Goal: Transaction & Acquisition: Book appointment/travel/reservation

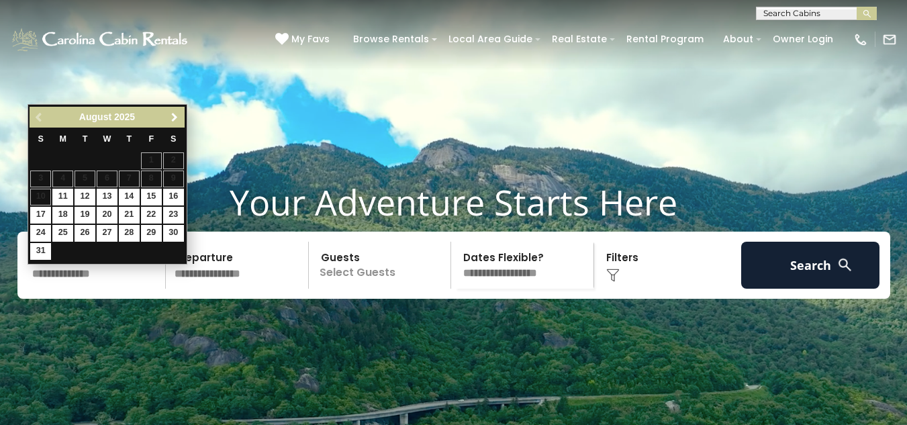
click at [173, 117] on span "Next" at bounding box center [174, 117] width 11 height 11
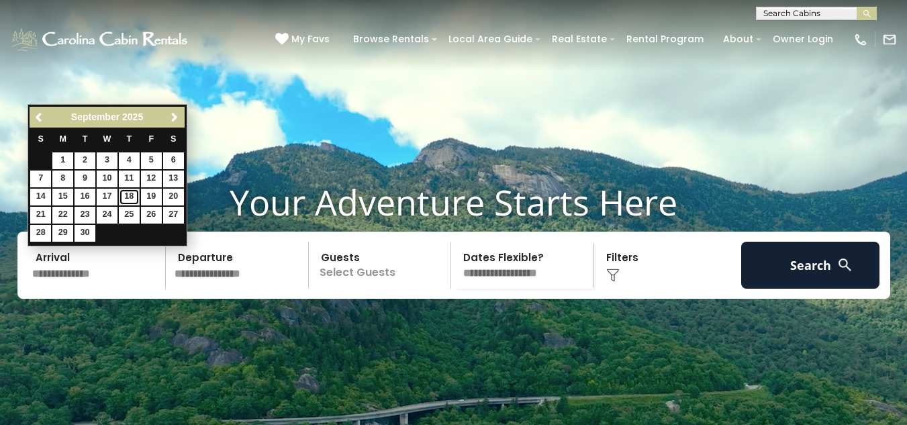
click at [127, 195] on link "18" at bounding box center [129, 197] width 21 height 17
type input "*******"
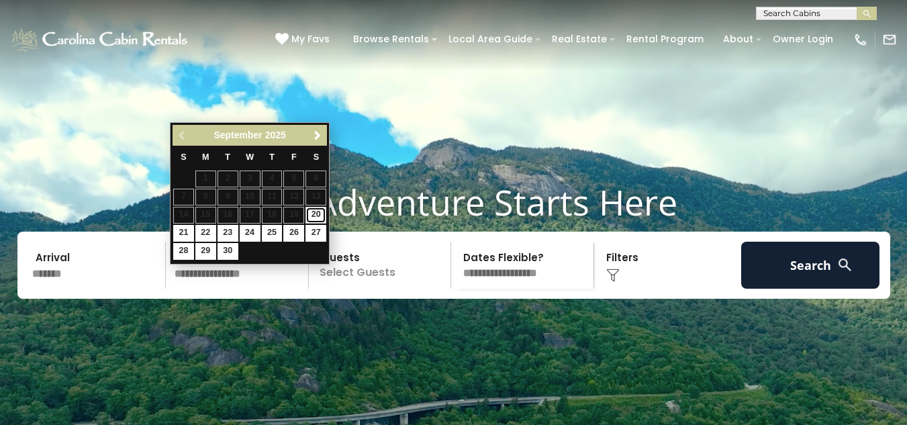
click at [318, 212] on link "20" at bounding box center [316, 215] width 21 height 17
type input "*******"
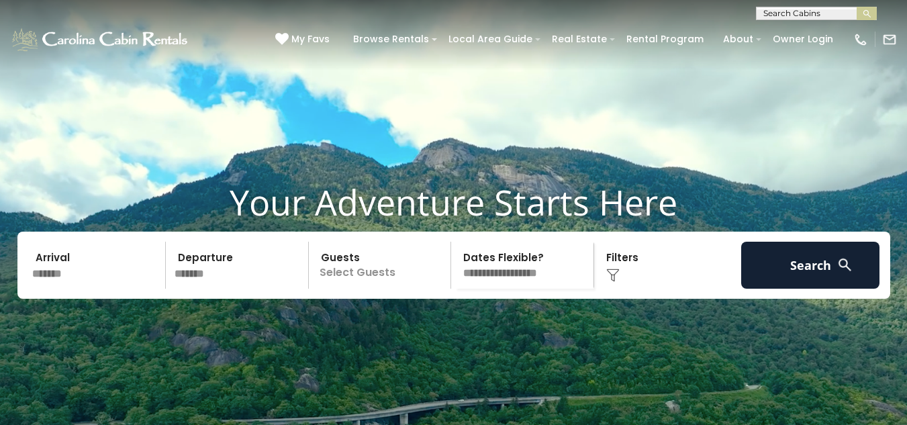
click at [389, 289] on p "Select Guests" at bounding box center [382, 265] width 138 height 47
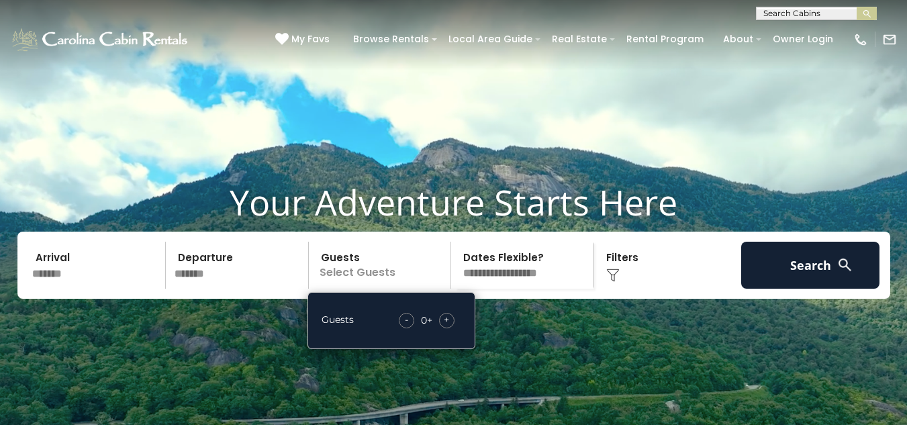
click at [443, 328] on div "+" at bounding box center [446, 320] width 15 height 15
click at [501, 289] on select "**********" at bounding box center [524, 265] width 138 height 47
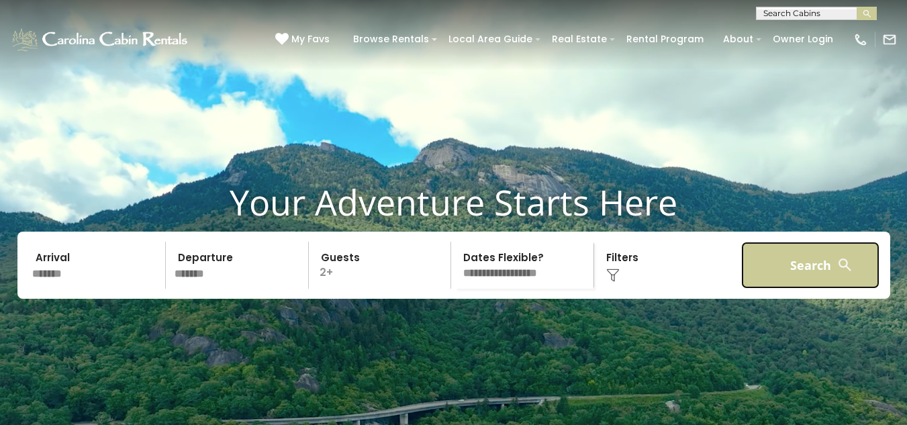
click at [776, 286] on button "Search" at bounding box center [810, 265] width 139 height 47
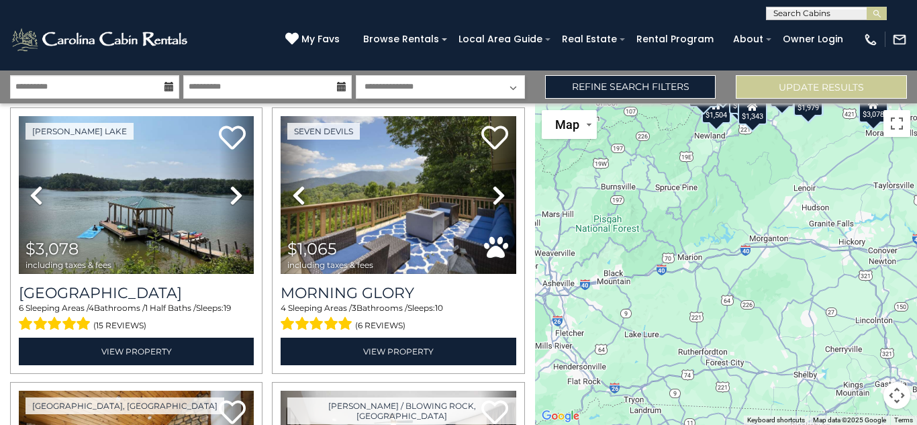
scroll to position [866, 0]
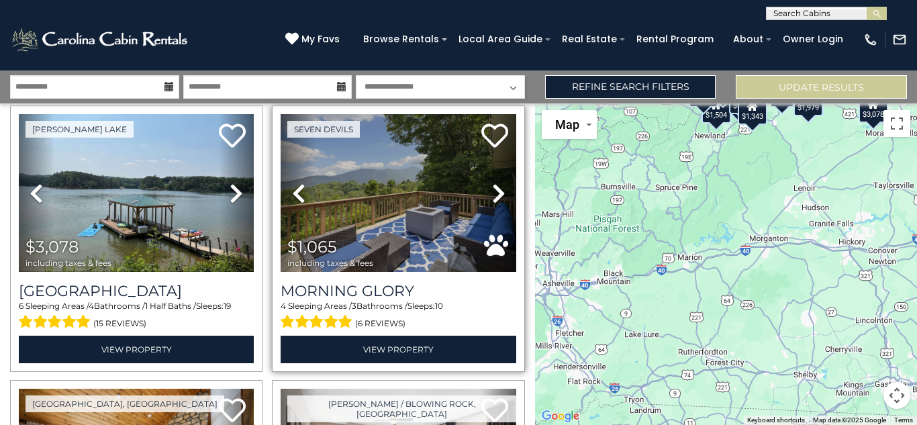
click at [492, 184] on icon at bounding box center [498, 193] width 13 height 21
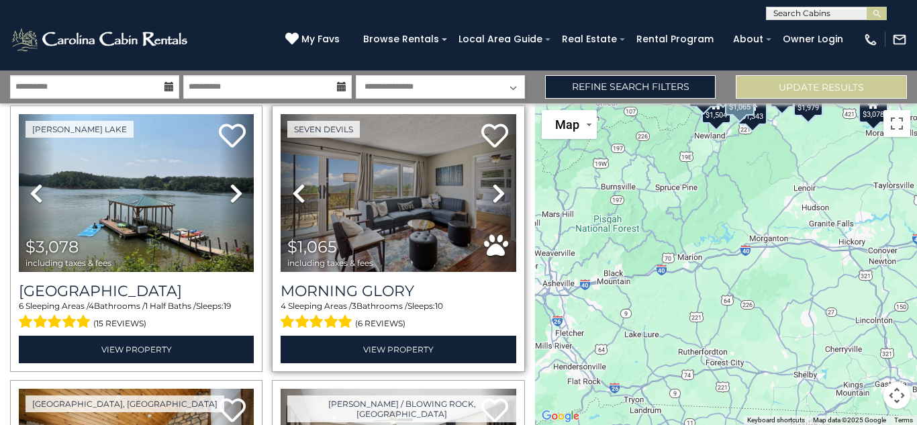
click at [494, 189] on icon at bounding box center [498, 193] width 13 height 21
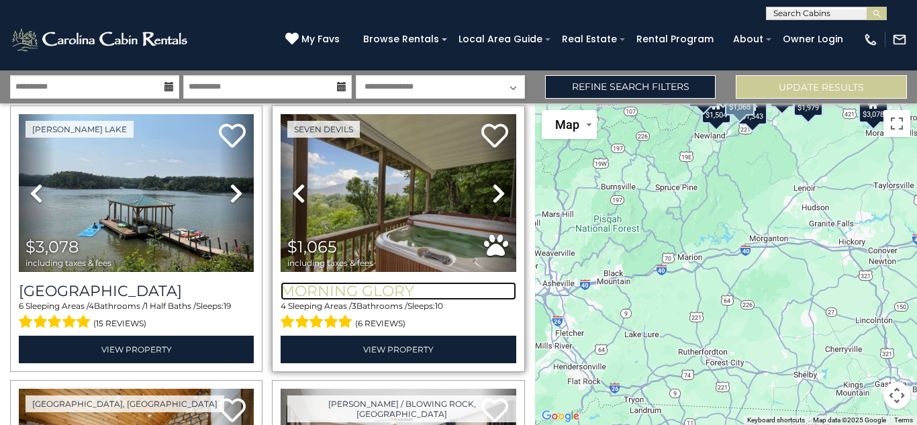
click at [405, 283] on h3 "Morning Glory" at bounding box center [398, 291] width 235 height 18
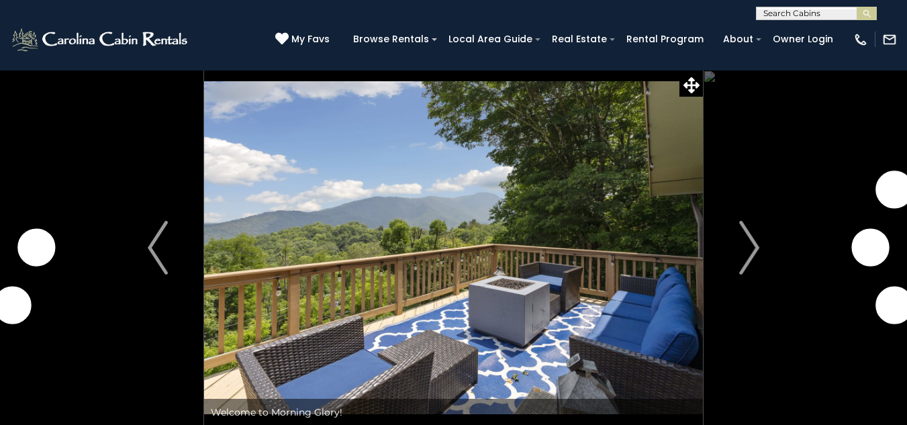
click at [752, 255] on img "Next" at bounding box center [749, 248] width 20 height 54
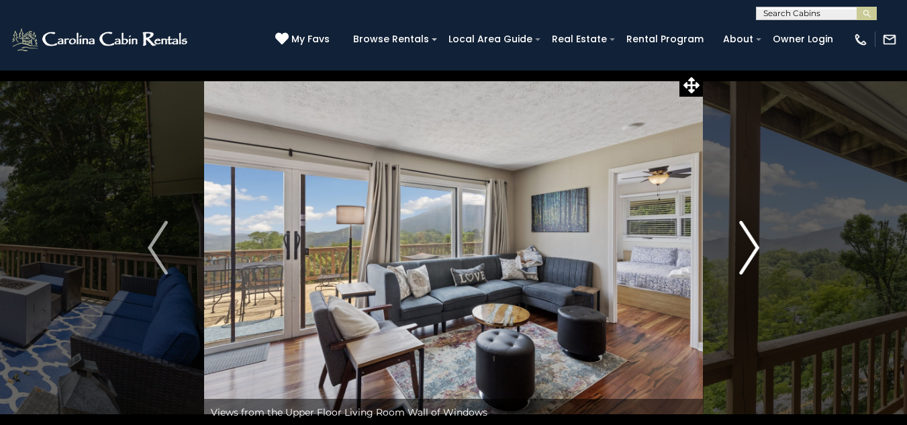
click at [747, 257] on img "Next" at bounding box center [749, 248] width 20 height 54
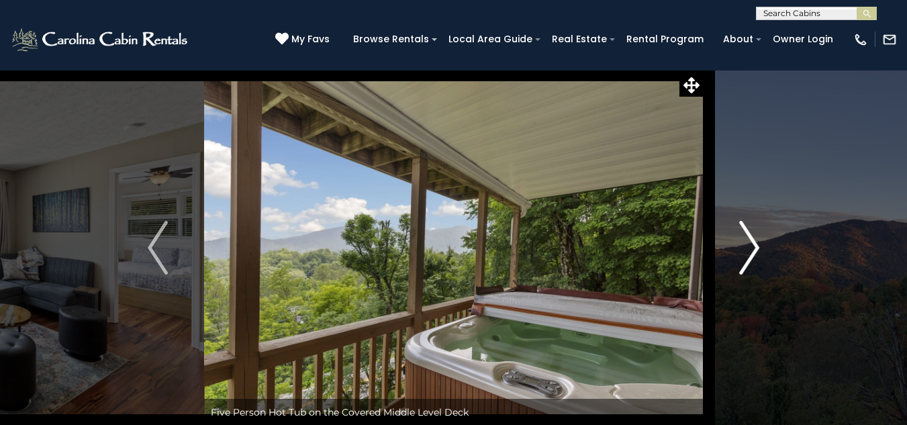
click at [747, 257] on img "Next" at bounding box center [749, 248] width 20 height 54
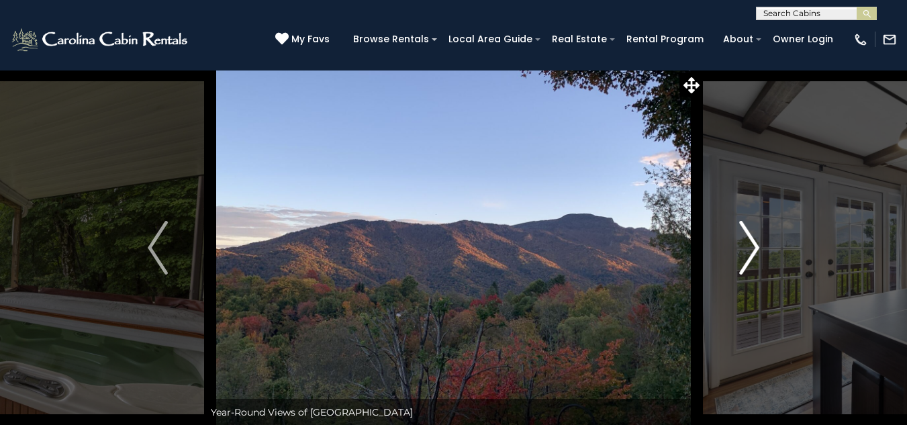
click at [747, 257] on img "Next" at bounding box center [749, 248] width 20 height 54
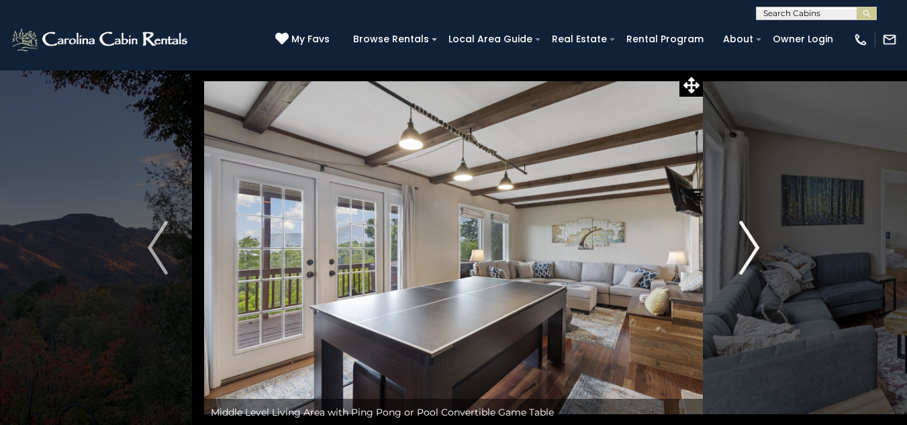
click at [747, 257] on img "Next" at bounding box center [749, 248] width 20 height 54
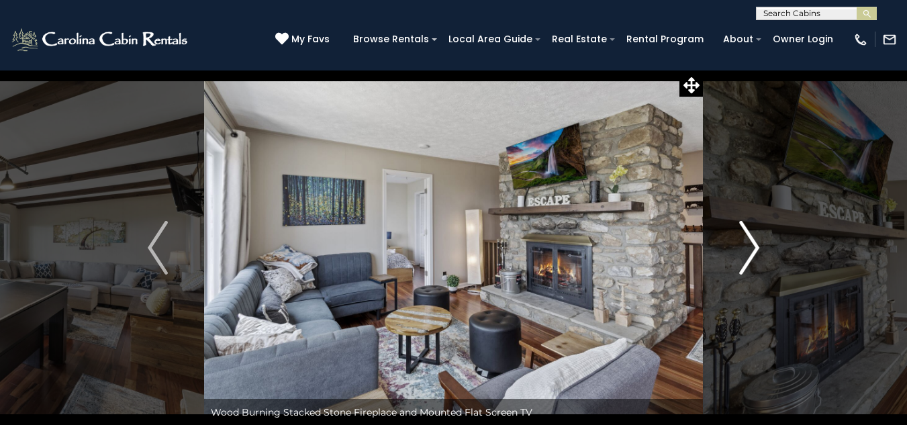
click at [747, 257] on img "Next" at bounding box center [749, 248] width 20 height 54
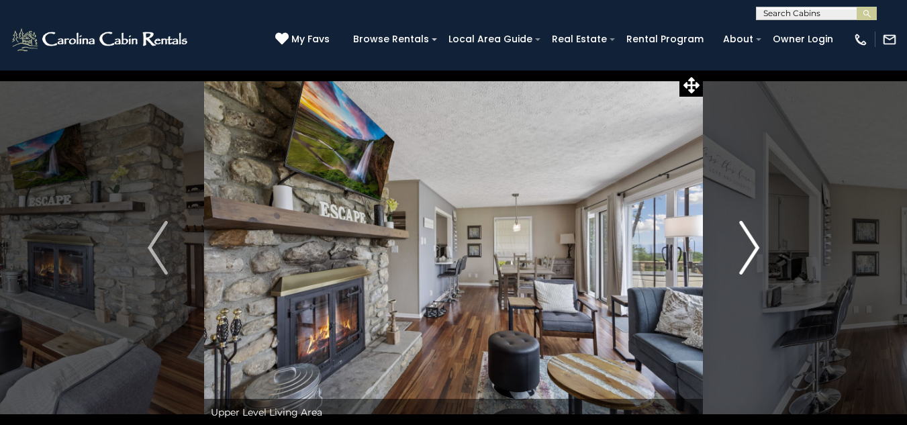
click at [747, 257] on img "Next" at bounding box center [749, 248] width 20 height 54
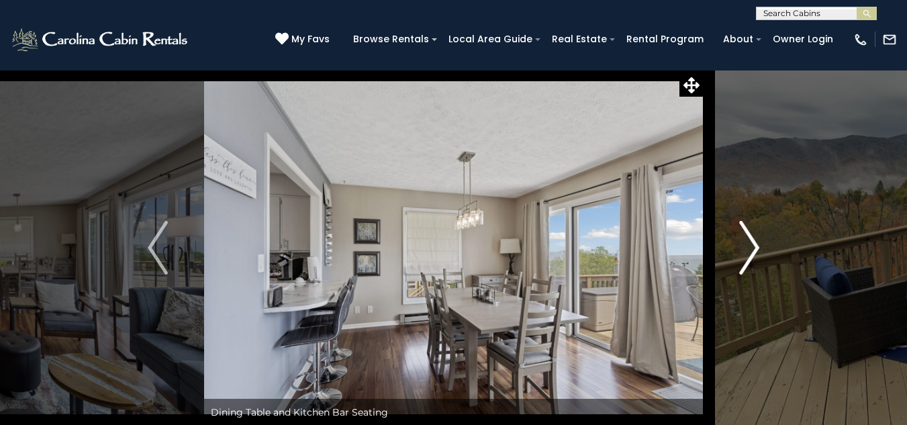
click at [747, 257] on img "Next" at bounding box center [749, 248] width 20 height 54
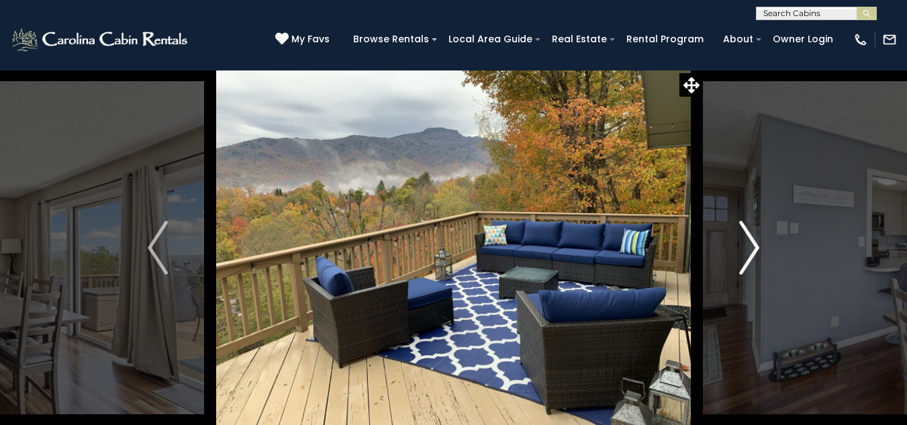
click at [748, 257] on img "Next" at bounding box center [749, 248] width 20 height 54
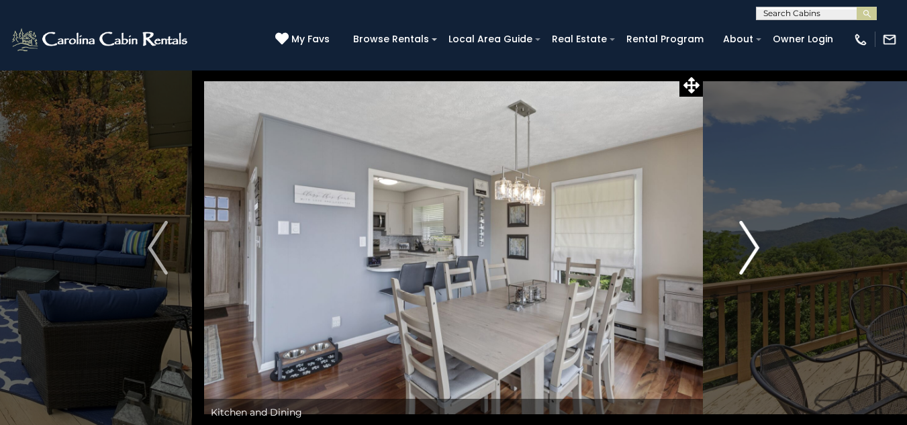
click at [748, 257] on img "Next" at bounding box center [749, 248] width 20 height 54
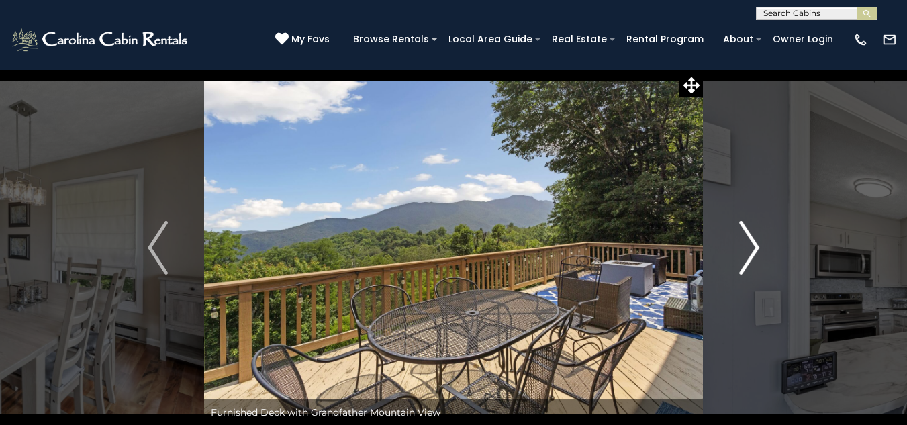
click at [748, 257] on img "Next" at bounding box center [749, 248] width 20 height 54
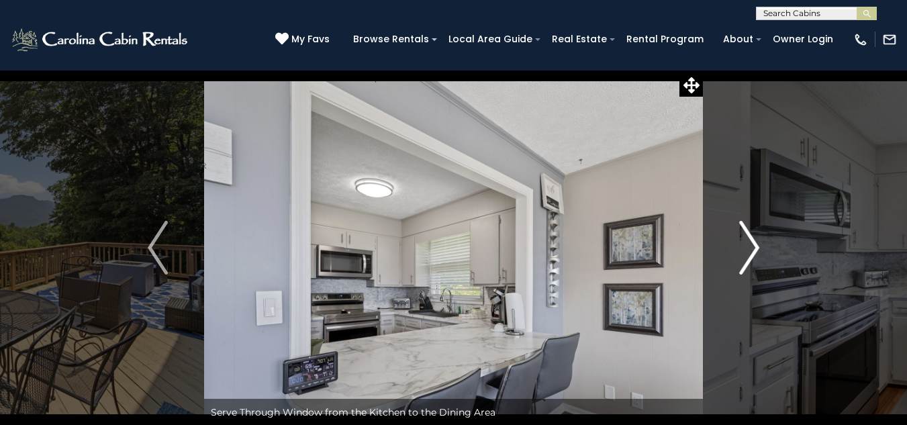
click at [748, 257] on img "Next" at bounding box center [749, 248] width 20 height 54
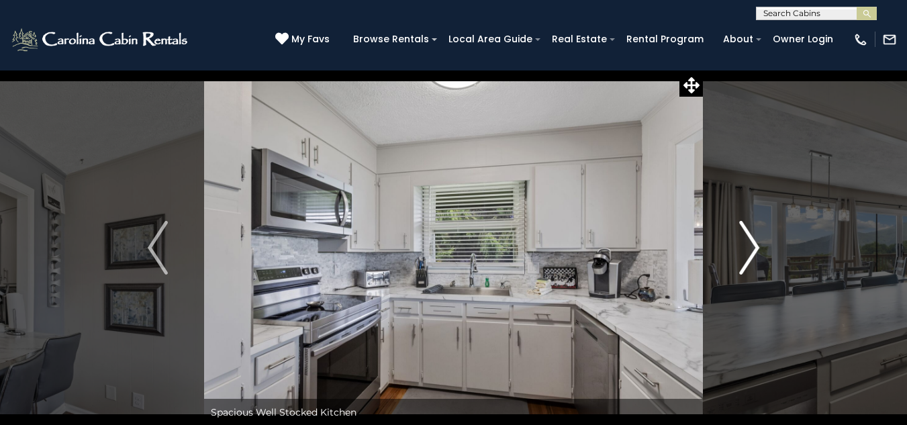
click at [748, 257] on img "Next" at bounding box center [749, 248] width 20 height 54
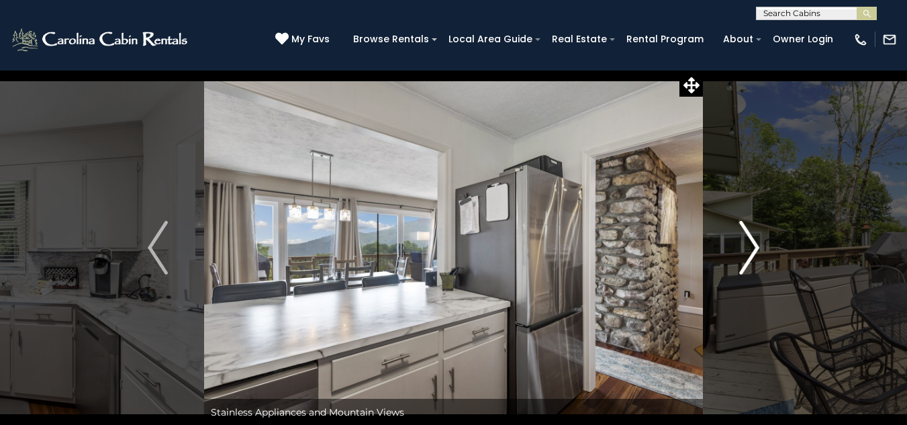
click at [748, 257] on img "Next" at bounding box center [749, 248] width 20 height 54
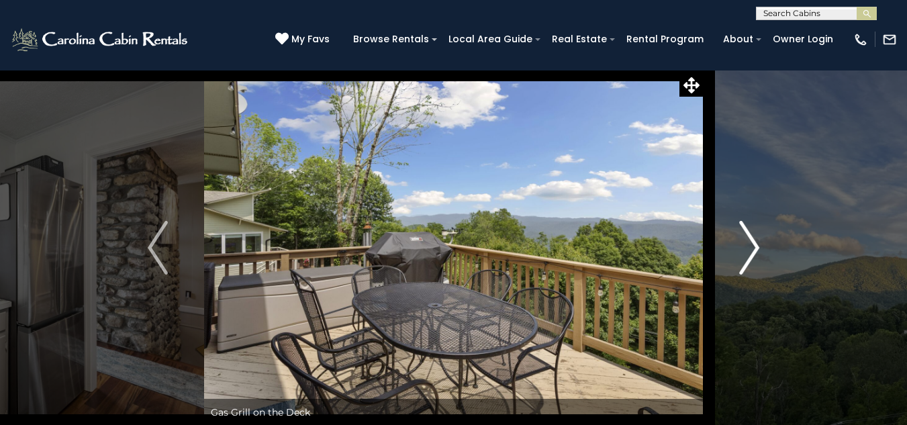
click at [748, 257] on img "Next" at bounding box center [749, 248] width 20 height 54
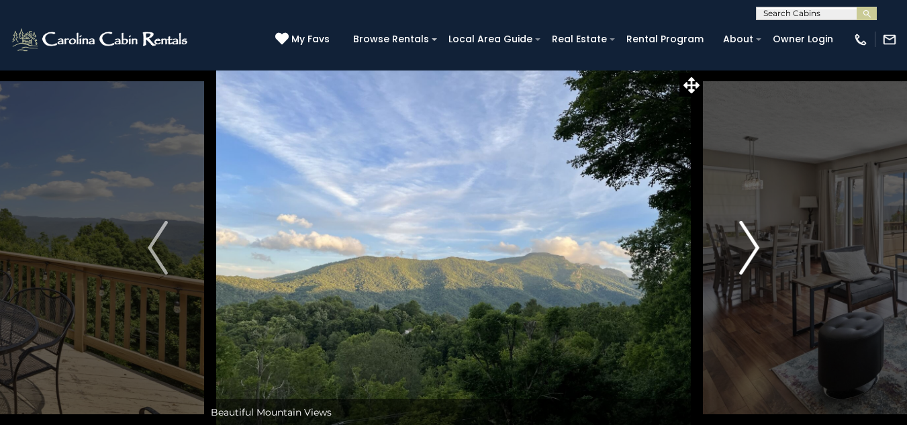
click at [748, 257] on img "Next" at bounding box center [749, 248] width 20 height 54
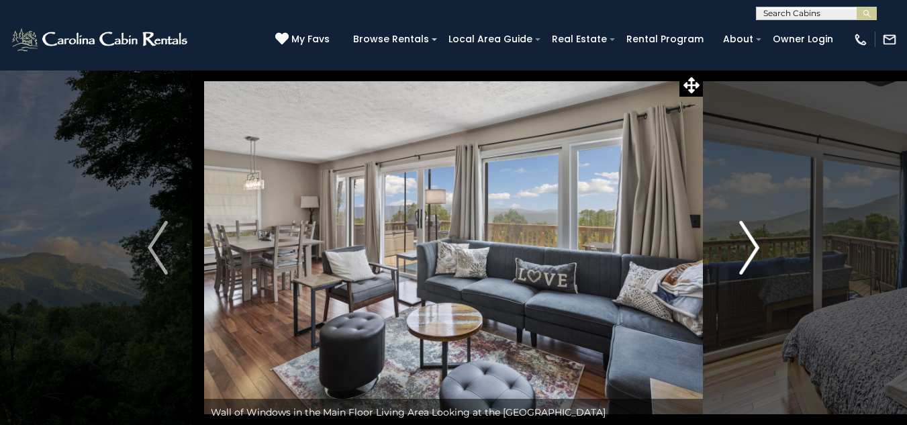
click at [748, 257] on img "Next" at bounding box center [749, 248] width 20 height 54
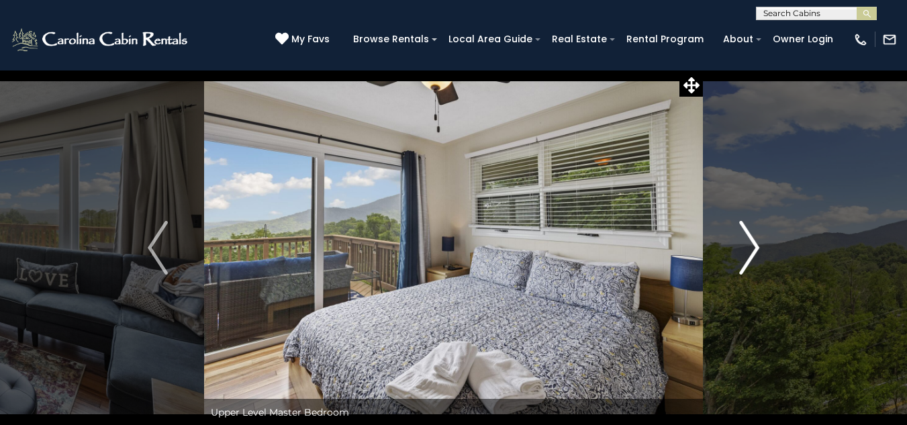
click at [748, 257] on img "Next" at bounding box center [749, 248] width 20 height 54
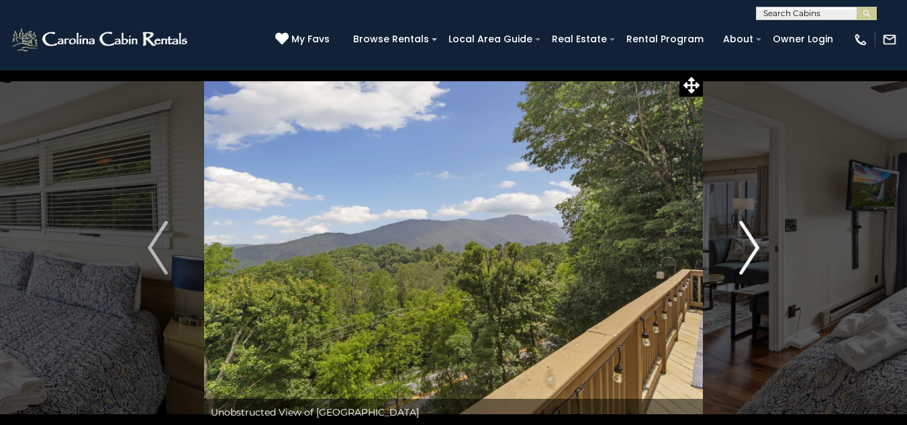
click at [748, 257] on img "Next" at bounding box center [749, 248] width 20 height 54
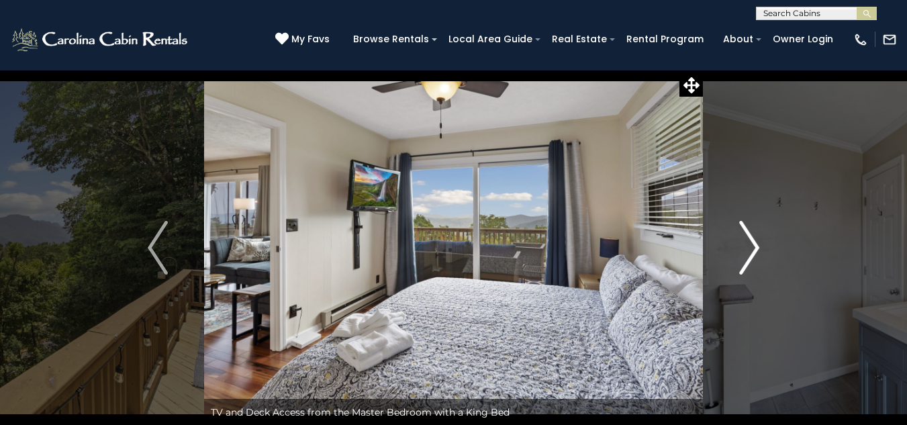
click at [748, 257] on img "Next" at bounding box center [749, 248] width 20 height 54
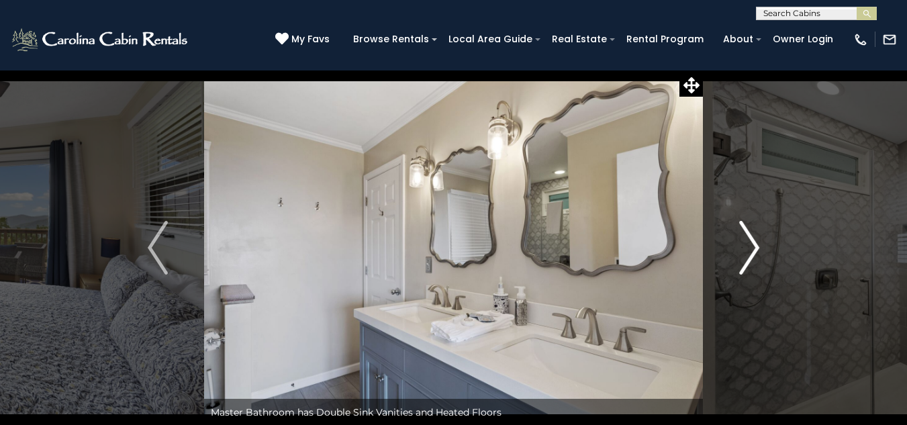
click at [748, 257] on img "Next" at bounding box center [749, 248] width 20 height 54
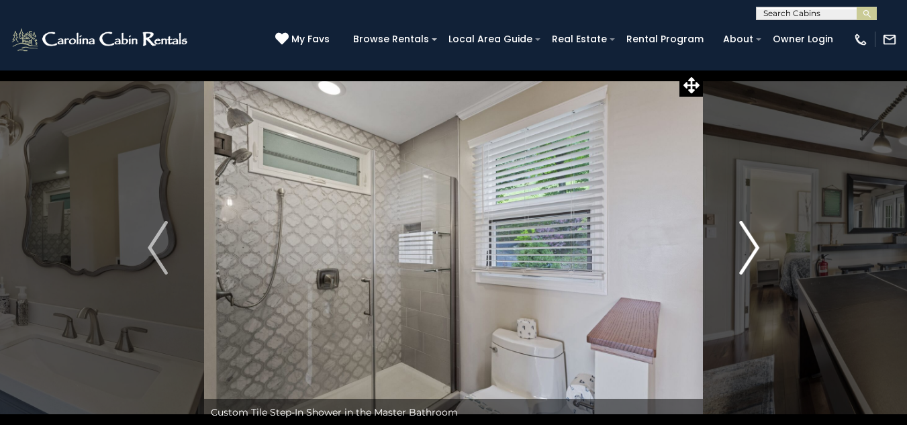
click at [748, 257] on img "Next" at bounding box center [749, 248] width 20 height 54
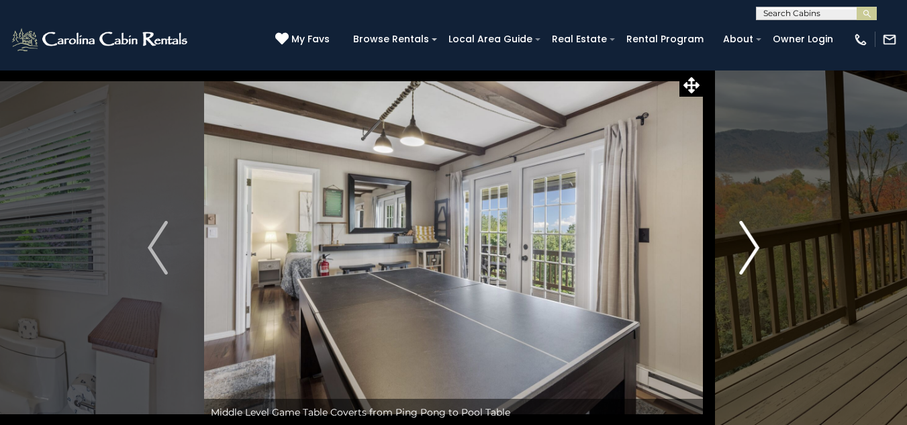
click at [748, 257] on img "Next" at bounding box center [749, 248] width 20 height 54
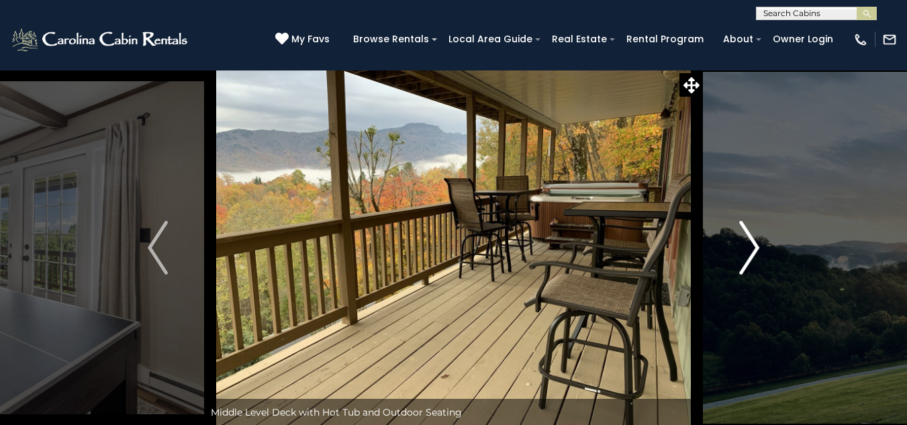
click at [748, 257] on img "Next" at bounding box center [749, 248] width 20 height 54
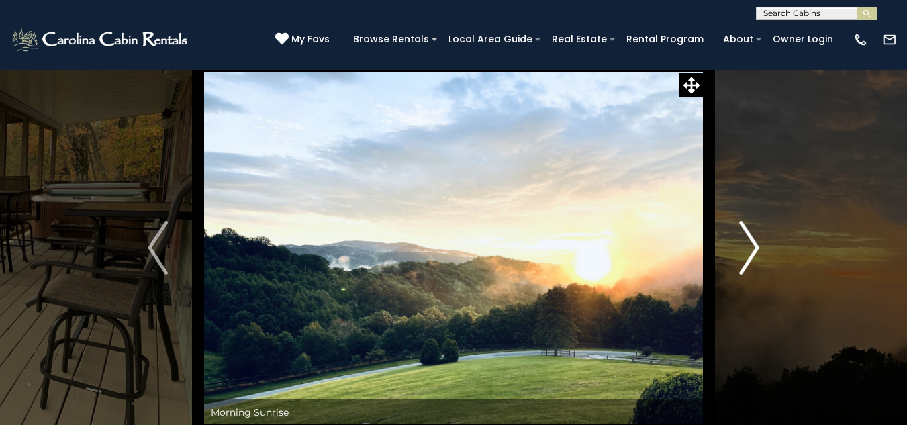
click at [748, 257] on img "Next" at bounding box center [749, 248] width 20 height 54
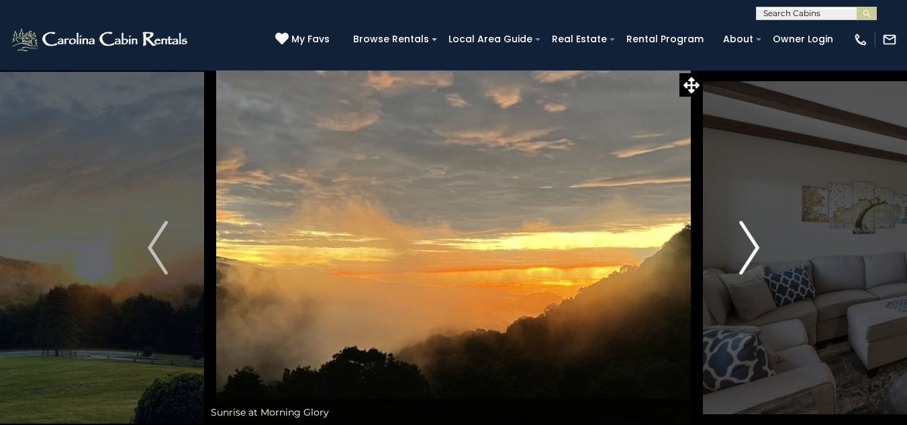
click at [748, 257] on img "Next" at bounding box center [749, 248] width 20 height 54
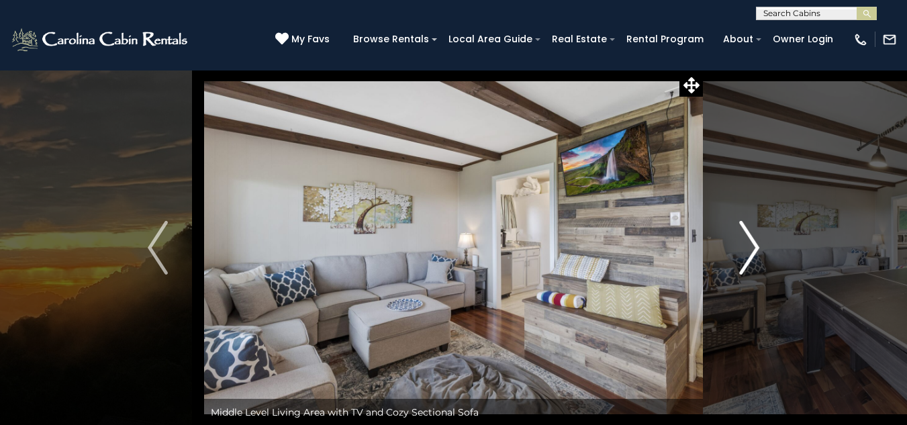
click at [748, 257] on img "Next" at bounding box center [749, 248] width 20 height 54
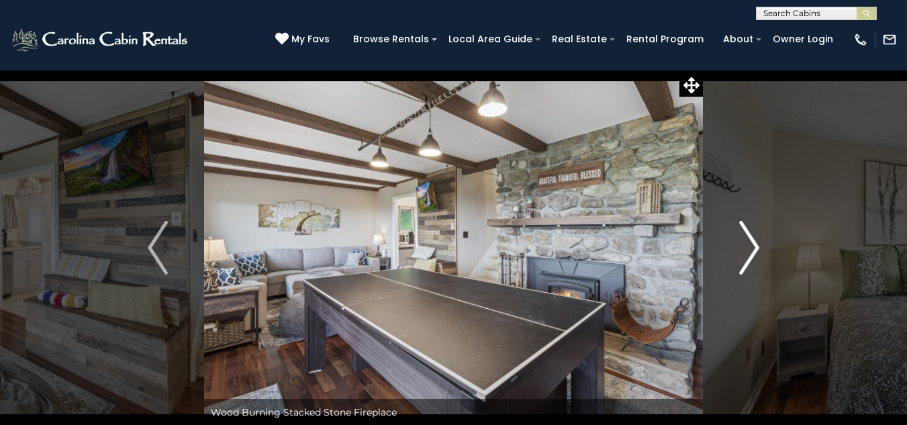
click at [748, 257] on img "Next" at bounding box center [749, 248] width 20 height 54
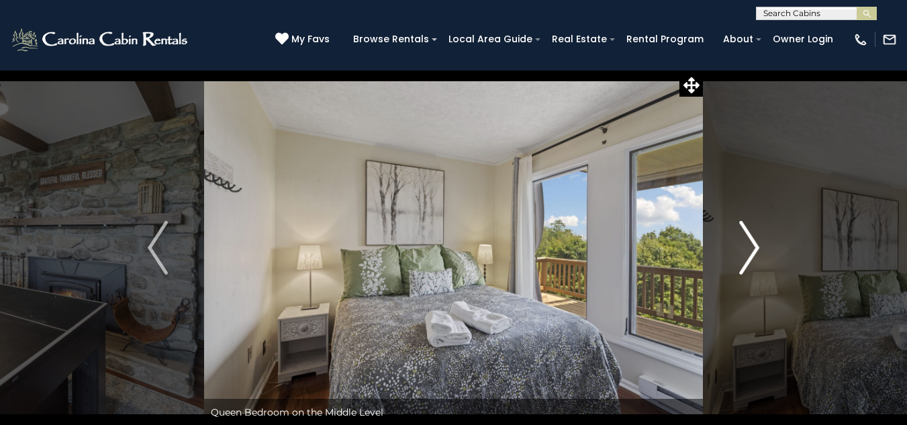
click at [748, 257] on img "Next" at bounding box center [749, 248] width 20 height 54
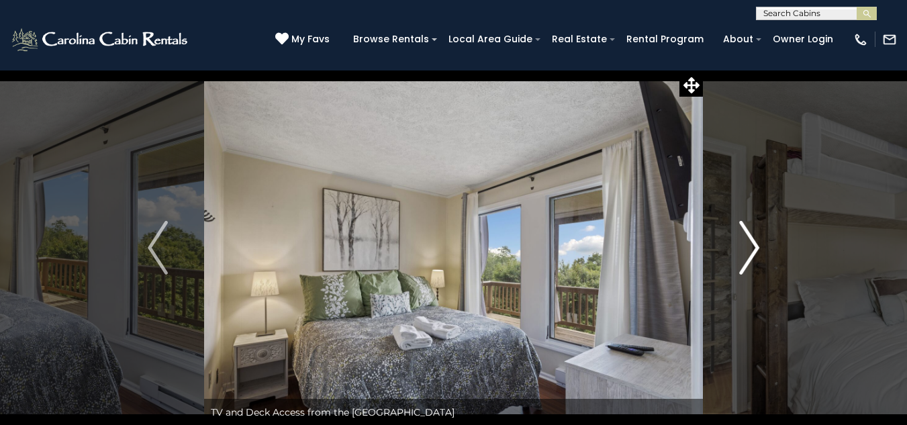
click at [748, 257] on img "Next" at bounding box center [749, 248] width 20 height 54
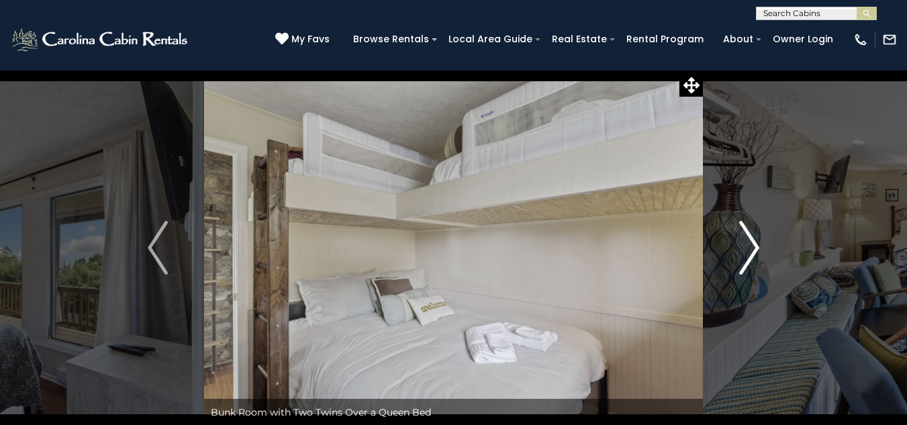
click at [748, 257] on img "Next" at bounding box center [749, 248] width 20 height 54
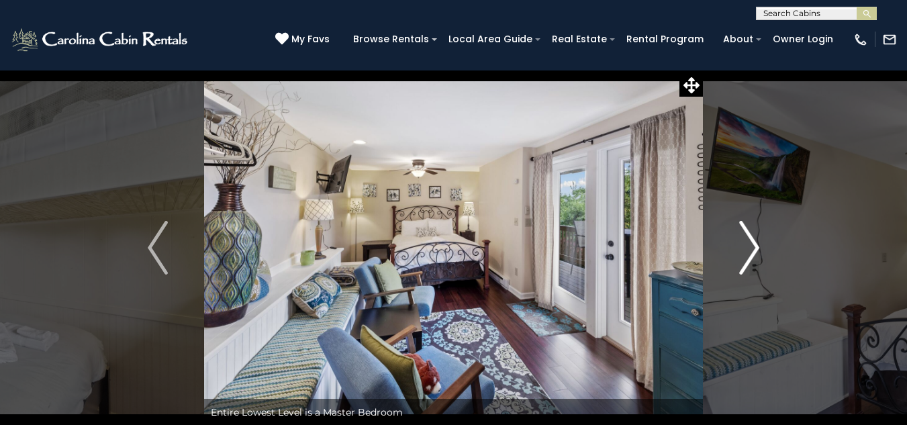
click at [748, 257] on img "Next" at bounding box center [749, 248] width 20 height 54
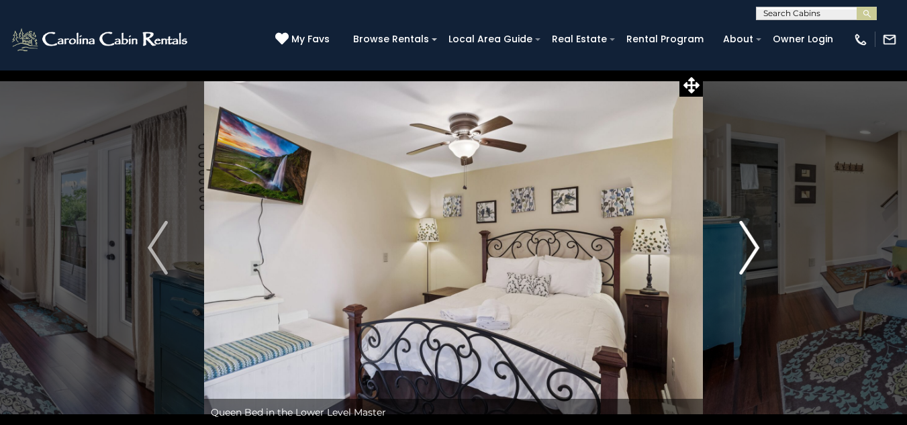
click at [748, 257] on img "Next" at bounding box center [749, 248] width 20 height 54
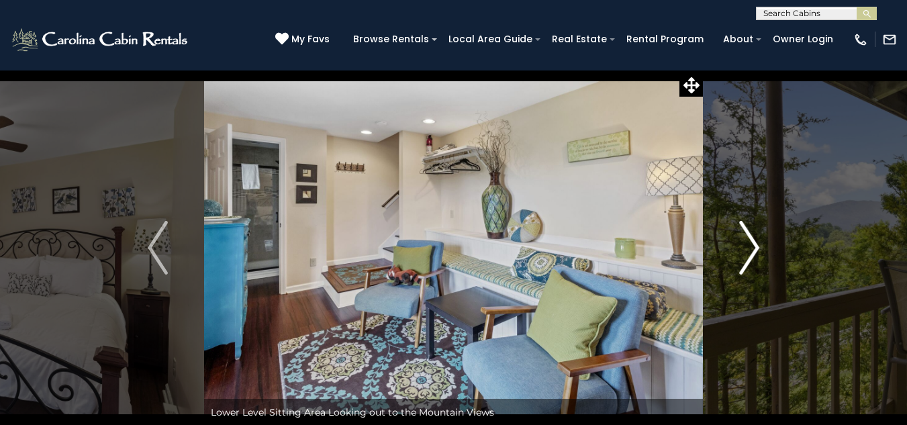
click at [748, 257] on img "Next" at bounding box center [749, 248] width 20 height 54
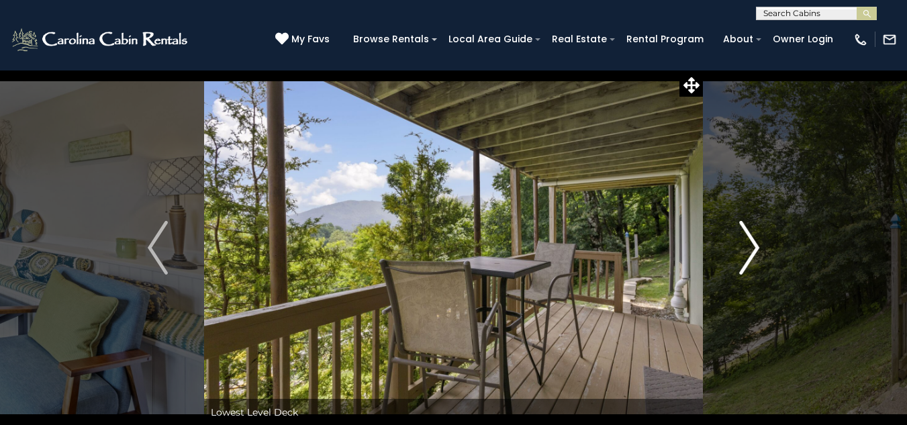
click at [748, 257] on img "Next" at bounding box center [749, 248] width 20 height 54
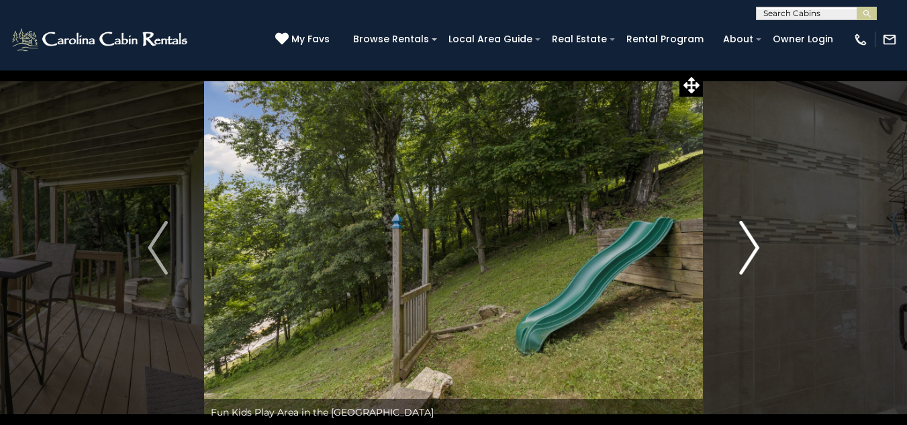
click at [748, 257] on img "Next" at bounding box center [749, 248] width 20 height 54
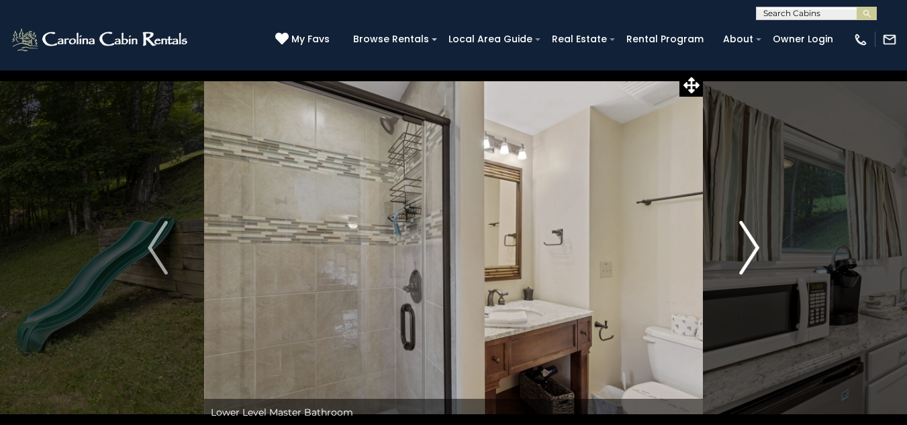
click at [748, 257] on img "Next" at bounding box center [749, 248] width 20 height 54
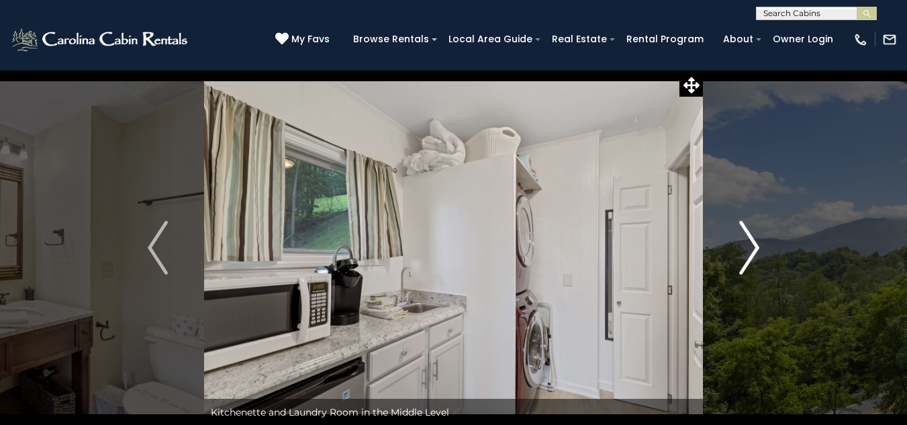
click at [748, 257] on img "Next" at bounding box center [749, 248] width 20 height 54
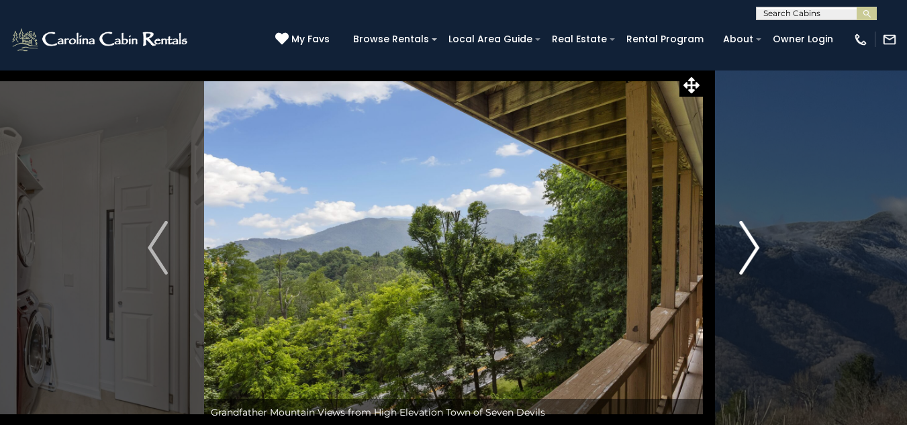
click at [748, 257] on img "Next" at bounding box center [749, 248] width 20 height 54
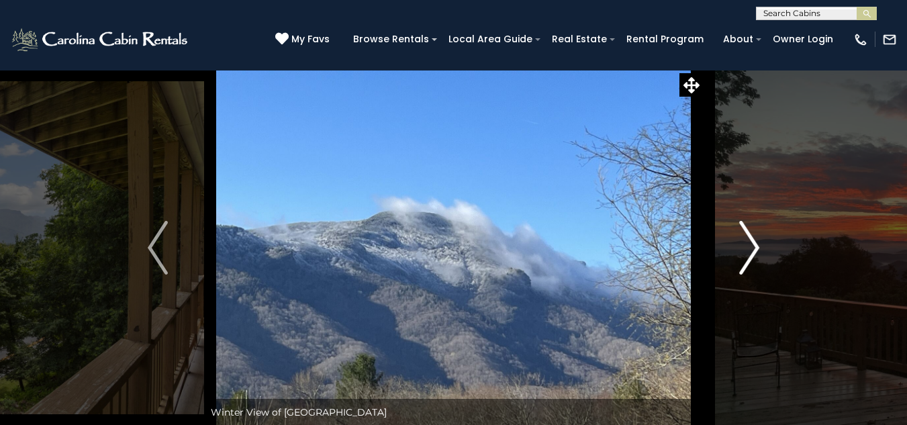
click at [748, 257] on img "Next" at bounding box center [749, 248] width 20 height 54
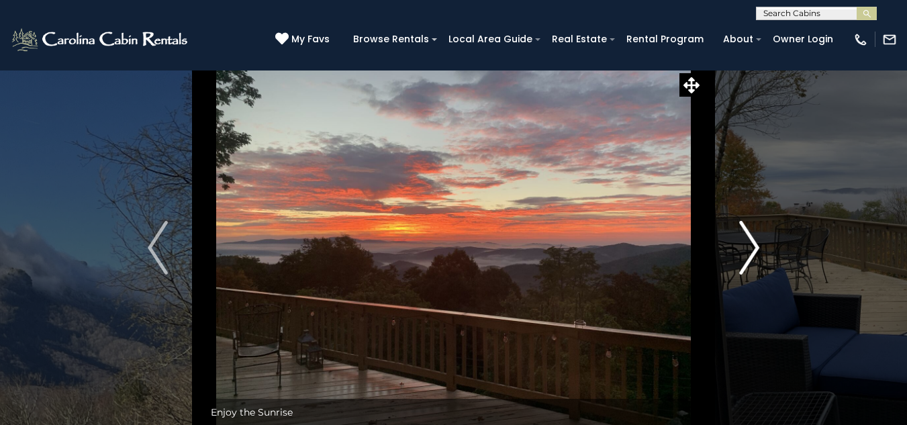
click at [748, 257] on img "Next" at bounding box center [749, 248] width 20 height 54
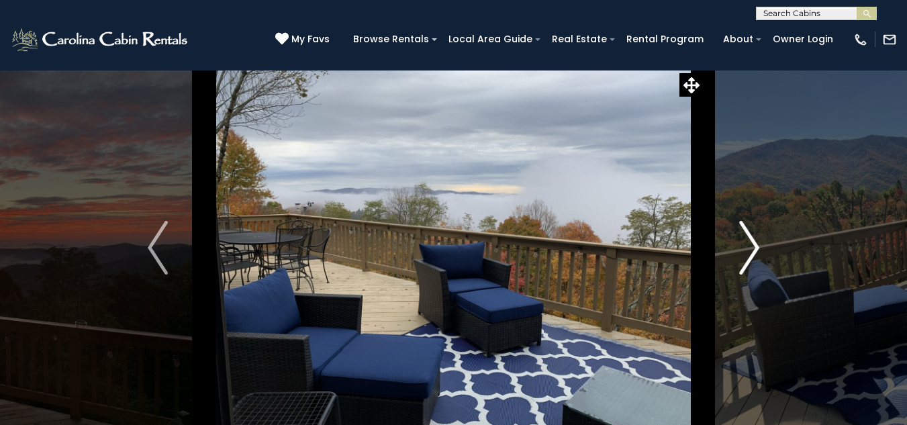
click at [748, 257] on img "Next" at bounding box center [749, 248] width 20 height 54
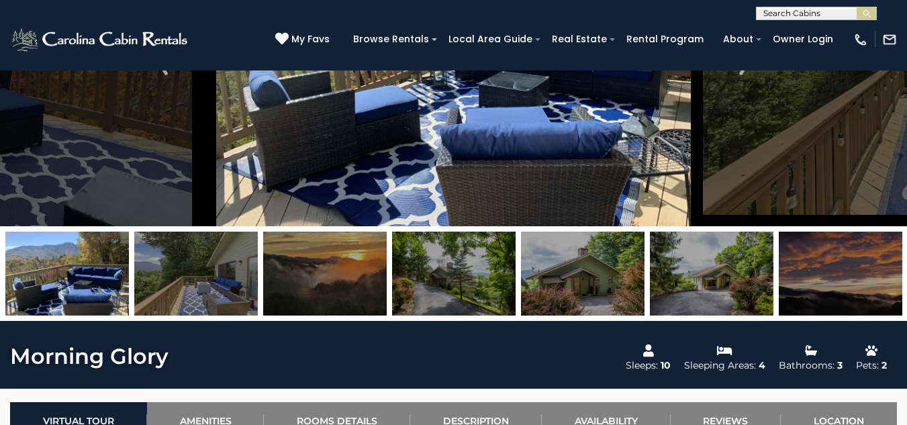
scroll to position [185, 0]
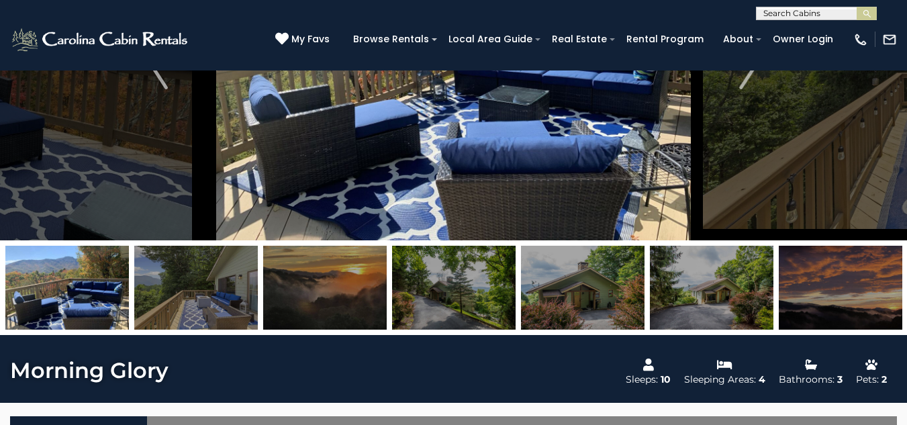
click at [48, 302] on img at bounding box center [67, 288] width 124 height 84
click at [187, 296] on img at bounding box center [196, 288] width 124 height 84
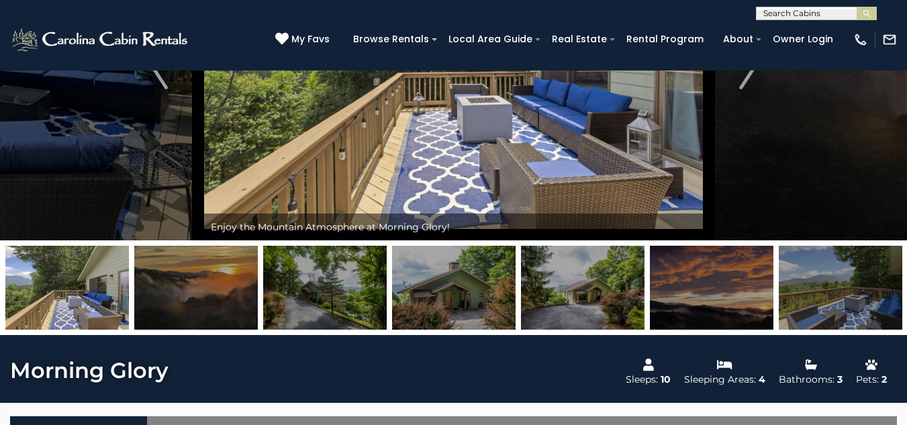
click at [216, 295] on img at bounding box center [196, 288] width 124 height 84
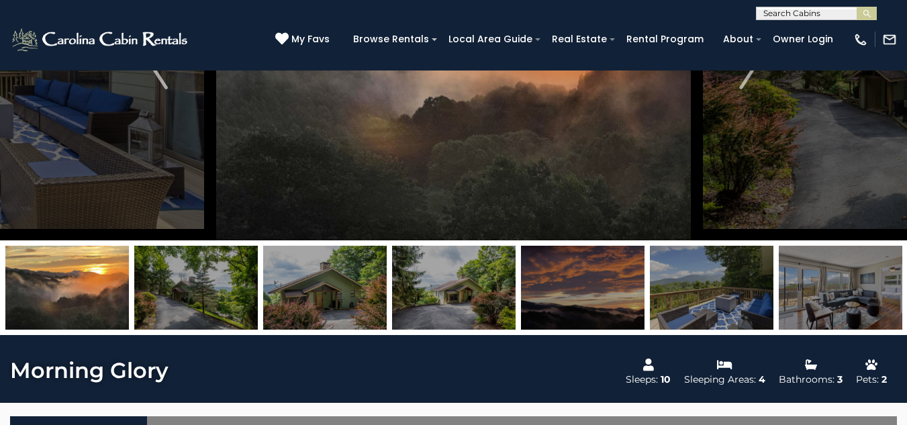
click at [219, 295] on img at bounding box center [196, 288] width 124 height 84
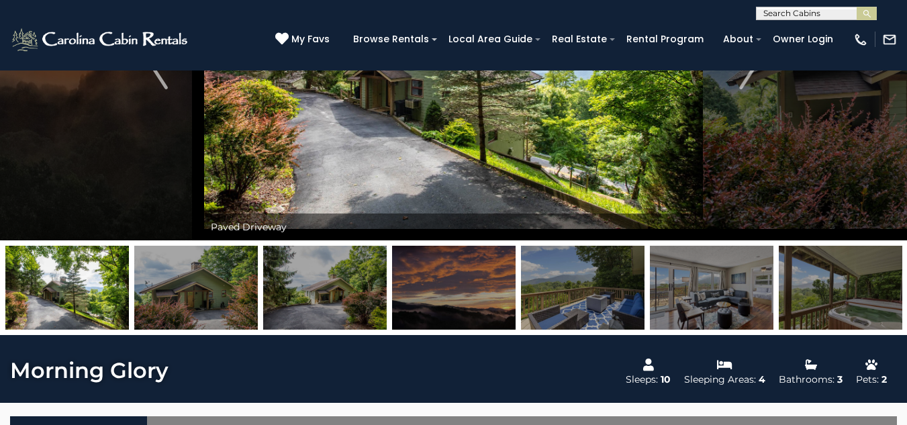
click at [612, 134] on img at bounding box center [453, 62] width 499 height 356
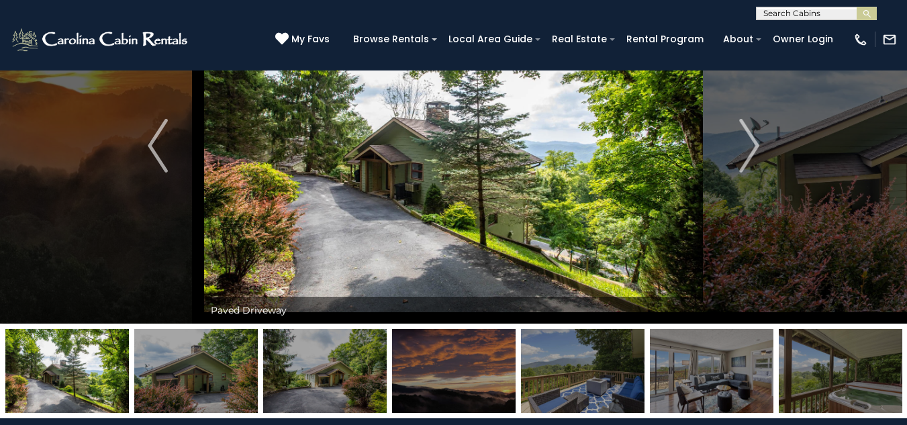
scroll to position [103, 0]
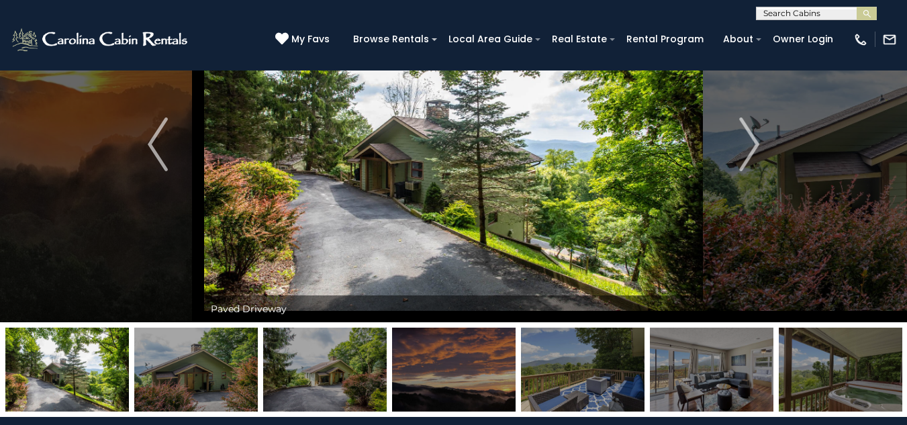
click at [296, 360] on img at bounding box center [325, 370] width 124 height 84
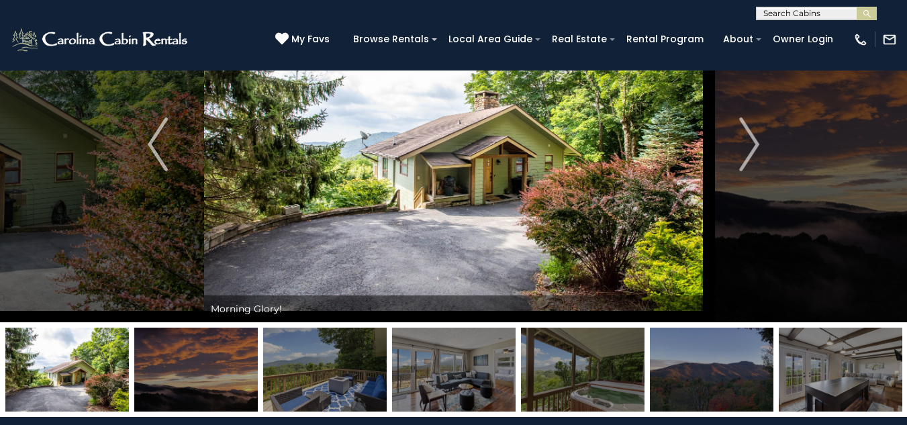
click at [352, 360] on img at bounding box center [325, 370] width 124 height 84
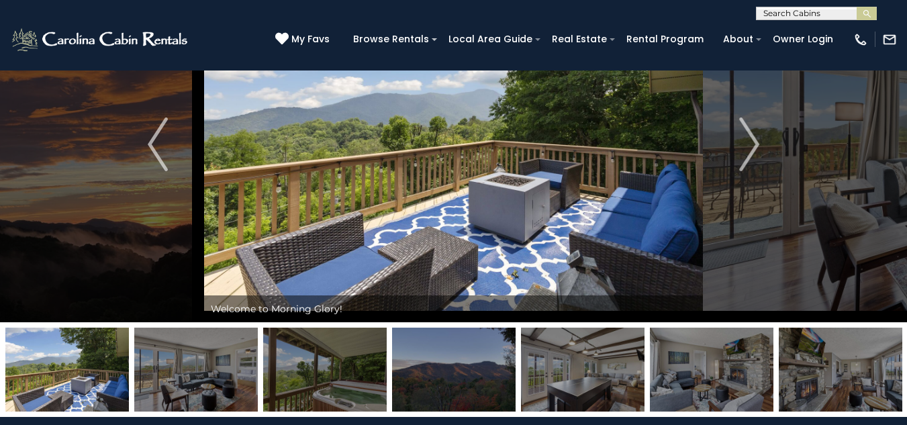
click at [310, 364] on img at bounding box center [325, 370] width 124 height 84
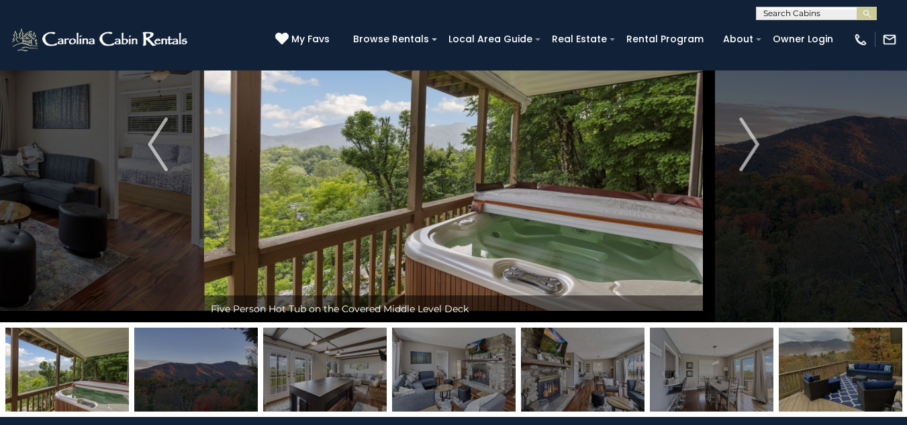
click at [358, 356] on img at bounding box center [325, 370] width 124 height 84
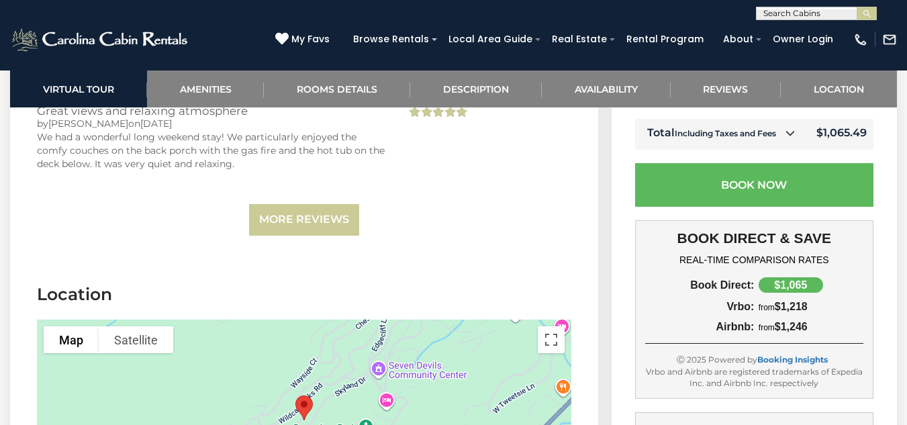
scroll to position [3176, 0]
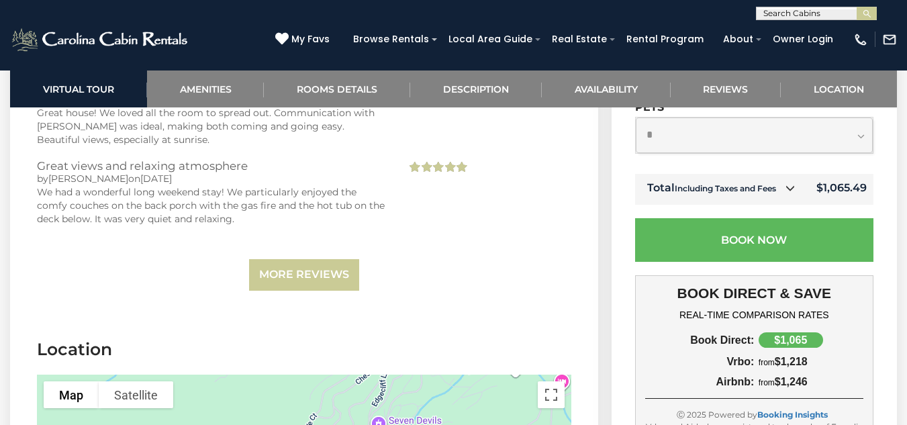
click at [791, 183] on icon at bounding box center [790, 187] width 9 height 9
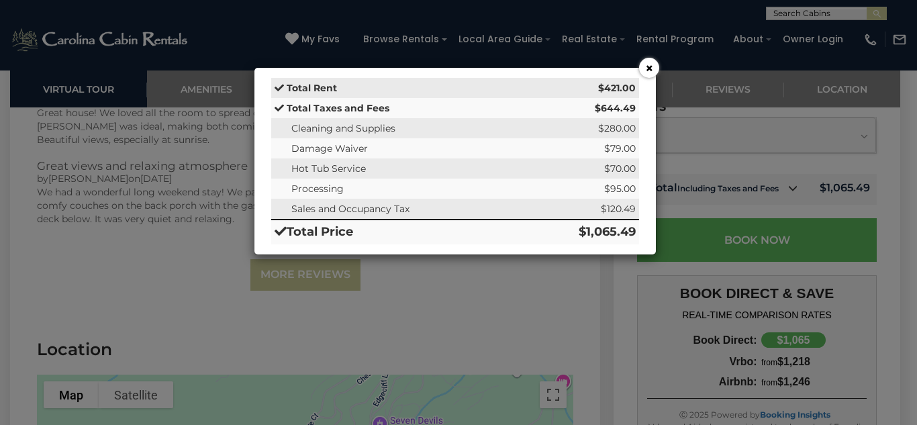
click at [907, 178] on div "× Total Rent $421.00 Total Taxes and Fees $644.49 Cleaning and Supplies $280.00…" at bounding box center [458, 212] width 917 height 425
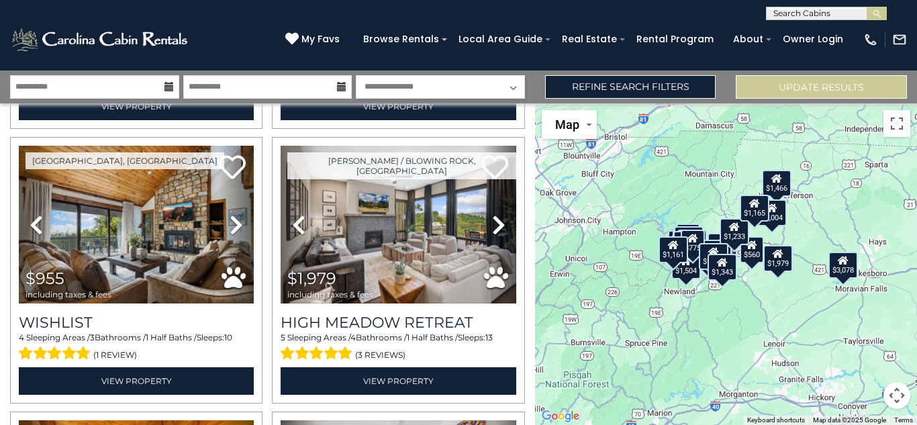
scroll to position [1119, 0]
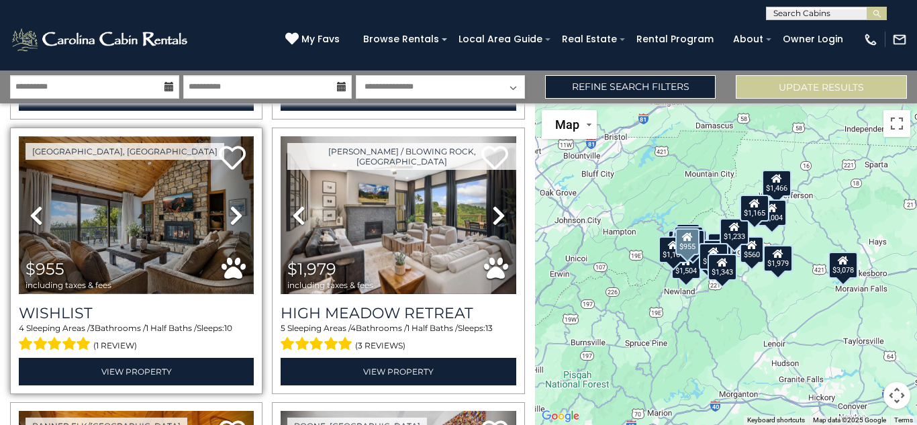
click at [122, 213] on img at bounding box center [136, 215] width 235 height 158
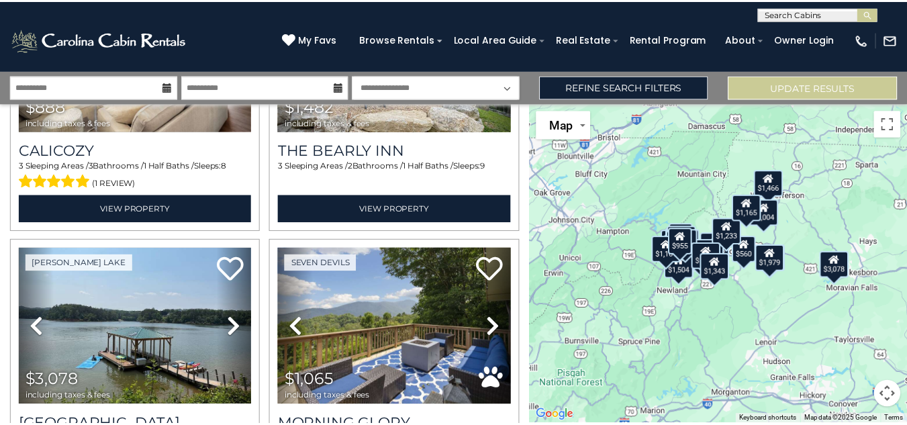
scroll to position [737, 0]
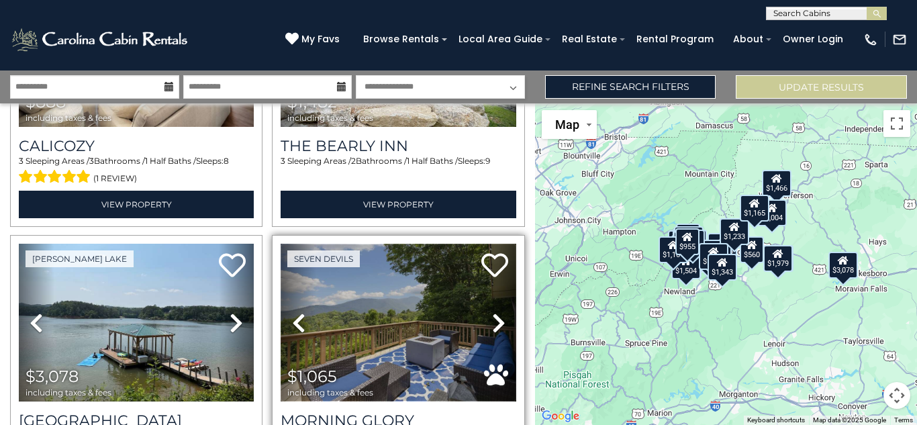
click at [390, 297] on img at bounding box center [398, 323] width 235 height 158
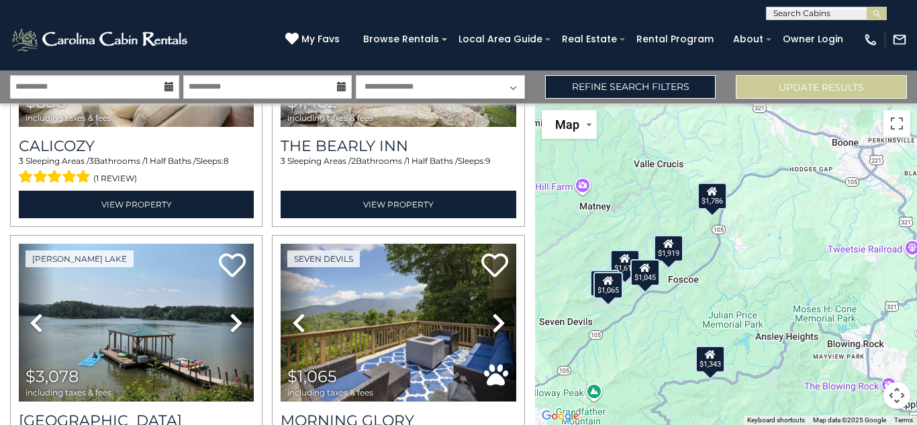
click at [873, 149] on div "$2,238 $1,165 $1,598 $1,806 $888 $1,482 $3,078 $1,065 $955 $1,979 $999 $560 $62…" at bounding box center [726, 264] width 382 height 322
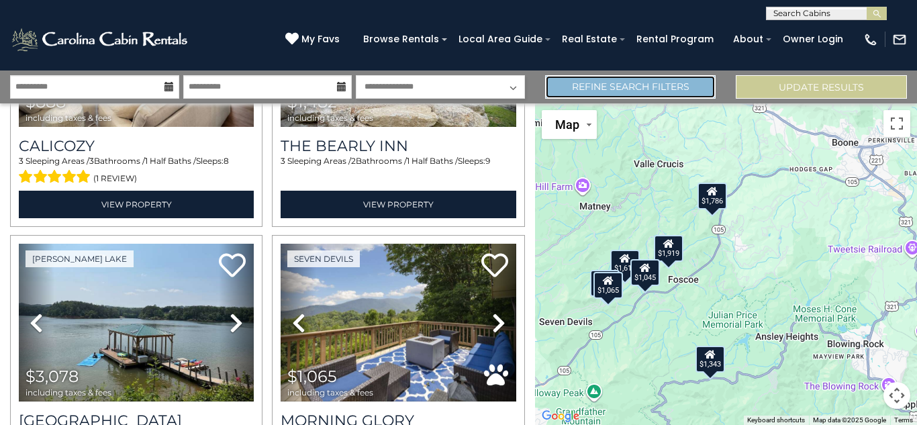
click at [619, 97] on link "Refine Search Filters" at bounding box center [630, 87] width 171 height 24
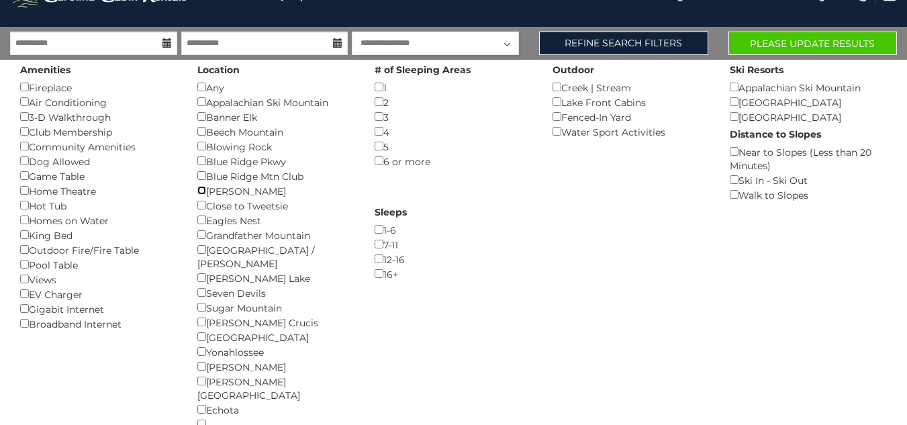
scroll to position [0, 0]
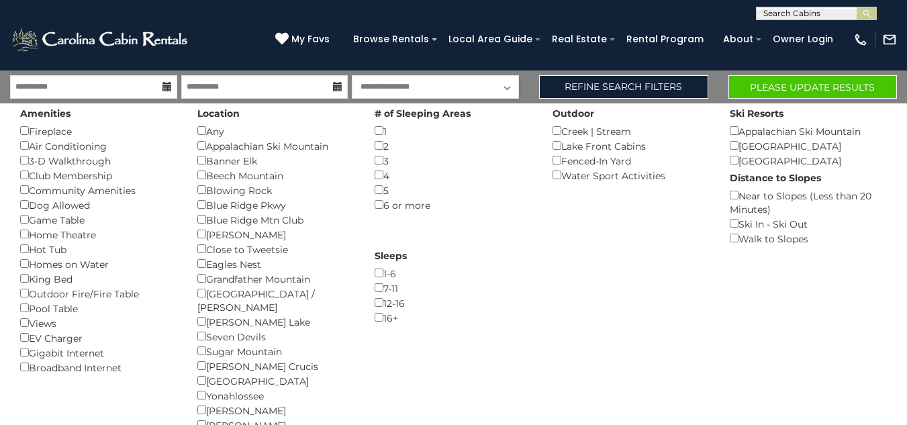
click at [202, 373] on div "Watauga Lake ()" at bounding box center [275, 380] width 157 height 15
click at [201, 388] on div "Yonahlossee ()" at bounding box center [275, 395] width 157 height 15
click at [846, 87] on button "Please Update Results" at bounding box center [813, 87] width 169 height 24
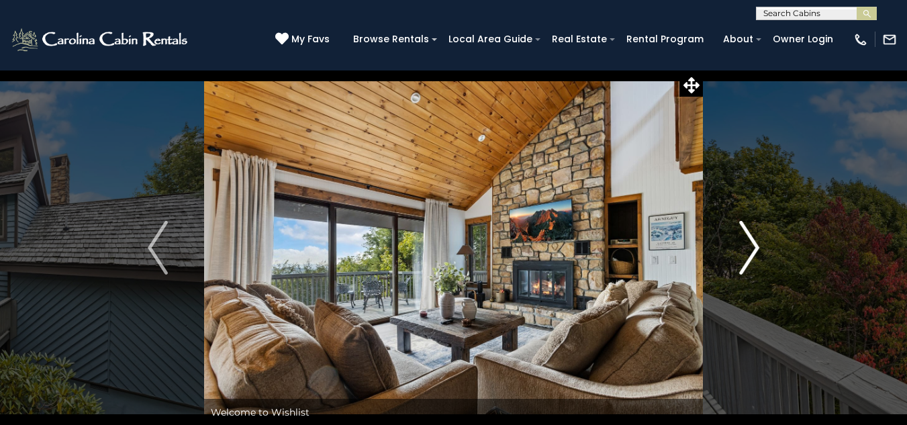
click at [748, 254] on img "Next" at bounding box center [749, 248] width 20 height 54
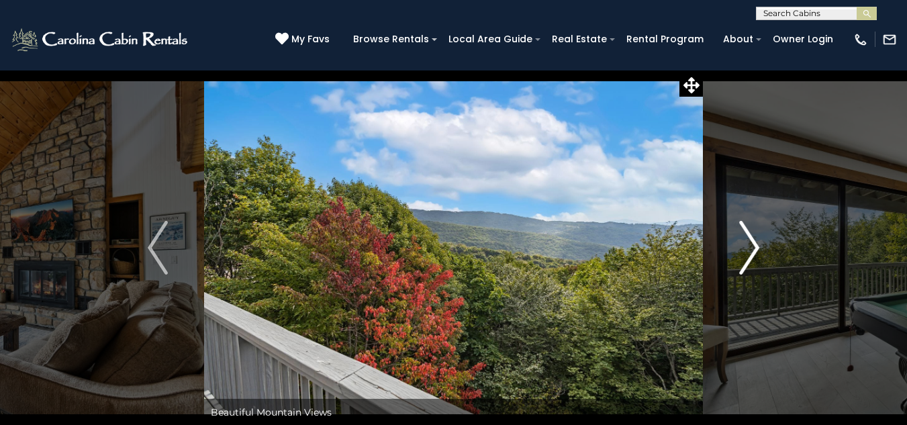
click at [750, 257] on img "Next" at bounding box center [749, 248] width 20 height 54
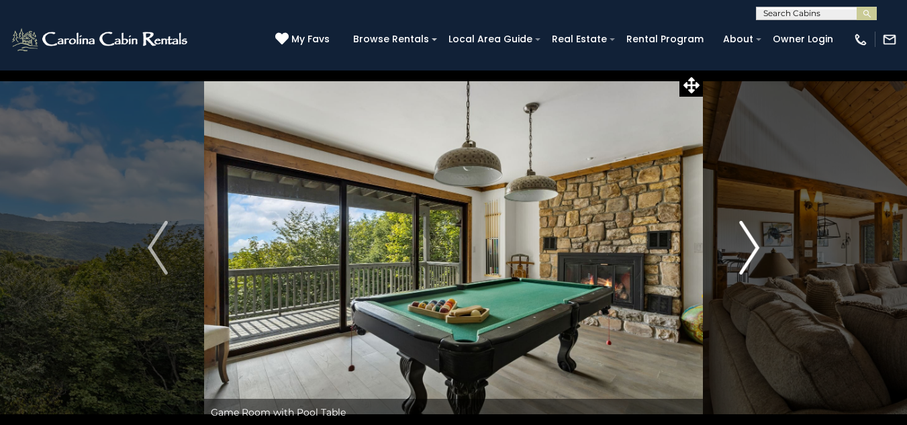
click at [750, 262] on img "Next" at bounding box center [749, 248] width 20 height 54
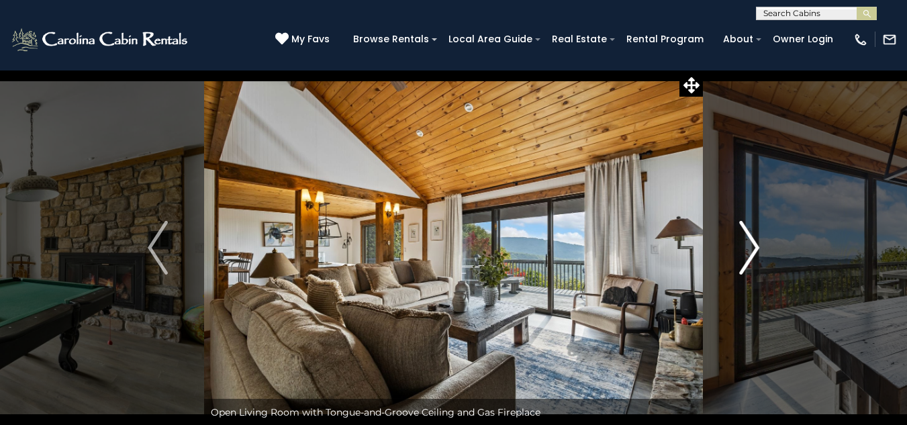
click at [750, 262] on img "Next" at bounding box center [749, 248] width 20 height 54
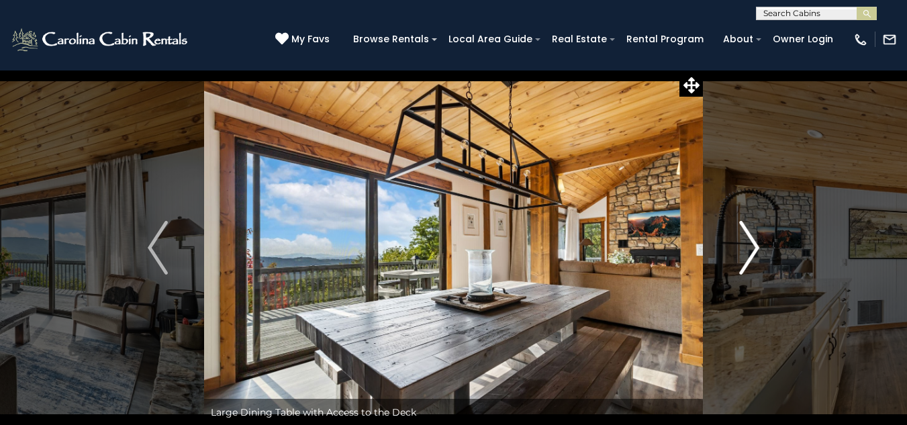
click at [746, 262] on img "Next" at bounding box center [749, 248] width 20 height 54
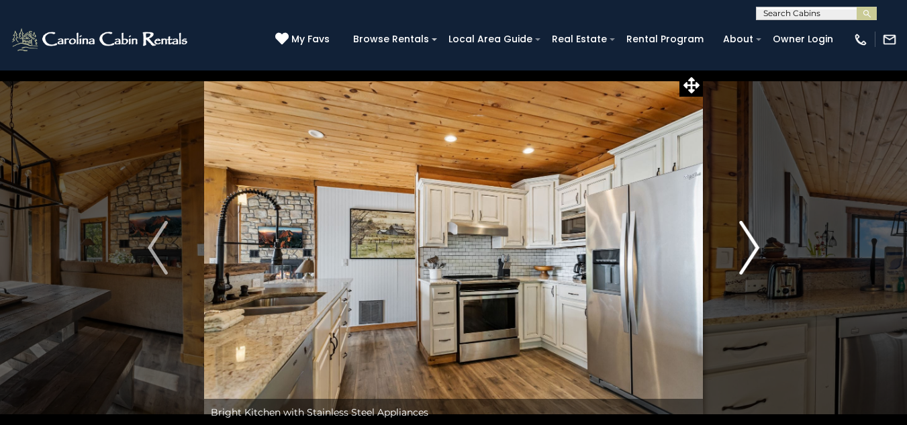
click at [746, 262] on img "Next" at bounding box center [749, 248] width 20 height 54
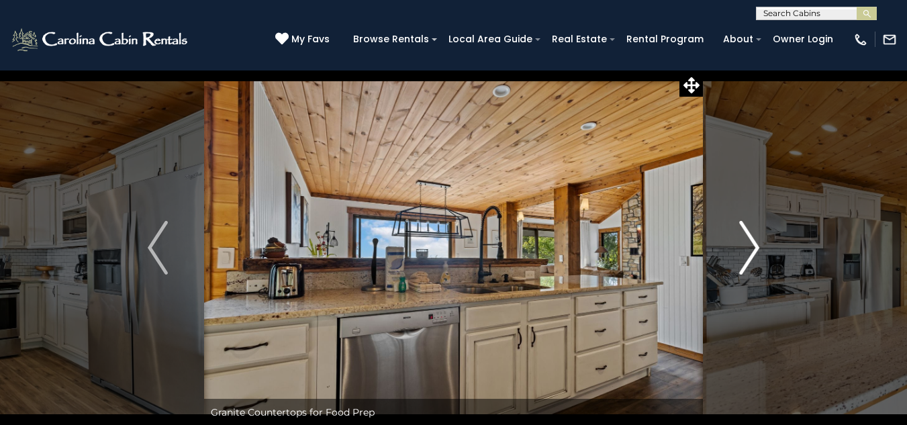
click at [746, 262] on img "Next" at bounding box center [749, 248] width 20 height 54
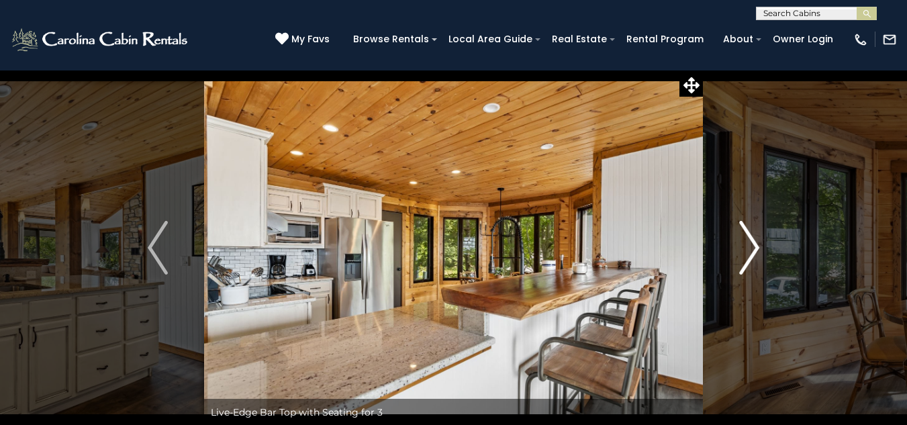
click at [746, 262] on img "Next" at bounding box center [749, 248] width 20 height 54
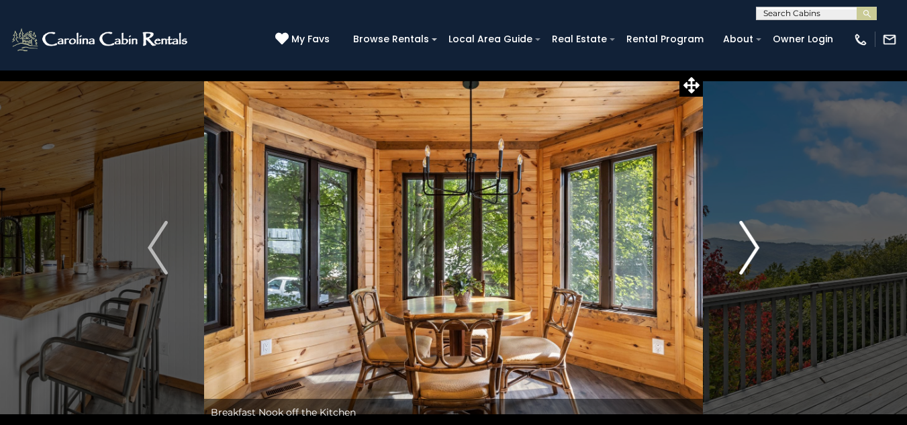
click at [746, 262] on img "Next" at bounding box center [749, 248] width 20 height 54
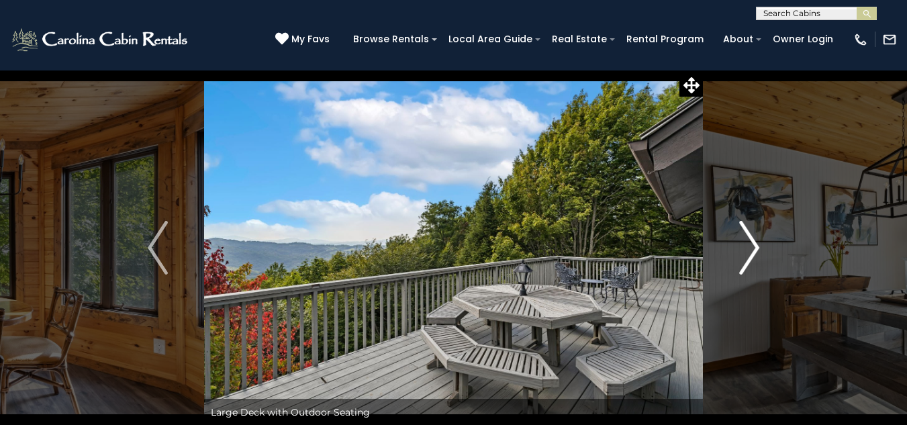
click at [746, 262] on img "Next" at bounding box center [749, 248] width 20 height 54
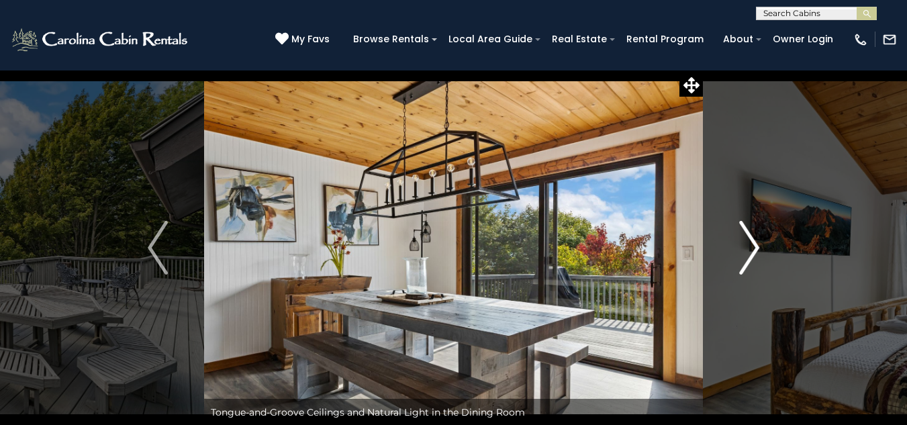
click at [746, 262] on img "Next" at bounding box center [749, 248] width 20 height 54
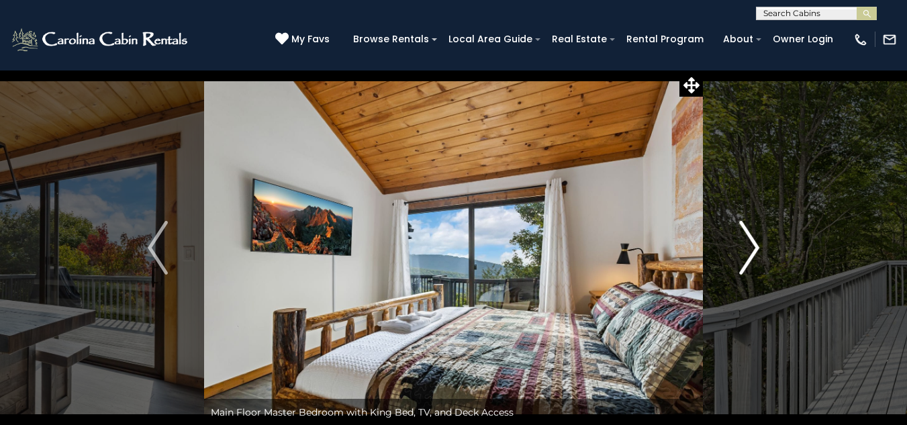
click at [746, 262] on img "Next" at bounding box center [749, 248] width 20 height 54
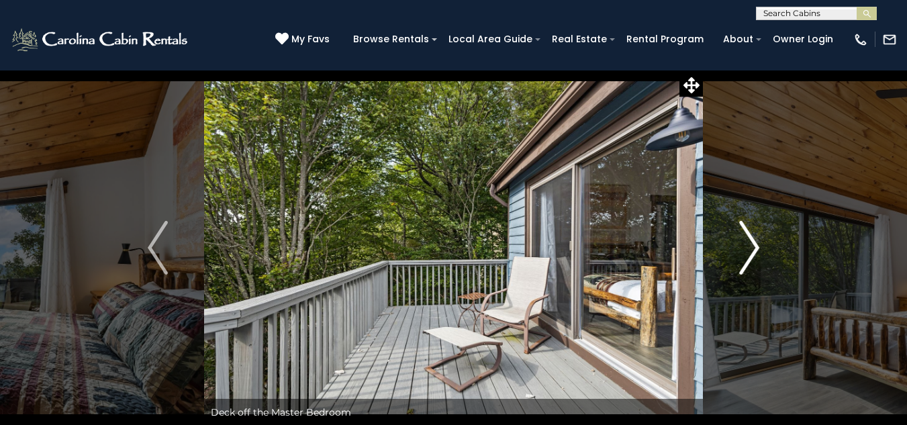
click at [746, 262] on img "Next" at bounding box center [749, 248] width 20 height 54
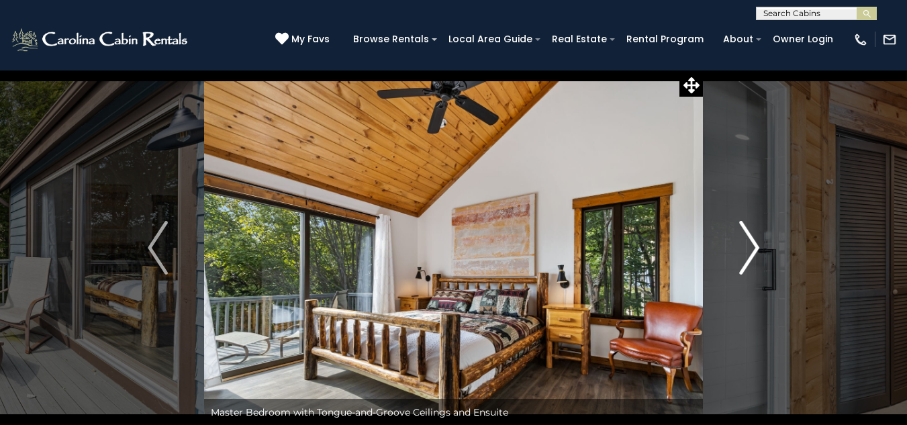
click at [746, 262] on img "Next" at bounding box center [749, 248] width 20 height 54
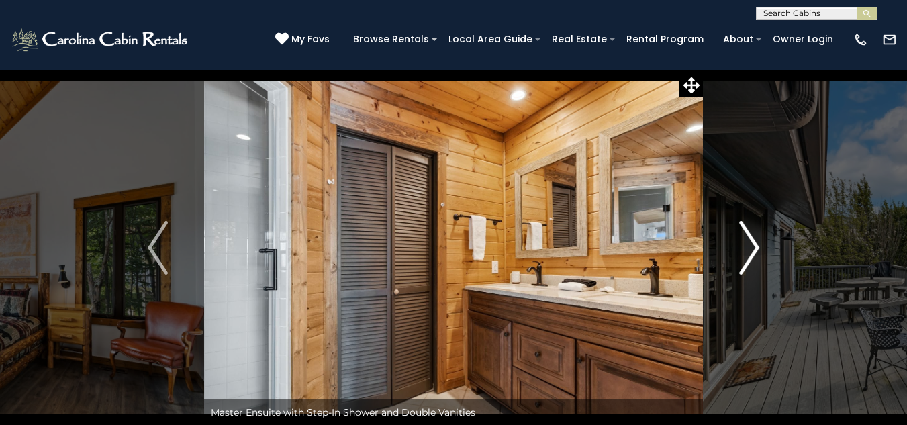
click at [746, 262] on img "Next" at bounding box center [749, 248] width 20 height 54
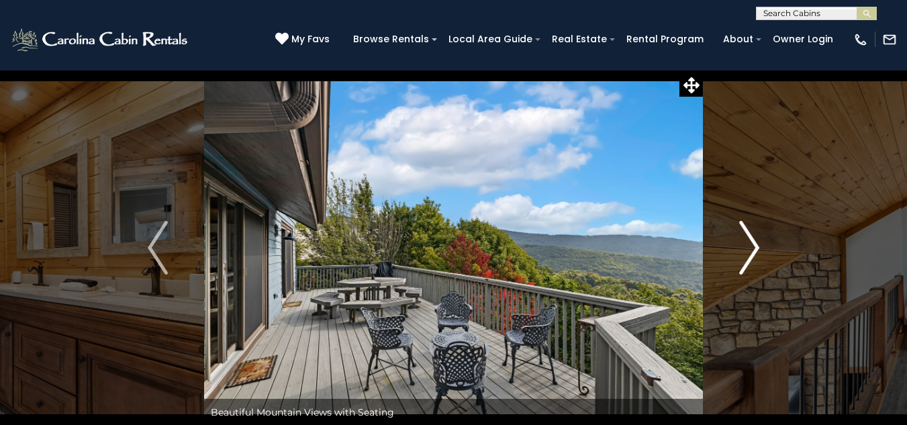
click at [746, 262] on img "Next" at bounding box center [749, 248] width 20 height 54
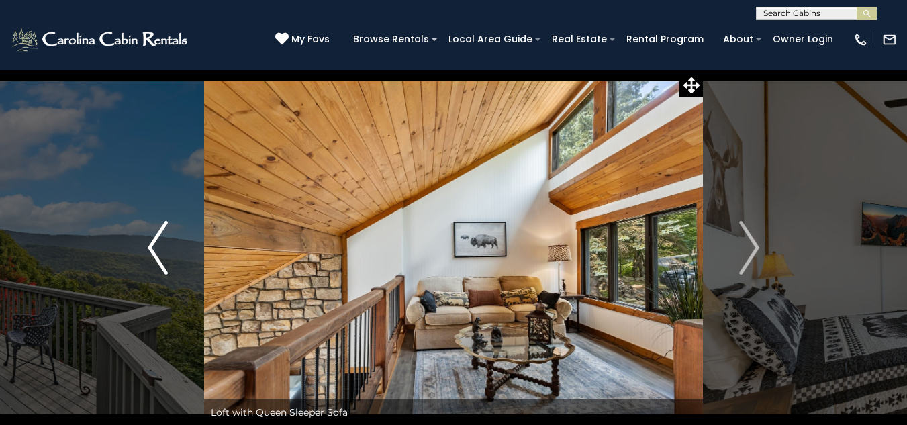
click at [156, 238] on img "Previous" at bounding box center [158, 248] width 20 height 54
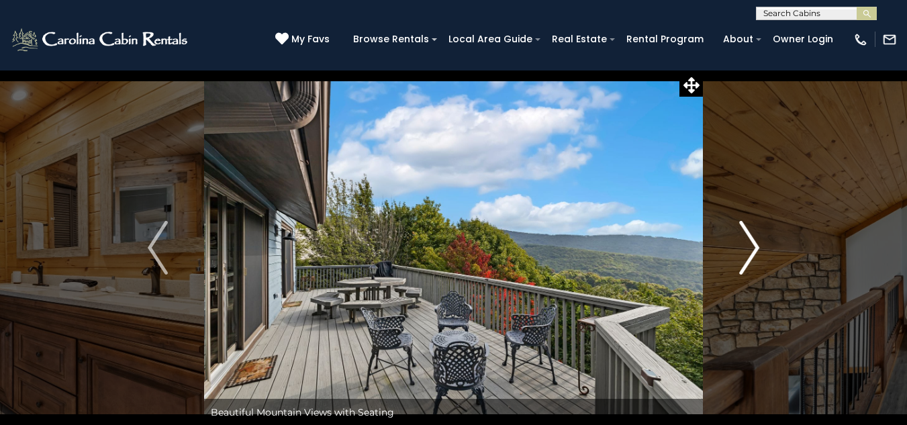
click at [752, 238] on img "Next" at bounding box center [749, 248] width 20 height 54
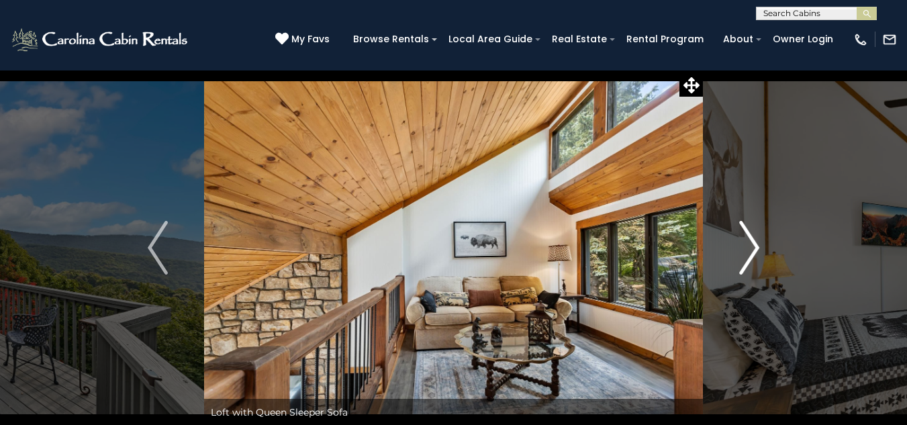
click at [752, 238] on img "Next" at bounding box center [749, 248] width 20 height 54
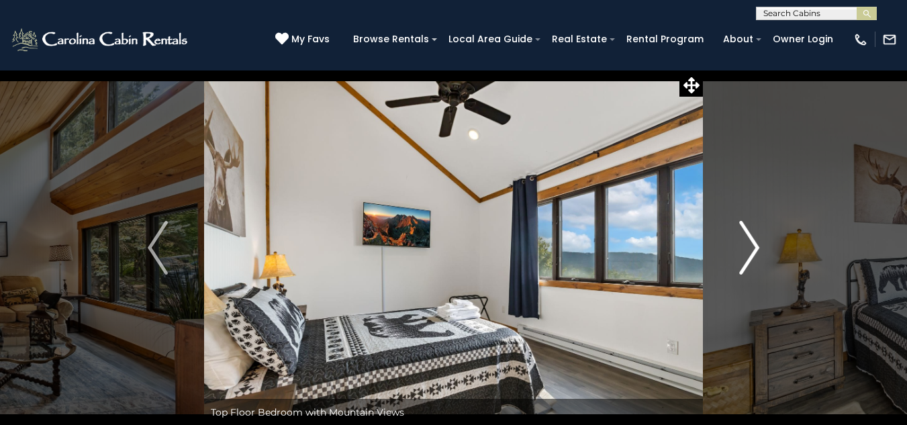
click at [752, 238] on img "Next" at bounding box center [749, 248] width 20 height 54
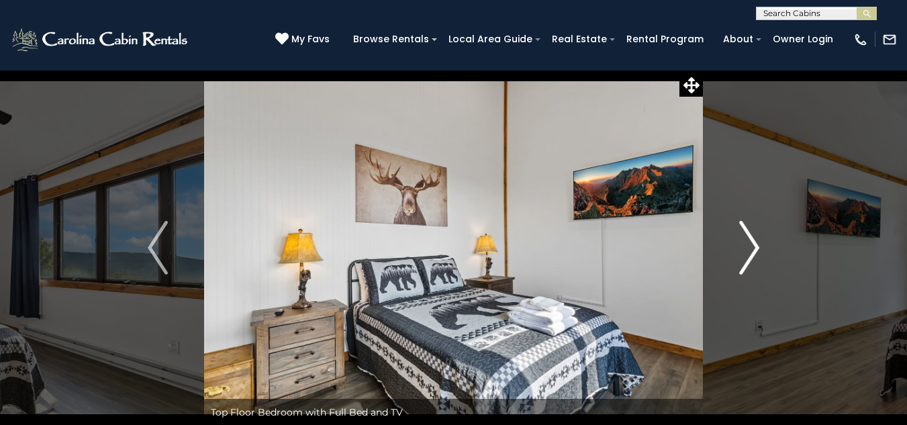
click at [752, 238] on img "Next" at bounding box center [749, 248] width 20 height 54
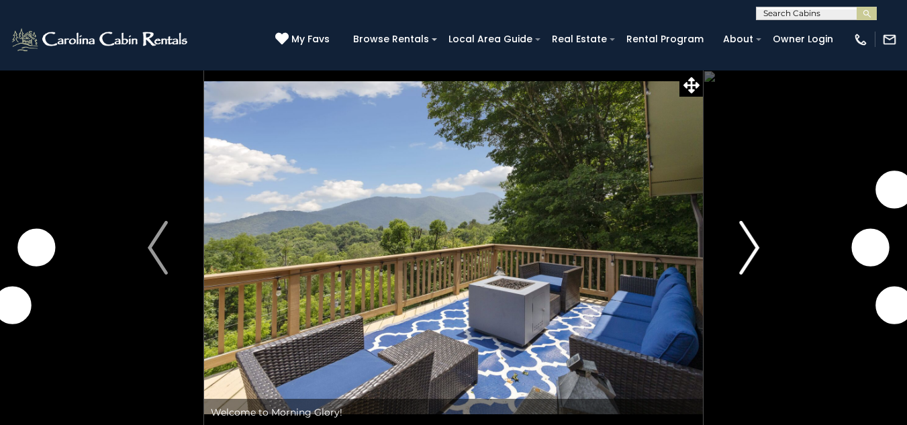
click at [766, 237] on button "Next" at bounding box center [749, 248] width 93 height 356
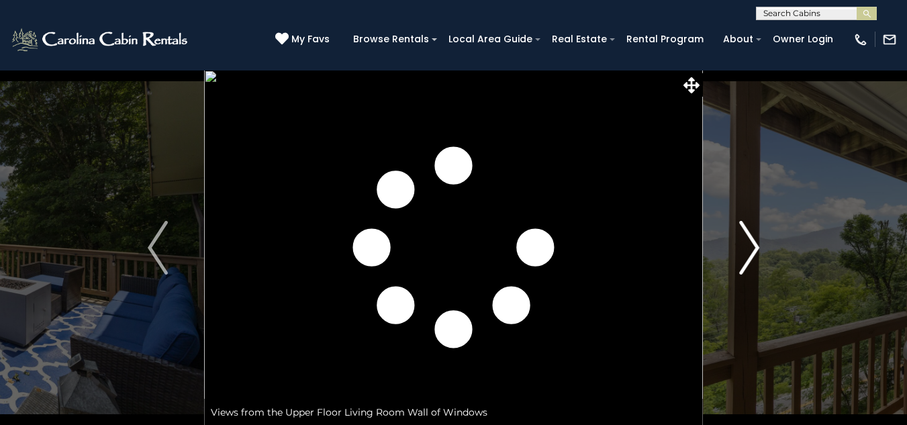
scroll to position [206, 0]
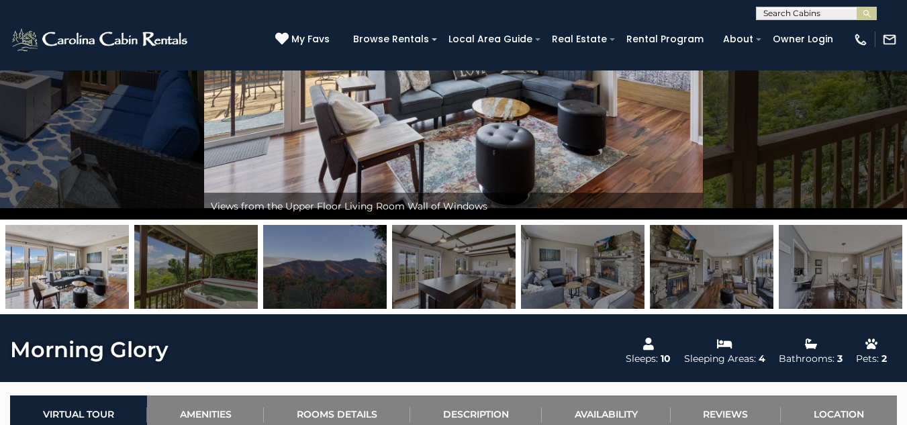
click at [614, 247] on img at bounding box center [583, 267] width 124 height 84
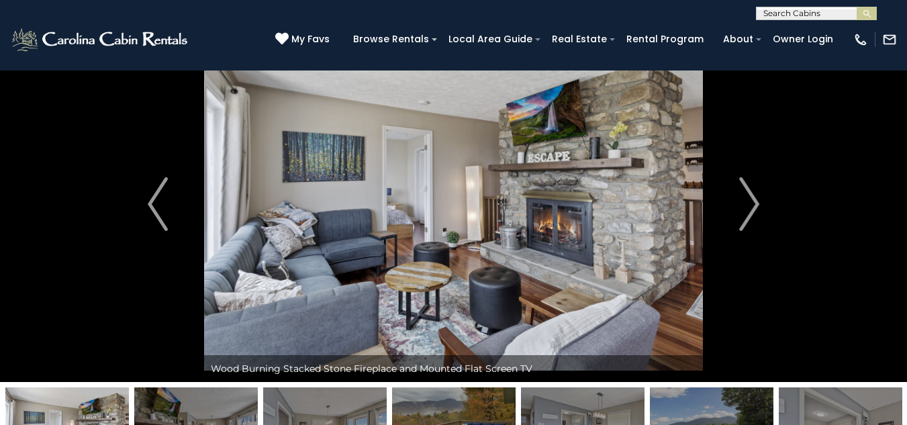
scroll to position [296, 0]
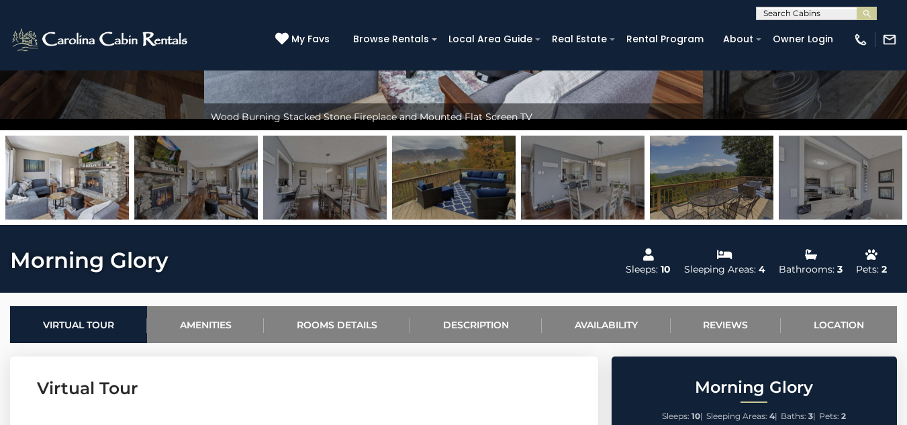
click at [484, 181] on img at bounding box center [454, 178] width 124 height 84
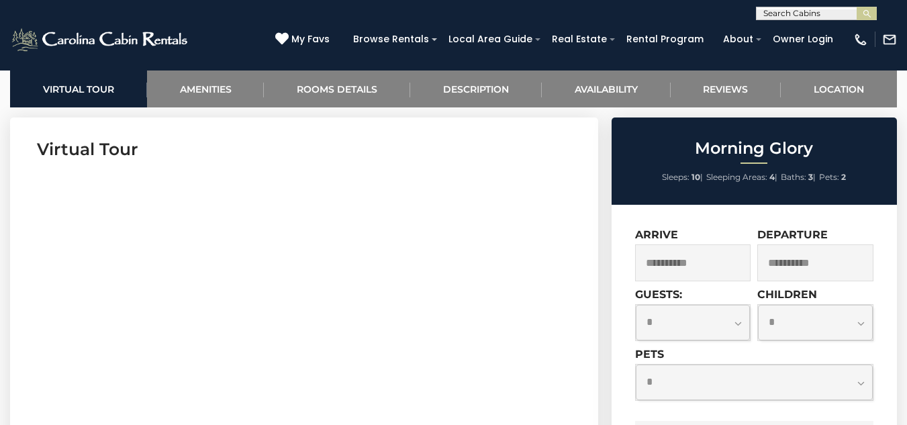
scroll to position [561, 0]
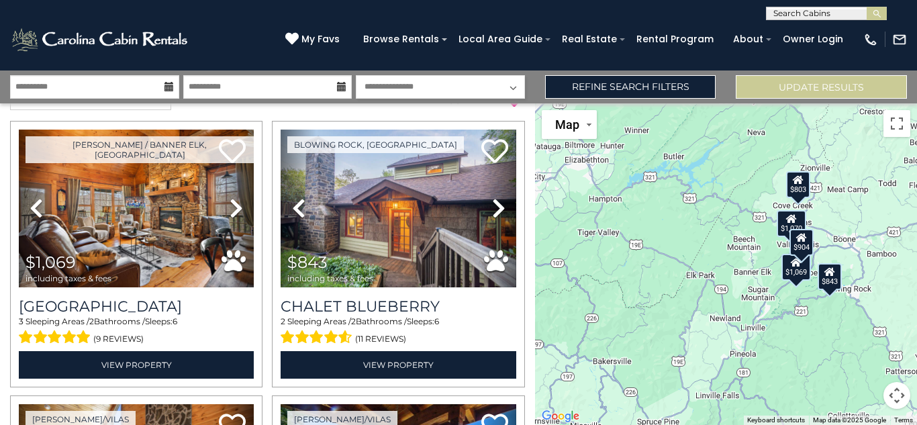
scroll to position [58, 0]
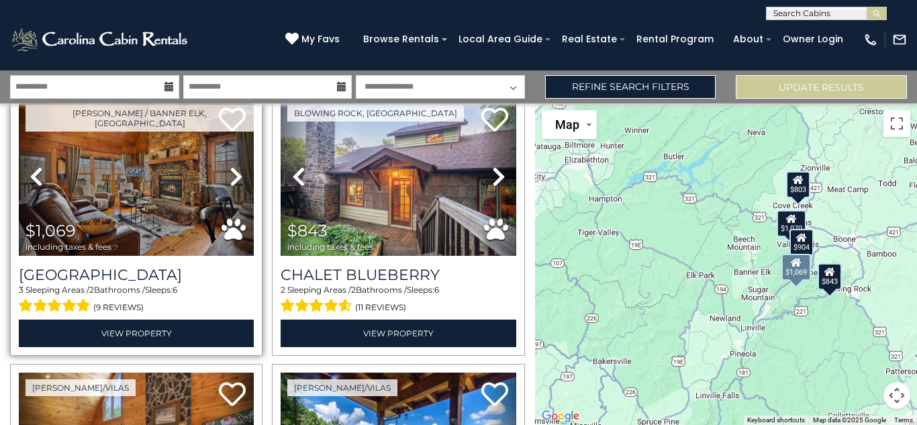
click at [234, 176] on icon at bounding box center [236, 176] width 13 height 21
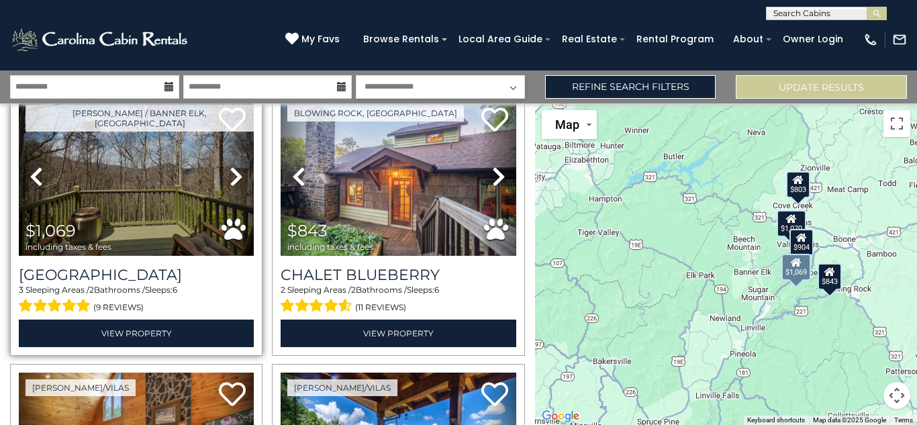
click at [234, 176] on icon at bounding box center [236, 176] width 13 height 21
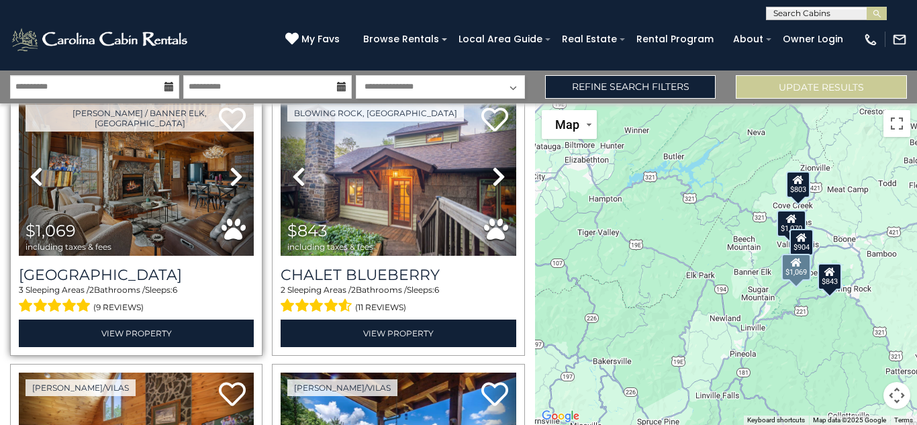
click at [234, 176] on icon at bounding box center [236, 176] width 13 height 21
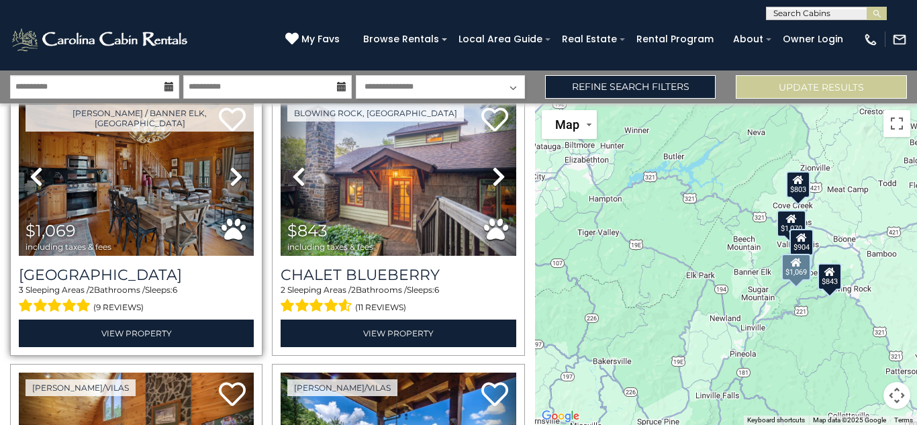
click at [234, 176] on icon at bounding box center [236, 176] width 13 height 21
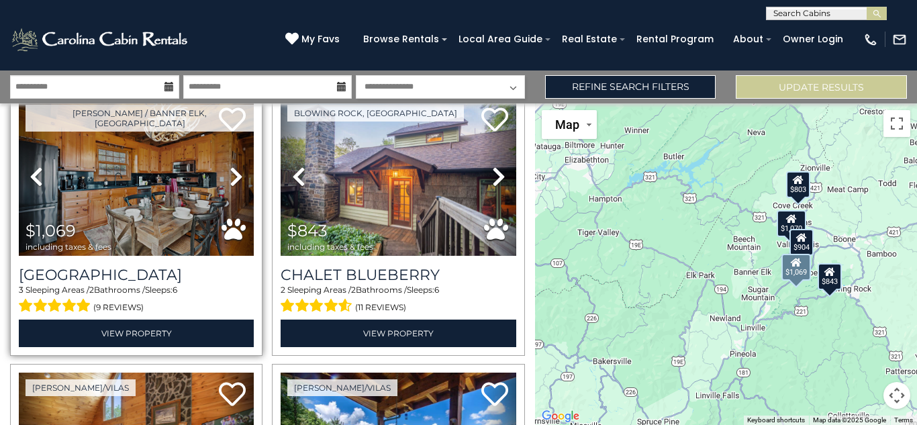
click at [234, 176] on icon at bounding box center [236, 176] width 13 height 21
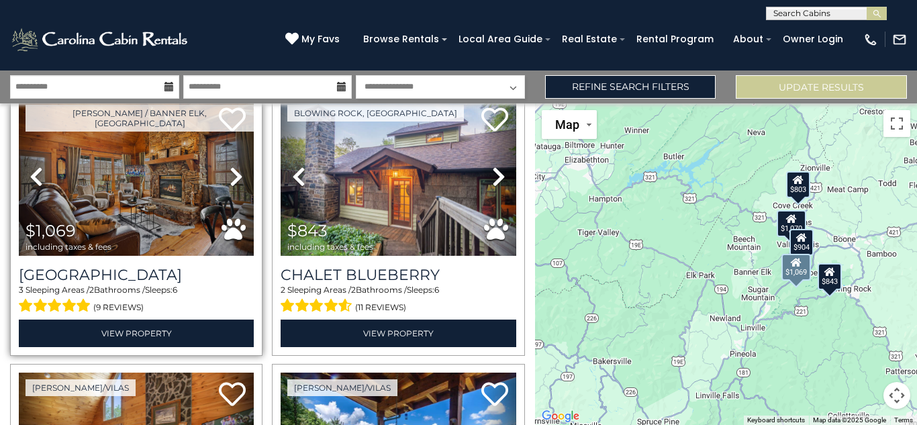
click at [234, 176] on icon at bounding box center [236, 176] width 13 height 21
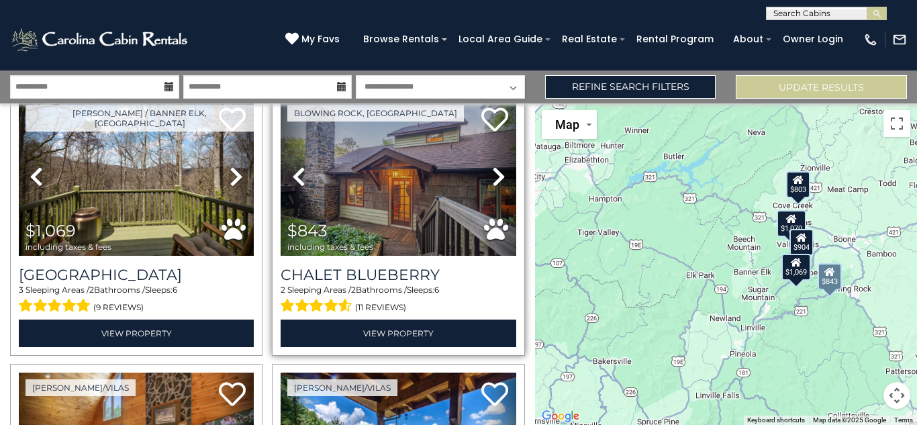
click at [492, 172] on icon at bounding box center [498, 176] width 13 height 21
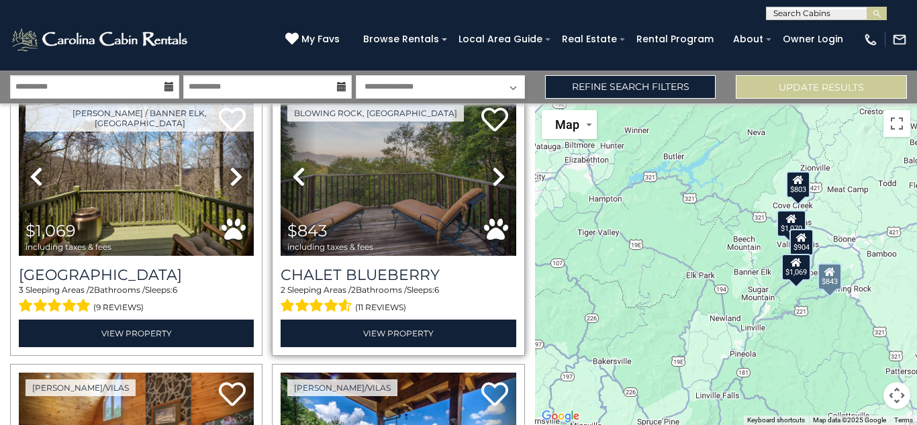
click at [492, 172] on icon at bounding box center [498, 176] width 13 height 21
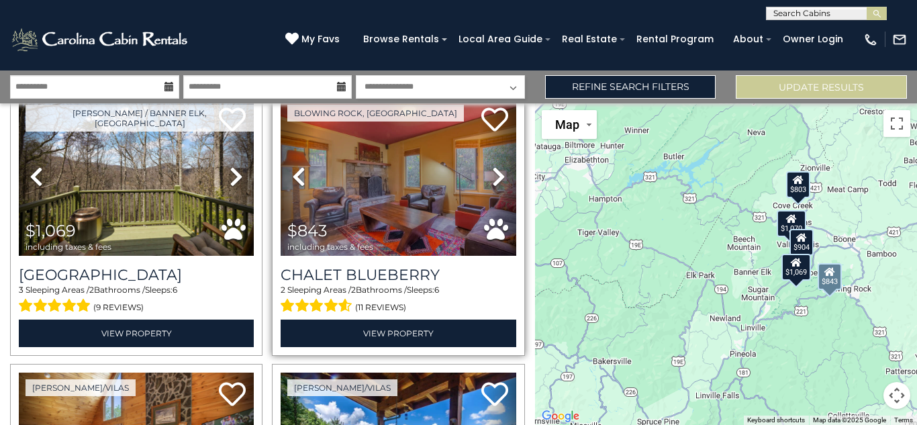
click at [492, 172] on icon at bounding box center [498, 176] width 13 height 21
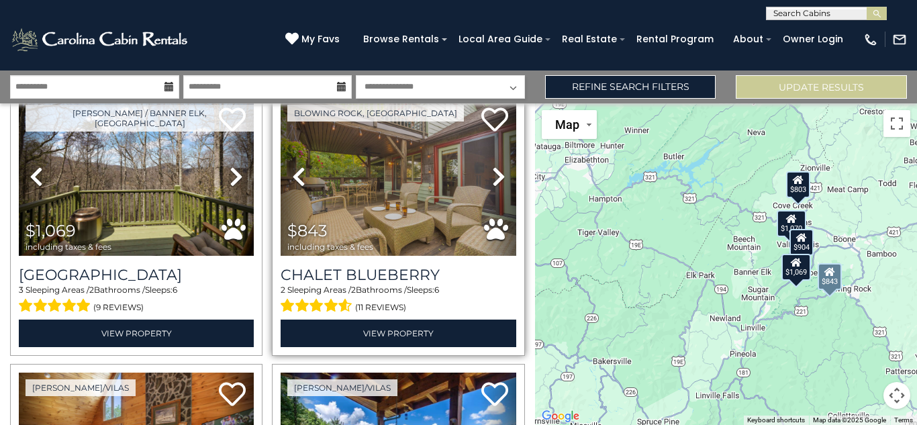
click at [492, 172] on icon at bounding box center [498, 176] width 13 height 21
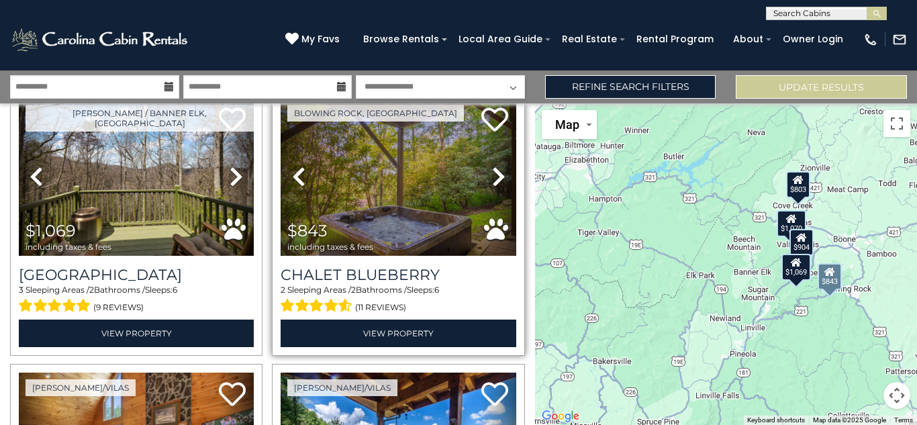
click at [492, 172] on icon at bounding box center [498, 176] width 13 height 21
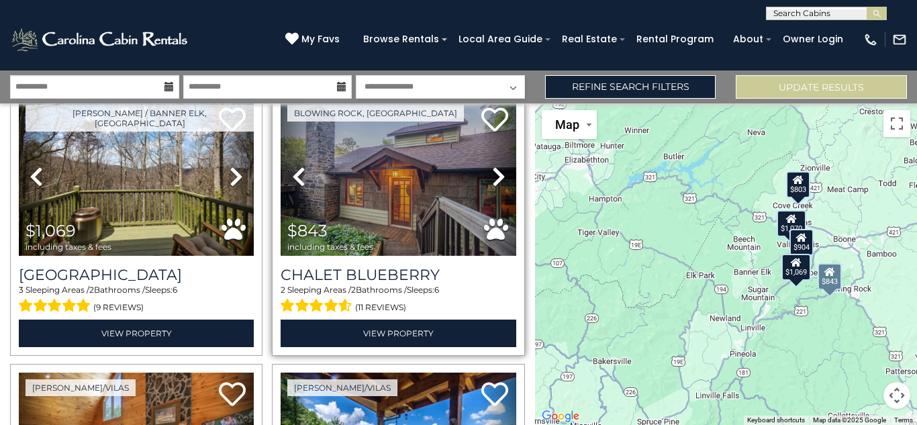
click at [492, 172] on icon at bounding box center [498, 176] width 13 height 21
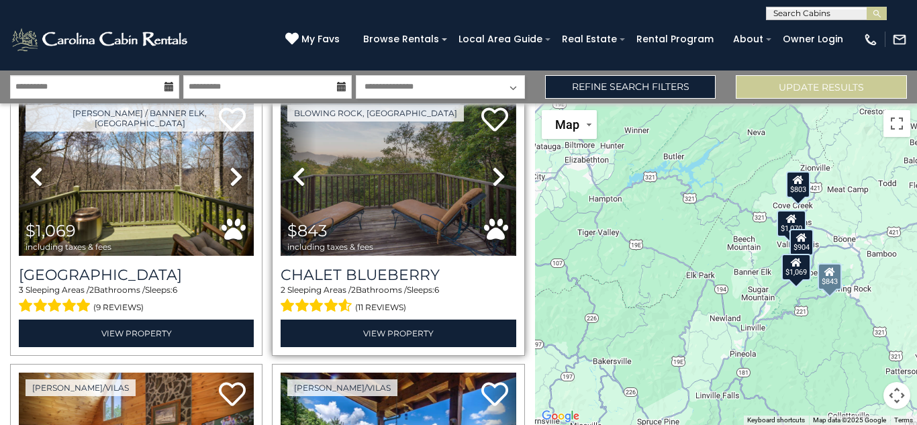
click at [373, 207] on img at bounding box center [398, 177] width 235 height 158
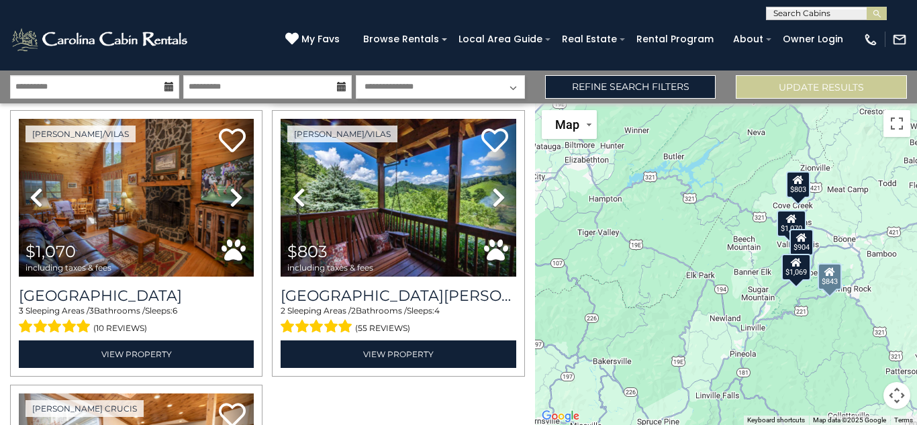
scroll to position [316, 0]
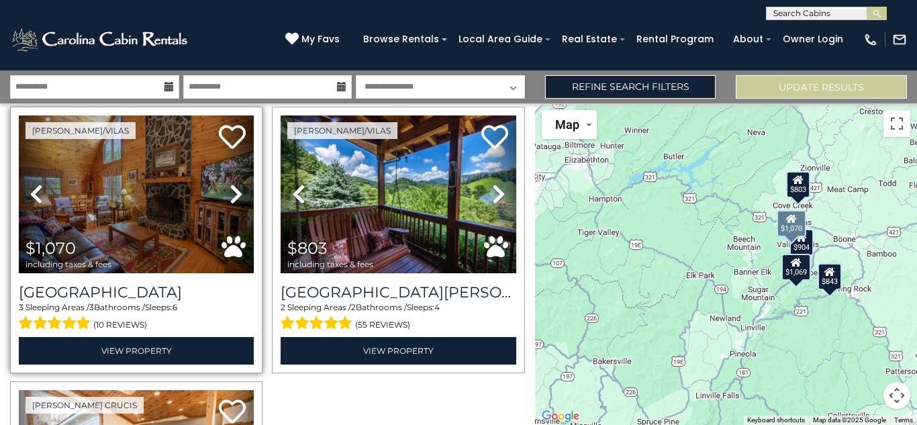
click at [234, 196] on icon at bounding box center [236, 193] width 13 height 21
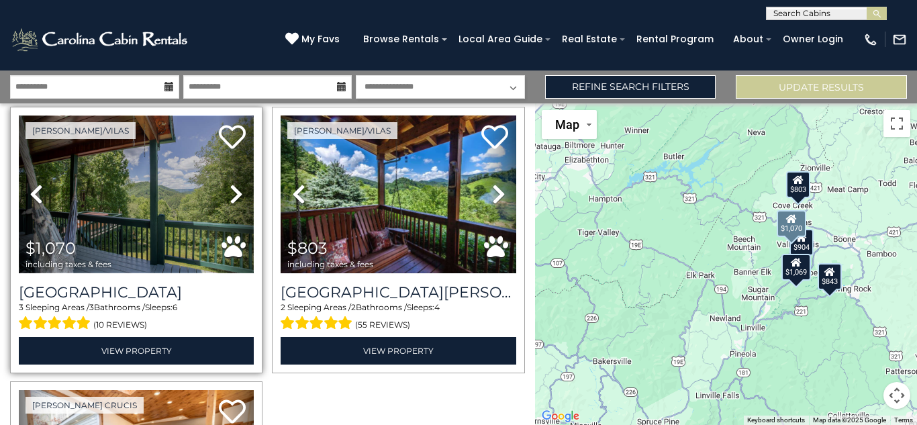
click at [152, 206] on img at bounding box center [136, 195] width 235 height 158
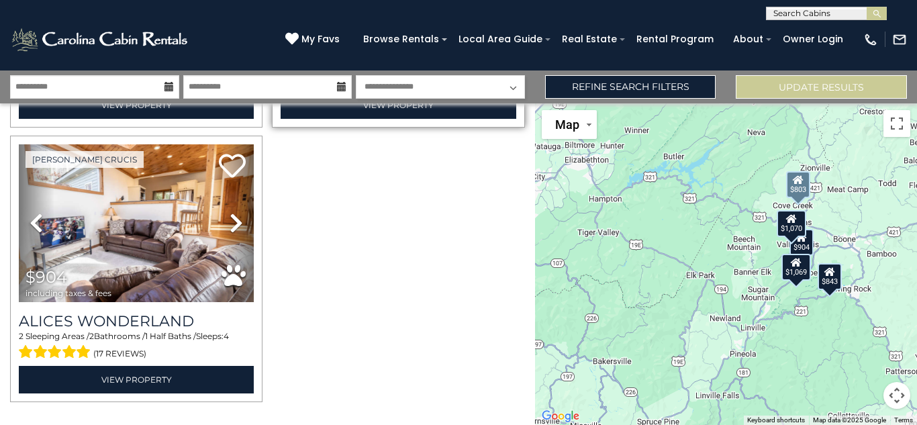
scroll to position [565, 0]
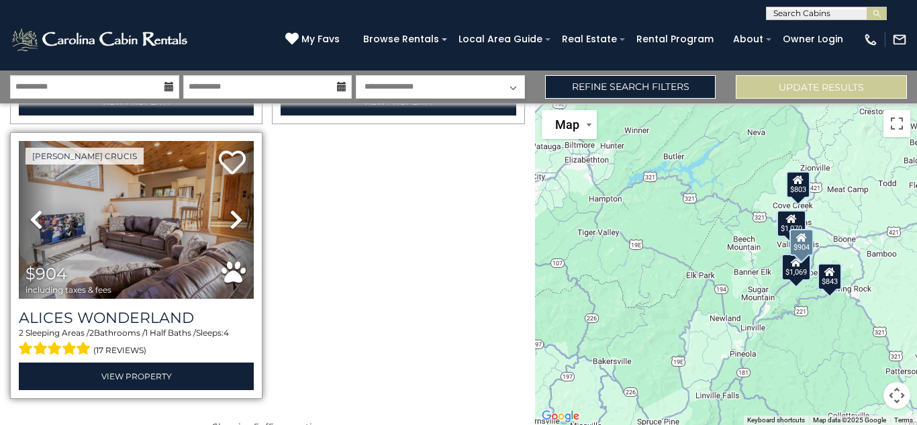
click at [232, 214] on icon at bounding box center [236, 219] width 13 height 21
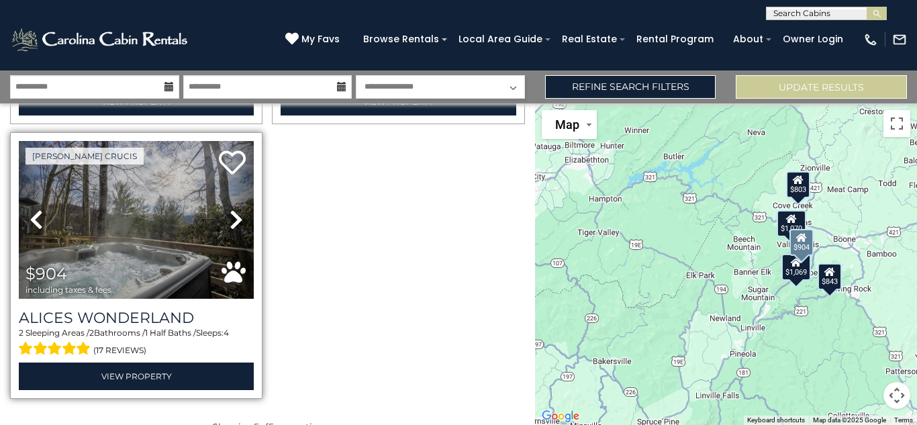
click at [232, 214] on icon at bounding box center [236, 219] width 13 height 21
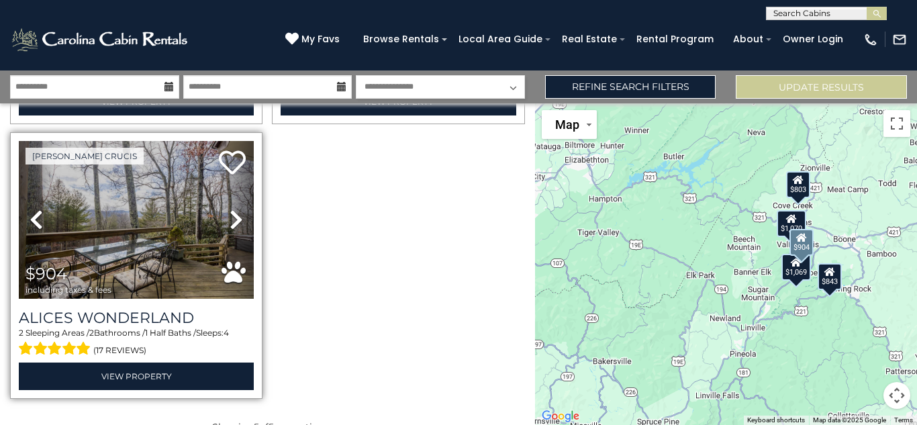
click at [232, 214] on icon at bounding box center [236, 219] width 13 height 21
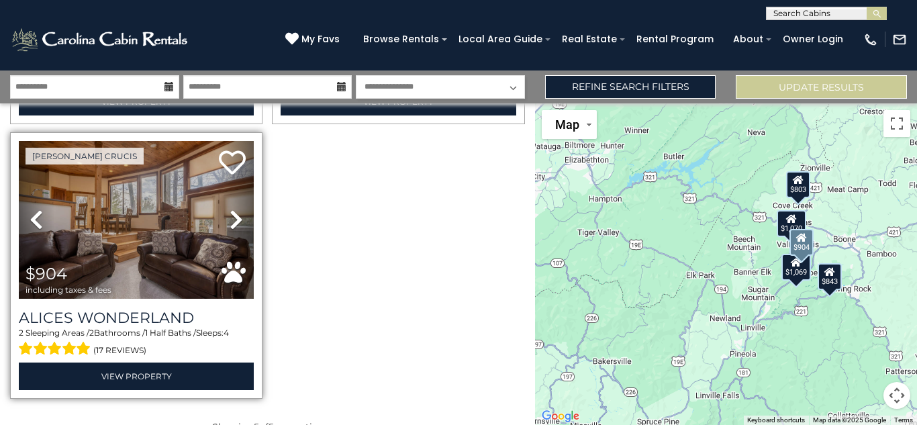
click at [232, 214] on icon at bounding box center [236, 219] width 13 height 21
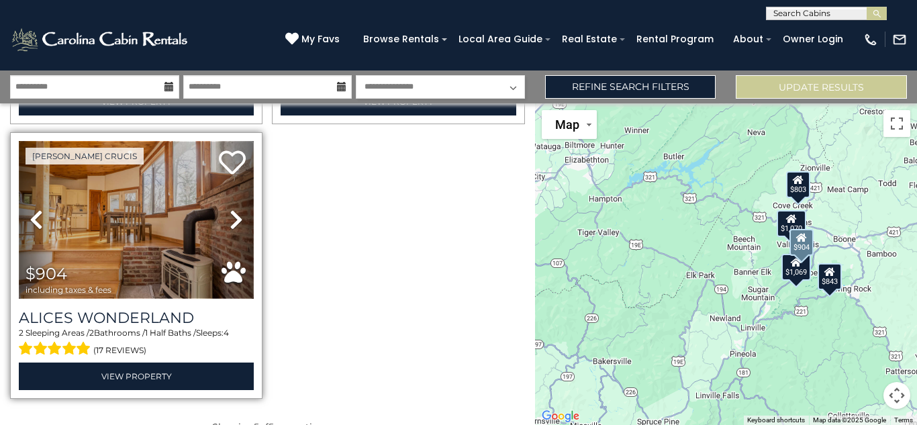
click at [142, 213] on img at bounding box center [136, 220] width 235 height 158
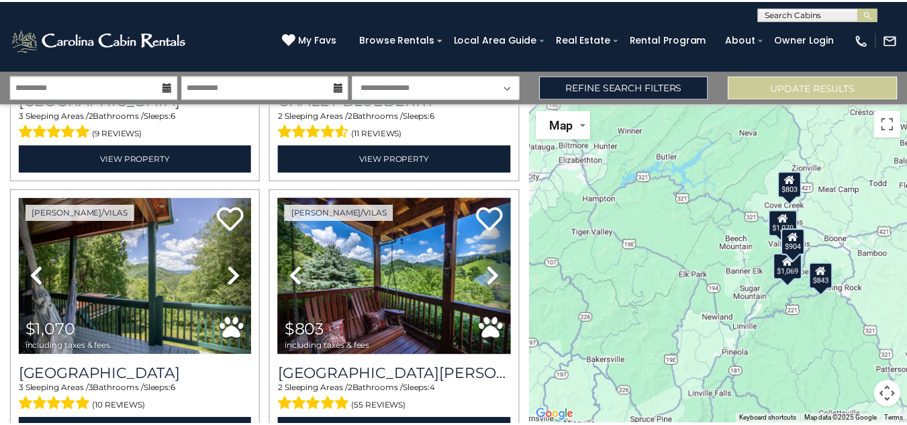
scroll to position [231, 0]
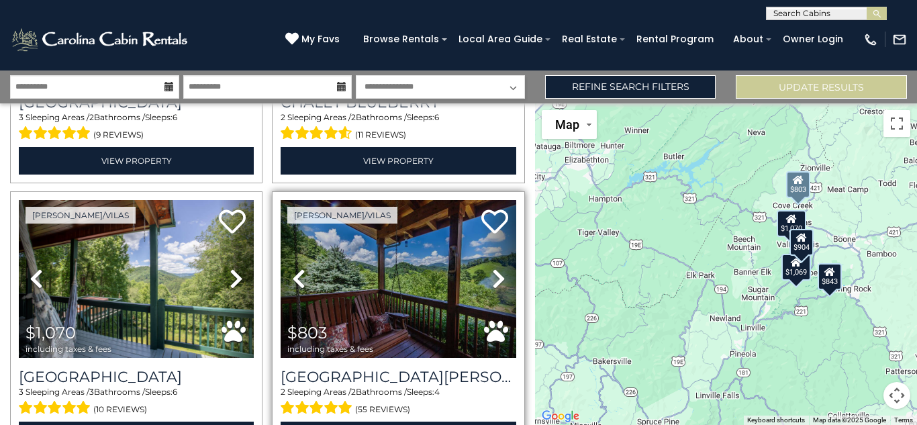
click at [494, 275] on icon at bounding box center [498, 278] width 13 height 21
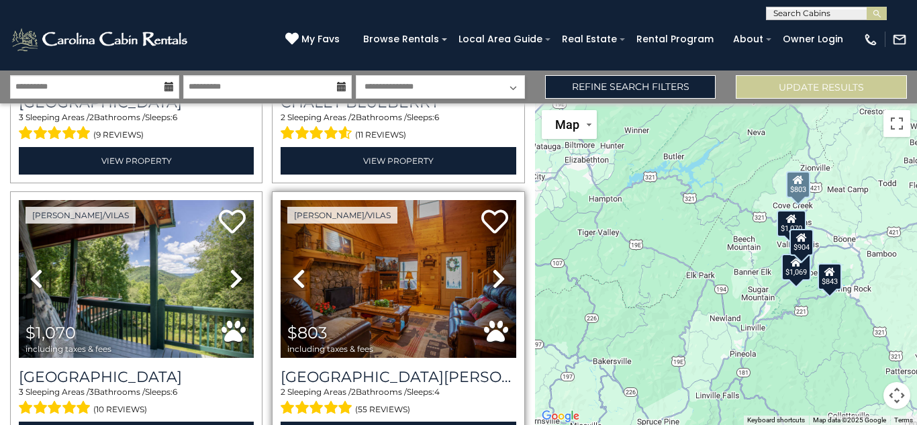
click at [494, 275] on icon at bounding box center [498, 278] width 13 height 21
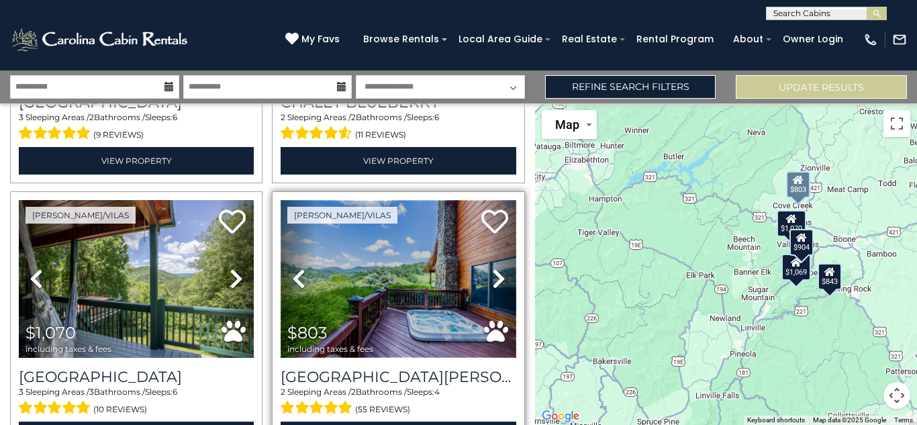
click at [418, 292] on img at bounding box center [398, 279] width 235 height 158
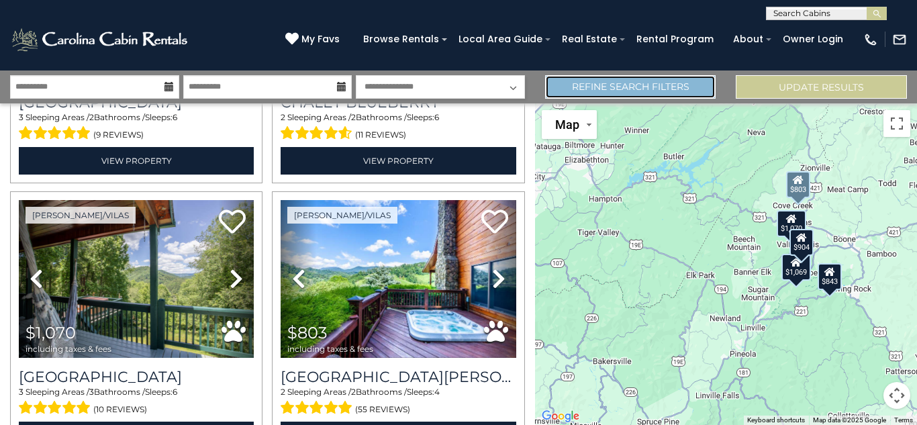
click at [654, 93] on link "Refine Search Filters" at bounding box center [630, 87] width 171 height 24
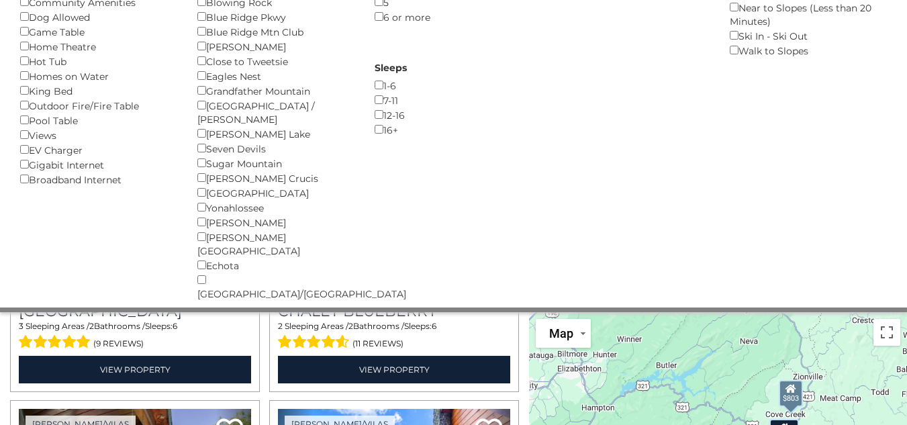
scroll to position [0, 0]
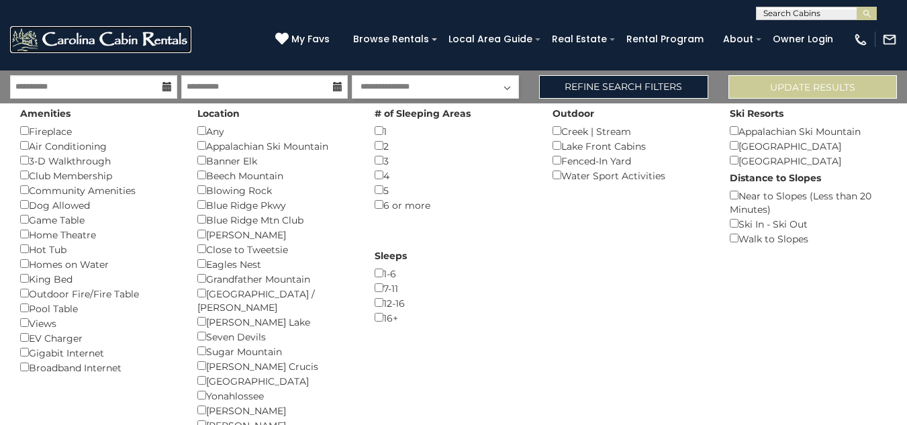
click at [94, 38] on img at bounding box center [100, 39] width 181 height 27
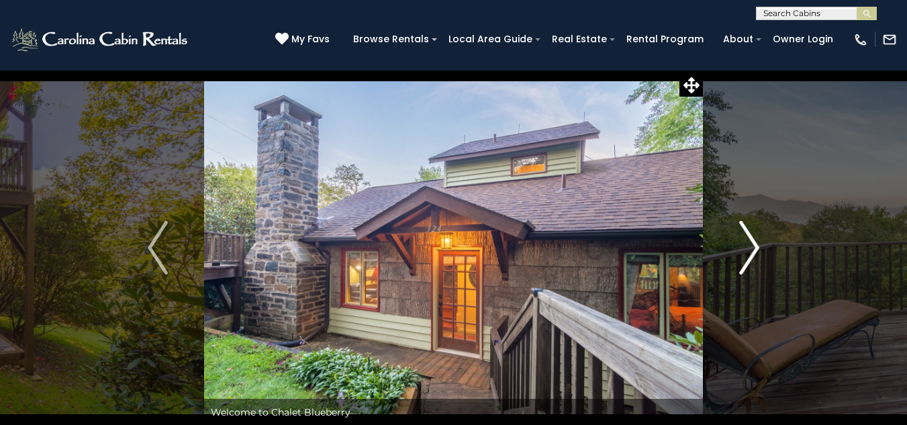
click at [751, 242] on img "Next" at bounding box center [749, 248] width 20 height 54
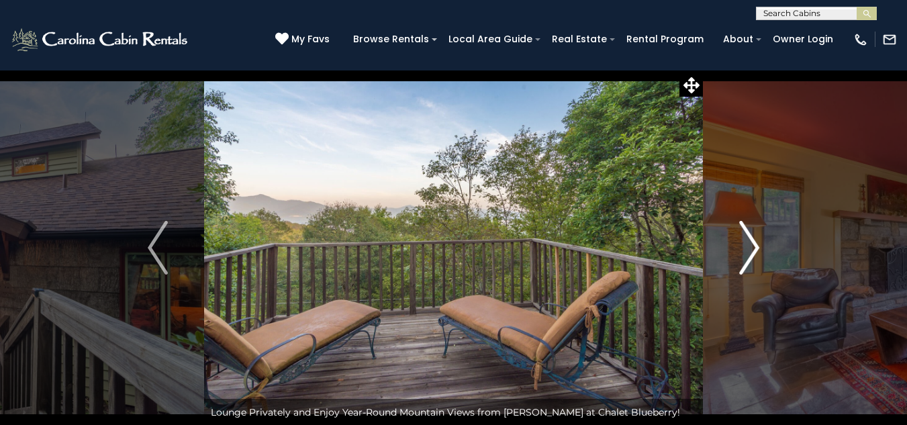
click at [751, 242] on img "Next" at bounding box center [749, 248] width 20 height 54
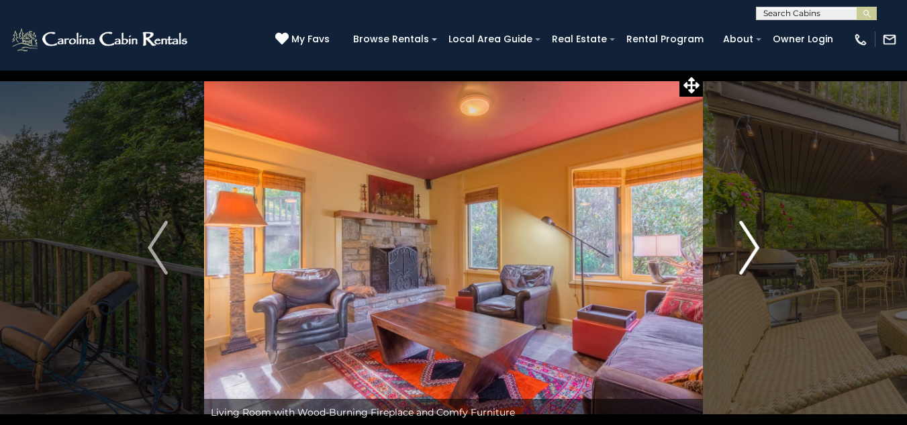
click at [751, 242] on img "Next" at bounding box center [749, 248] width 20 height 54
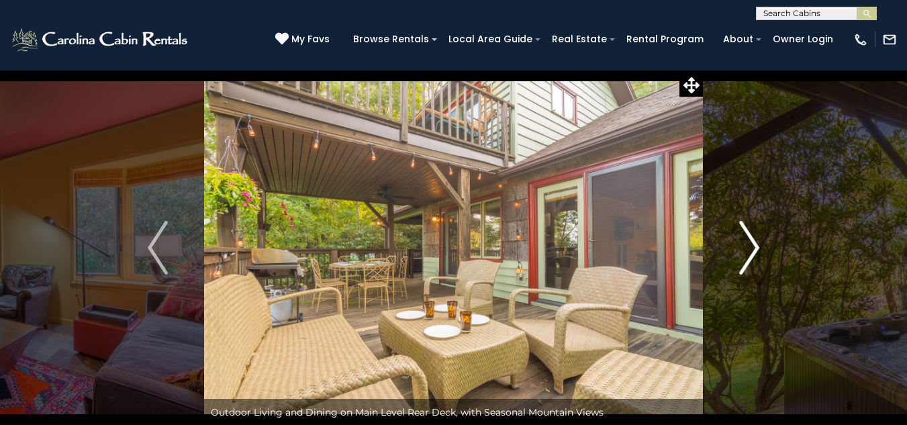
click at [751, 242] on img "Next" at bounding box center [749, 248] width 20 height 54
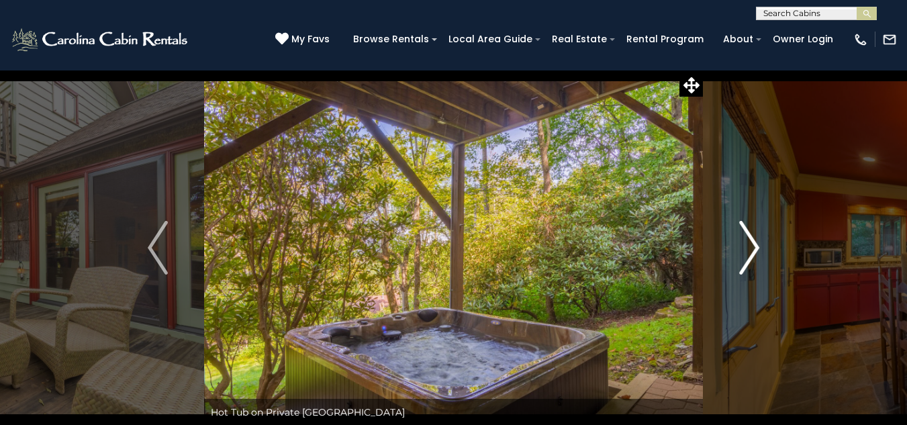
click at [751, 242] on img "Next" at bounding box center [749, 248] width 20 height 54
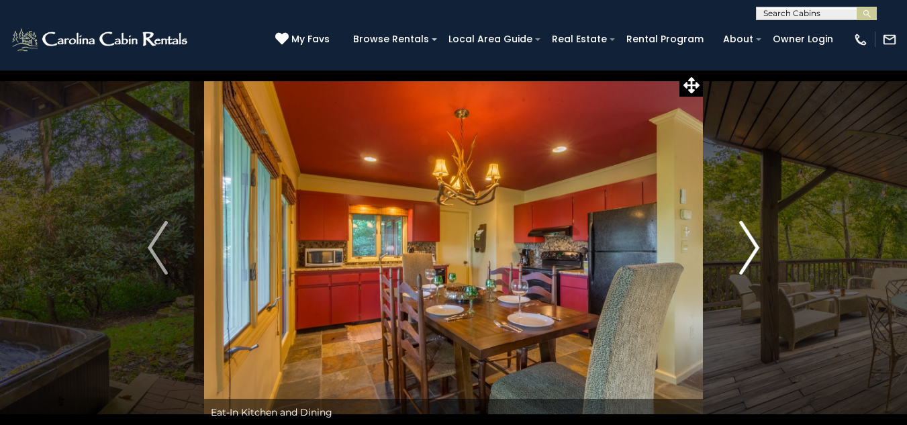
click at [751, 242] on img "Next" at bounding box center [749, 248] width 20 height 54
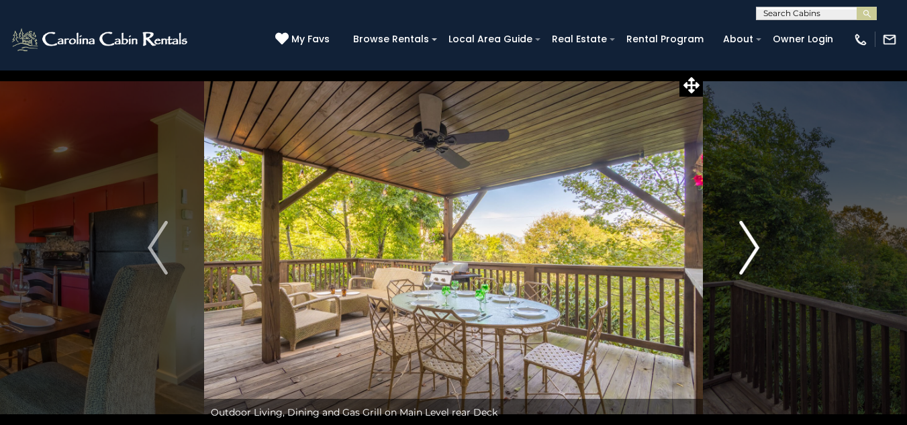
click at [751, 242] on img "Next" at bounding box center [749, 248] width 20 height 54
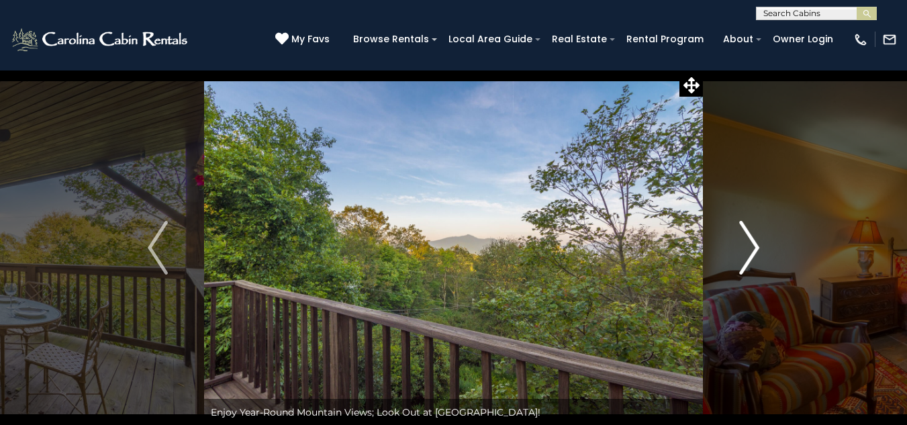
click at [751, 242] on img "Next" at bounding box center [749, 248] width 20 height 54
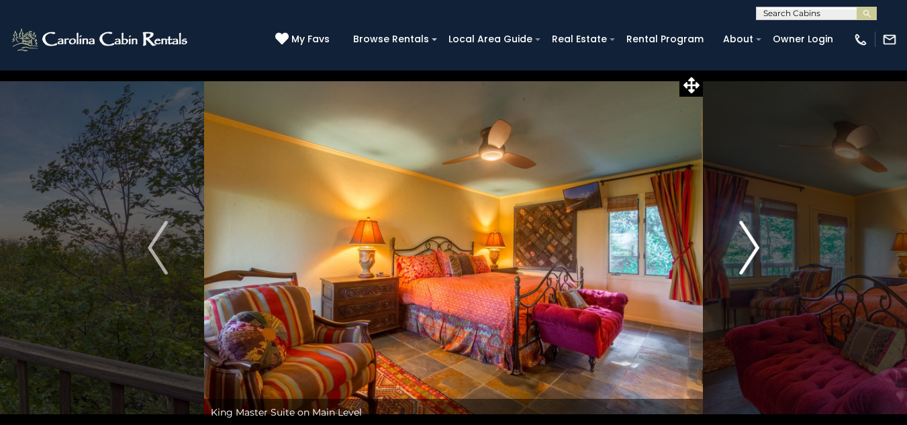
click at [751, 242] on img "Next" at bounding box center [749, 248] width 20 height 54
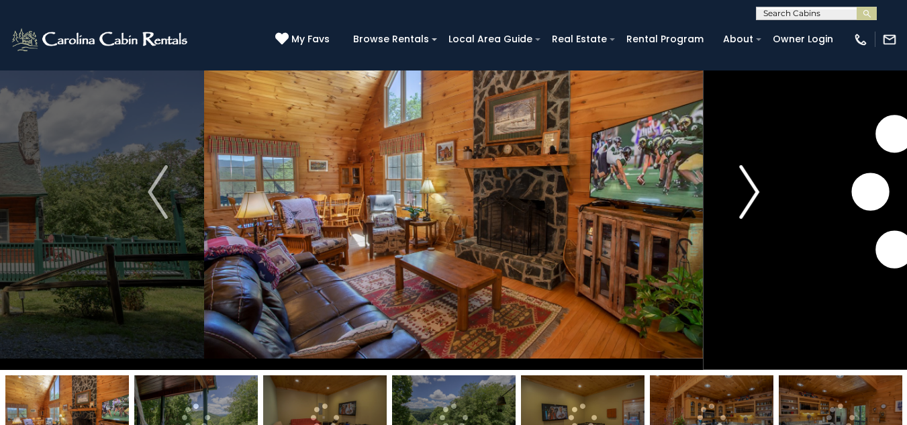
click at [755, 192] on img "Next" at bounding box center [749, 192] width 20 height 54
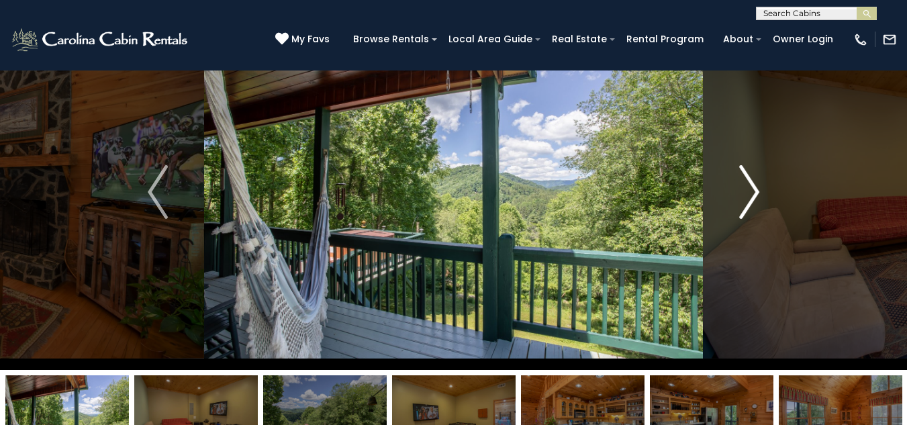
click at [755, 192] on img "Next" at bounding box center [749, 192] width 20 height 54
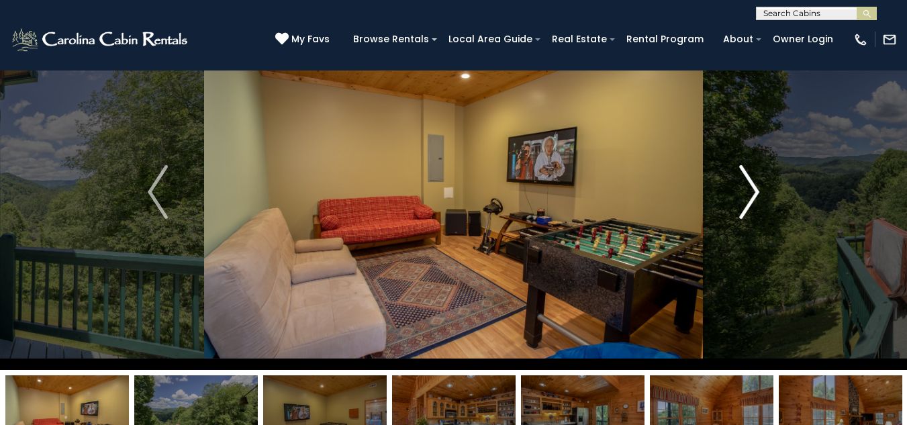
click at [755, 192] on img "Next" at bounding box center [749, 192] width 20 height 54
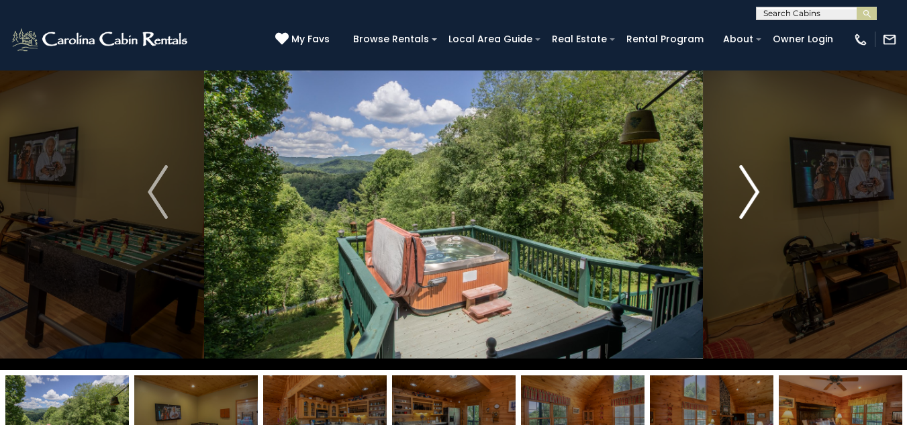
click at [755, 192] on img "Next" at bounding box center [749, 192] width 20 height 54
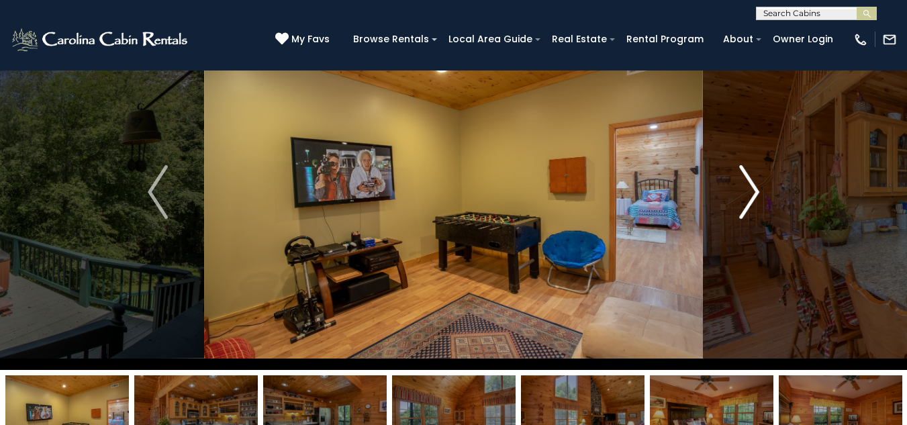
click at [755, 192] on img "Next" at bounding box center [749, 192] width 20 height 54
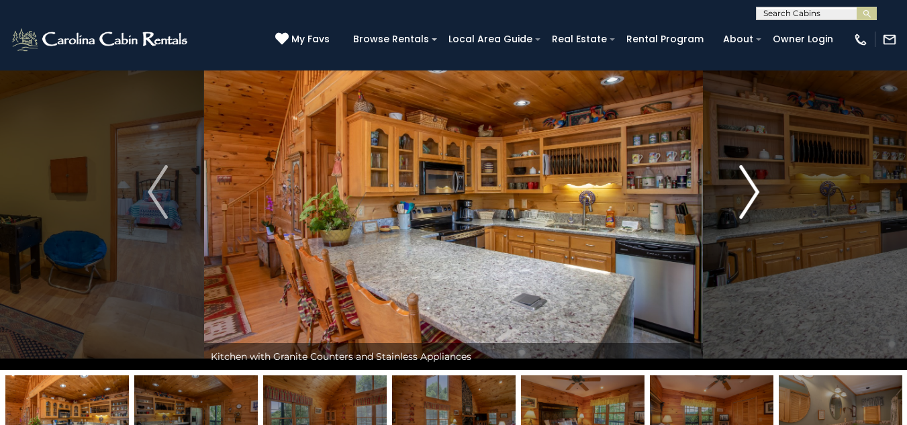
click at [755, 192] on img "Next" at bounding box center [749, 192] width 20 height 54
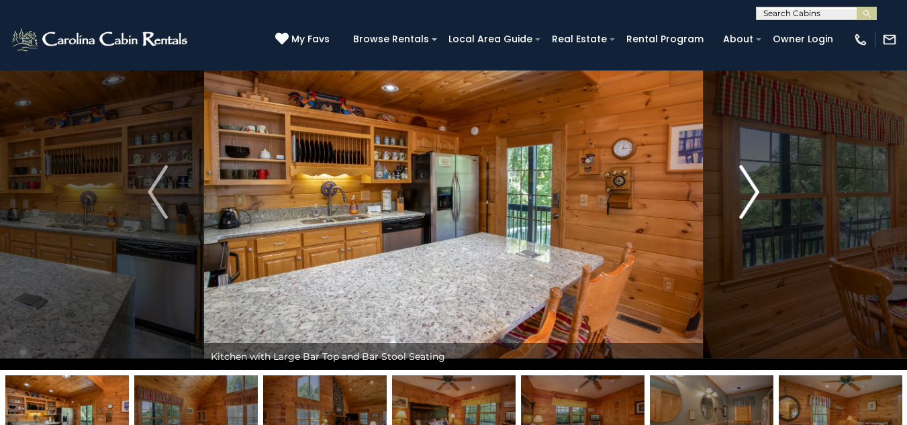
click at [755, 192] on img "Next" at bounding box center [749, 192] width 20 height 54
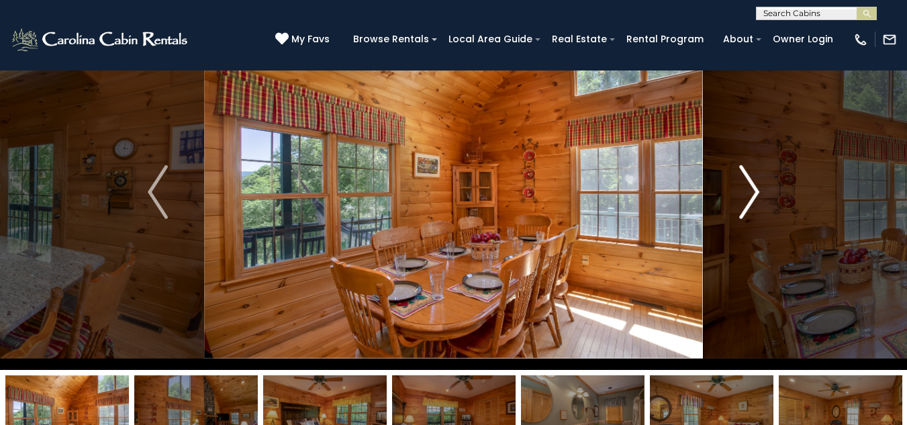
click at [755, 192] on img "Next" at bounding box center [749, 192] width 20 height 54
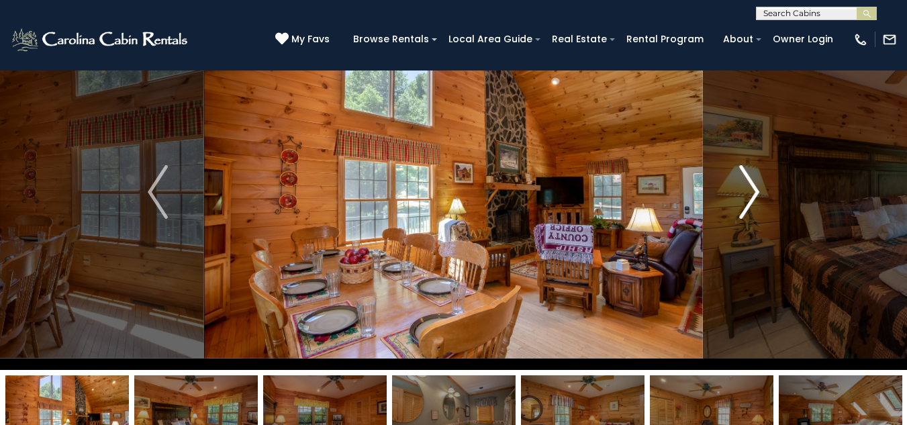
click at [755, 192] on img "Next" at bounding box center [749, 192] width 20 height 54
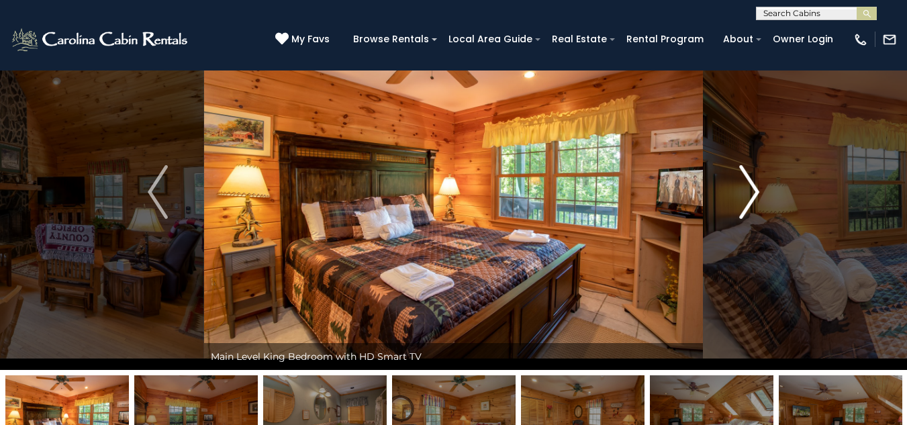
click at [755, 192] on img "Next" at bounding box center [749, 192] width 20 height 54
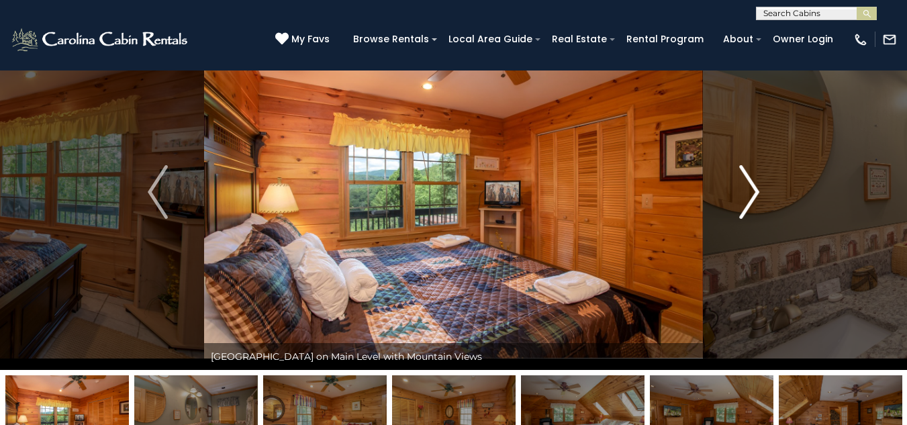
click at [755, 192] on img "Next" at bounding box center [749, 192] width 20 height 54
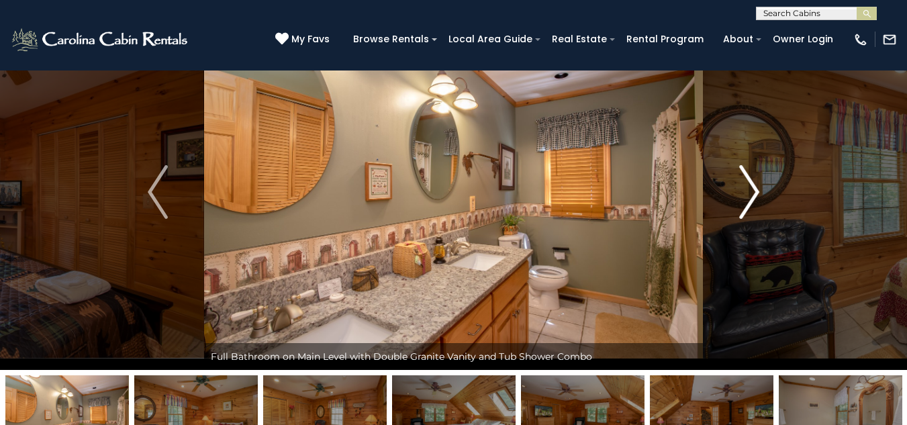
click at [755, 192] on img "Next" at bounding box center [749, 192] width 20 height 54
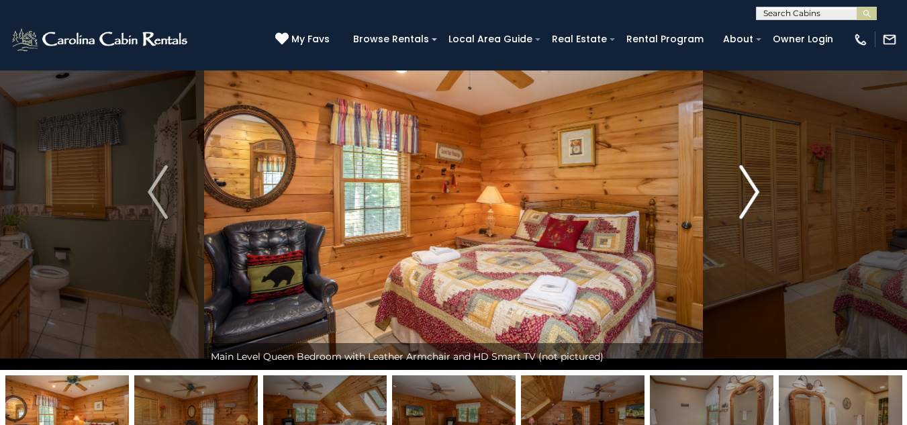
click at [755, 192] on img "Next" at bounding box center [749, 192] width 20 height 54
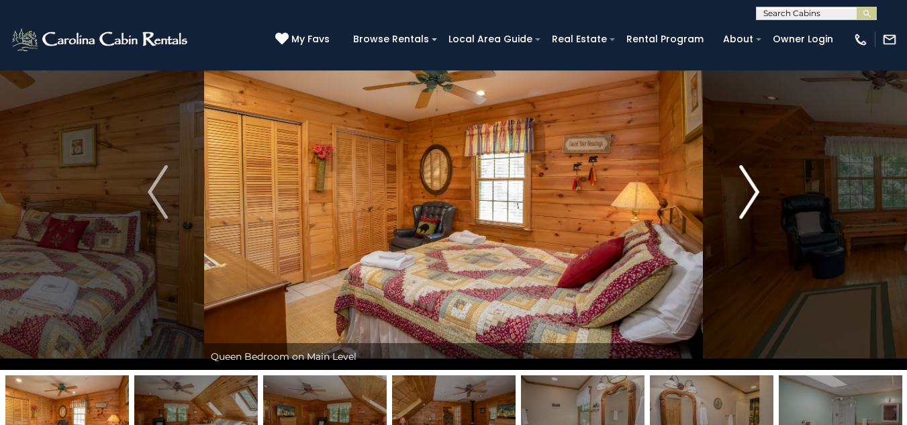
click at [755, 192] on img "Next" at bounding box center [749, 192] width 20 height 54
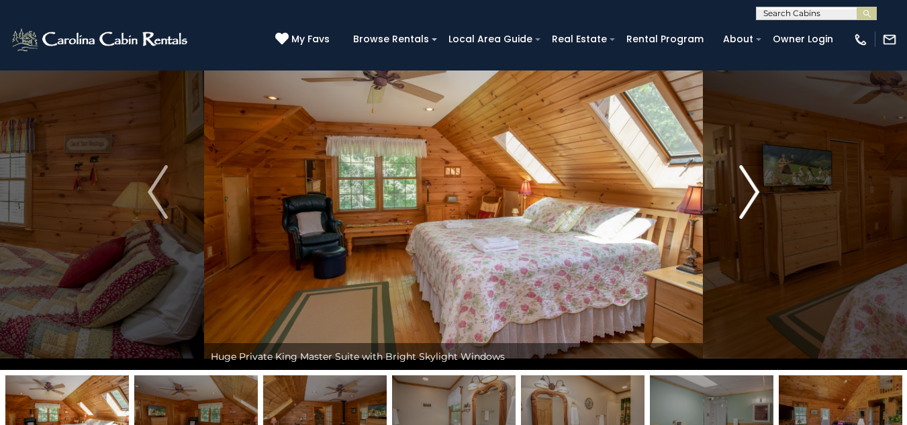
click at [755, 192] on img "Next" at bounding box center [749, 192] width 20 height 54
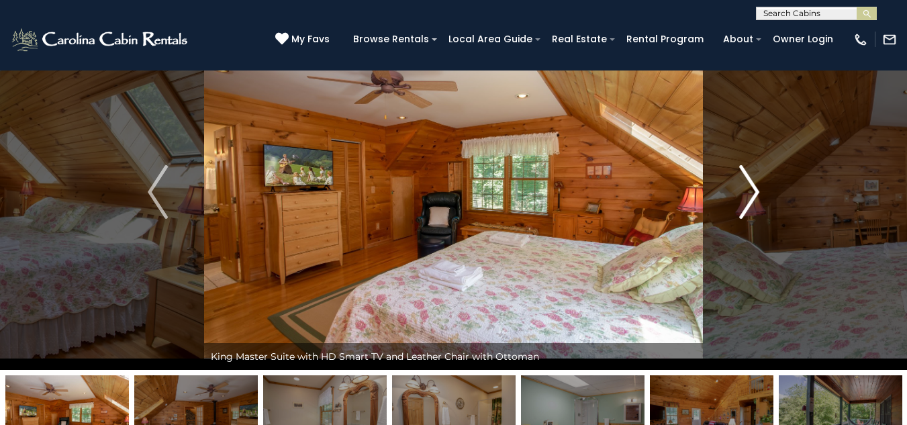
click at [755, 192] on img "Next" at bounding box center [749, 192] width 20 height 54
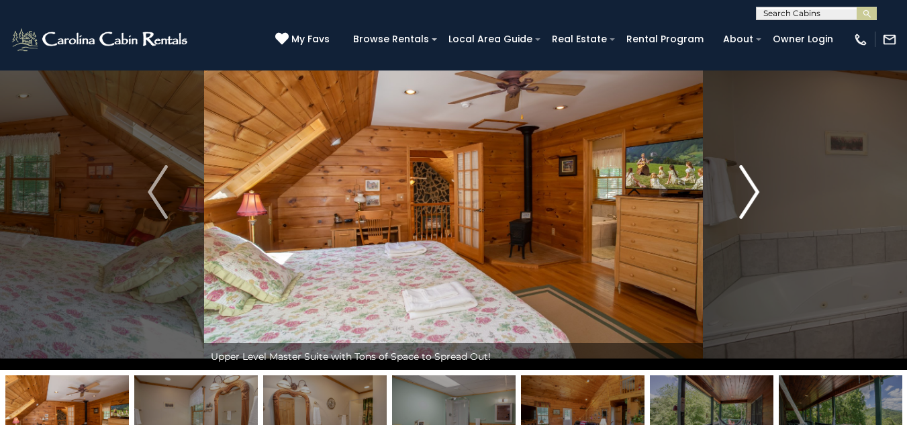
click at [755, 192] on img "Next" at bounding box center [749, 192] width 20 height 54
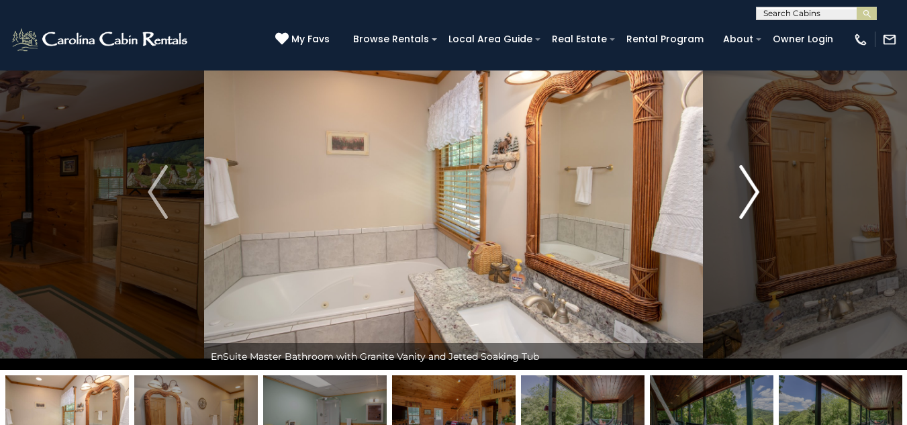
click at [755, 192] on img "Next" at bounding box center [749, 192] width 20 height 54
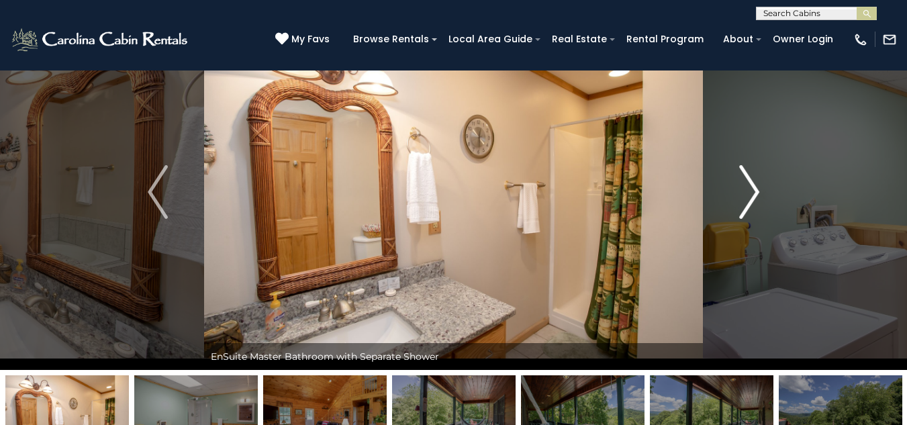
click at [755, 192] on img "Next" at bounding box center [749, 192] width 20 height 54
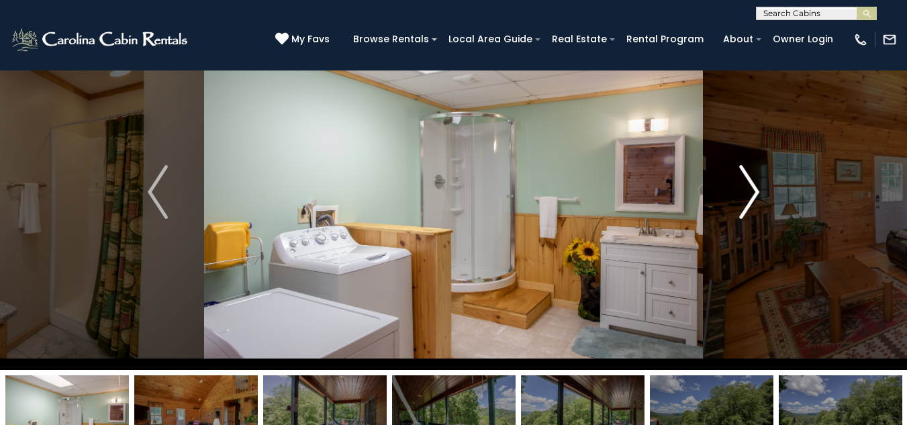
click at [755, 192] on img "Next" at bounding box center [749, 192] width 20 height 54
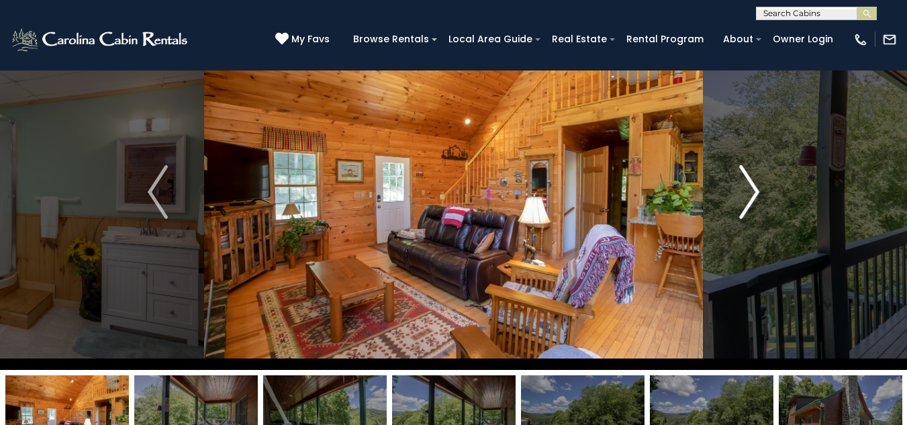
click at [755, 192] on img "Next" at bounding box center [749, 192] width 20 height 54
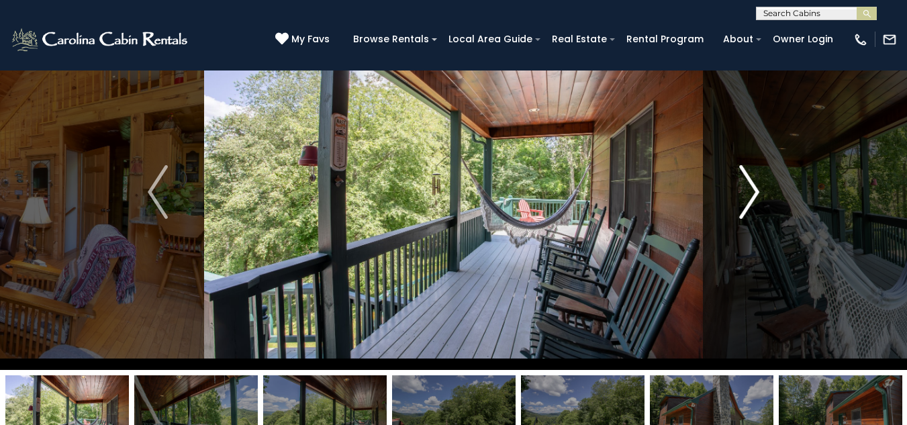
click at [755, 192] on img "Next" at bounding box center [749, 192] width 20 height 54
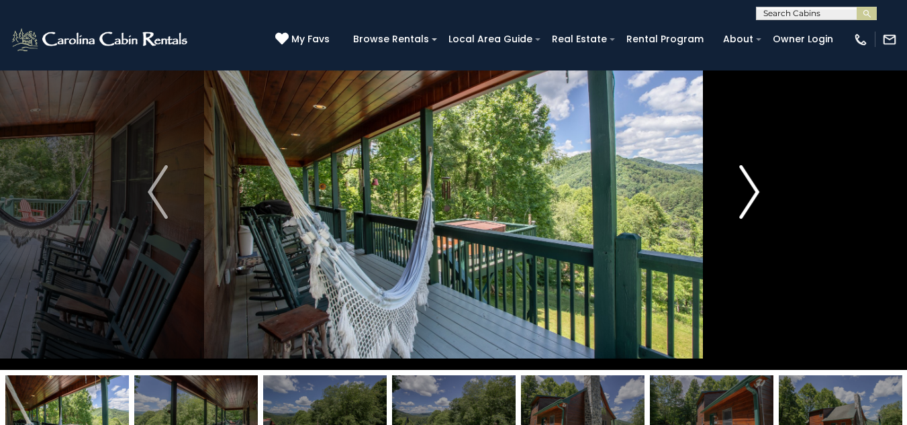
click at [755, 192] on img "Next" at bounding box center [749, 192] width 20 height 54
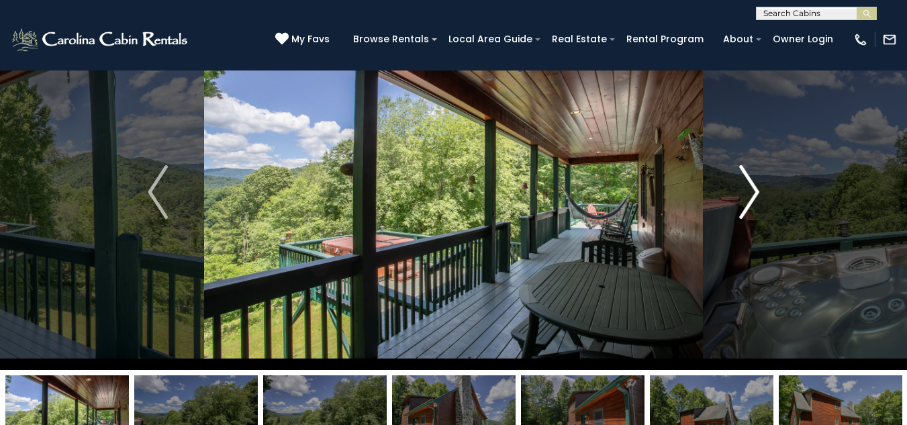
click at [755, 192] on img "Next" at bounding box center [749, 192] width 20 height 54
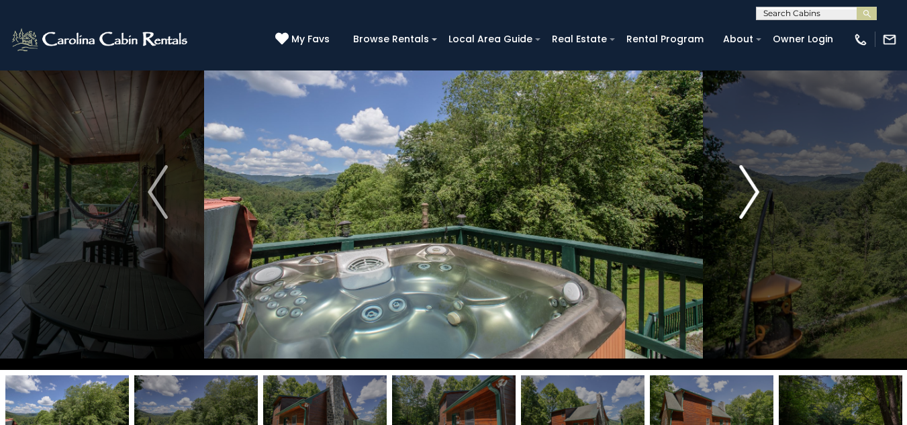
click at [755, 192] on img "Next" at bounding box center [749, 192] width 20 height 54
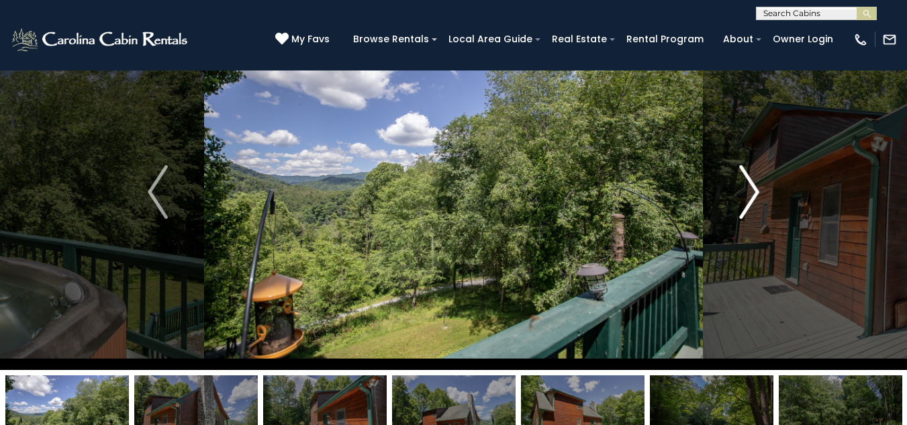
click at [755, 192] on img "Next" at bounding box center [749, 192] width 20 height 54
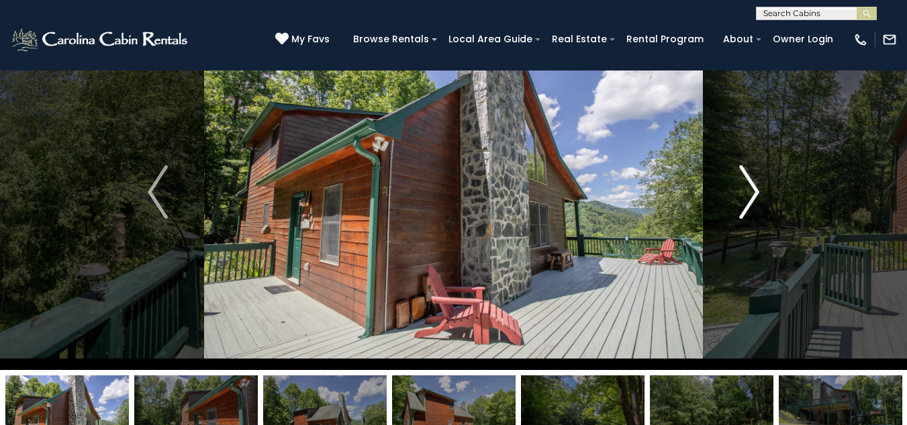
click at [755, 192] on img "Next" at bounding box center [749, 192] width 20 height 54
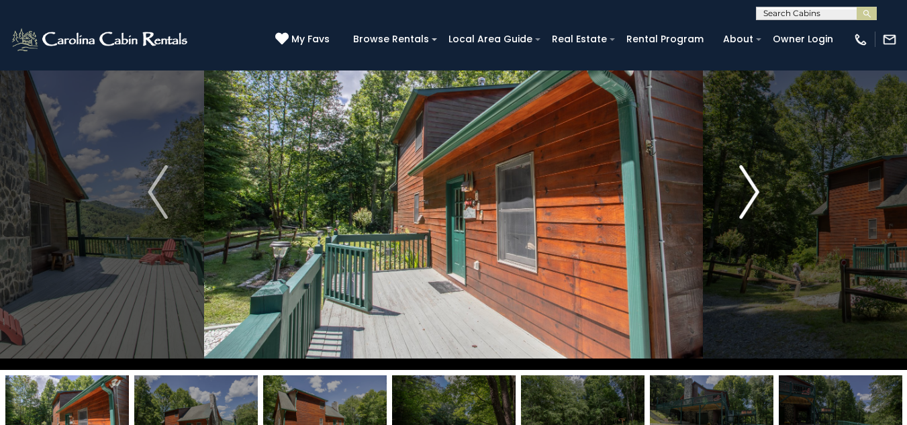
click at [755, 192] on img "Next" at bounding box center [749, 192] width 20 height 54
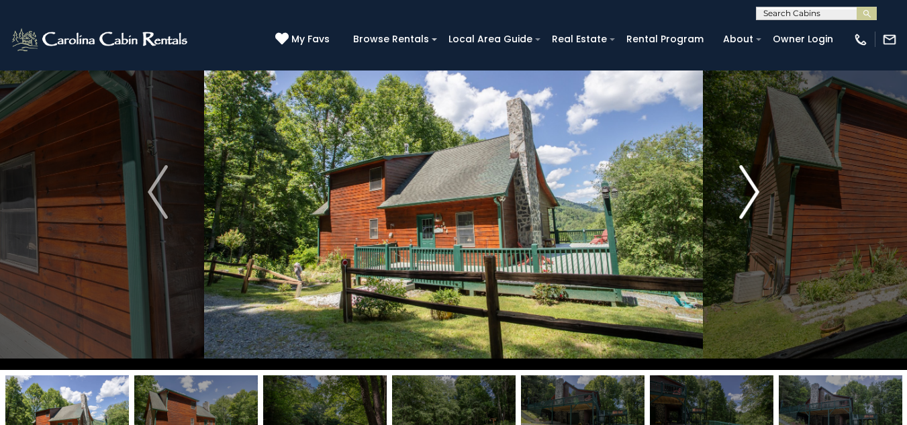
click at [755, 192] on img "Next" at bounding box center [749, 192] width 20 height 54
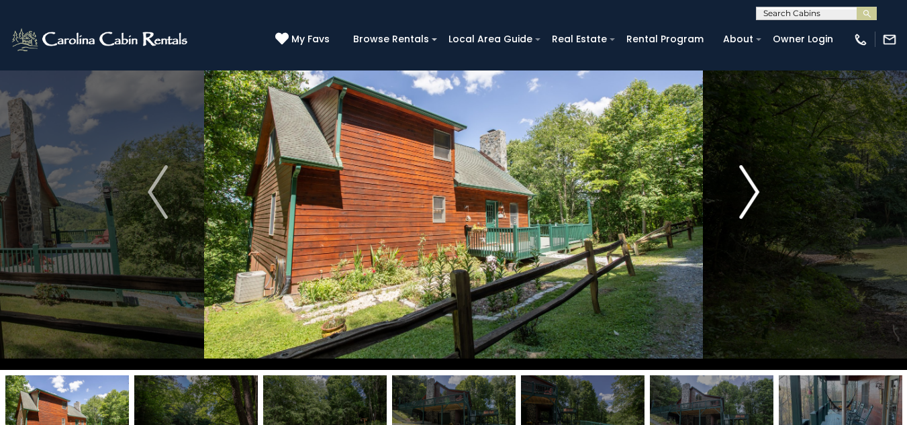
click at [755, 192] on img "Next" at bounding box center [749, 192] width 20 height 54
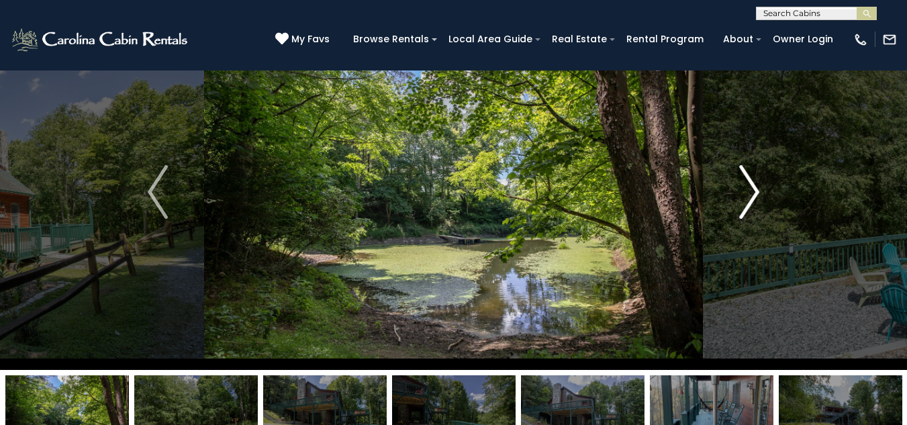
click at [755, 192] on img "Next" at bounding box center [749, 192] width 20 height 54
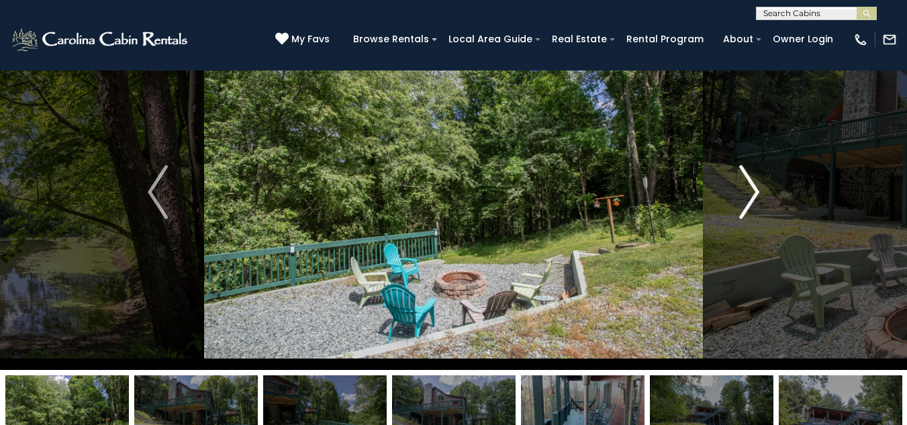
click at [760, 192] on button "Next" at bounding box center [749, 192] width 93 height 356
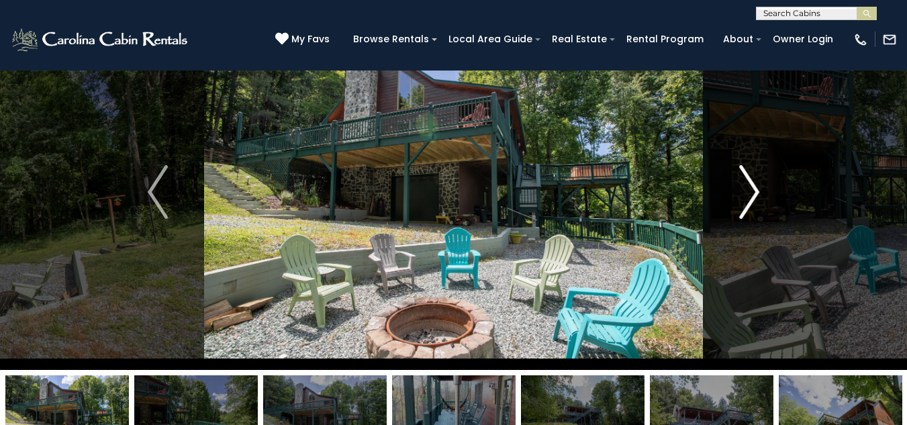
click at [760, 192] on button "Next" at bounding box center [749, 192] width 93 height 356
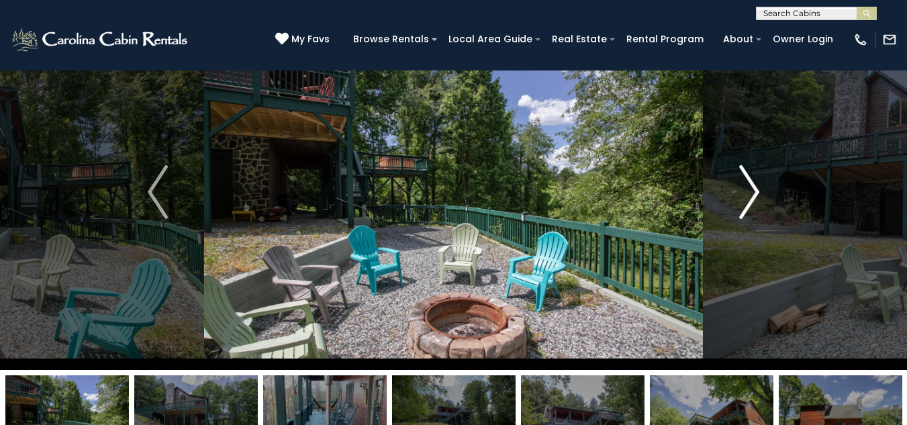
click at [760, 192] on button "Next" at bounding box center [749, 192] width 93 height 356
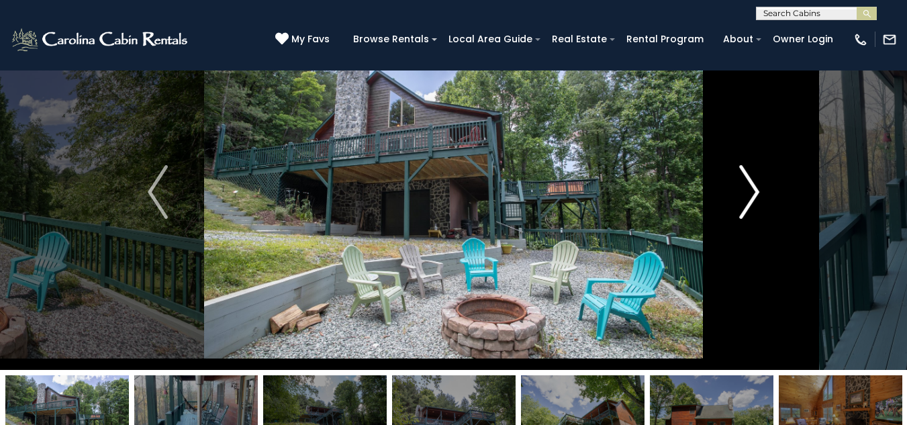
click at [760, 192] on button "Next" at bounding box center [749, 192] width 93 height 356
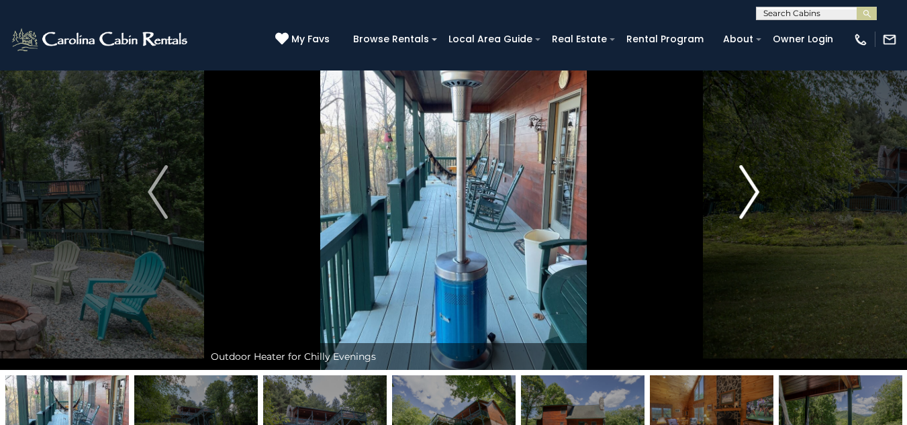
click at [758, 194] on img "Next" at bounding box center [749, 192] width 20 height 54
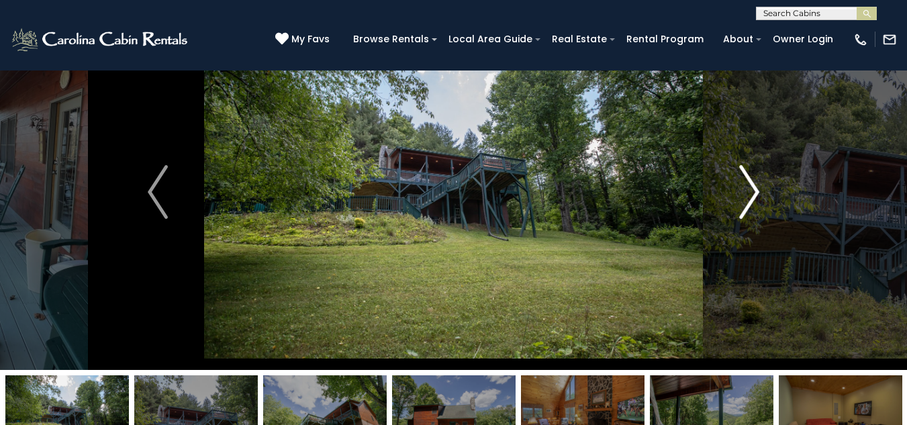
click at [758, 194] on img "Next" at bounding box center [749, 192] width 20 height 54
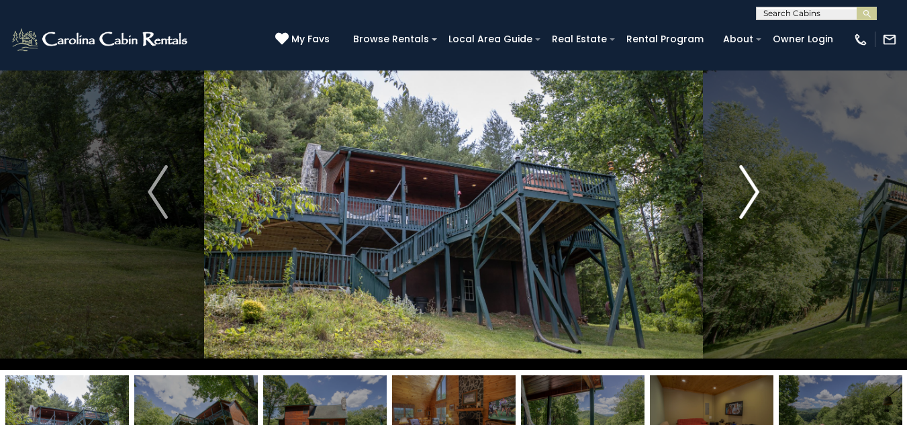
click at [758, 194] on img "Next" at bounding box center [749, 192] width 20 height 54
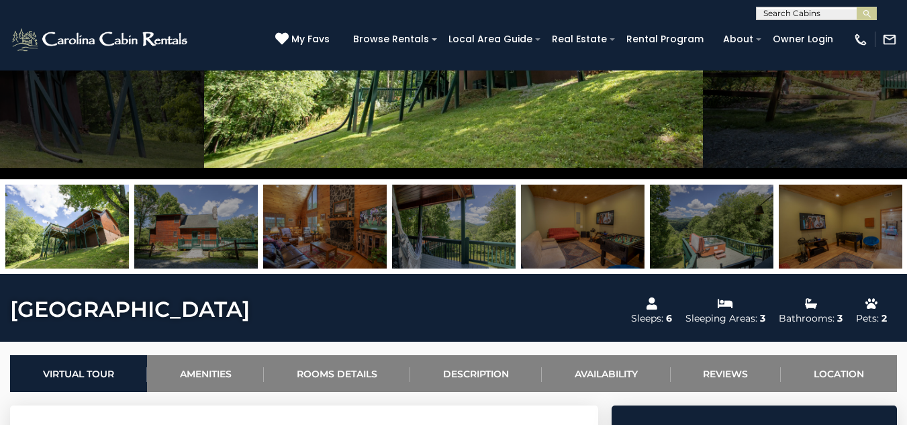
scroll to position [240, 0]
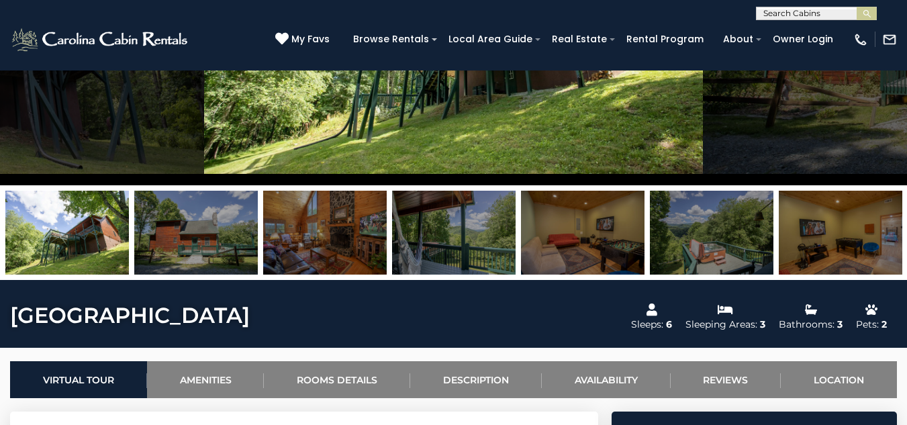
click at [79, 240] on img at bounding box center [67, 233] width 124 height 84
click at [197, 236] on img at bounding box center [196, 233] width 124 height 84
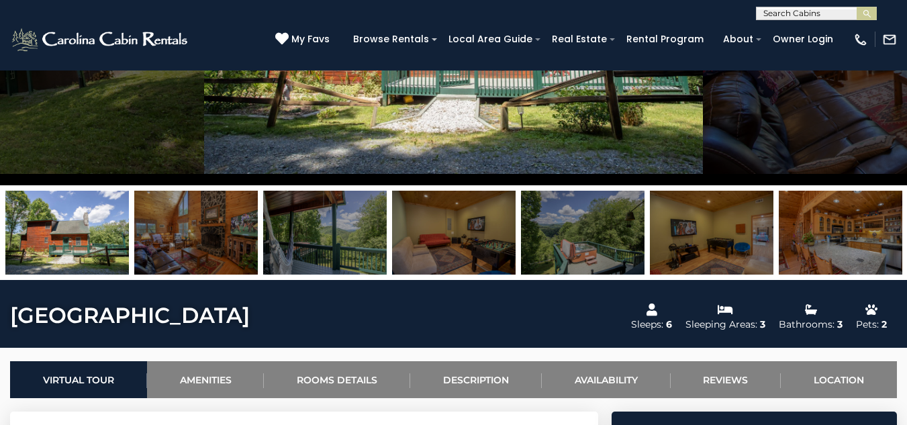
click at [197, 236] on img at bounding box center [196, 233] width 124 height 84
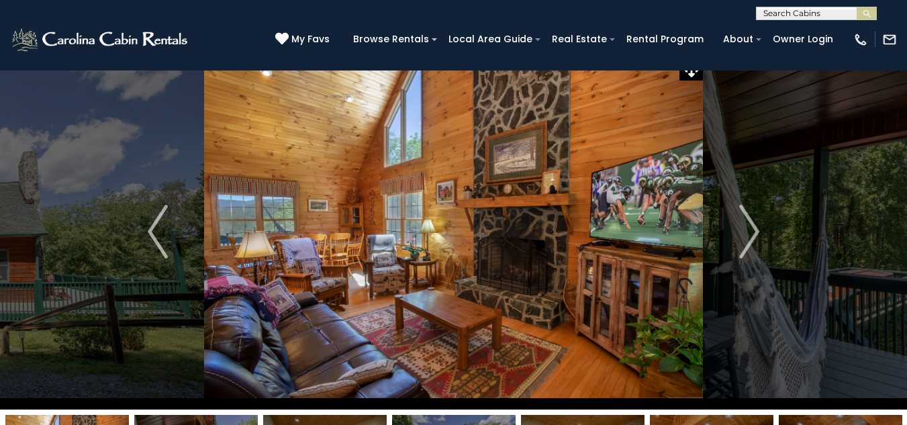
scroll to position [0, 0]
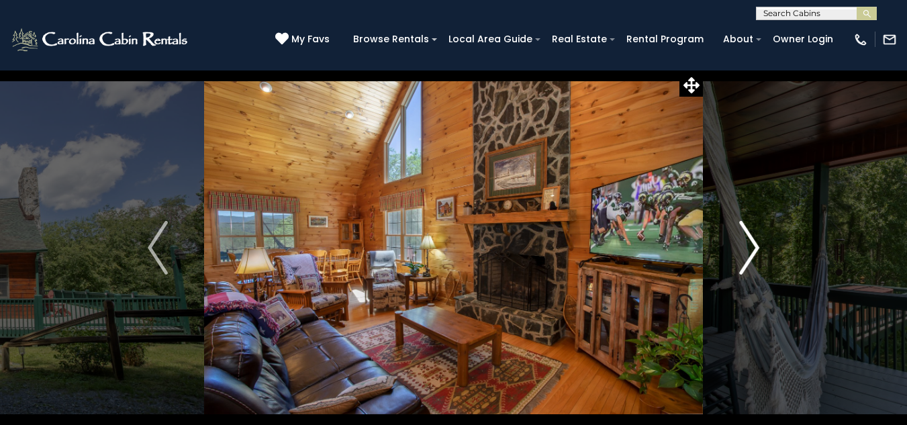
click at [748, 249] on img "Next" at bounding box center [749, 248] width 20 height 54
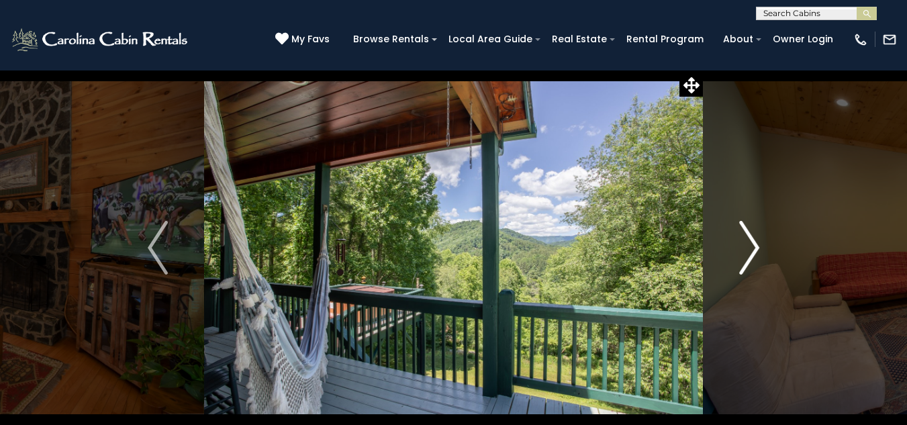
click at [748, 249] on img "Next" at bounding box center [749, 248] width 20 height 54
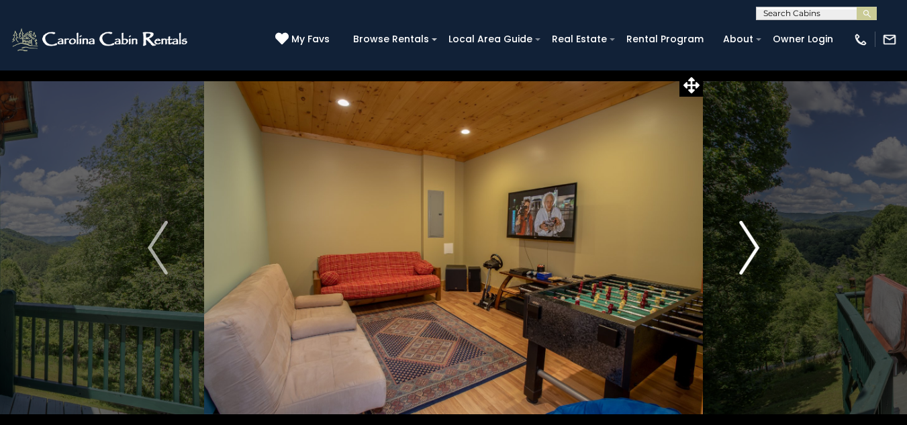
click at [748, 249] on img "Next" at bounding box center [749, 248] width 20 height 54
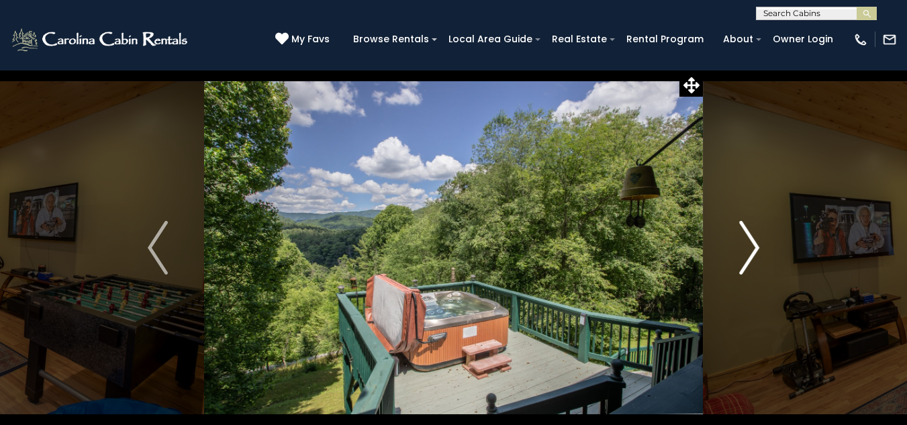
click at [750, 250] on img "Next" at bounding box center [749, 248] width 20 height 54
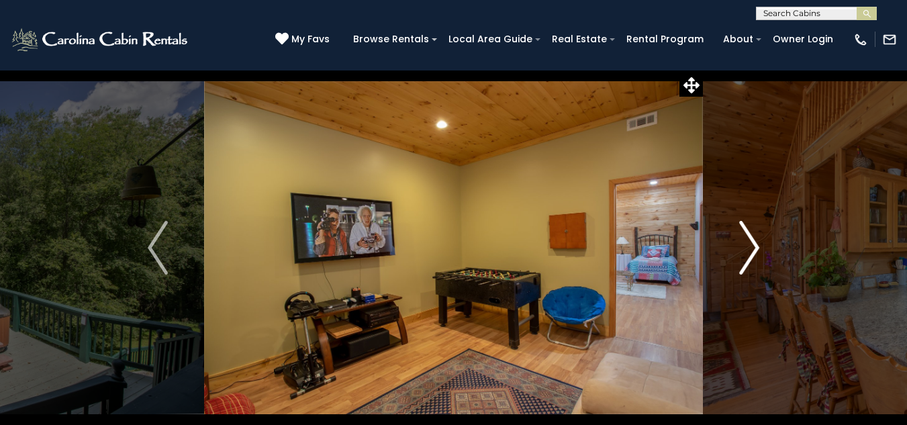
click at [750, 250] on img "Next" at bounding box center [749, 248] width 20 height 54
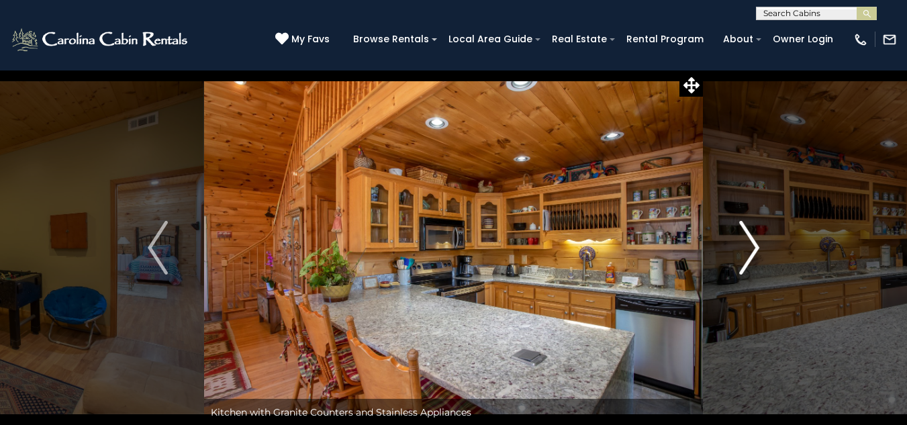
click at [750, 250] on img "Next" at bounding box center [749, 248] width 20 height 54
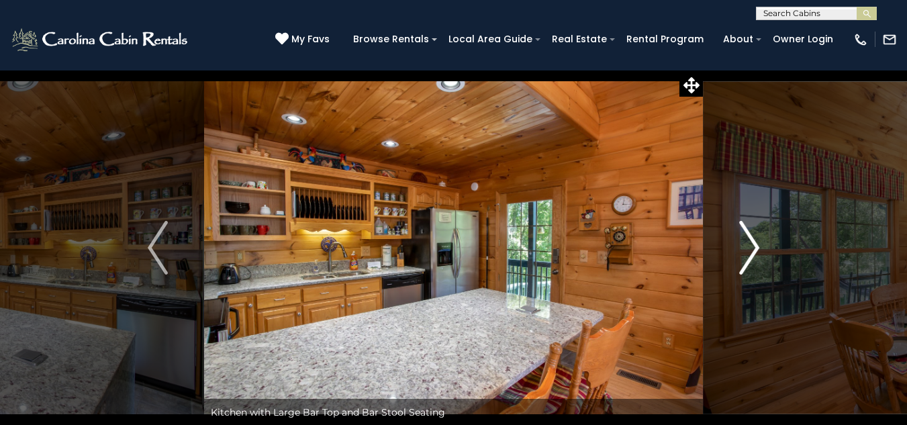
click at [750, 250] on img "Next" at bounding box center [749, 248] width 20 height 54
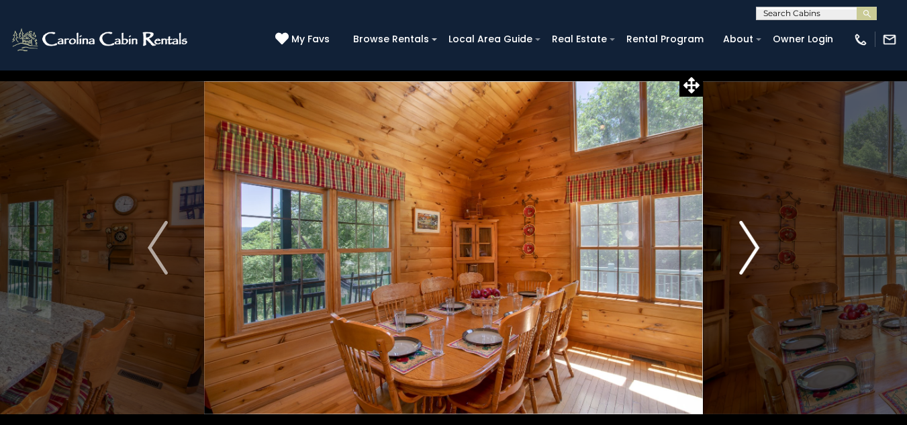
click at [750, 250] on img "Next" at bounding box center [749, 248] width 20 height 54
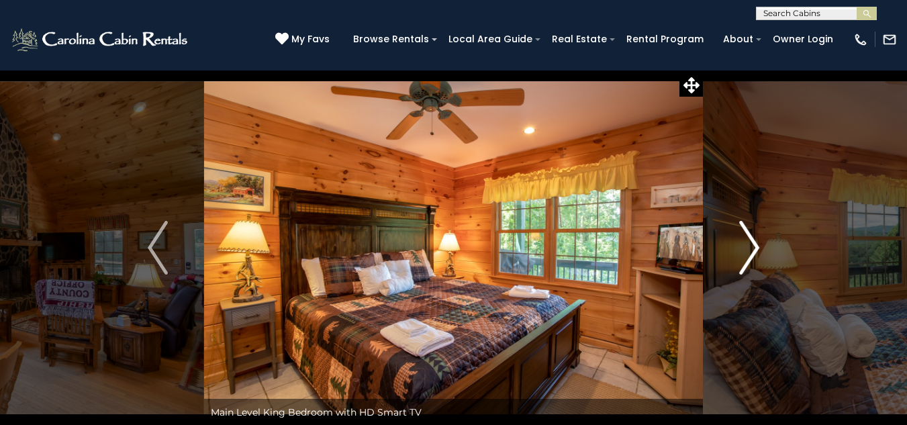
click at [758, 238] on img "Next" at bounding box center [749, 248] width 20 height 54
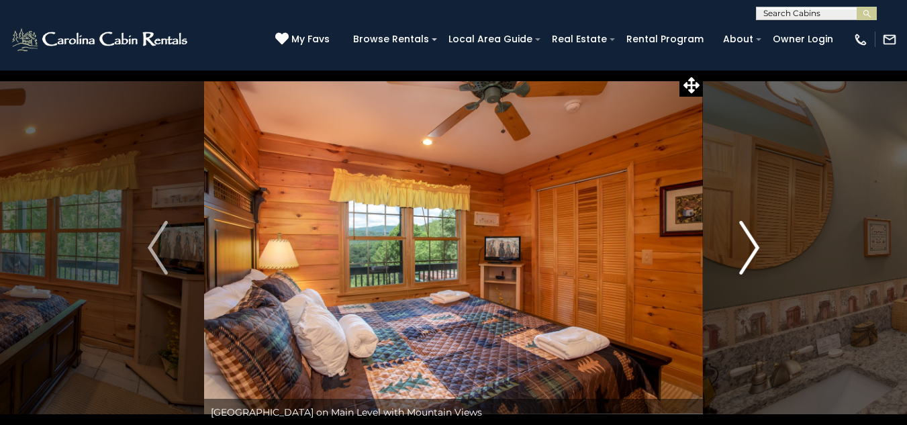
click at [758, 238] on img "Next" at bounding box center [749, 248] width 20 height 54
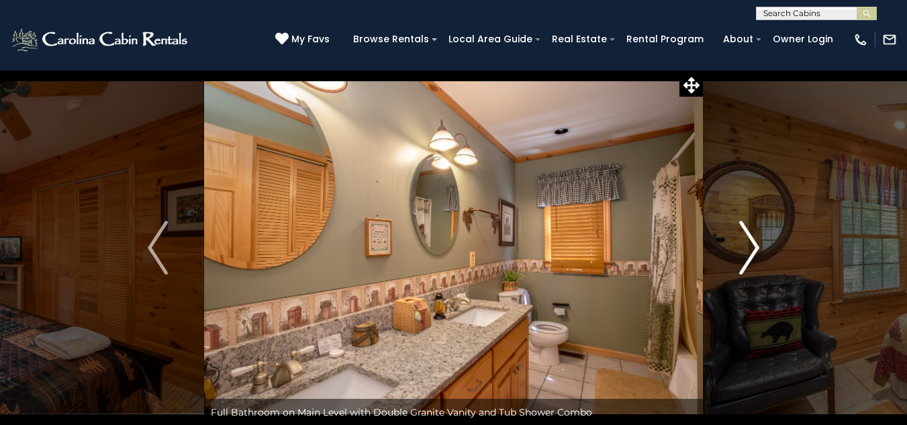
click at [758, 238] on img "Next" at bounding box center [749, 248] width 20 height 54
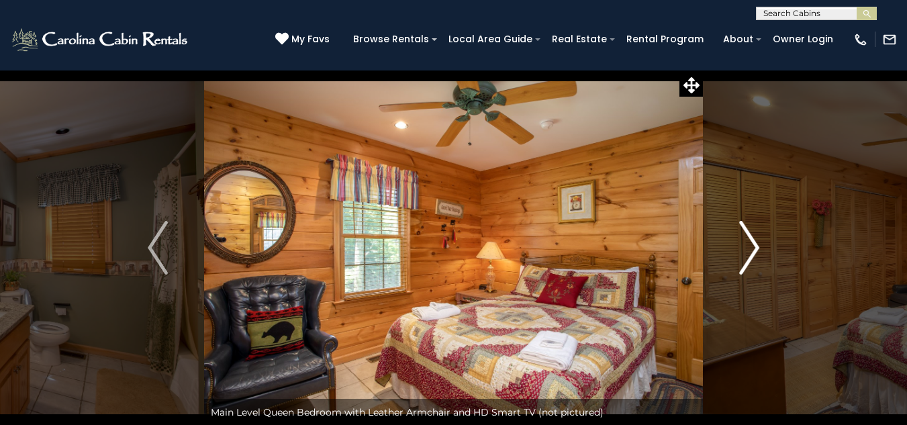
click at [758, 238] on img "Next" at bounding box center [749, 248] width 20 height 54
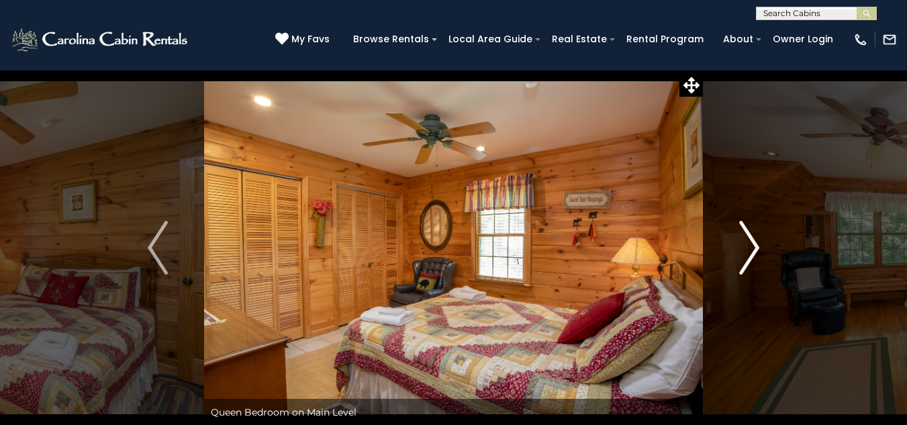
click at [758, 238] on img "Next" at bounding box center [749, 248] width 20 height 54
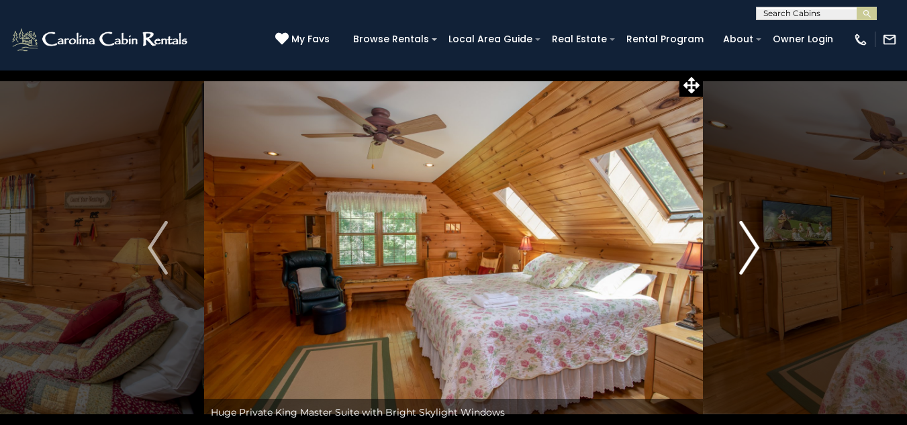
click at [758, 238] on img "Next" at bounding box center [749, 248] width 20 height 54
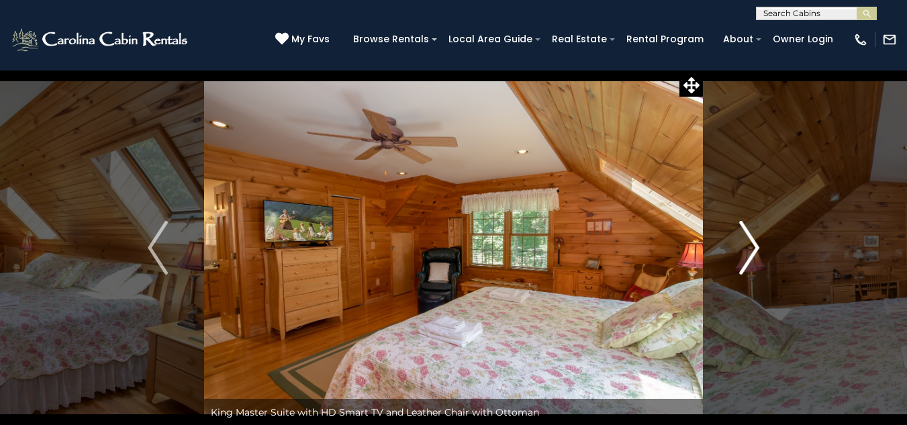
click at [758, 238] on img "Next" at bounding box center [749, 248] width 20 height 54
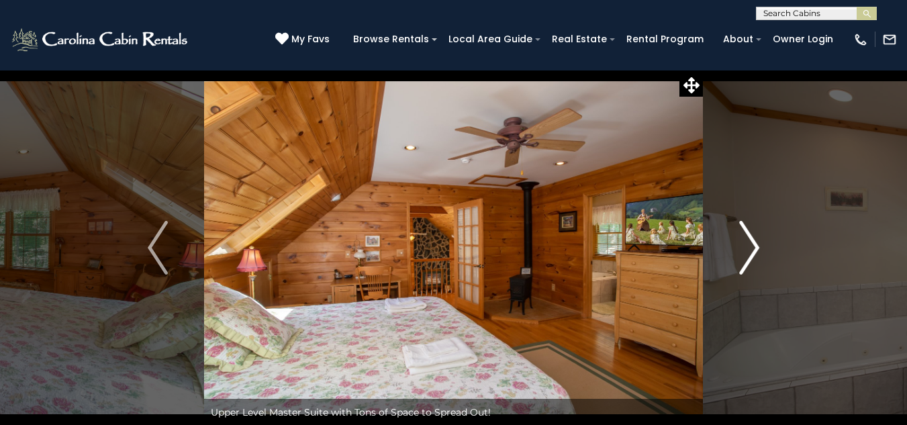
click at [758, 238] on img "Next" at bounding box center [749, 248] width 20 height 54
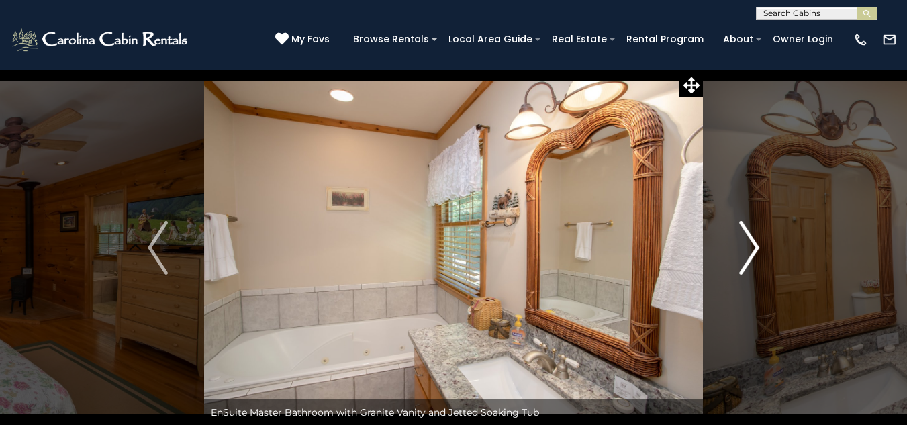
click at [758, 238] on img "Next" at bounding box center [749, 248] width 20 height 54
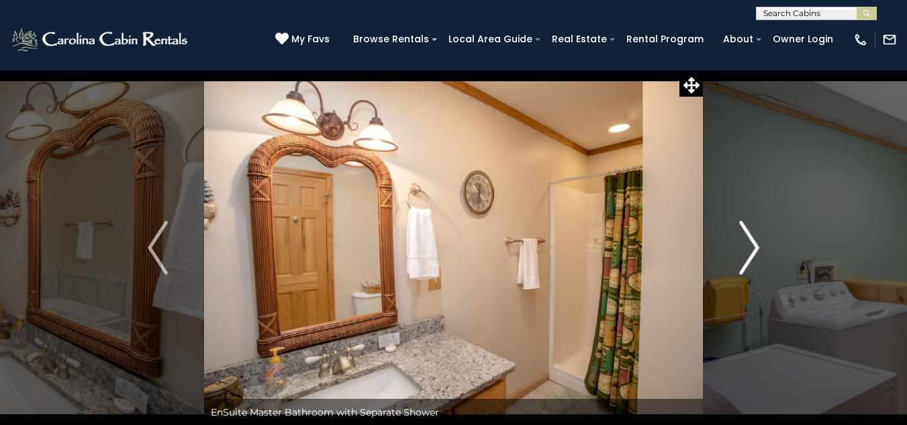
click at [758, 238] on img "Next" at bounding box center [749, 248] width 20 height 54
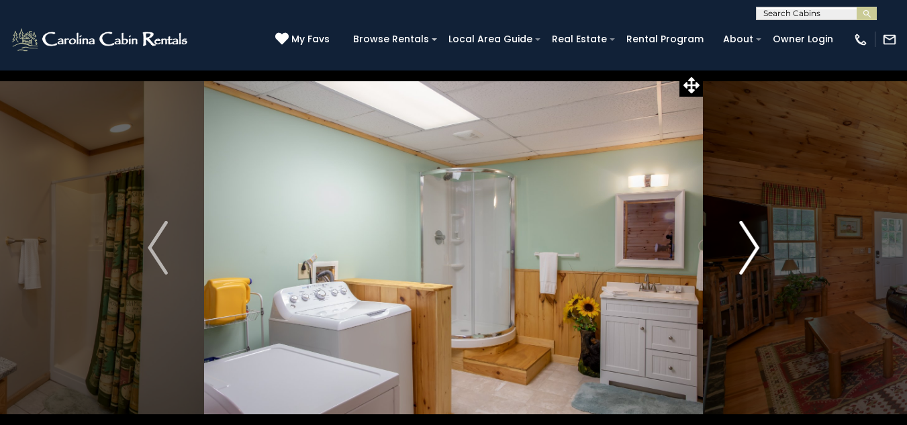
click at [758, 238] on img "Next" at bounding box center [749, 248] width 20 height 54
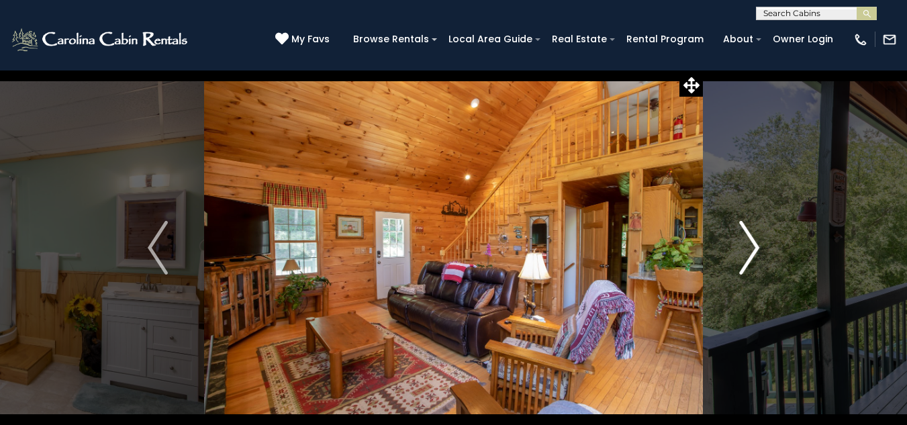
click at [760, 240] on img "Next" at bounding box center [749, 248] width 20 height 54
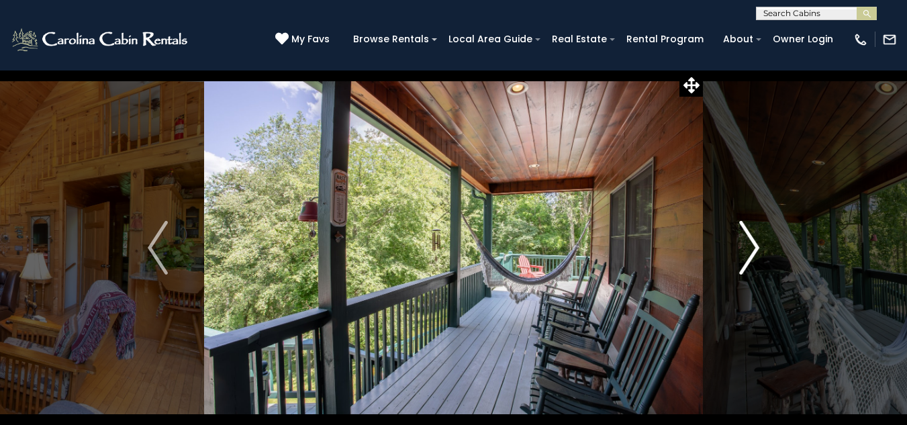
click at [759, 240] on img "Next" at bounding box center [749, 248] width 20 height 54
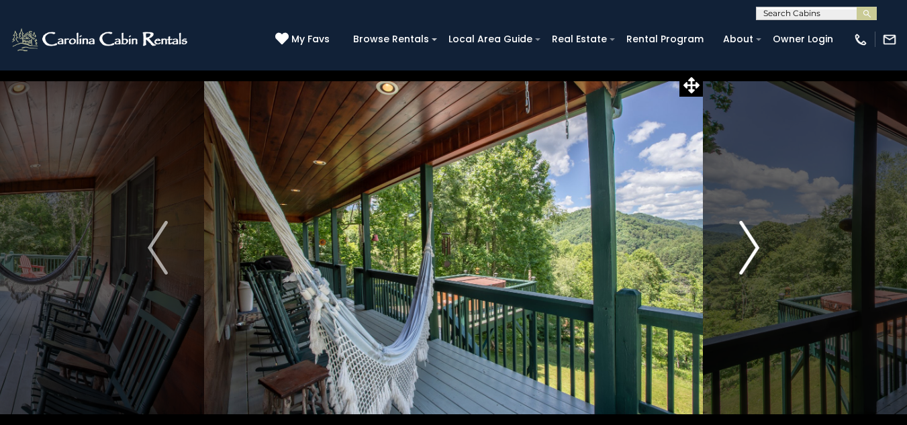
click at [759, 240] on img "Next" at bounding box center [749, 248] width 20 height 54
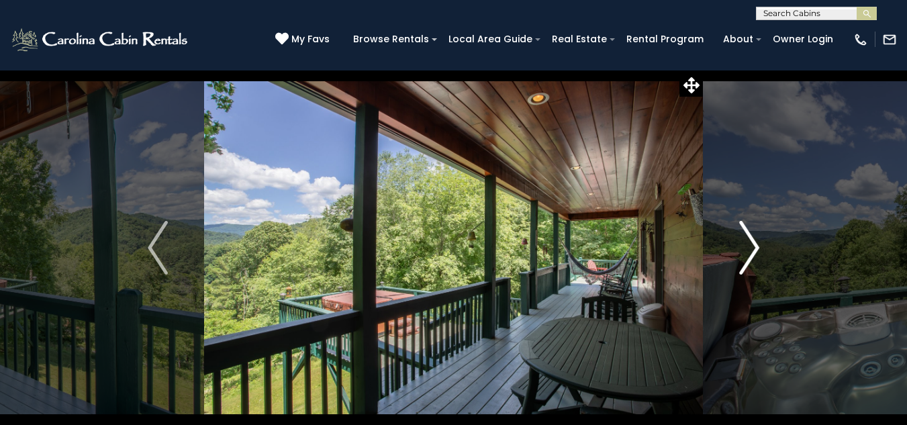
click at [759, 240] on img "Next" at bounding box center [749, 248] width 20 height 54
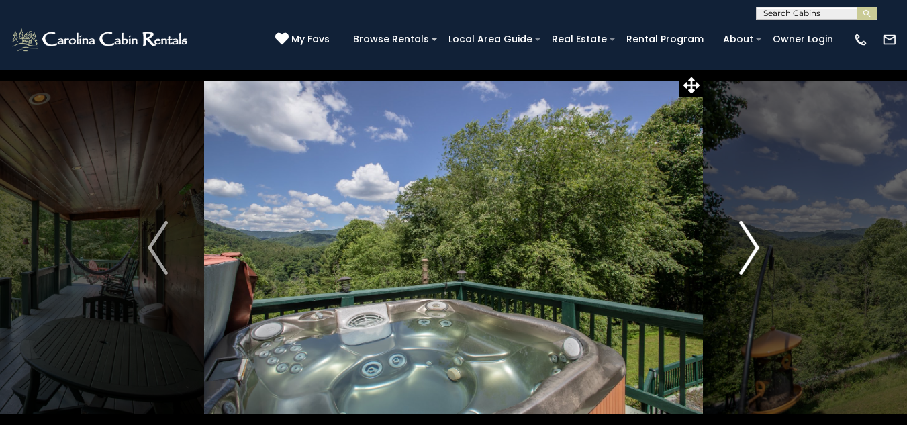
click at [759, 240] on img "Next" at bounding box center [749, 248] width 20 height 54
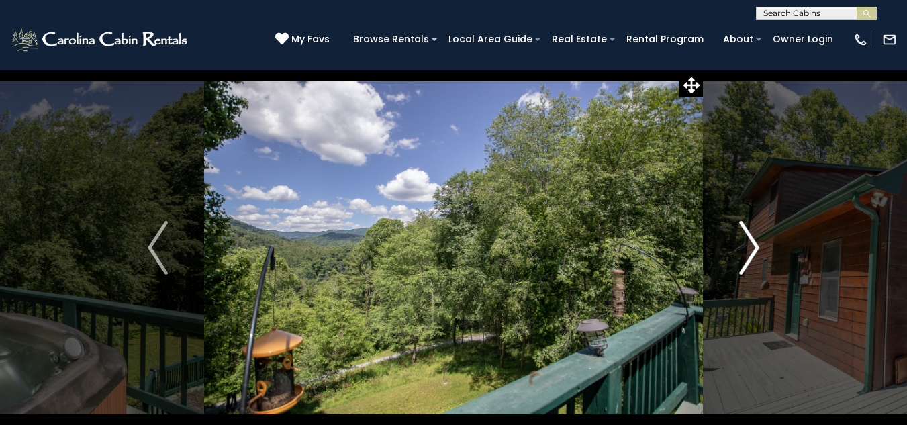
click at [759, 240] on img "Next" at bounding box center [749, 248] width 20 height 54
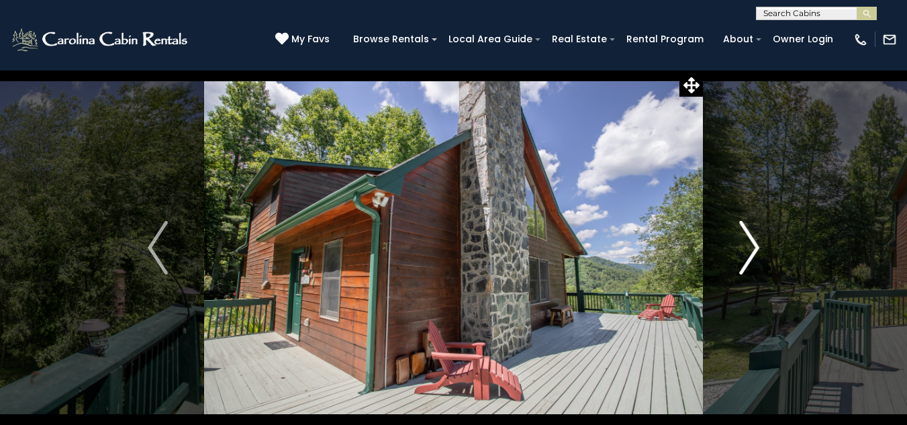
click at [759, 240] on img "Next" at bounding box center [749, 248] width 20 height 54
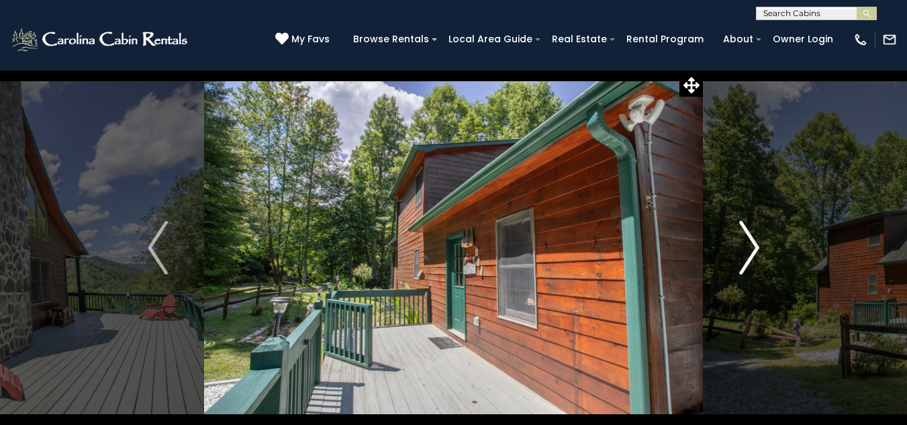
click at [759, 240] on img "Next" at bounding box center [749, 248] width 20 height 54
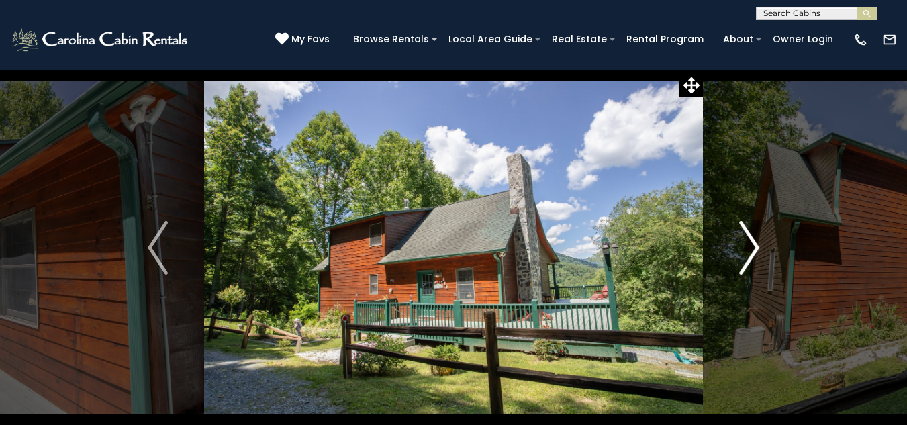
click at [759, 240] on img "Next" at bounding box center [749, 248] width 20 height 54
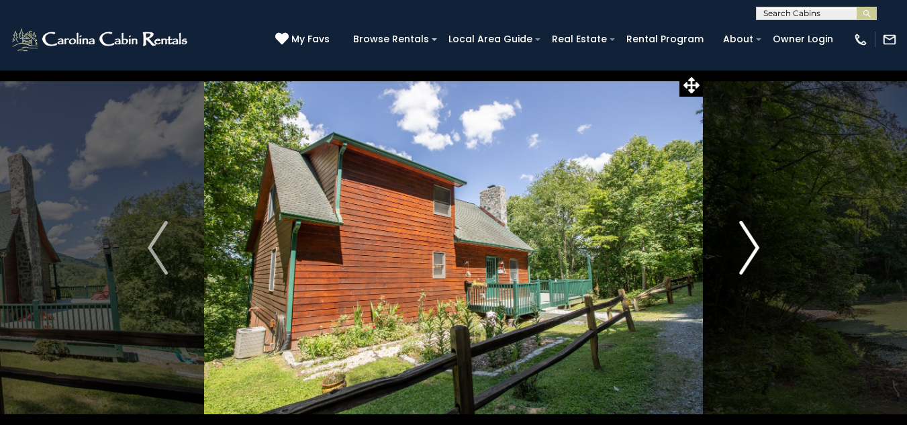
click at [759, 240] on img "Next" at bounding box center [749, 248] width 20 height 54
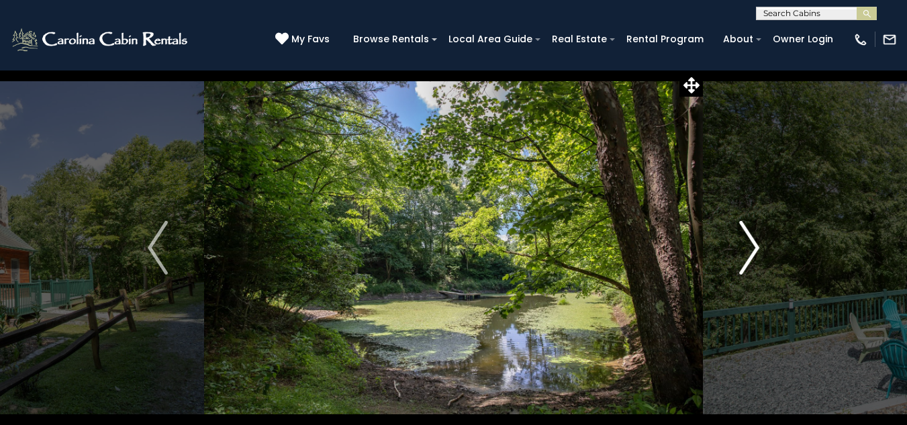
click at [759, 240] on img "Next" at bounding box center [749, 248] width 20 height 54
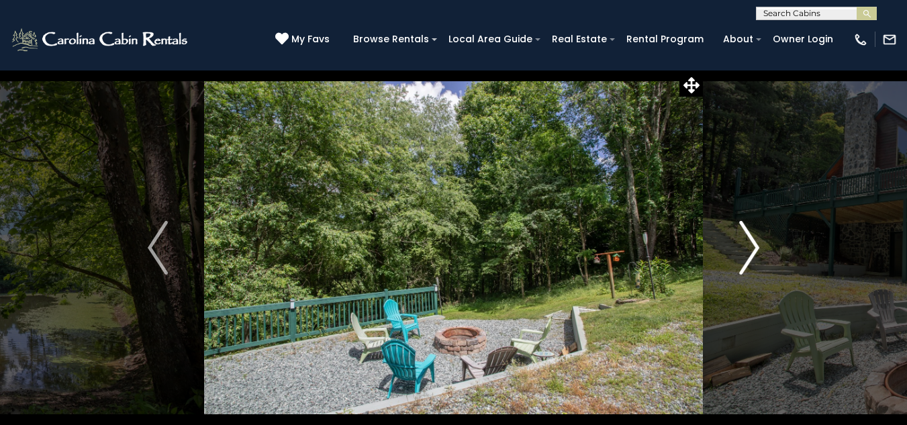
click at [759, 240] on img "Next" at bounding box center [749, 248] width 20 height 54
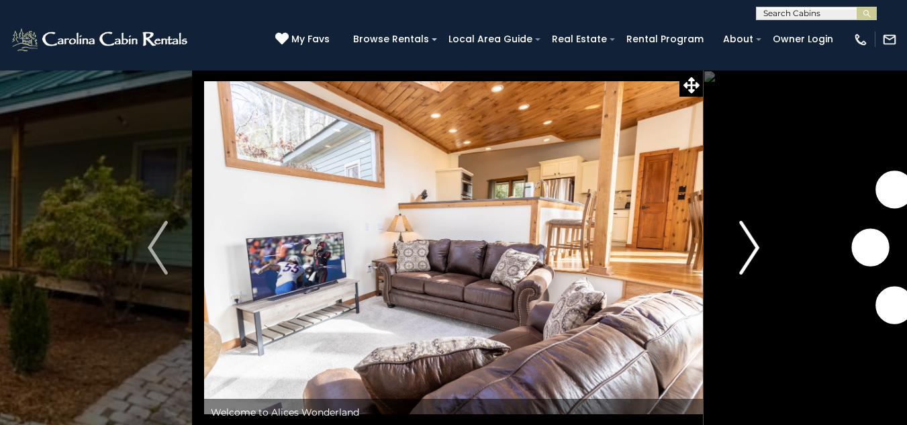
click at [754, 244] on img "Next" at bounding box center [749, 248] width 20 height 54
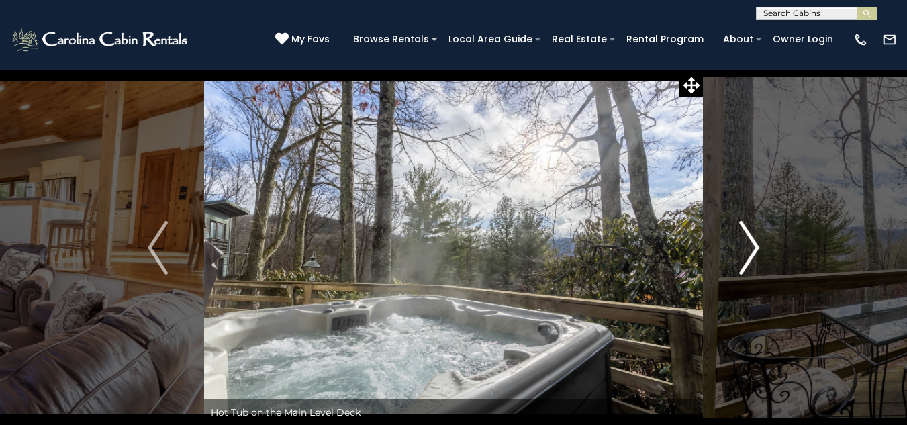
click at [754, 248] on img "Next" at bounding box center [749, 248] width 20 height 54
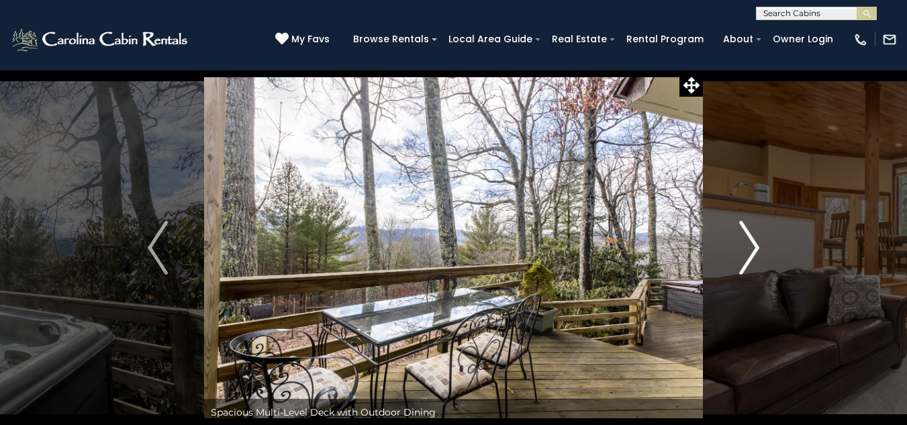
click at [754, 248] on img "Next" at bounding box center [749, 248] width 20 height 54
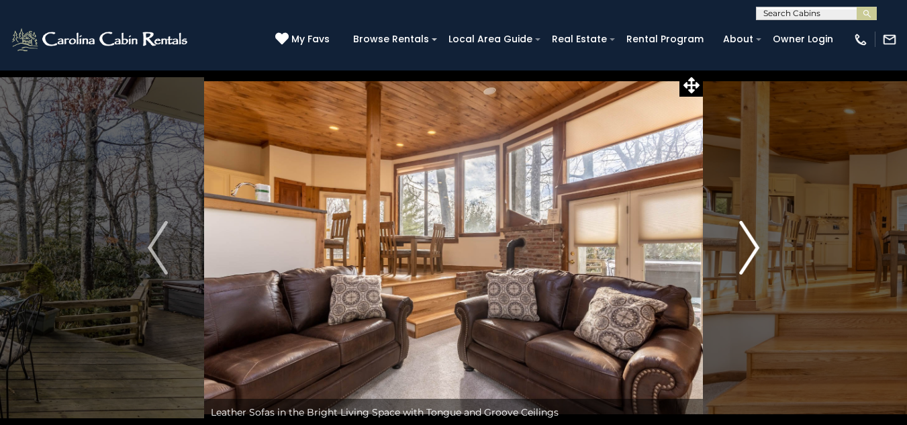
click at [754, 248] on img "Next" at bounding box center [749, 248] width 20 height 54
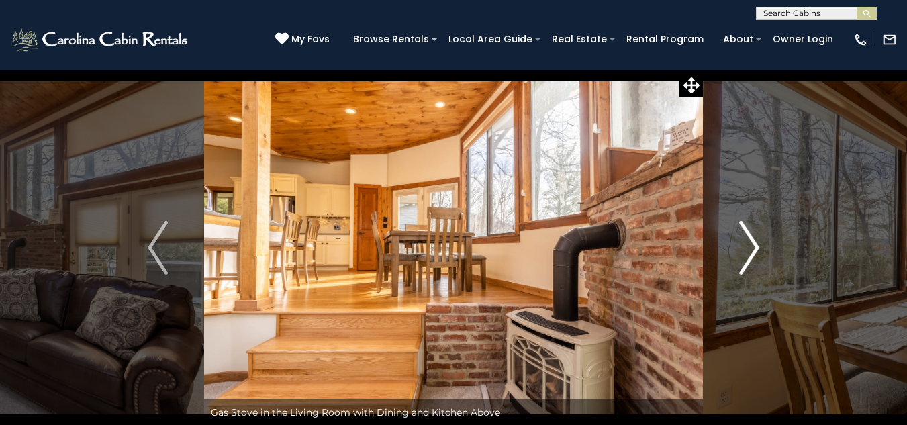
click at [754, 248] on img "Next" at bounding box center [749, 248] width 20 height 54
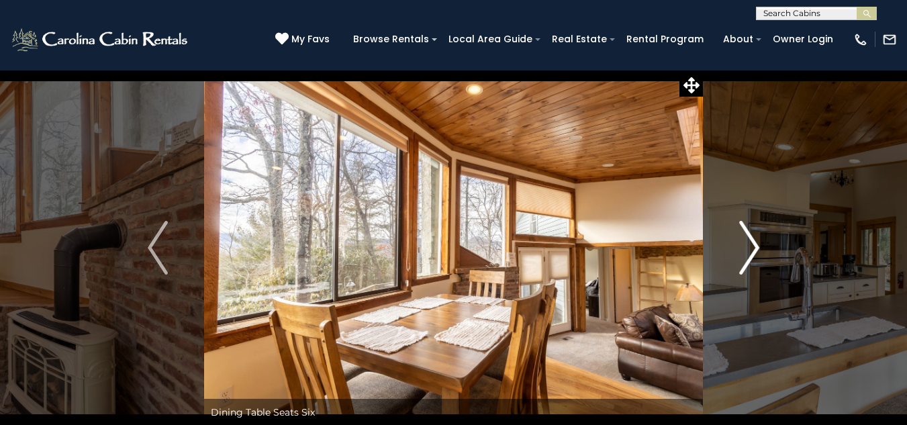
click at [754, 248] on img "Next" at bounding box center [749, 248] width 20 height 54
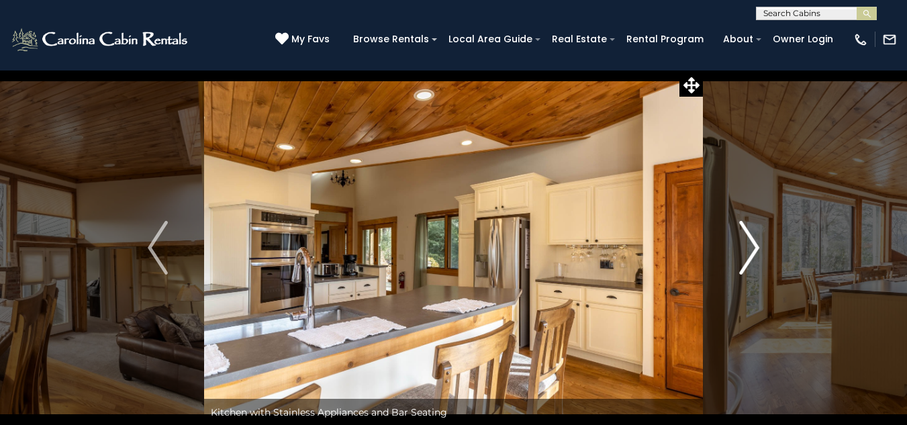
click at [754, 248] on img "Next" at bounding box center [749, 248] width 20 height 54
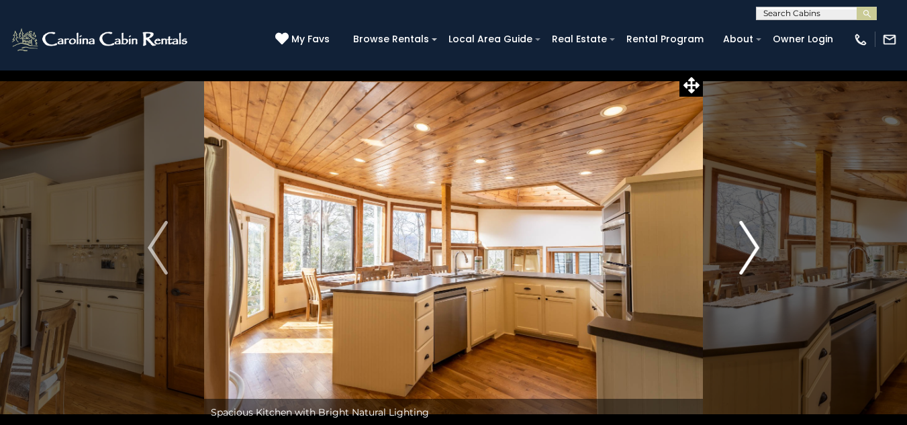
click at [754, 248] on img "Next" at bounding box center [749, 248] width 20 height 54
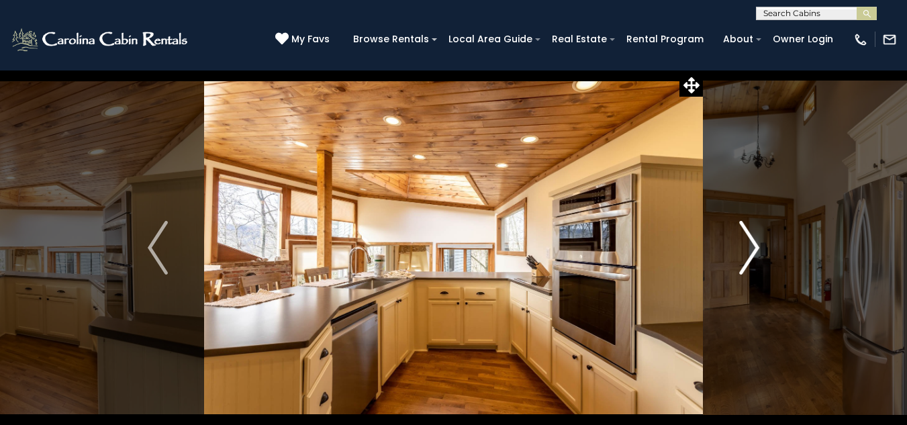
click at [754, 248] on img "Next" at bounding box center [749, 248] width 20 height 54
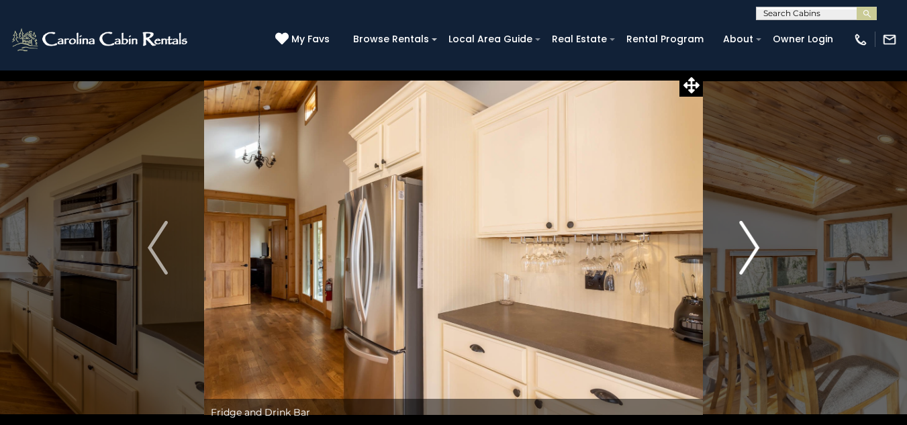
click at [754, 248] on img "Next" at bounding box center [749, 248] width 20 height 54
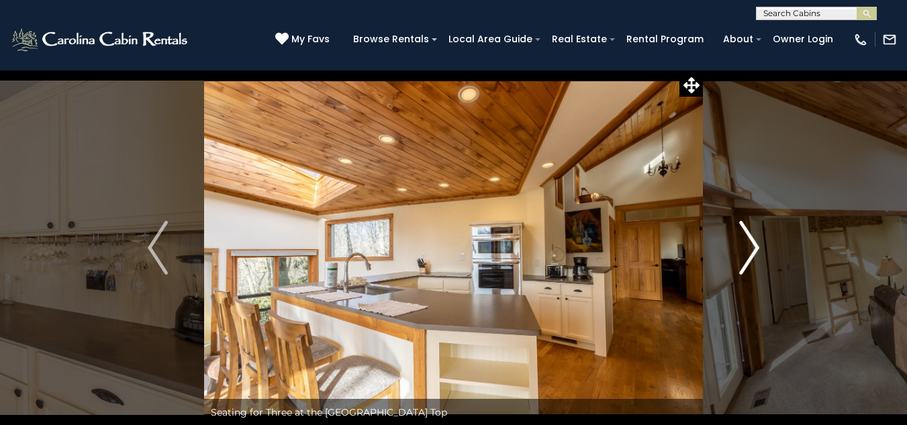
click at [754, 248] on img "Next" at bounding box center [749, 248] width 20 height 54
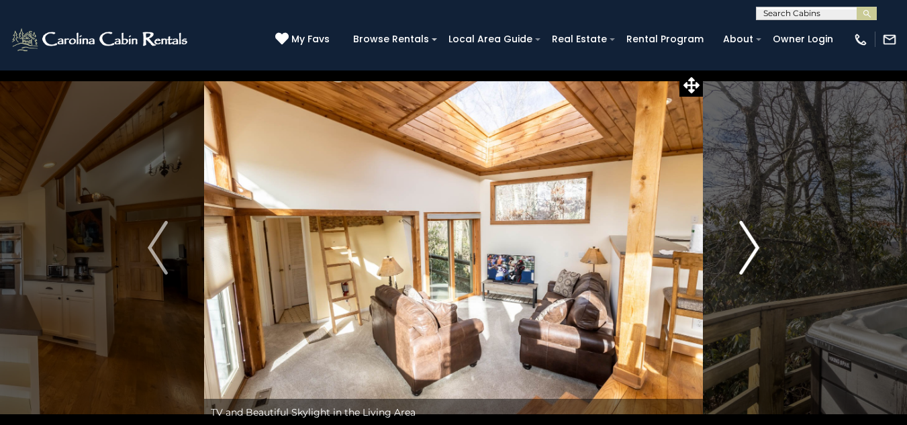
click at [754, 248] on img "Next" at bounding box center [749, 248] width 20 height 54
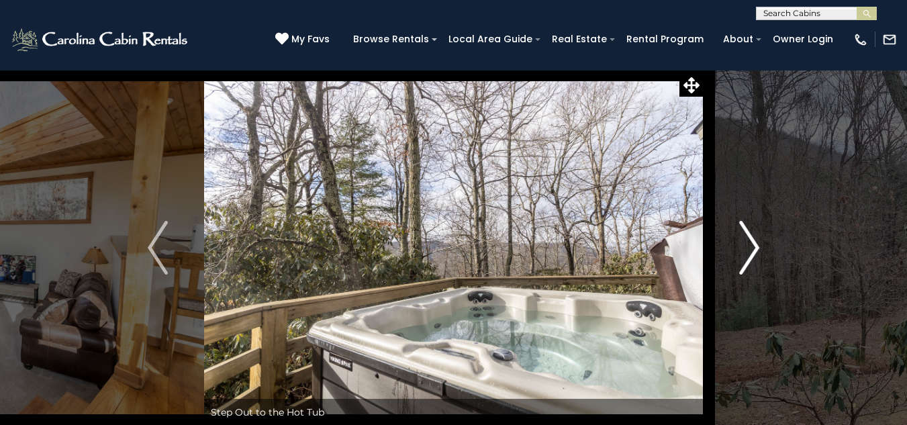
click at [754, 248] on img "Next" at bounding box center [749, 248] width 20 height 54
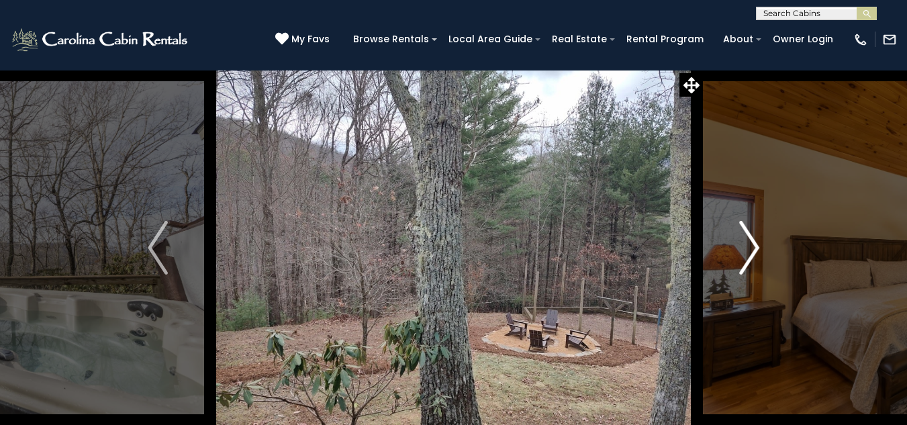
click at [754, 248] on img "Next" at bounding box center [749, 248] width 20 height 54
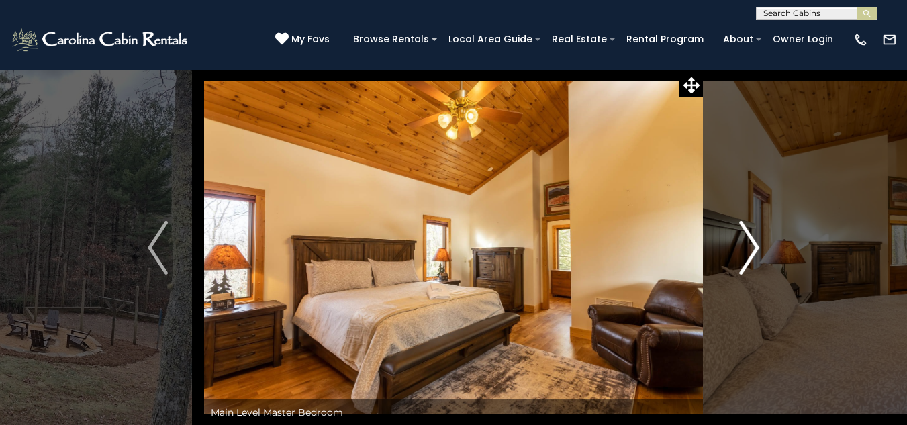
click at [754, 248] on img "Next" at bounding box center [749, 248] width 20 height 54
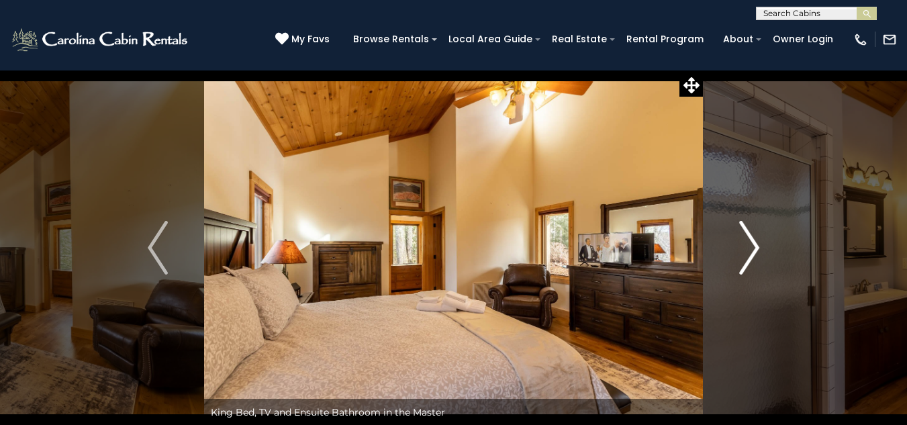
click at [754, 248] on img "Next" at bounding box center [749, 248] width 20 height 54
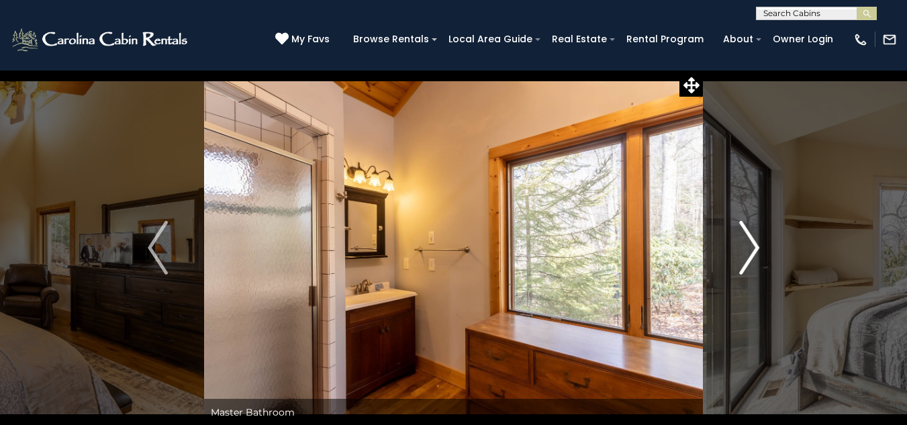
click at [754, 248] on img "Next" at bounding box center [749, 248] width 20 height 54
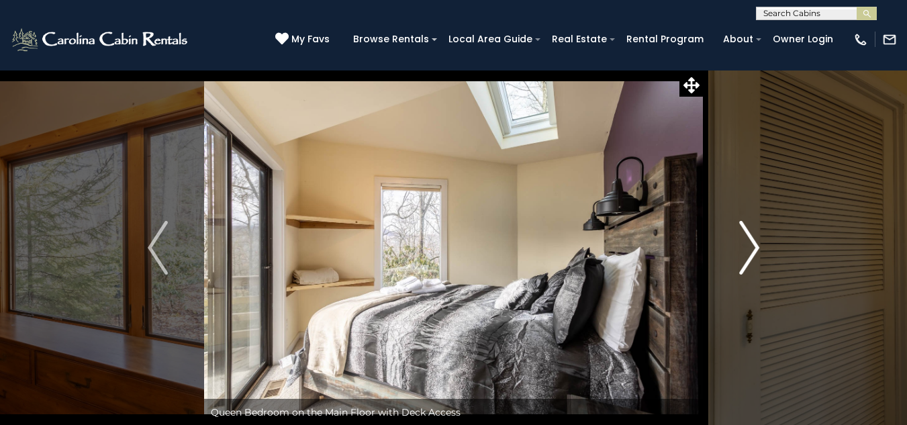
click at [754, 248] on img "Next" at bounding box center [749, 248] width 20 height 54
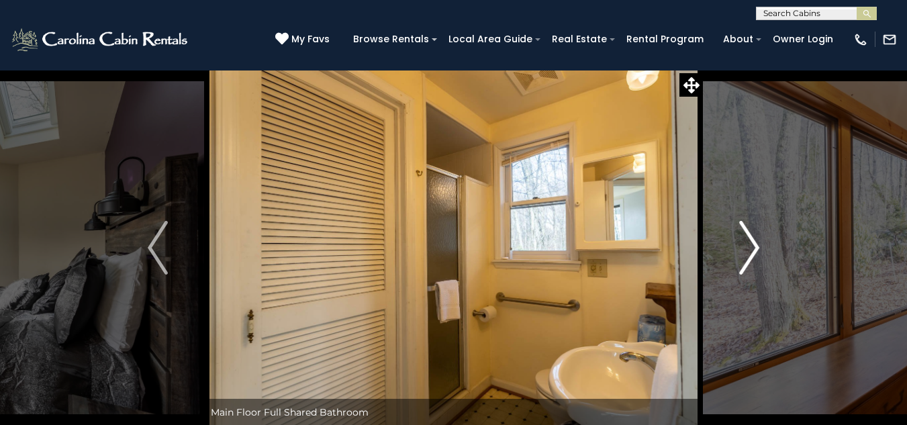
click at [754, 248] on img "Next" at bounding box center [749, 248] width 20 height 54
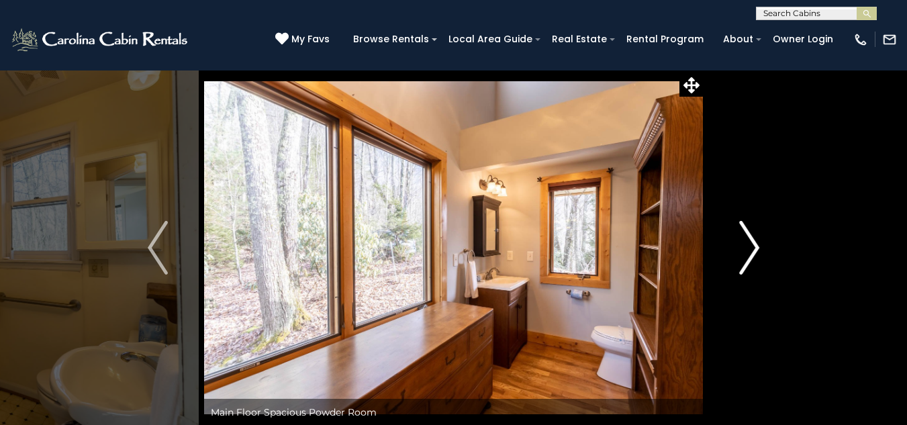
click at [754, 248] on img "Next" at bounding box center [749, 248] width 20 height 54
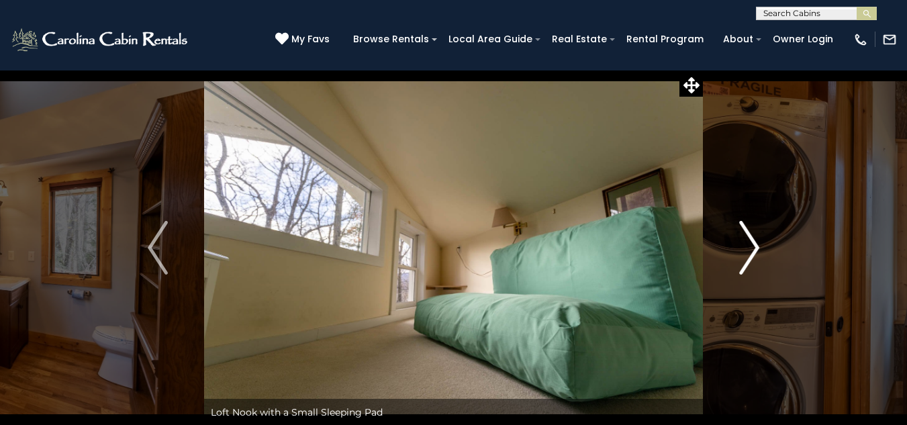
click at [754, 248] on img "Next" at bounding box center [749, 248] width 20 height 54
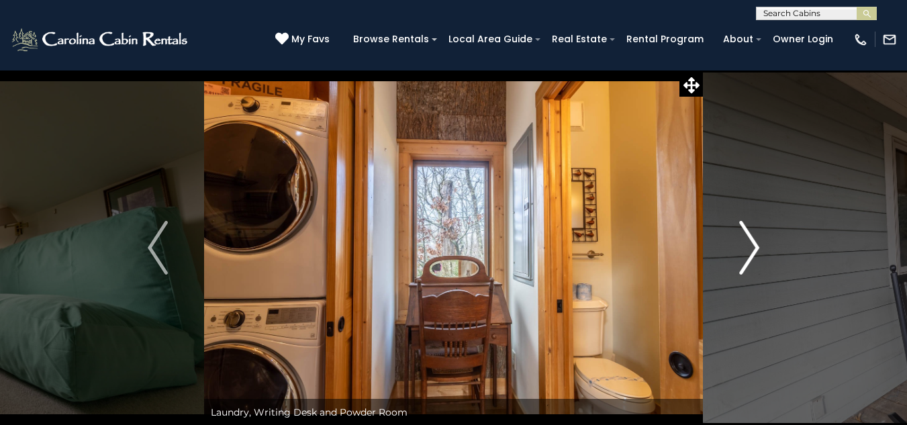
click at [754, 248] on img "Next" at bounding box center [749, 248] width 20 height 54
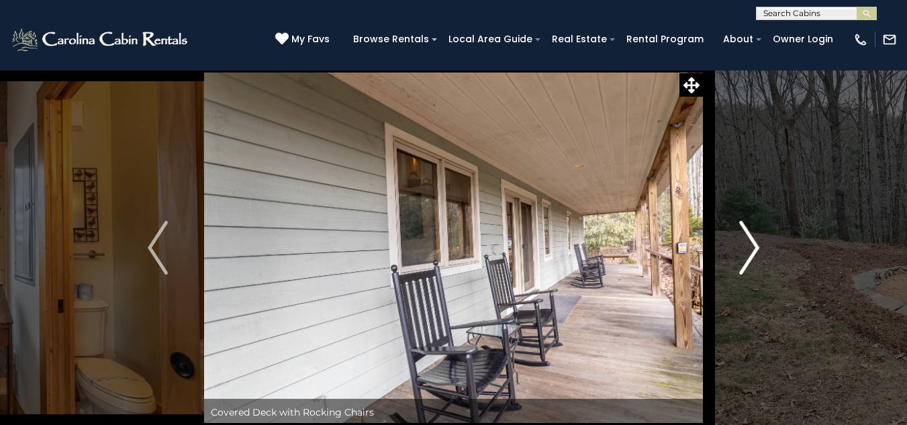
click at [754, 248] on img "Next" at bounding box center [749, 248] width 20 height 54
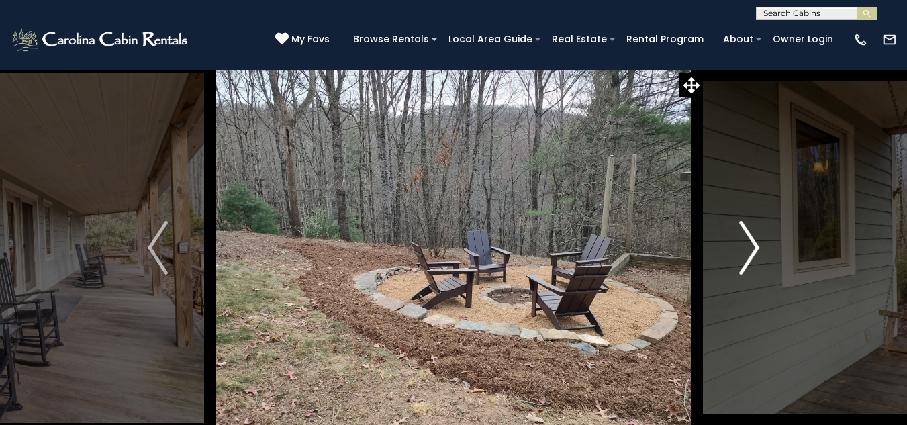
click at [754, 248] on img "Next" at bounding box center [749, 248] width 20 height 54
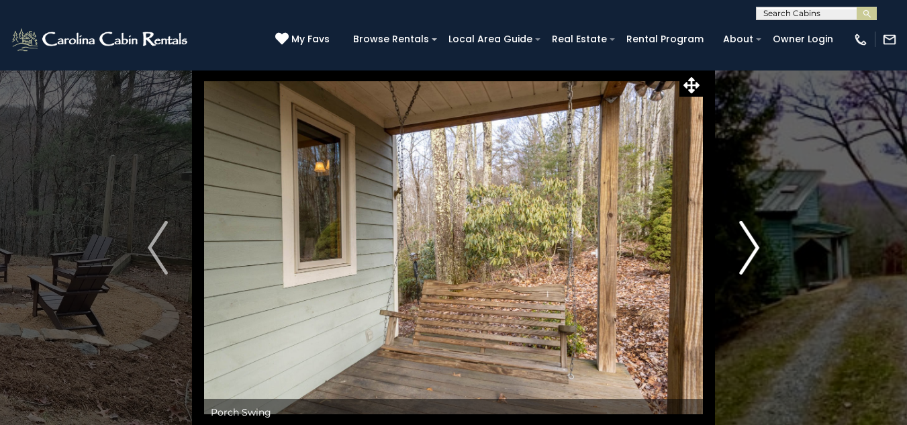
click at [754, 248] on img "Next" at bounding box center [749, 248] width 20 height 54
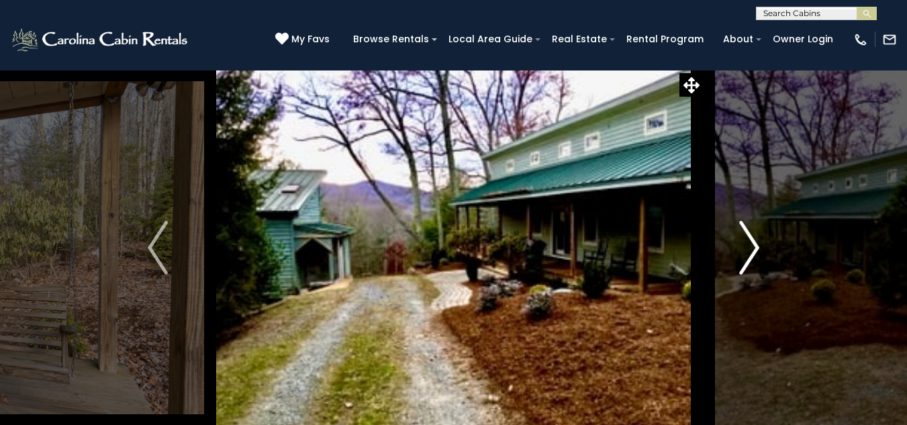
click at [754, 248] on img "Next" at bounding box center [749, 248] width 20 height 54
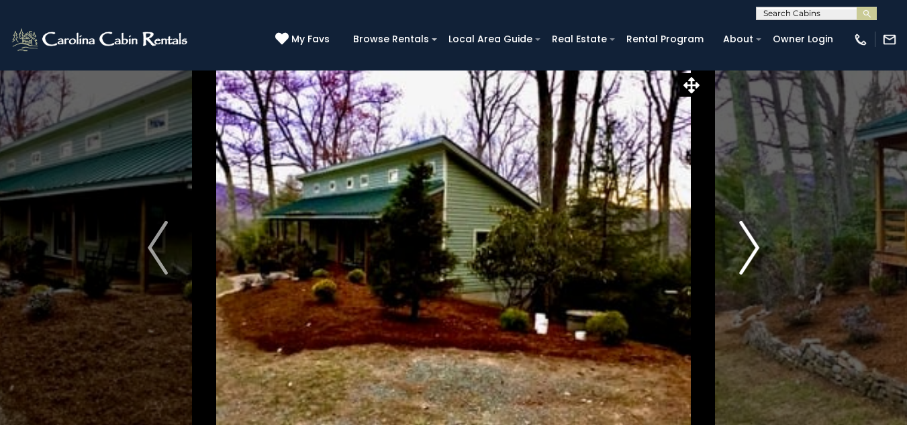
click at [754, 248] on img "Next" at bounding box center [749, 248] width 20 height 54
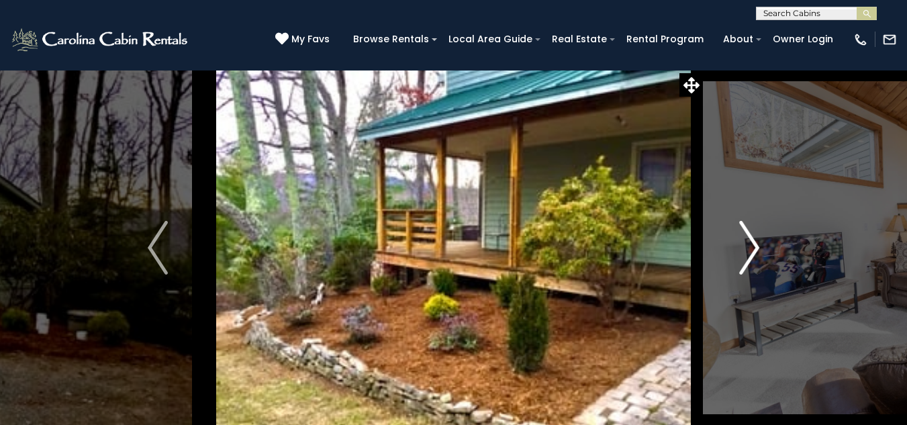
click at [754, 248] on img "Next" at bounding box center [749, 248] width 20 height 54
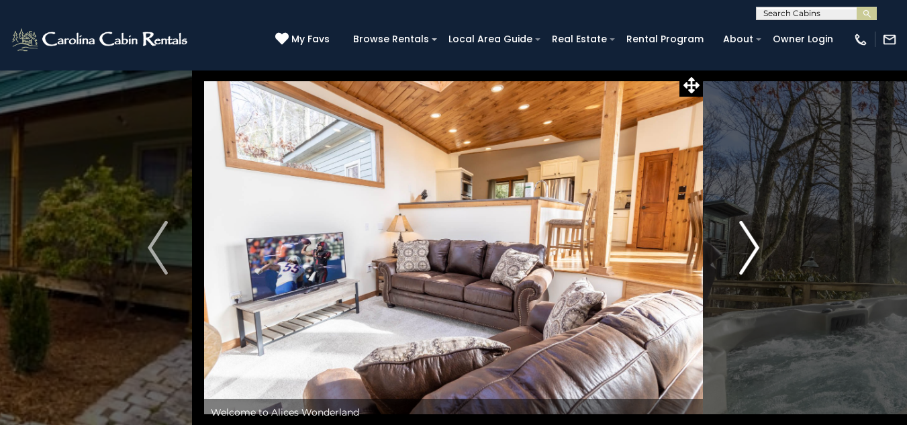
click at [754, 248] on img "Next" at bounding box center [749, 248] width 20 height 54
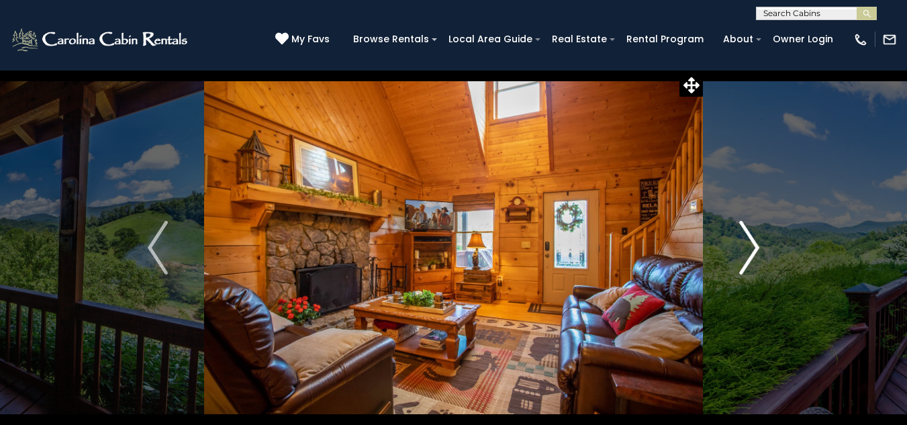
click at [751, 247] on img "Next" at bounding box center [749, 248] width 20 height 54
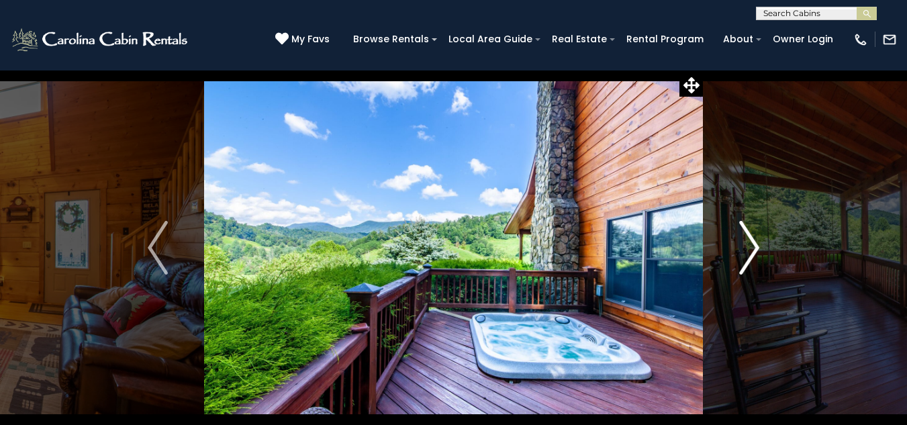
click at [751, 247] on img "Next" at bounding box center [749, 248] width 20 height 54
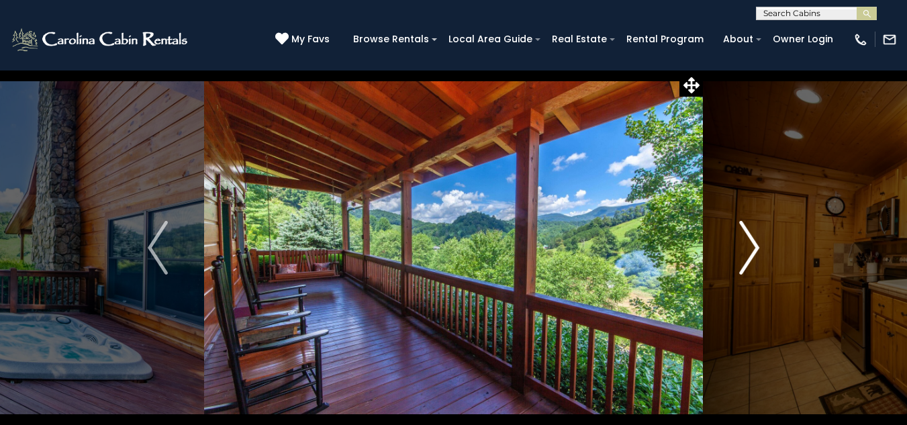
click at [751, 247] on img "Next" at bounding box center [749, 248] width 20 height 54
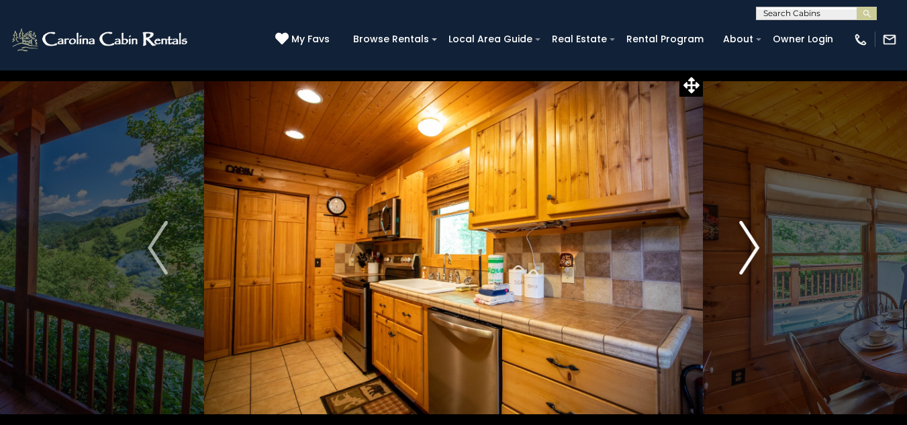
click at [751, 247] on img "Next" at bounding box center [749, 248] width 20 height 54
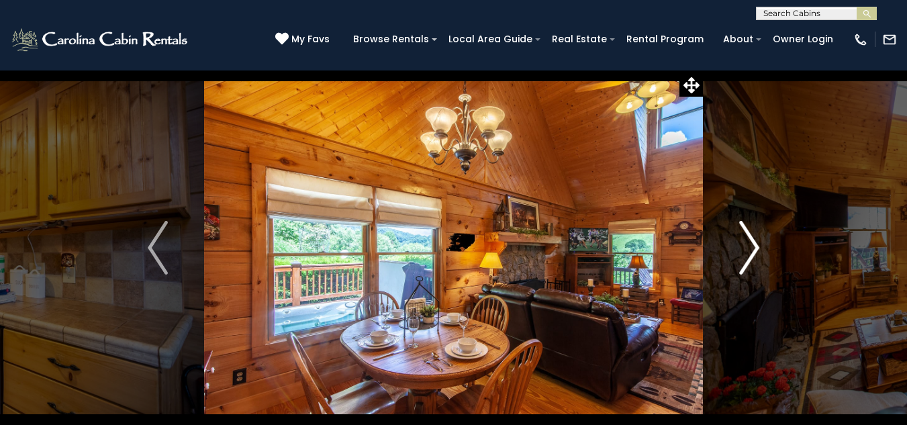
click at [751, 247] on img "Next" at bounding box center [749, 248] width 20 height 54
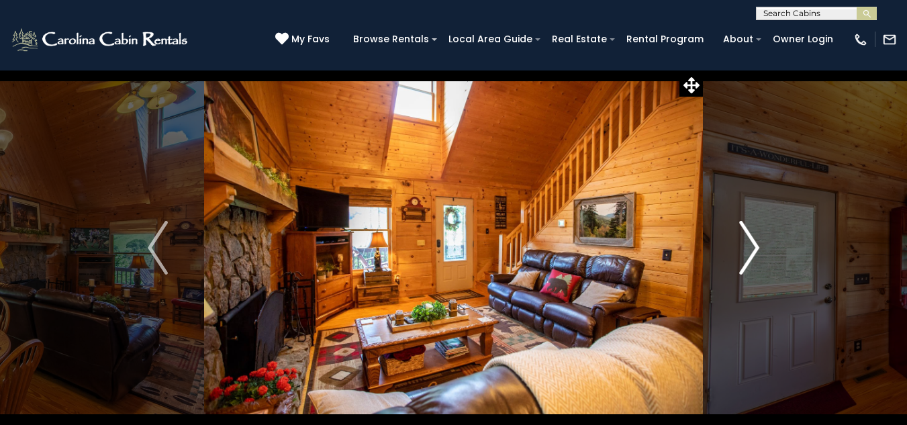
click at [751, 247] on img "Next" at bounding box center [749, 248] width 20 height 54
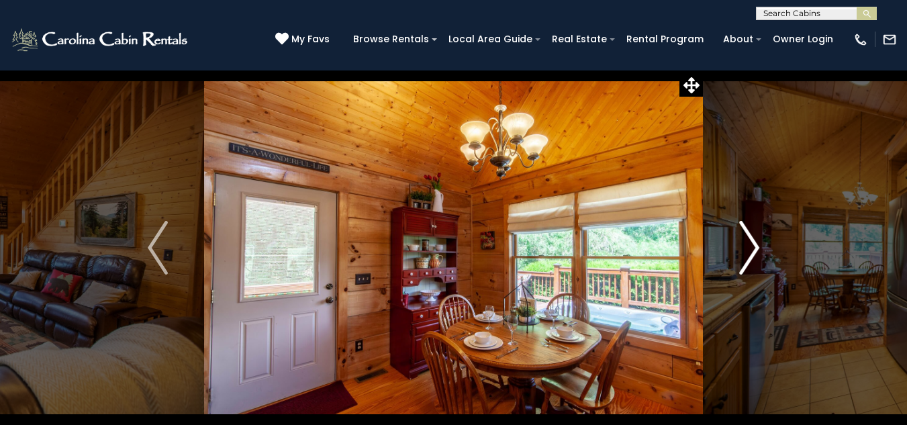
click at [751, 247] on img "Next" at bounding box center [749, 248] width 20 height 54
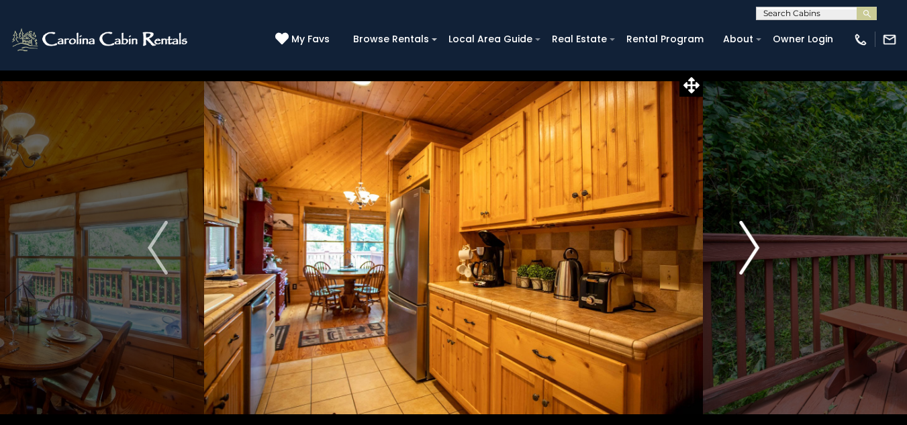
click at [751, 247] on img "Next" at bounding box center [749, 248] width 20 height 54
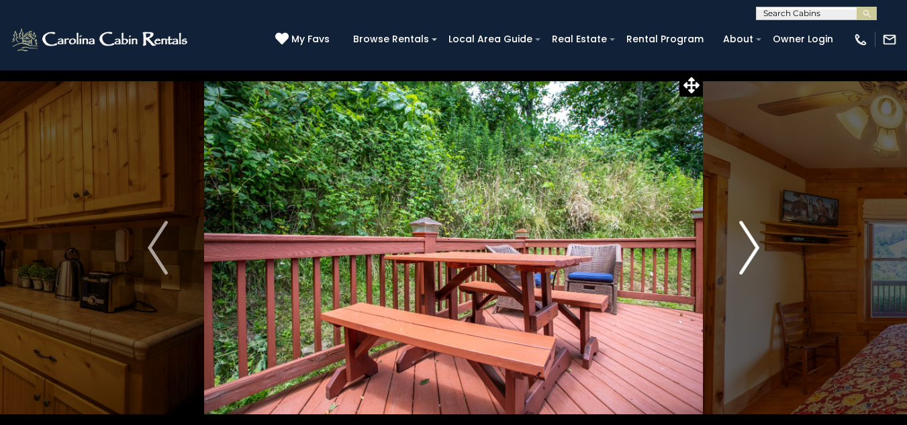
click at [751, 247] on img "Next" at bounding box center [749, 248] width 20 height 54
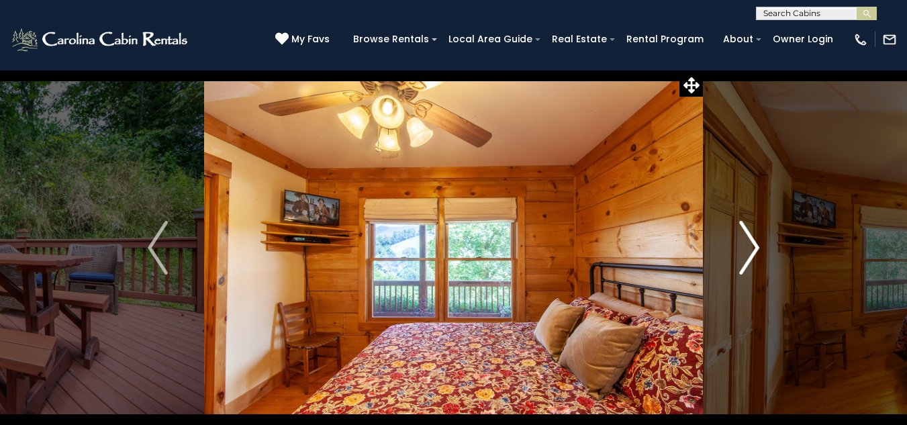
click at [751, 247] on img "Next" at bounding box center [749, 248] width 20 height 54
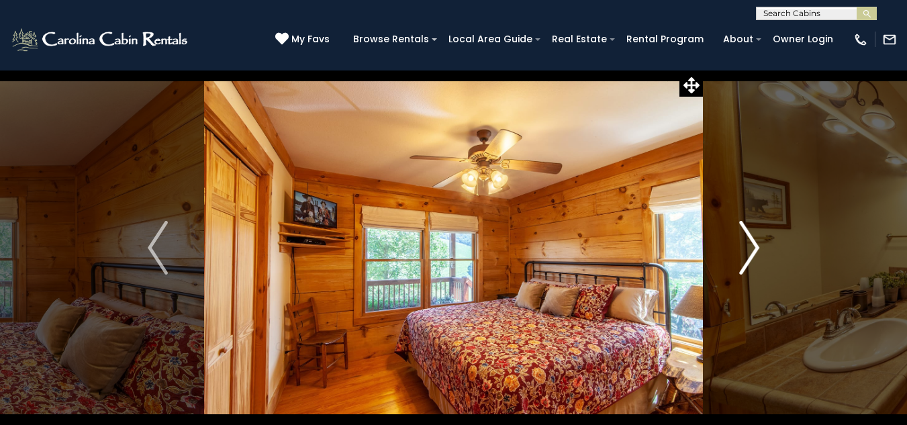
click at [751, 247] on img "Next" at bounding box center [749, 248] width 20 height 54
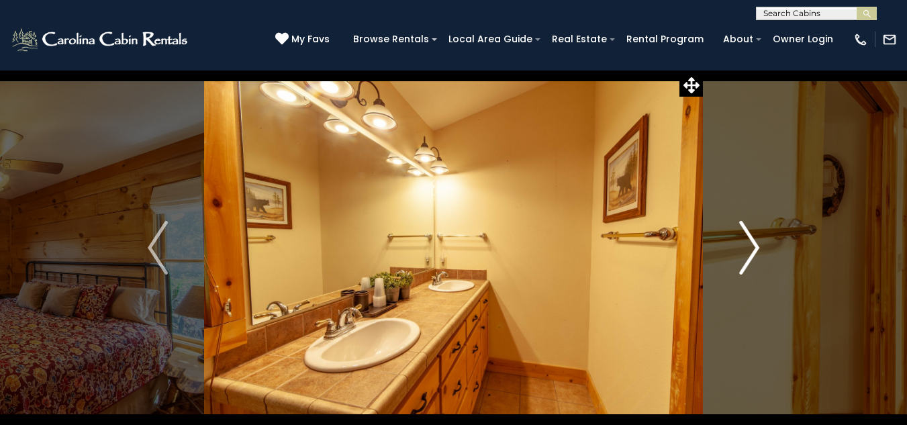
click at [751, 247] on img "Next" at bounding box center [749, 248] width 20 height 54
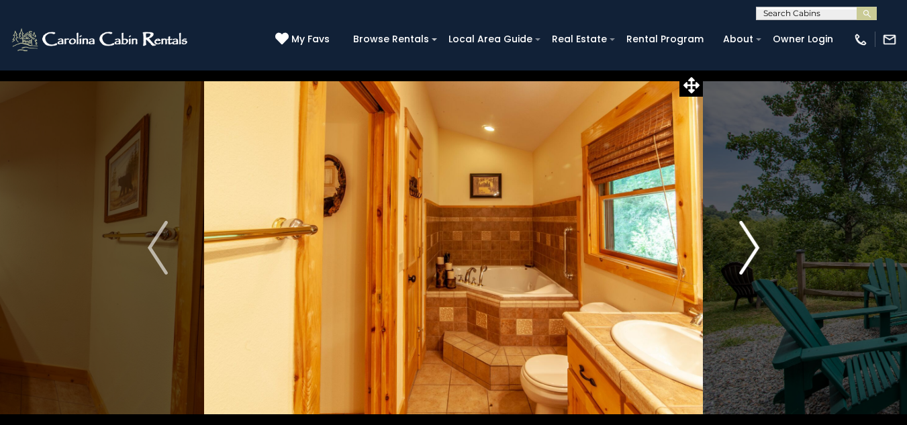
click at [751, 247] on img "Next" at bounding box center [749, 248] width 20 height 54
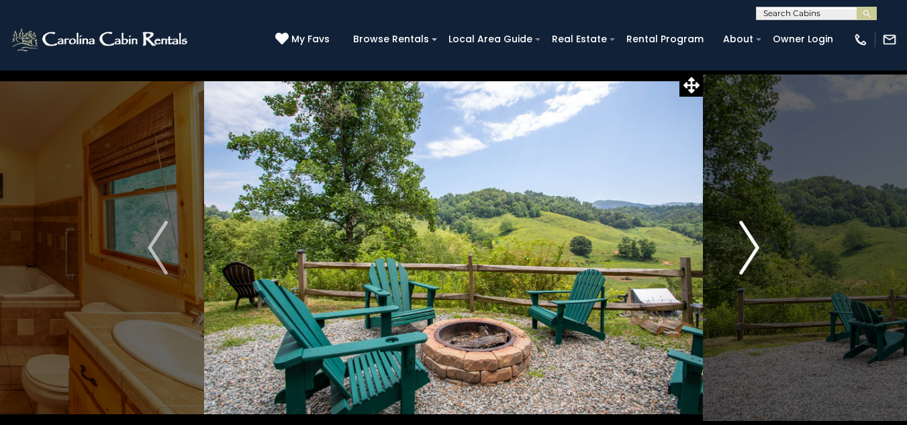
click at [751, 247] on img "Next" at bounding box center [749, 248] width 20 height 54
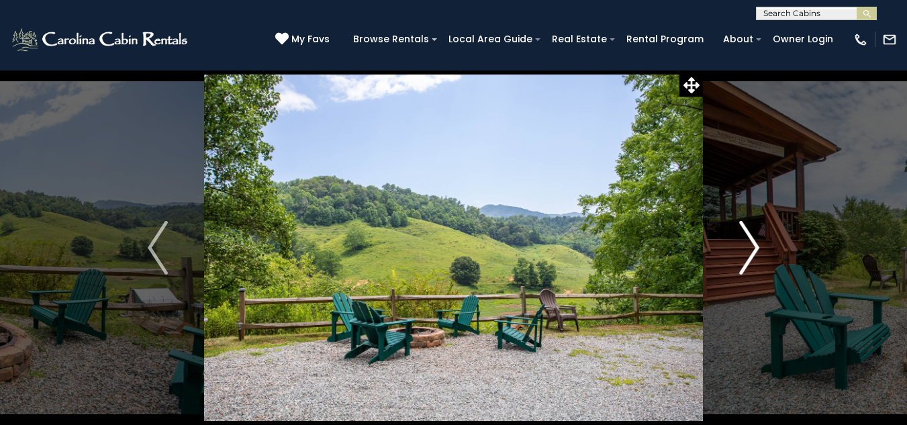
click at [751, 247] on img "Next" at bounding box center [749, 248] width 20 height 54
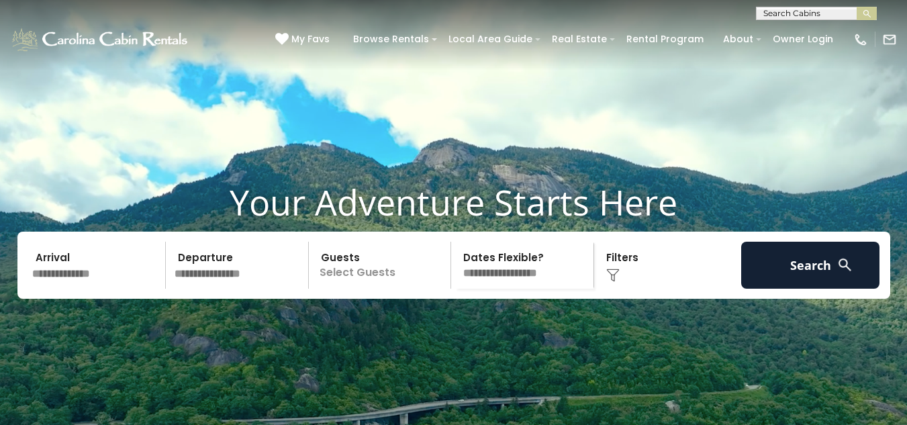
click at [615, 282] on img at bounding box center [612, 275] width 13 height 13
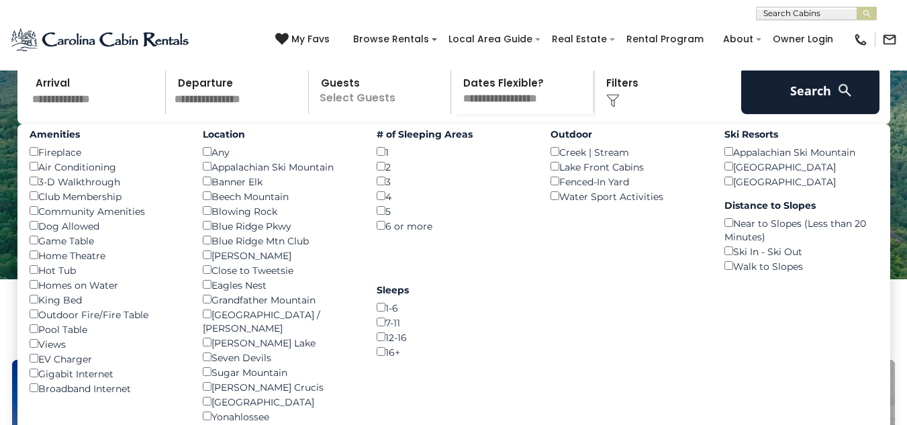
scroll to position [169, 0]
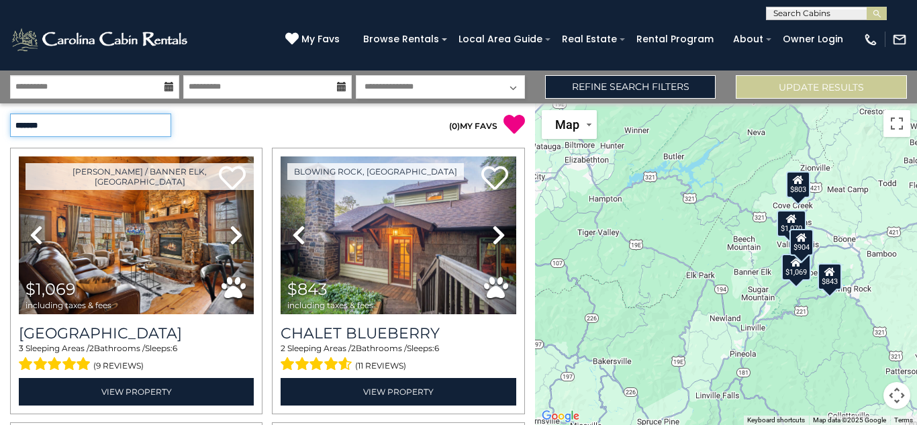
click at [165, 127] on select "**********" at bounding box center [90, 126] width 161 height 24
select select "*********"
click at [10, 114] on select "**********" at bounding box center [90, 126] width 161 height 24
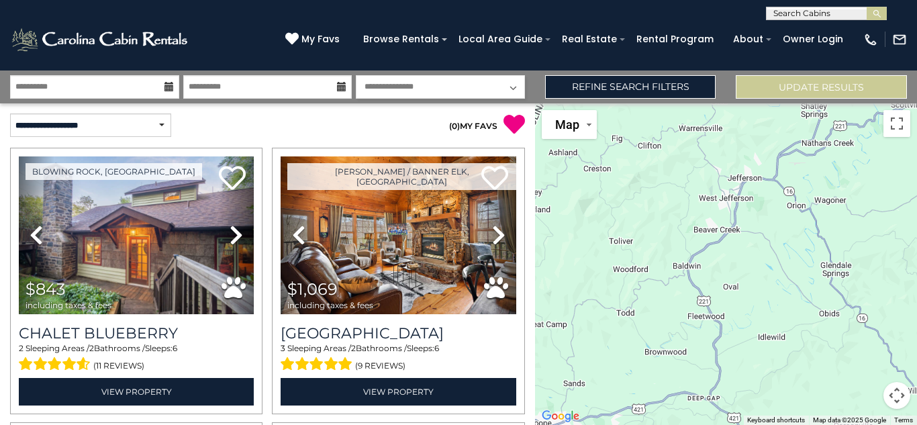
click at [790, 404] on div "$843 $1,069 $1,070 $803 $904" at bounding box center [726, 264] width 382 height 322
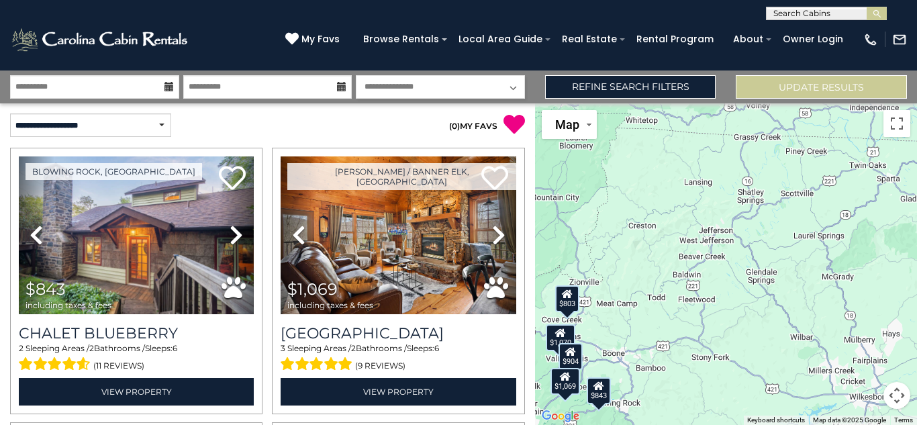
click at [835, 369] on div "$843 $1,069 $1,070 $803 $904" at bounding box center [726, 264] width 382 height 322
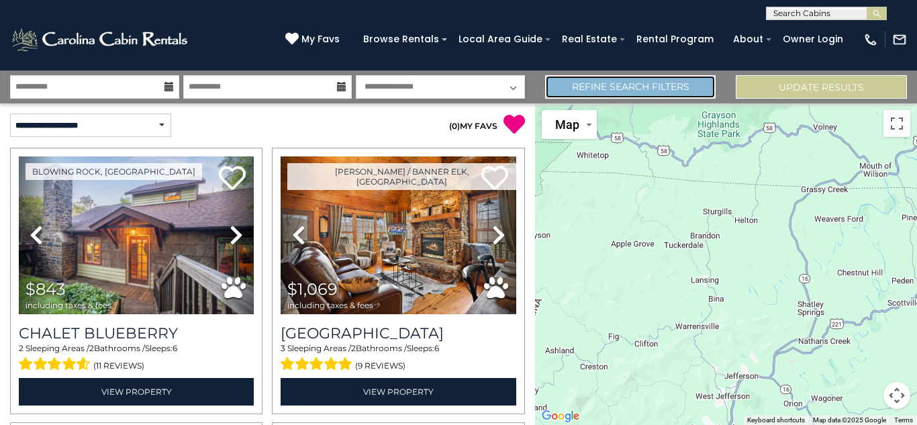
click at [667, 95] on link "Refine Search Filters" at bounding box center [630, 87] width 171 height 24
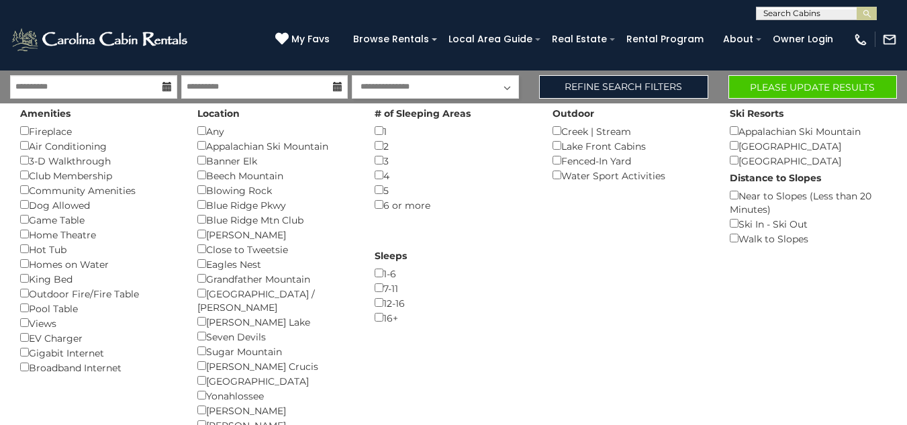
click at [206, 232] on div "[PERSON_NAME] ()" at bounding box center [275, 234] width 157 height 15
click at [206, 373] on div "Watauga Lake ()" at bounding box center [275, 380] width 157 height 15
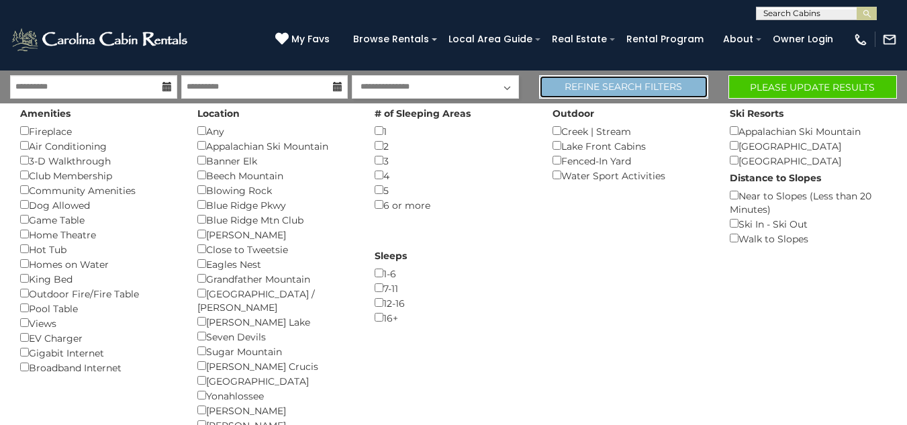
click at [658, 85] on link "Refine Search Filters" at bounding box center [623, 87] width 169 height 24
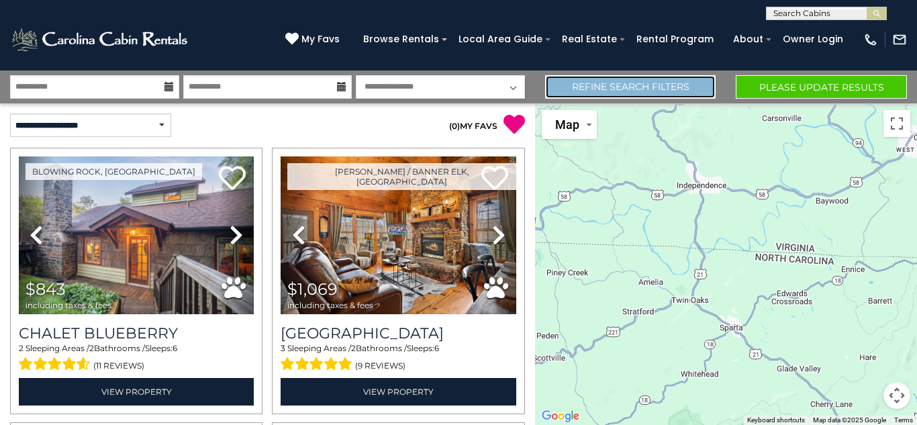
click at [622, 89] on link "Refine Search Filters" at bounding box center [630, 87] width 171 height 24
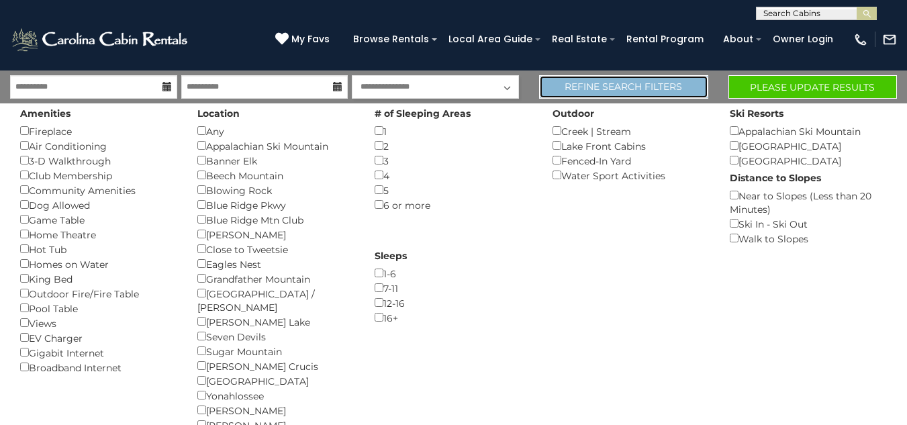
click at [636, 77] on link "Refine Search Filters" at bounding box center [623, 87] width 169 height 24
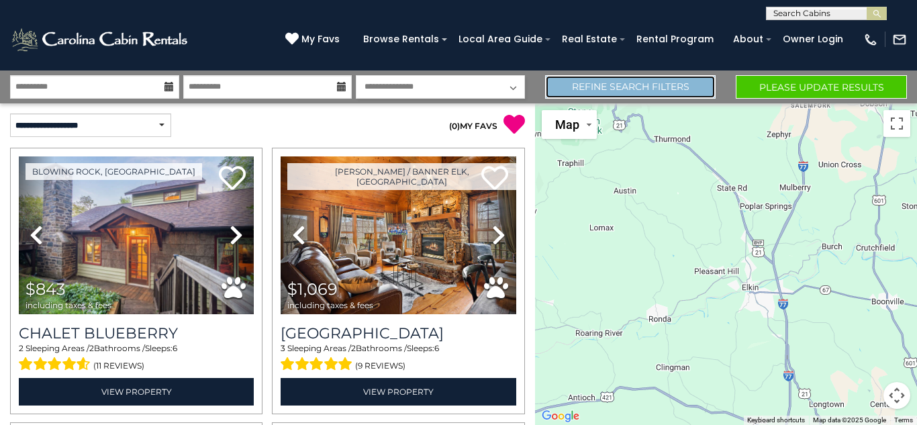
click at [643, 91] on link "Refine Search Filters" at bounding box center [630, 87] width 171 height 24
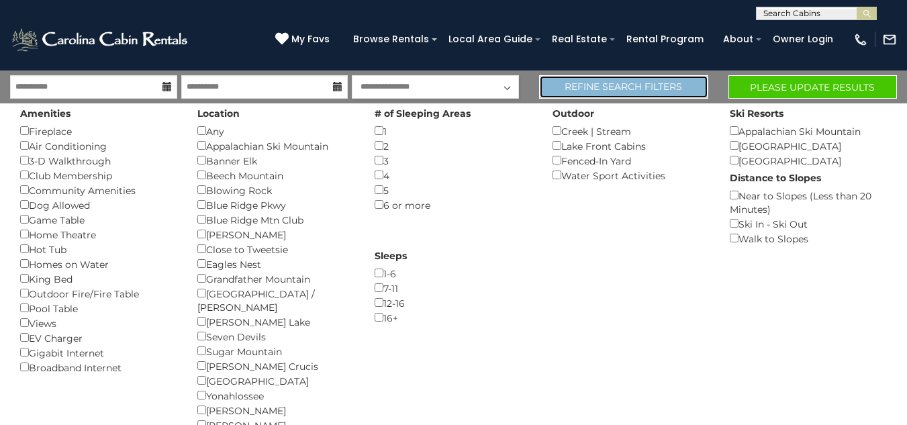
click at [633, 91] on link "Refine Search Filters" at bounding box center [623, 87] width 169 height 24
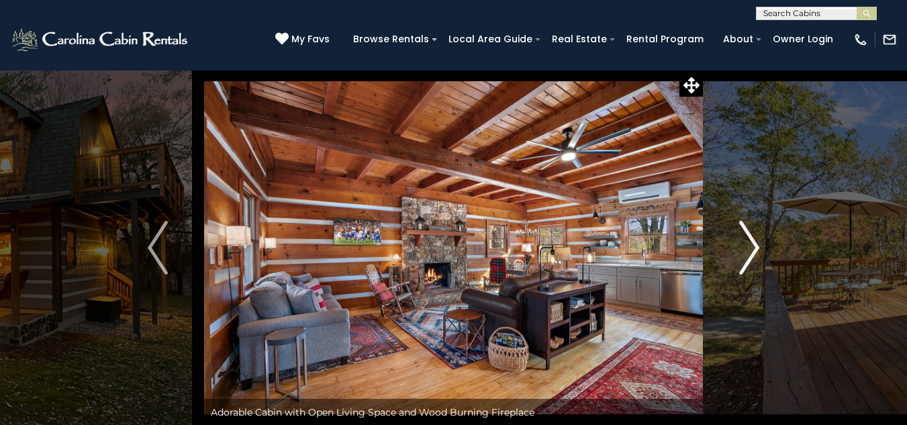
click at [752, 253] on img "Next" at bounding box center [749, 248] width 20 height 54
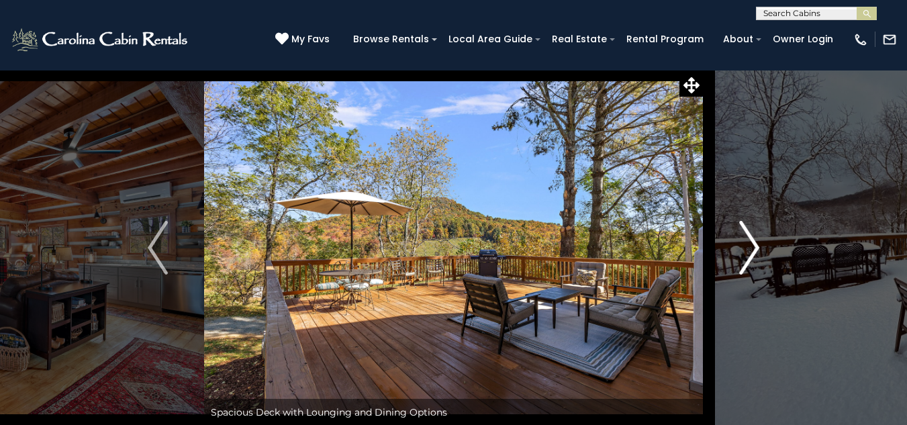
click at [752, 255] on img "Next" at bounding box center [749, 248] width 20 height 54
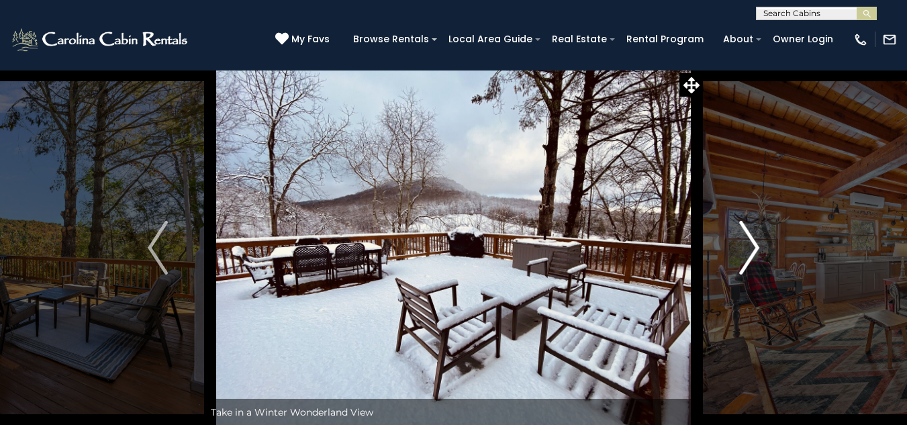
click at [752, 255] on img "Next" at bounding box center [749, 248] width 20 height 54
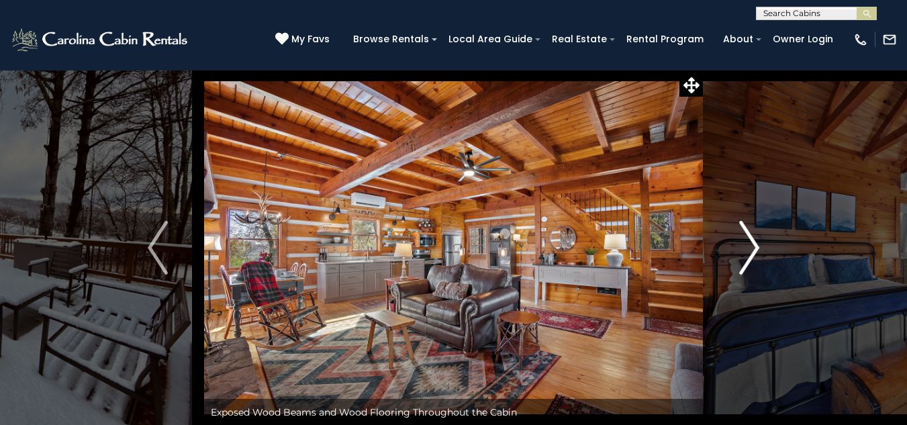
click at [752, 255] on img "Next" at bounding box center [749, 248] width 20 height 54
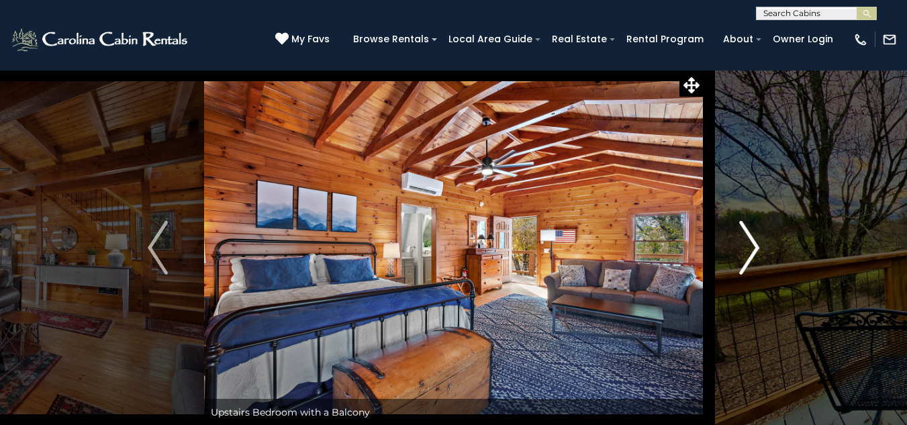
click at [752, 255] on img "Next" at bounding box center [749, 248] width 20 height 54
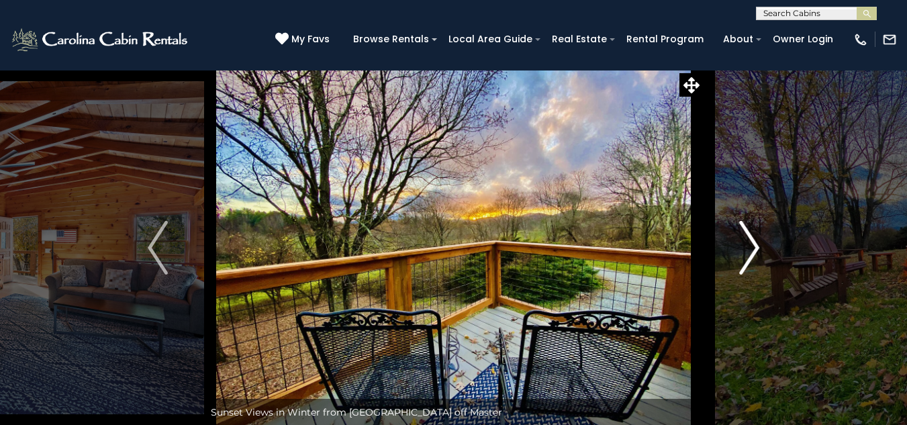
click at [752, 255] on img "Next" at bounding box center [749, 248] width 20 height 54
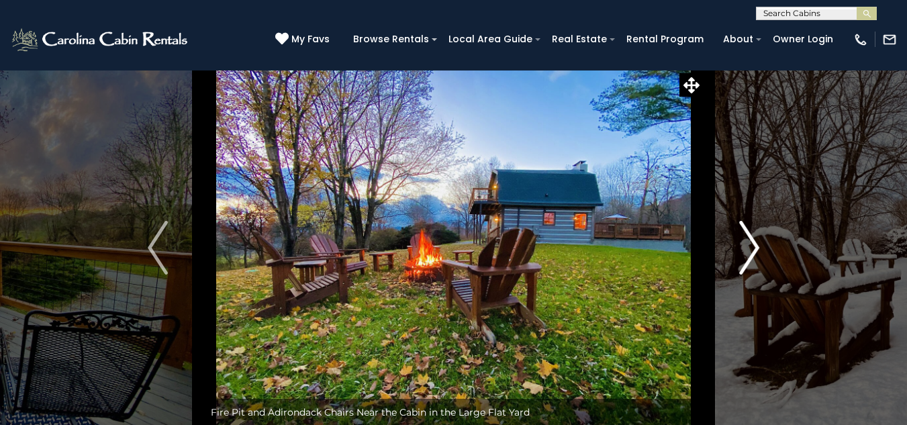
click at [752, 255] on img "Next" at bounding box center [749, 248] width 20 height 54
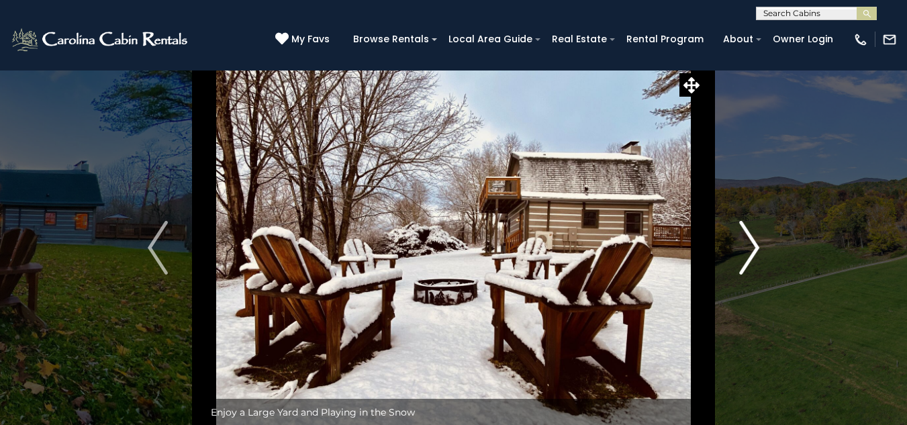
click at [752, 255] on img "Next" at bounding box center [749, 248] width 20 height 54
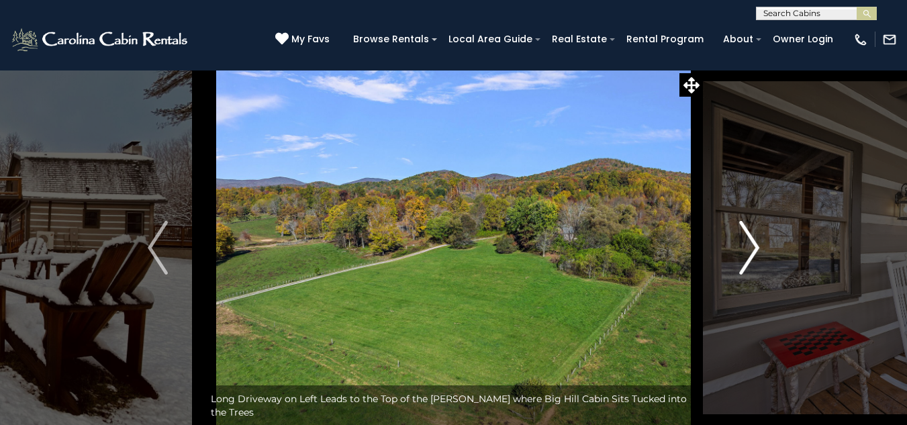
click at [752, 255] on img "Next" at bounding box center [749, 248] width 20 height 54
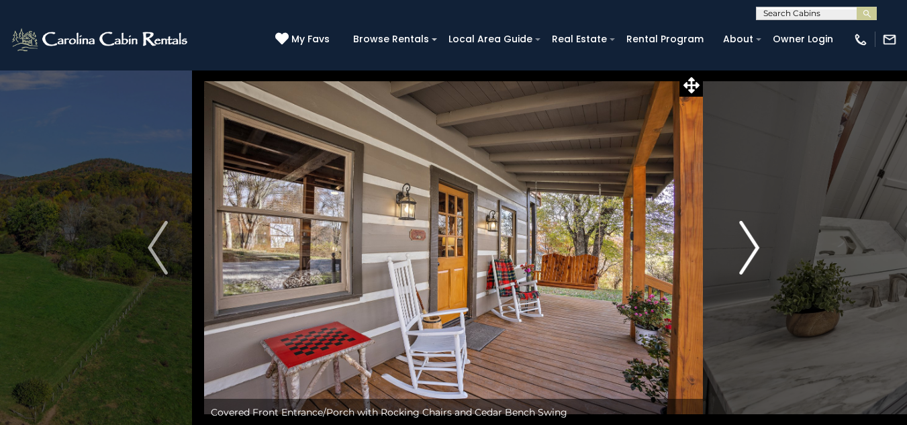
click at [752, 255] on img "Next" at bounding box center [749, 248] width 20 height 54
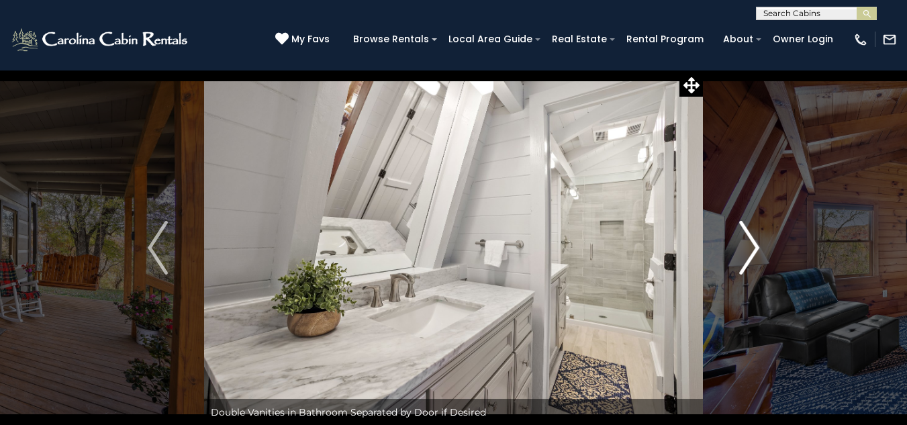
click at [752, 255] on img "Next" at bounding box center [749, 248] width 20 height 54
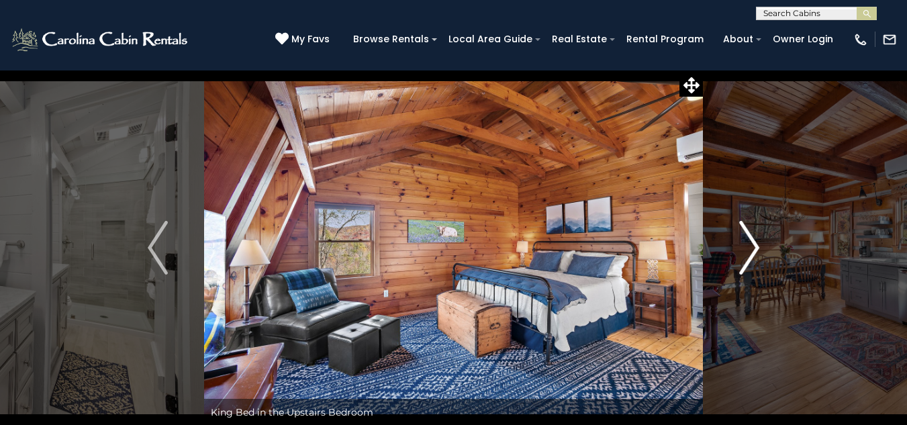
click at [752, 255] on img "Next" at bounding box center [749, 248] width 20 height 54
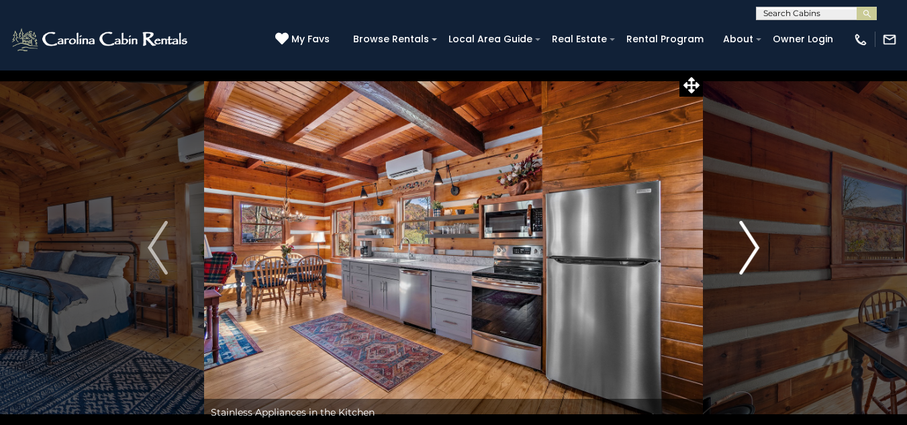
click at [752, 255] on img "Next" at bounding box center [749, 248] width 20 height 54
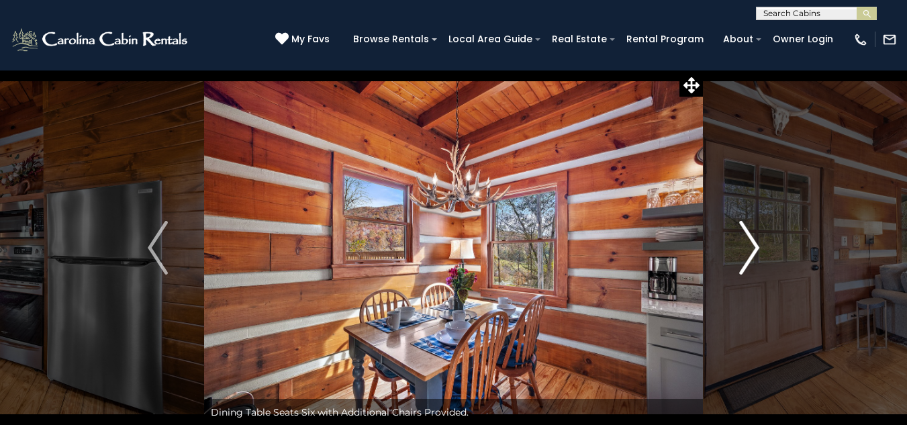
click at [752, 255] on img "Next" at bounding box center [749, 248] width 20 height 54
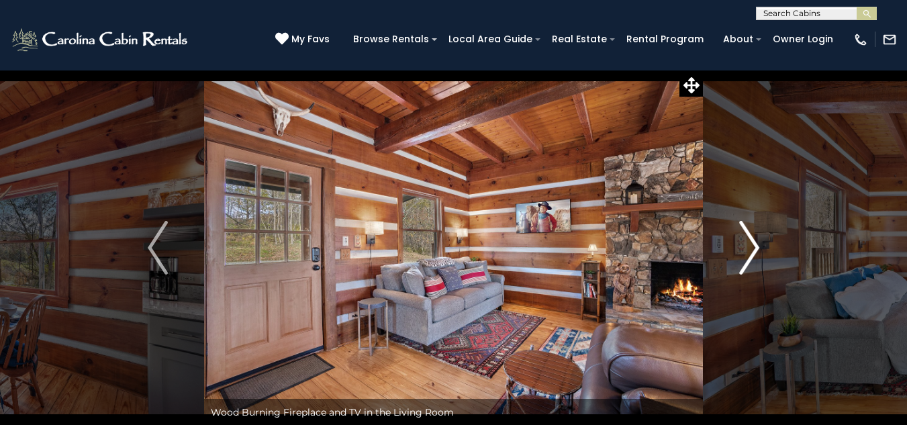
click at [752, 255] on img "Next" at bounding box center [749, 248] width 20 height 54
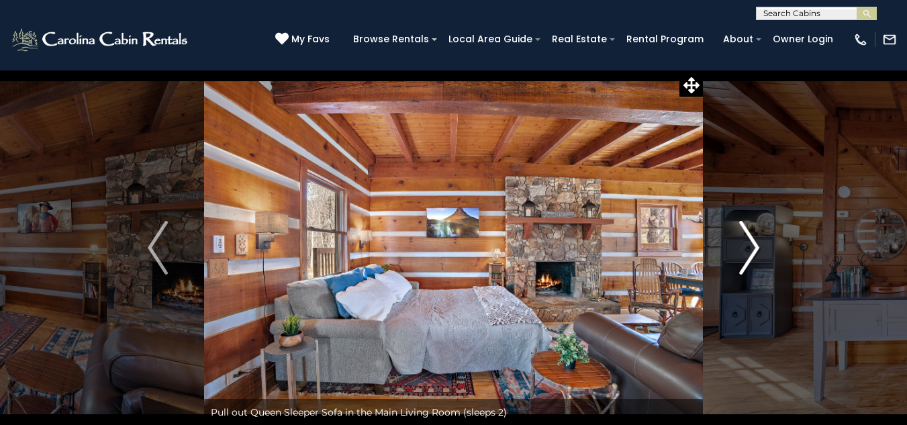
click at [752, 255] on img "Next" at bounding box center [749, 248] width 20 height 54
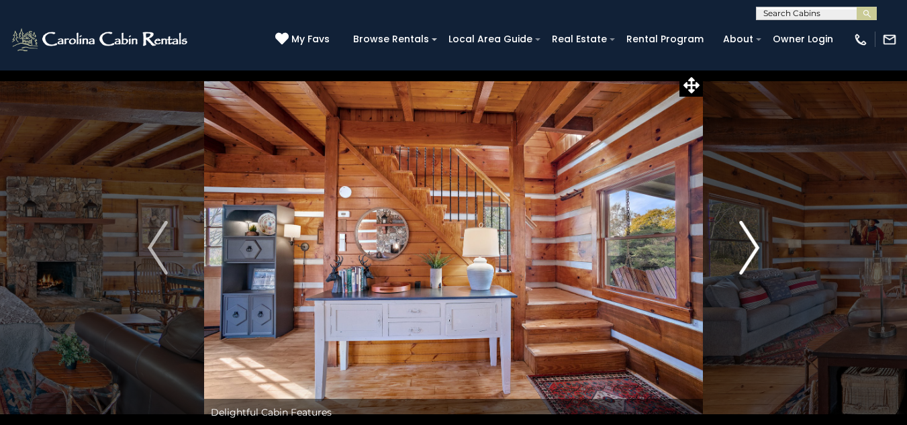
click at [752, 255] on img "Next" at bounding box center [749, 248] width 20 height 54
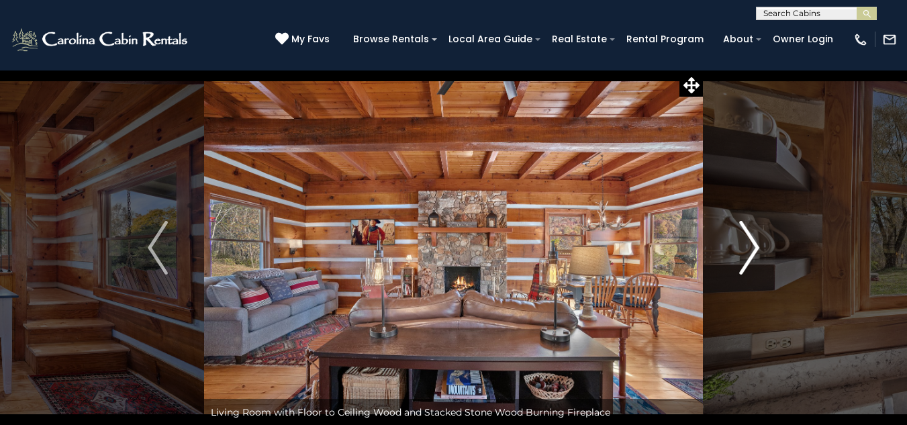
click at [752, 255] on img "Next" at bounding box center [749, 248] width 20 height 54
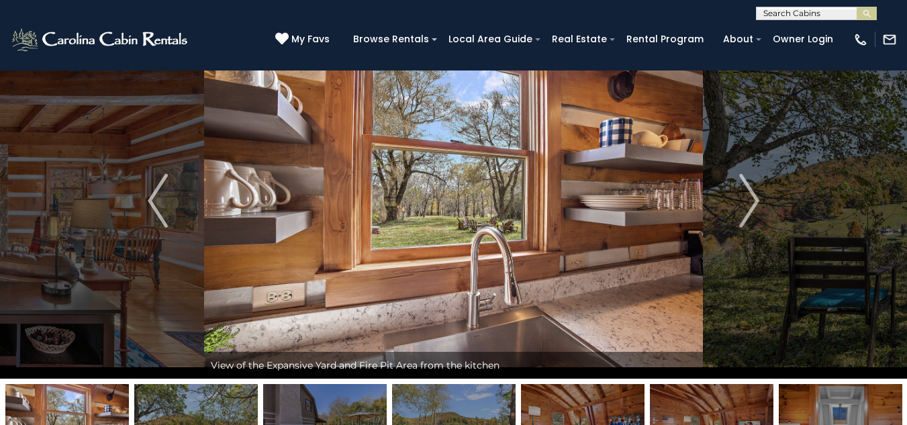
scroll to position [40, 0]
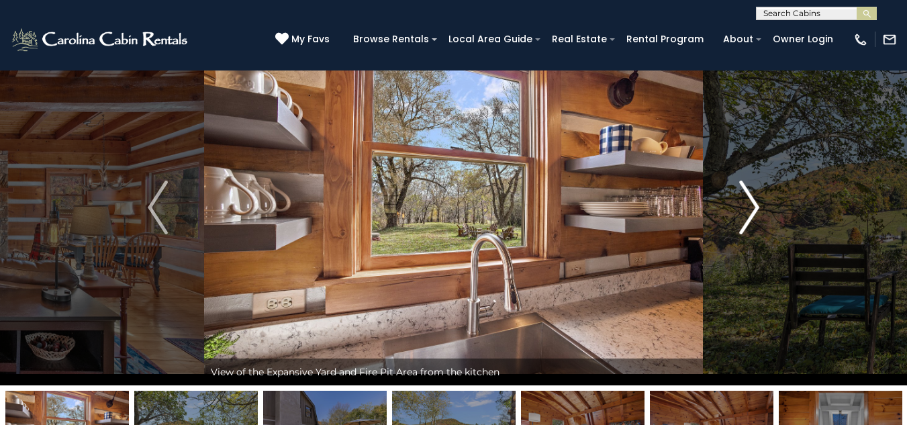
click at [757, 205] on img "Next" at bounding box center [749, 208] width 20 height 54
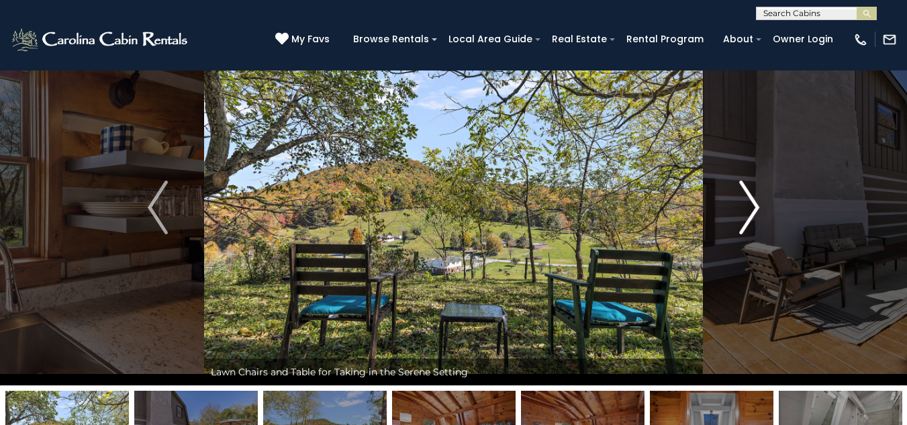
click at [758, 208] on img "Next" at bounding box center [749, 208] width 20 height 54
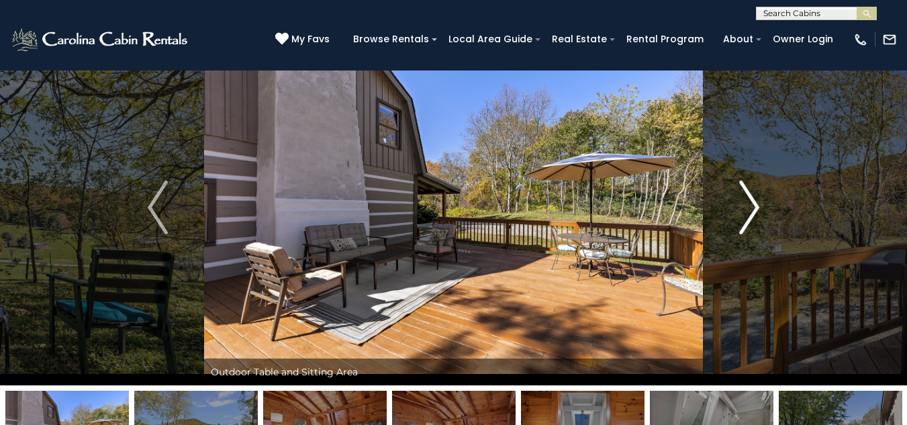
click at [758, 208] on img "Next" at bounding box center [749, 208] width 20 height 54
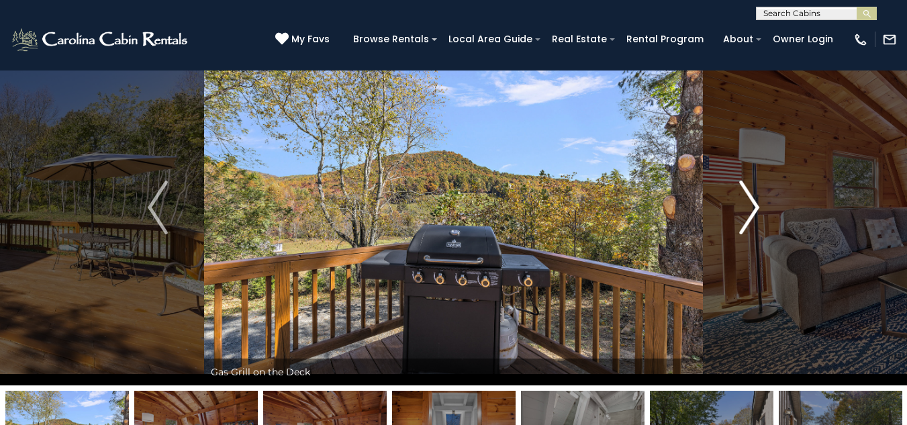
click at [758, 208] on img "Next" at bounding box center [749, 208] width 20 height 54
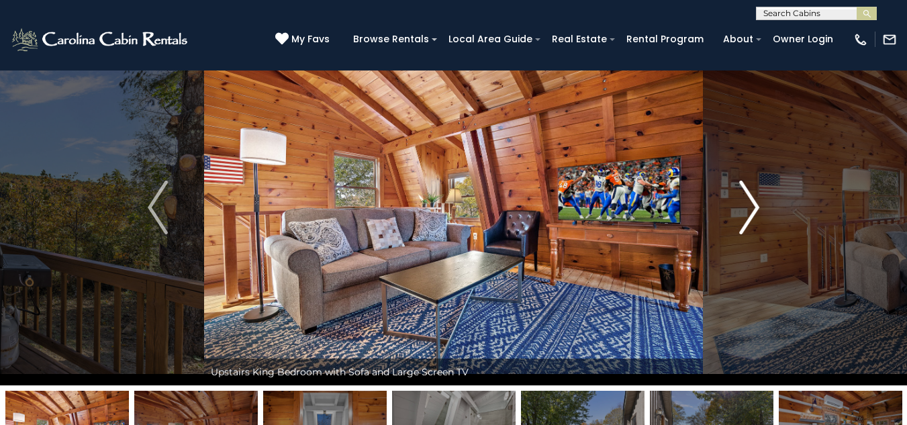
click at [758, 208] on img "Next" at bounding box center [749, 208] width 20 height 54
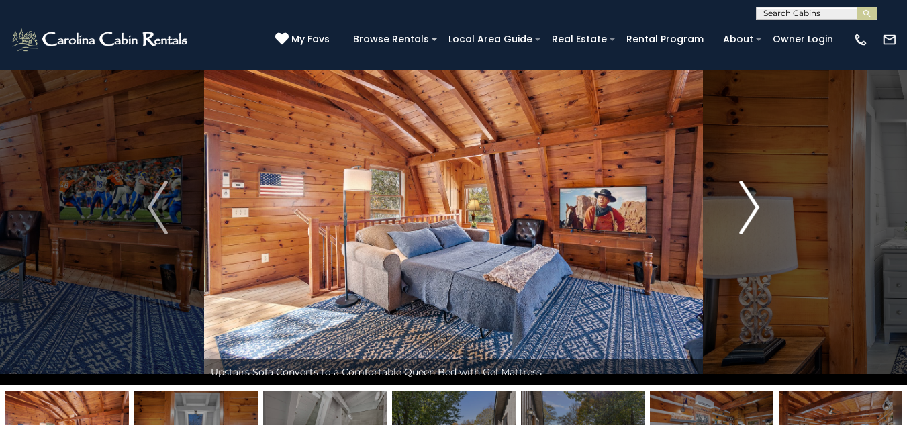
click at [758, 208] on img "Next" at bounding box center [749, 208] width 20 height 54
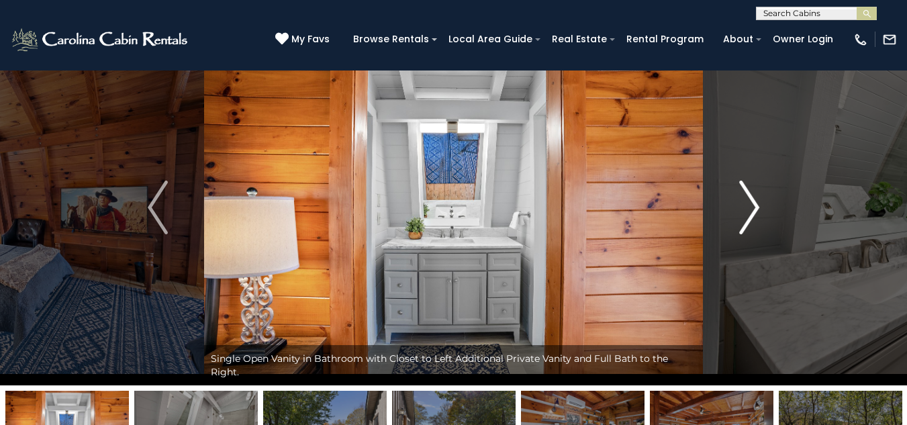
click at [758, 208] on img "Next" at bounding box center [749, 208] width 20 height 54
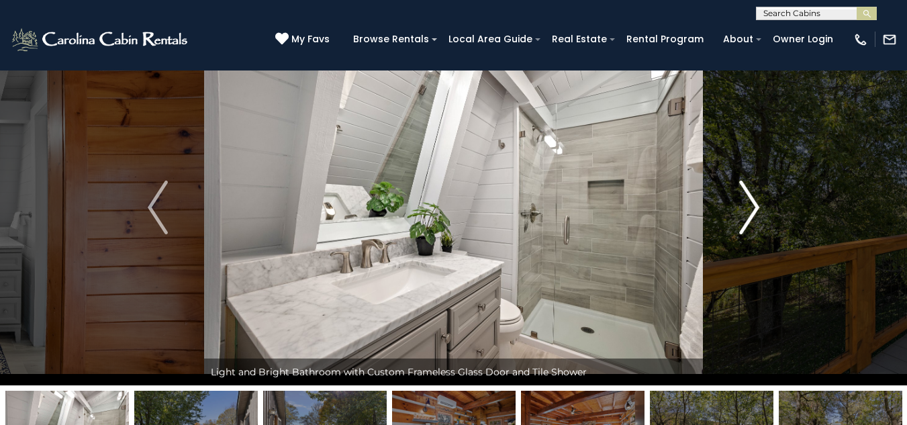
click at [758, 208] on img "Next" at bounding box center [749, 208] width 20 height 54
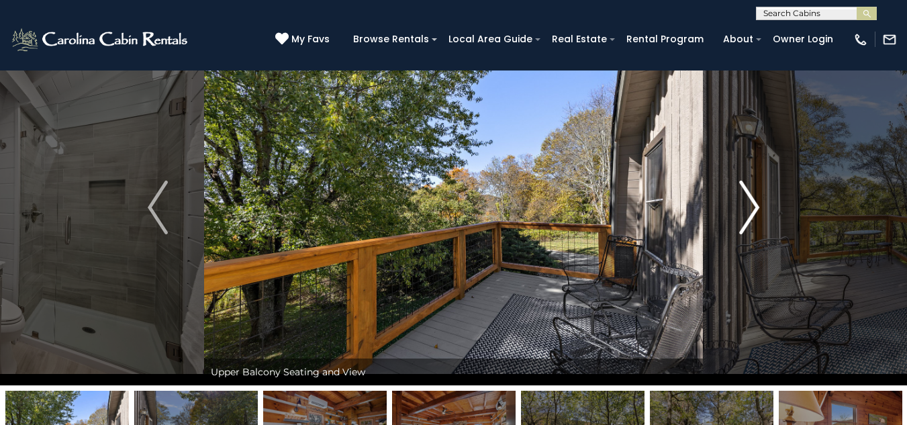
click at [758, 208] on img "Next" at bounding box center [749, 208] width 20 height 54
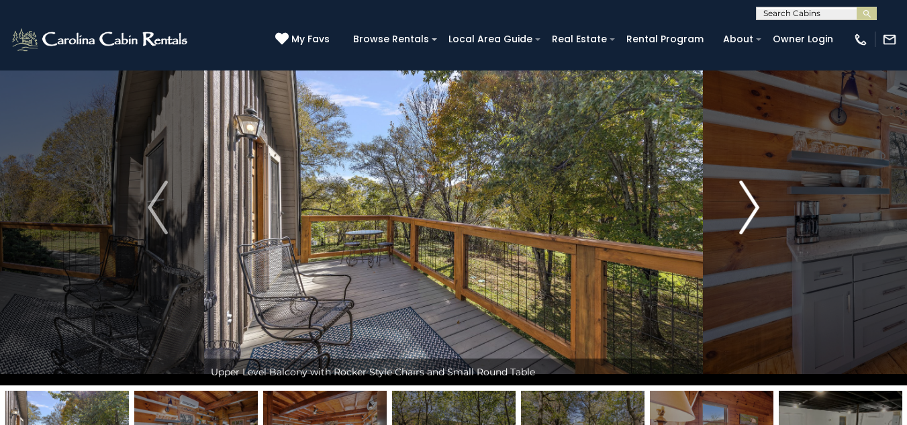
click at [759, 210] on img "Next" at bounding box center [749, 208] width 20 height 54
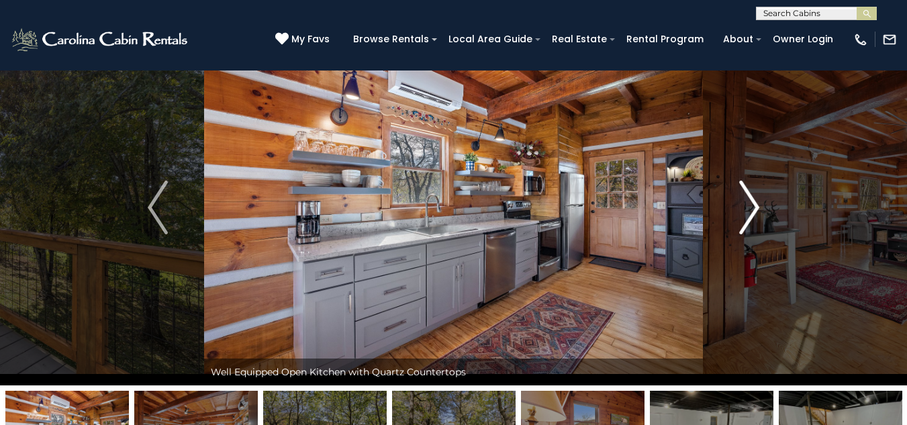
click at [760, 211] on img "Next" at bounding box center [749, 208] width 20 height 54
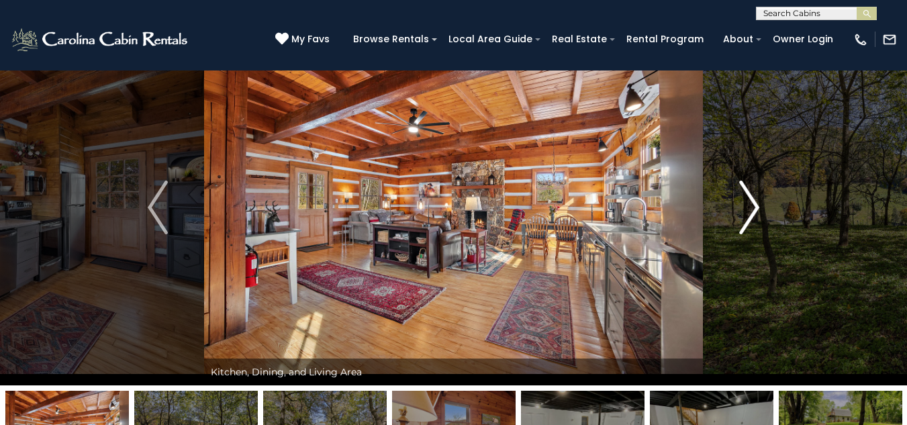
click at [760, 216] on img "Next" at bounding box center [749, 208] width 20 height 54
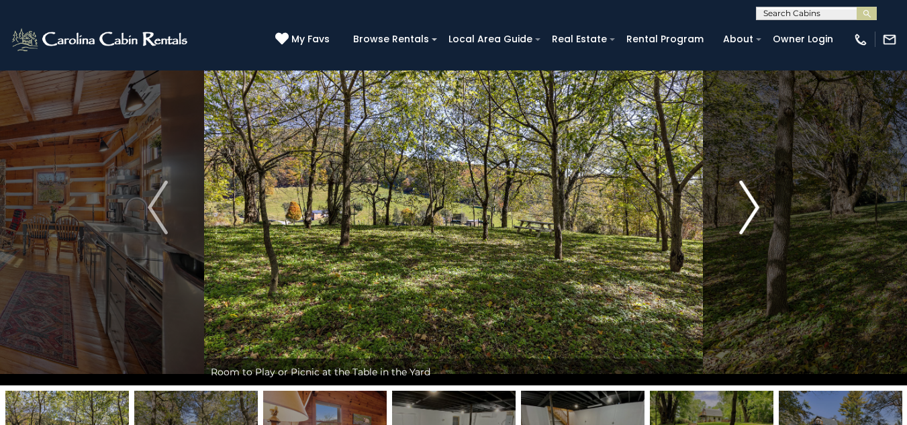
click at [750, 218] on img "Next" at bounding box center [749, 208] width 20 height 54
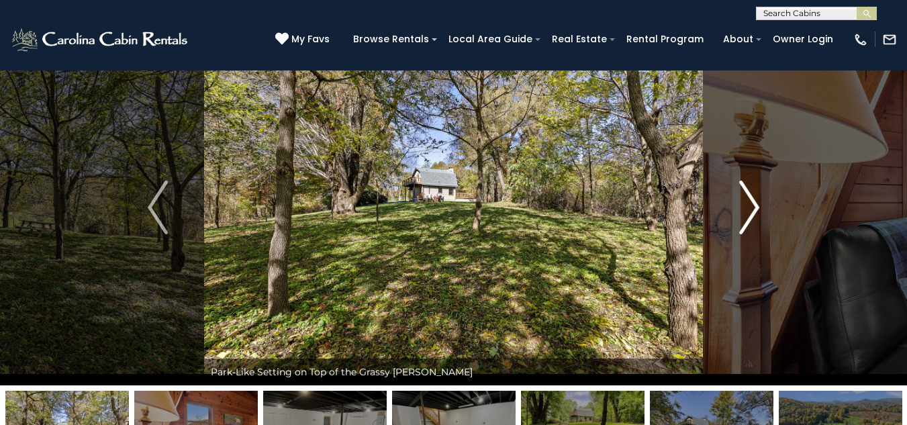
click at [750, 218] on img "Next" at bounding box center [749, 208] width 20 height 54
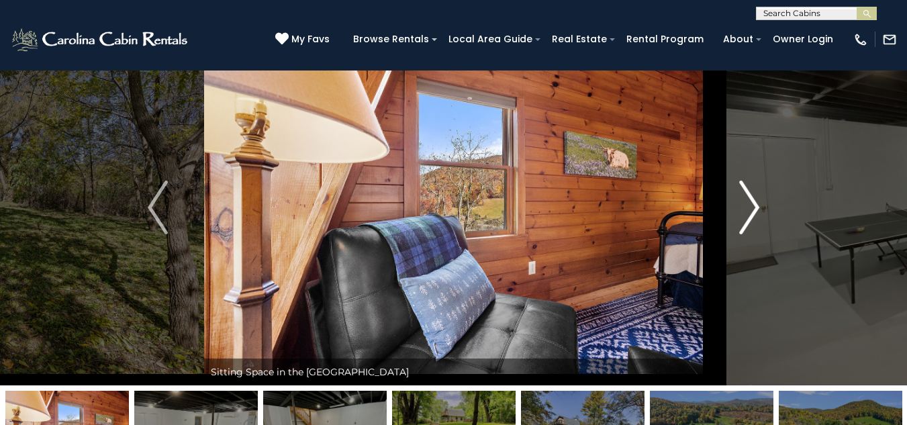
click at [750, 220] on img "Next" at bounding box center [749, 208] width 20 height 54
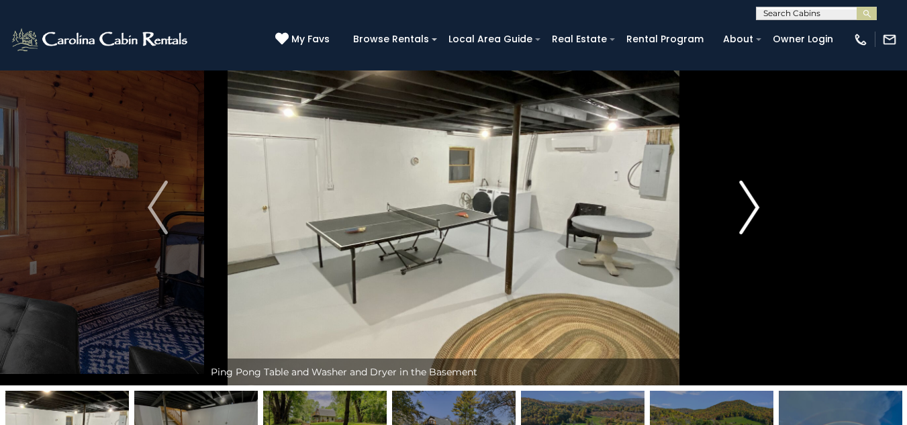
click at [750, 220] on img "Next" at bounding box center [749, 208] width 20 height 54
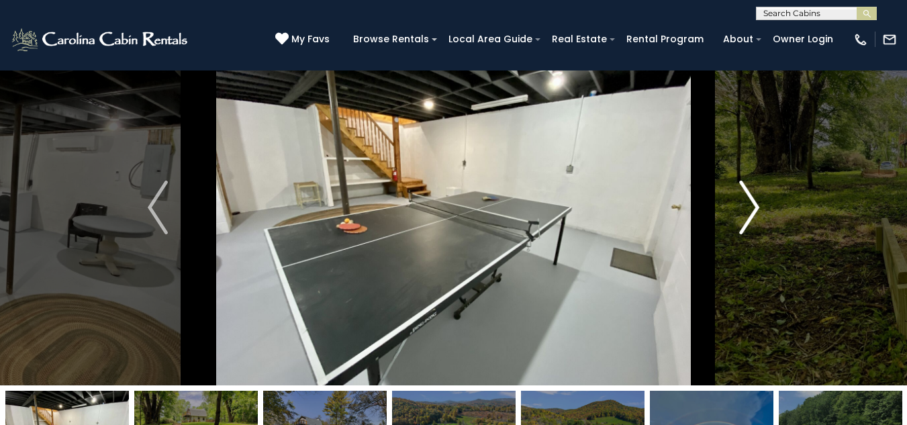
click at [750, 220] on img "Next" at bounding box center [749, 208] width 20 height 54
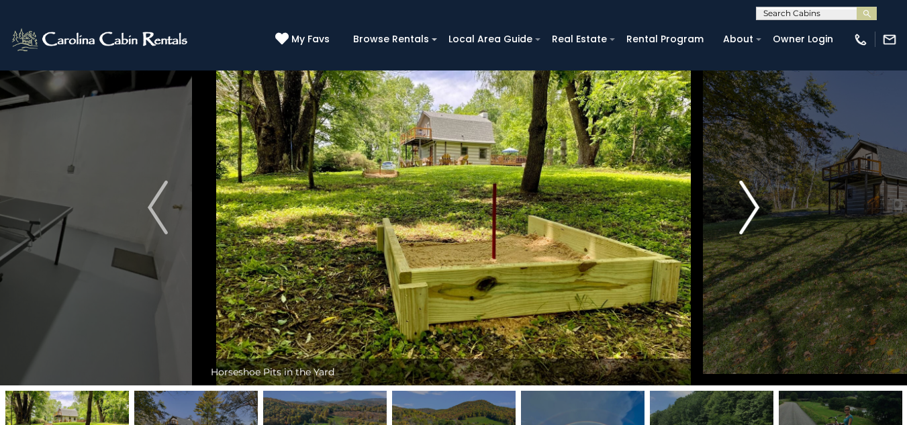
click at [750, 220] on img "Next" at bounding box center [749, 208] width 20 height 54
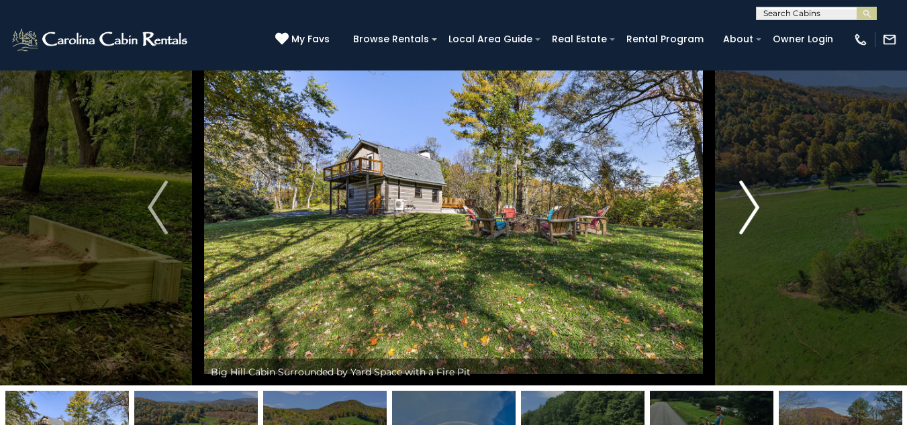
click at [750, 222] on img "Next" at bounding box center [749, 208] width 20 height 54
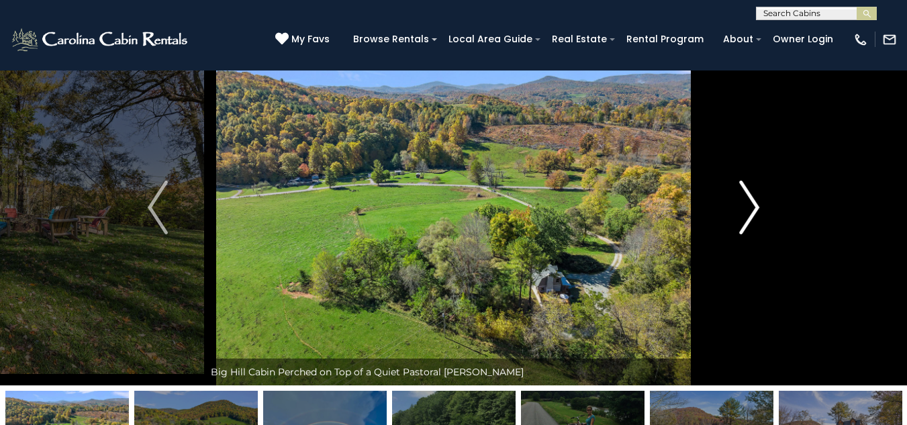
click at [750, 222] on img "Next" at bounding box center [749, 208] width 20 height 54
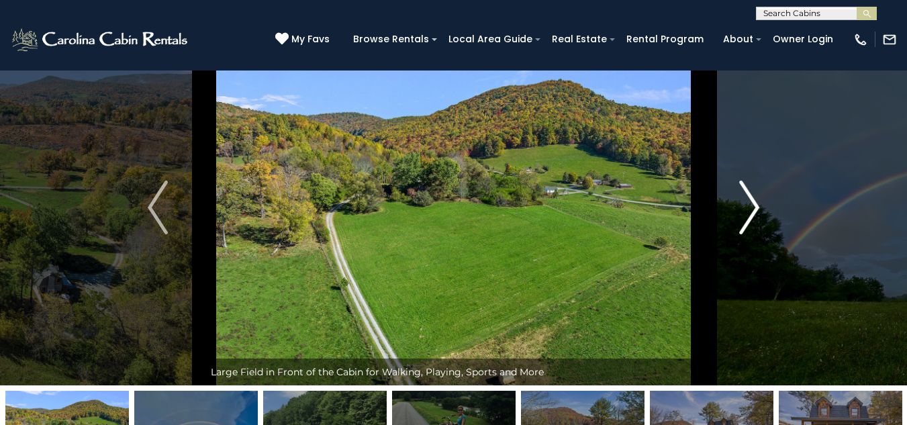
click at [750, 222] on img "Next" at bounding box center [749, 208] width 20 height 54
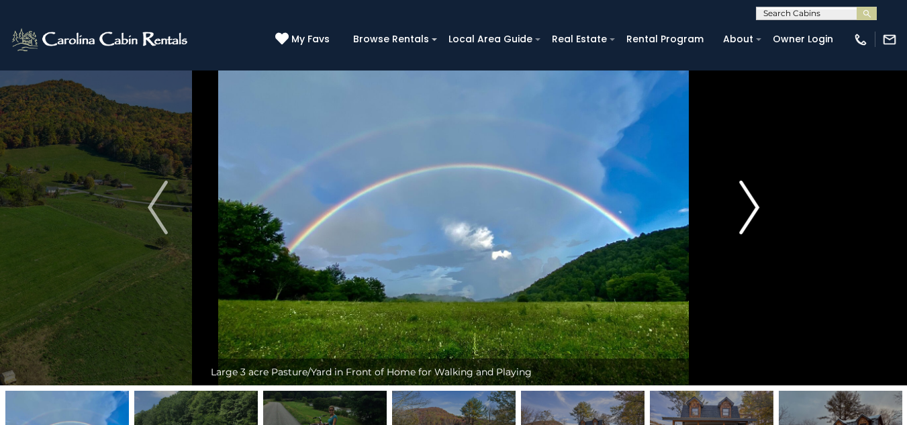
click at [750, 222] on img "Next" at bounding box center [749, 208] width 20 height 54
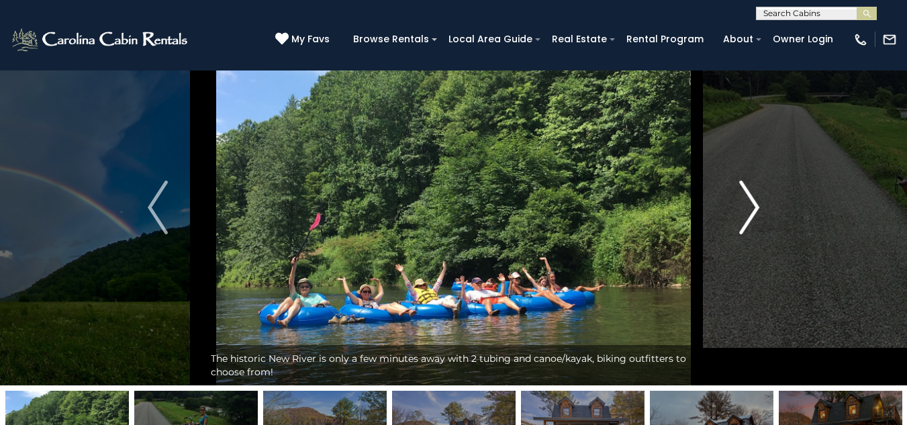
click at [750, 222] on img "Next" at bounding box center [749, 208] width 20 height 54
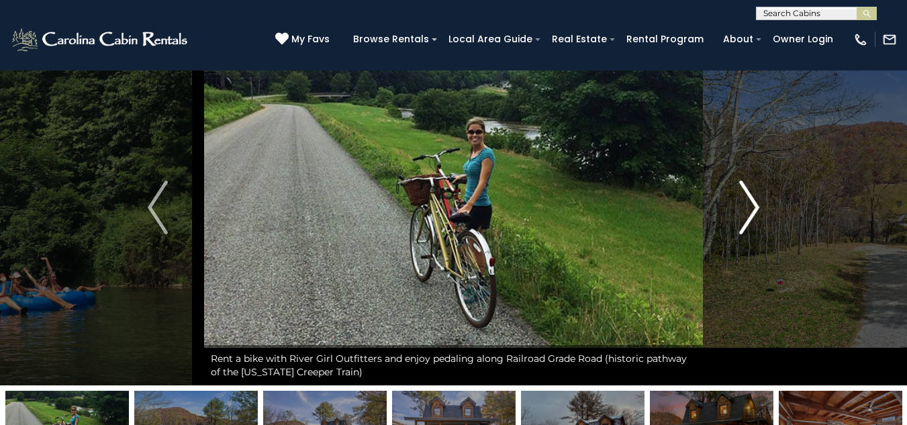
click at [750, 222] on img "Next" at bounding box center [749, 208] width 20 height 54
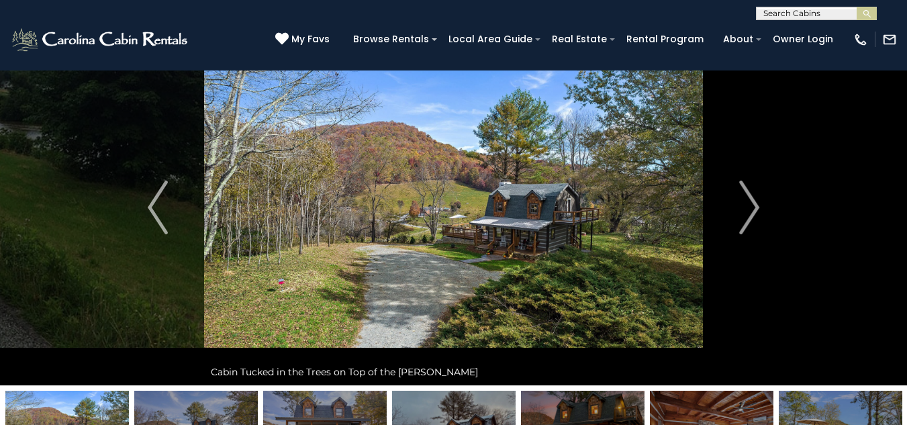
scroll to position [0, 0]
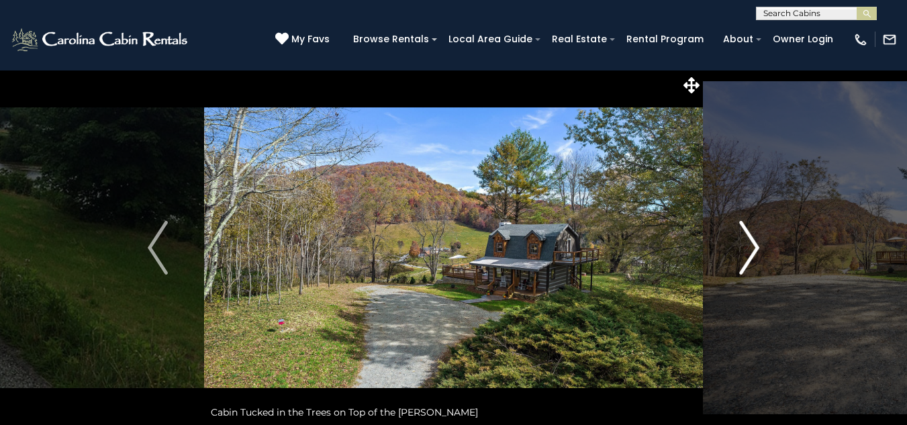
click at [758, 245] on img "Next" at bounding box center [749, 248] width 20 height 54
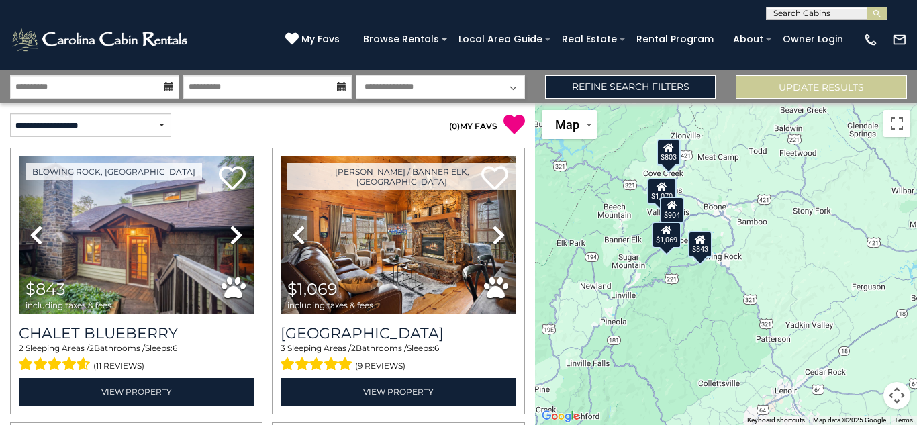
drag, startPoint x: 707, startPoint y: 282, endPoint x: 575, endPoint y: 250, distance: 136.2
click at [575, 250] on div "$843 $1,069 $1,070 $803 $904" at bounding box center [726, 264] width 382 height 322
click at [118, 40] on img at bounding box center [100, 39] width 181 height 27
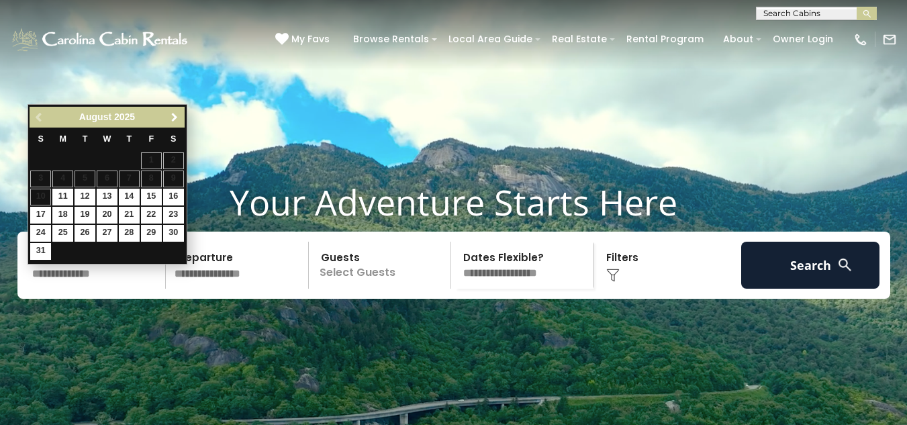
click at [175, 114] on span "Next" at bounding box center [174, 117] width 11 height 11
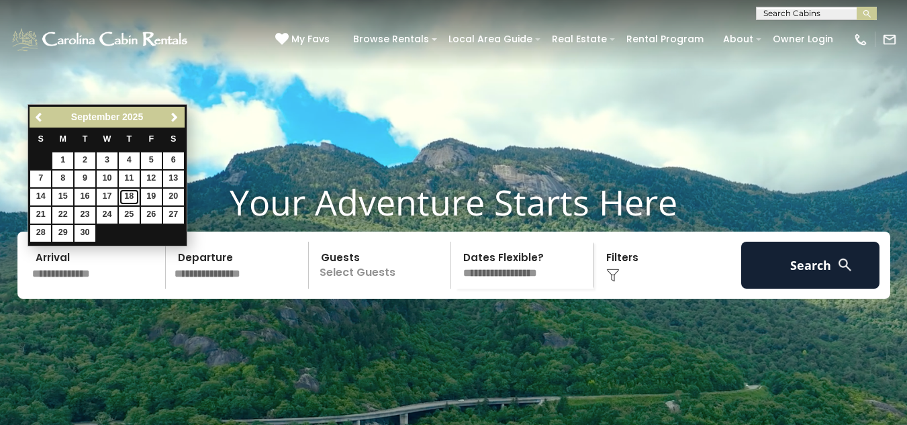
click at [130, 194] on link "18" at bounding box center [129, 197] width 21 height 17
type input "*******"
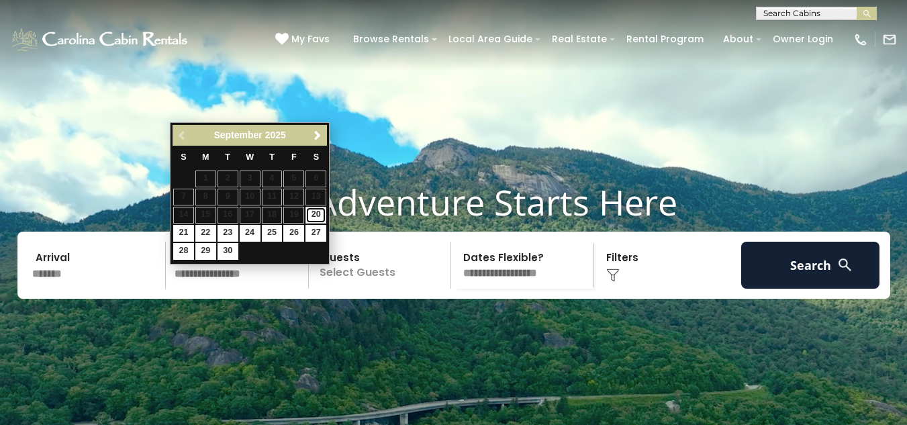
click at [316, 214] on link "20" at bounding box center [316, 215] width 21 height 17
type input "*******"
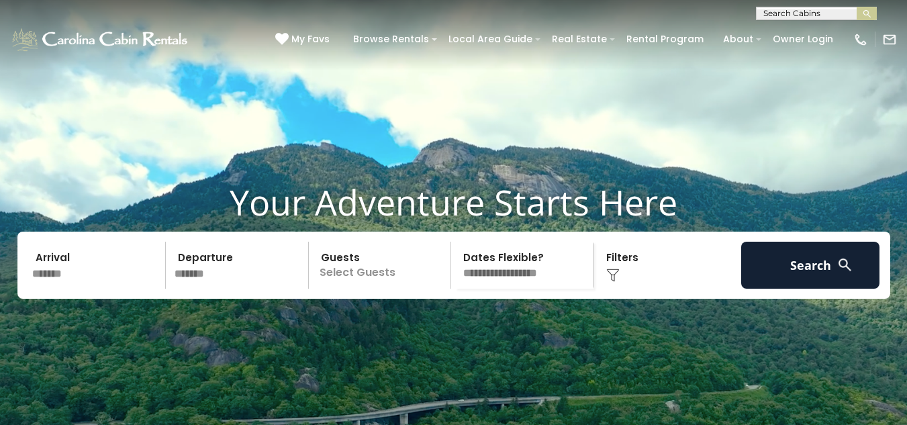
click at [384, 289] on p "Select Guests" at bounding box center [382, 265] width 138 height 47
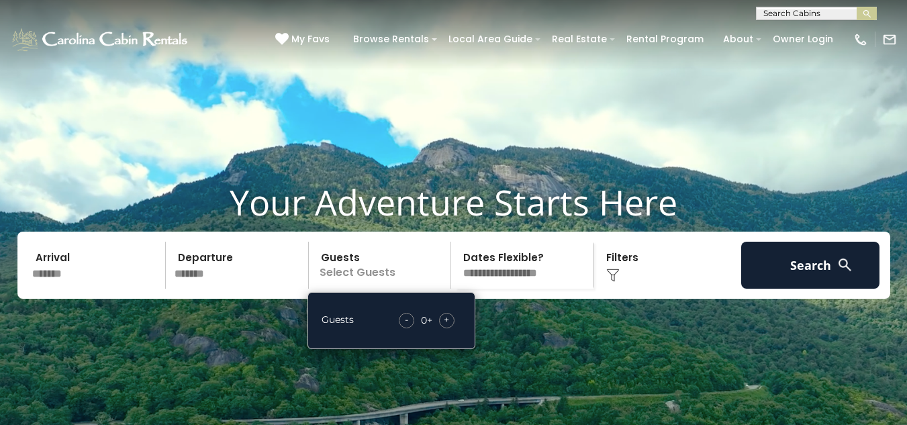
click at [451, 328] on div "+" at bounding box center [446, 320] width 15 height 15
click at [611, 289] on div "Click to Choose" at bounding box center [667, 265] width 139 height 47
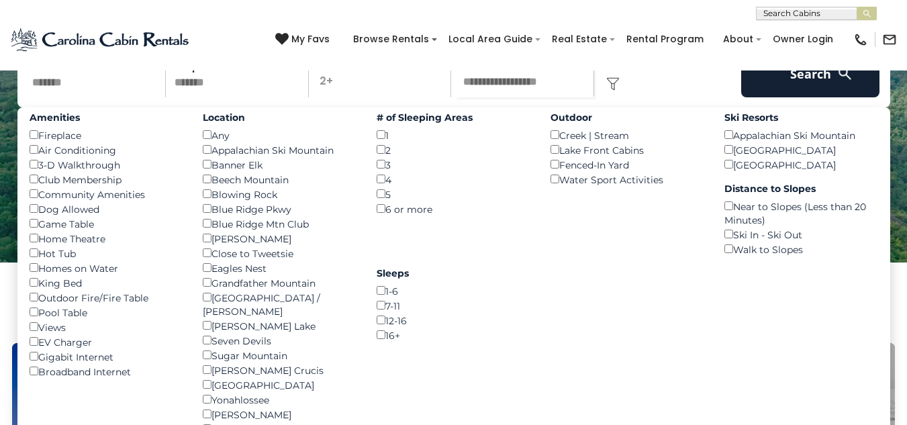
scroll to position [197, 0]
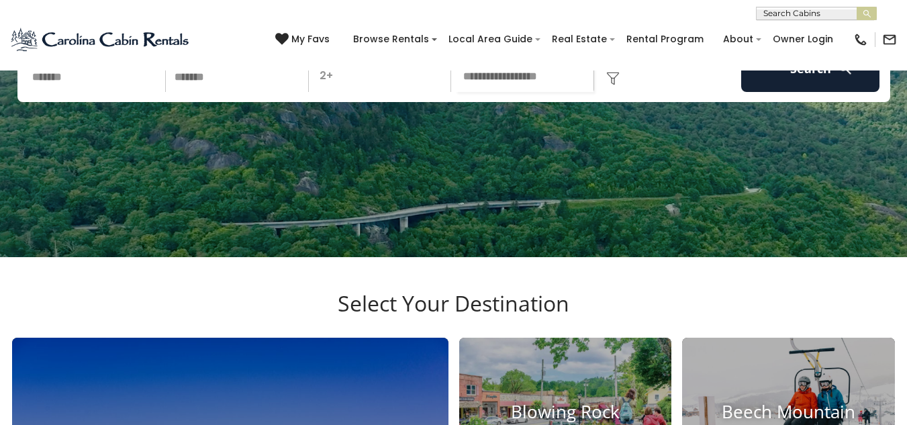
click at [609, 85] on img at bounding box center [612, 78] width 13 height 13
click at [615, 85] on img at bounding box center [612, 78] width 13 height 13
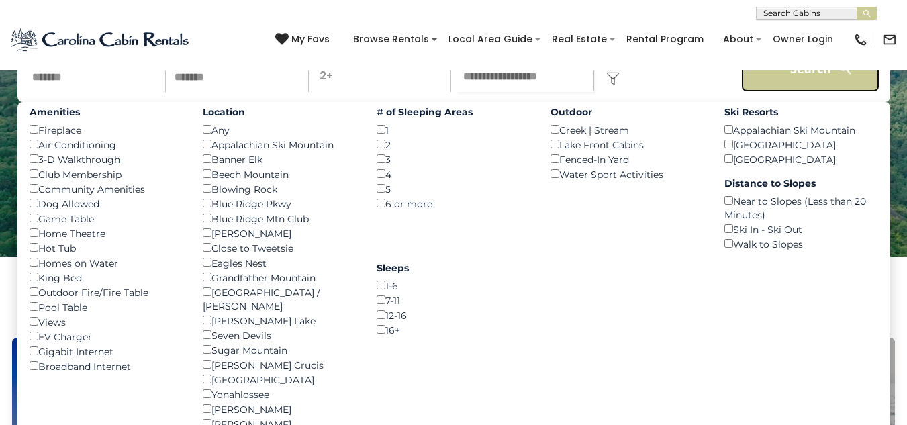
click at [824, 92] on button "Search" at bounding box center [810, 68] width 139 height 47
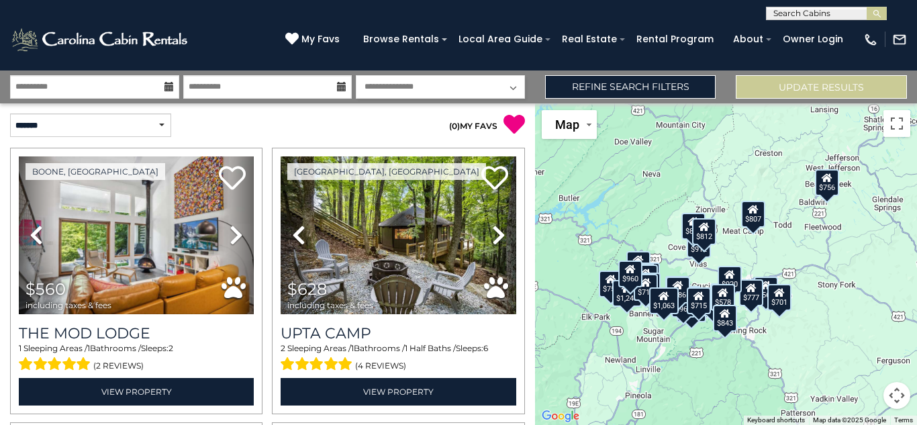
drag, startPoint x: 767, startPoint y: 328, endPoint x: 683, endPoint y: 371, distance: 94.6
click at [895, 130] on button "Toggle fullscreen view" at bounding box center [897, 123] width 27 height 27
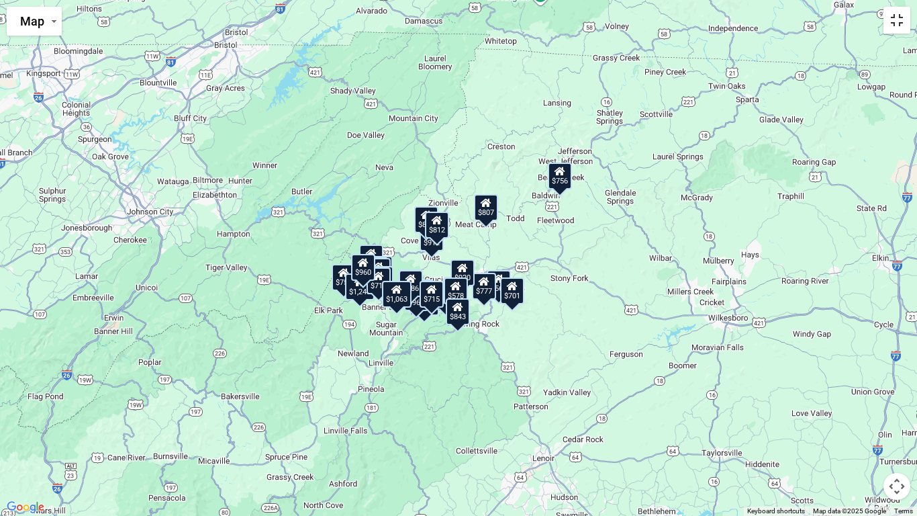
click at [893, 26] on button "Toggle fullscreen view" at bounding box center [897, 20] width 27 height 27
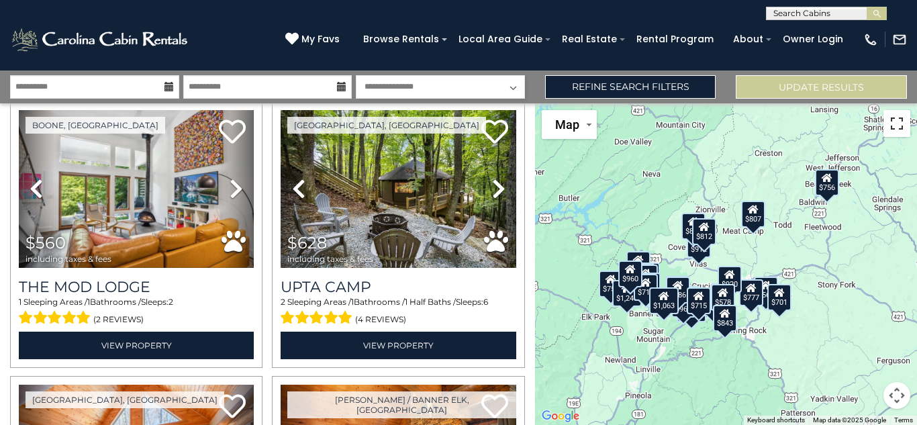
scroll to position [56, 0]
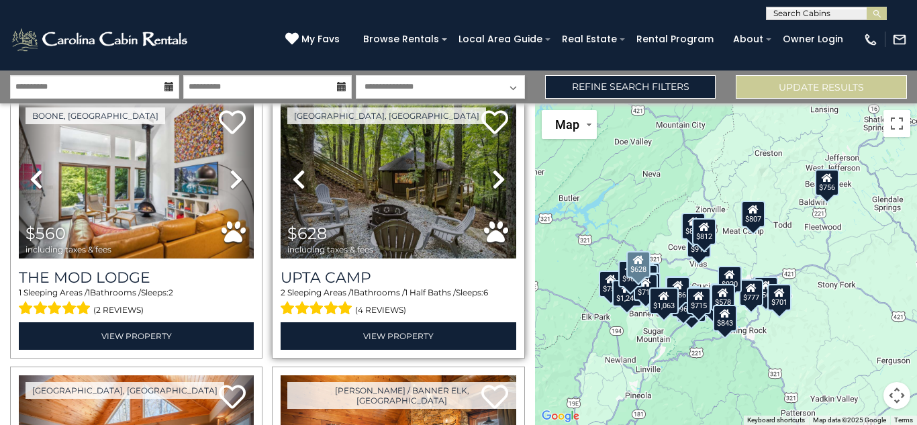
click at [492, 183] on icon at bounding box center [498, 179] width 13 height 21
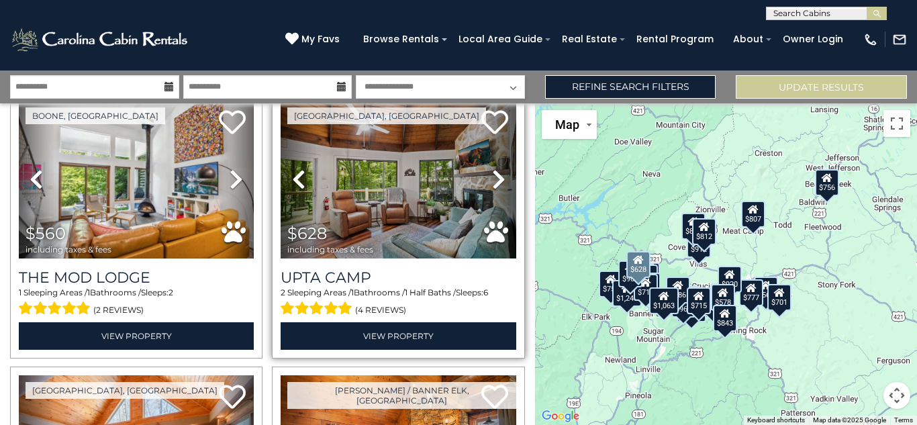
click at [492, 183] on icon at bounding box center [498, 179] width 13 height 21
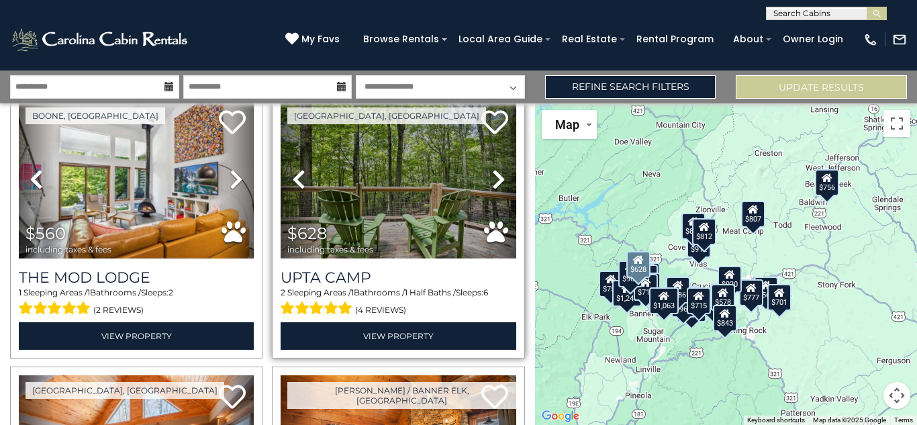
click at [492, 183] on icon at bounding box center [498, 179] width 13 height 21
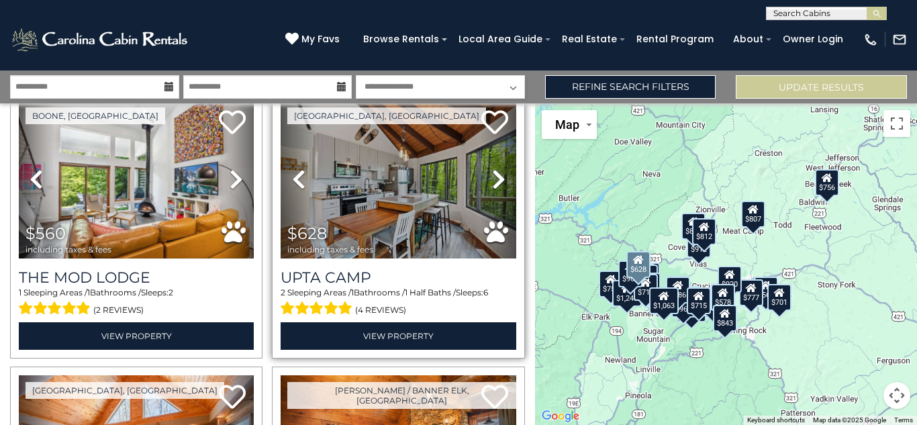
click at [492, 183] on icon at bounding box center [498, 179] width 13 height 21
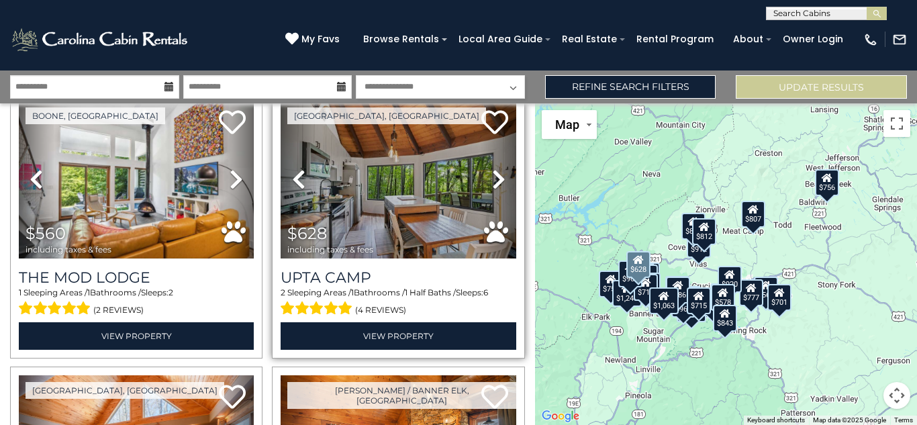
click at [492, 183] on icon at bounding box center [498, 179] width 13 height 21
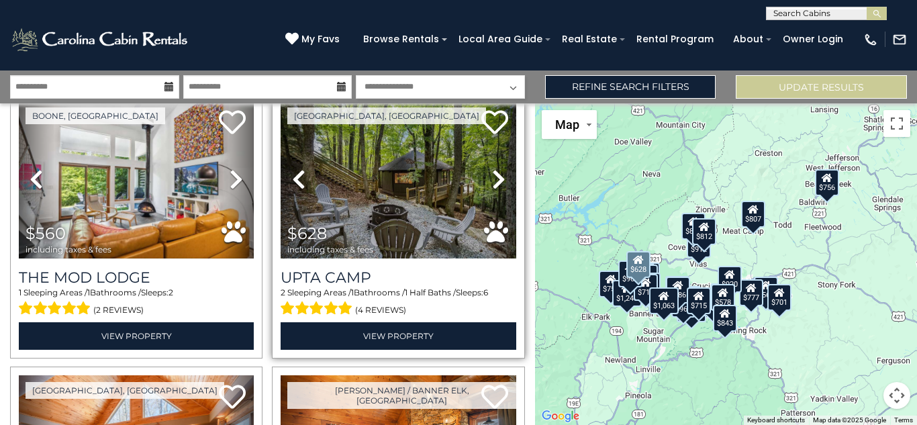
click at [492, 183] on icon at bounding box center [498, 179] width 13 height 21
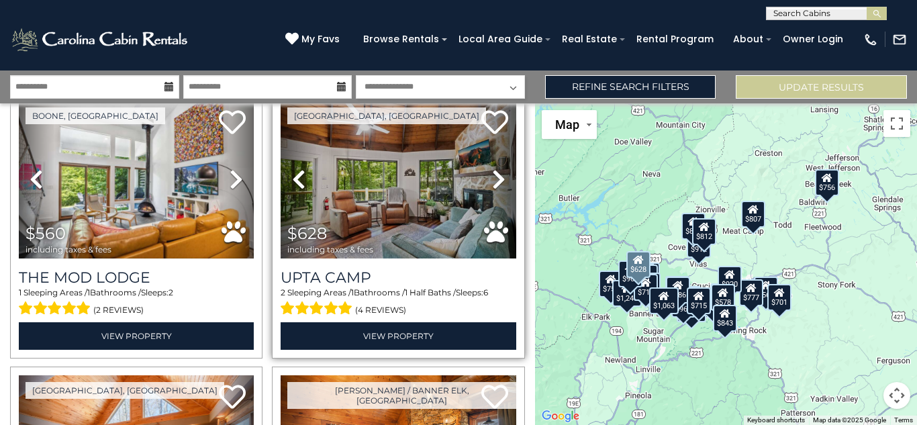
click at [492, 183] on icon at bounding box center [498, 179] width 13 height 21
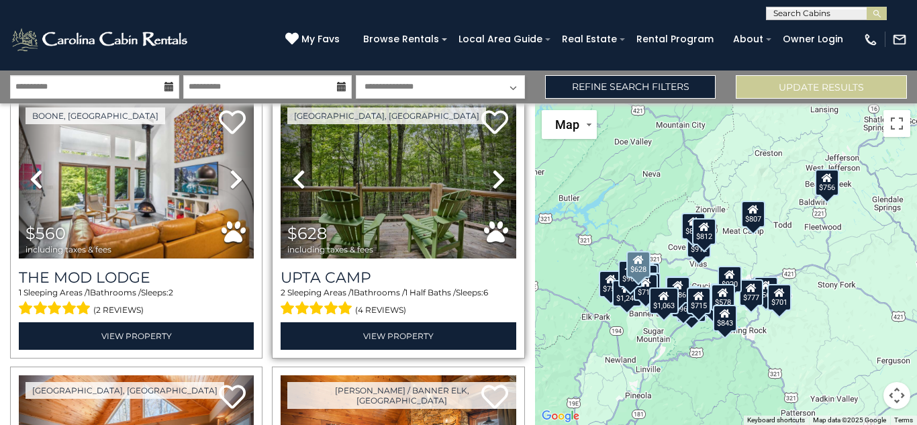
click at [492, 183] on icon at bounding box center [498, 179] width 13 height 21
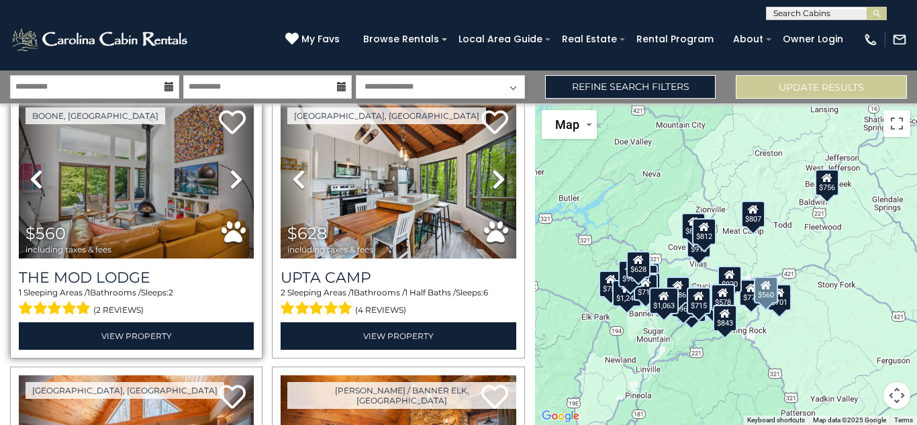
click at [232, 178] on icon at bounding box center [236, 179] width 13 height 21
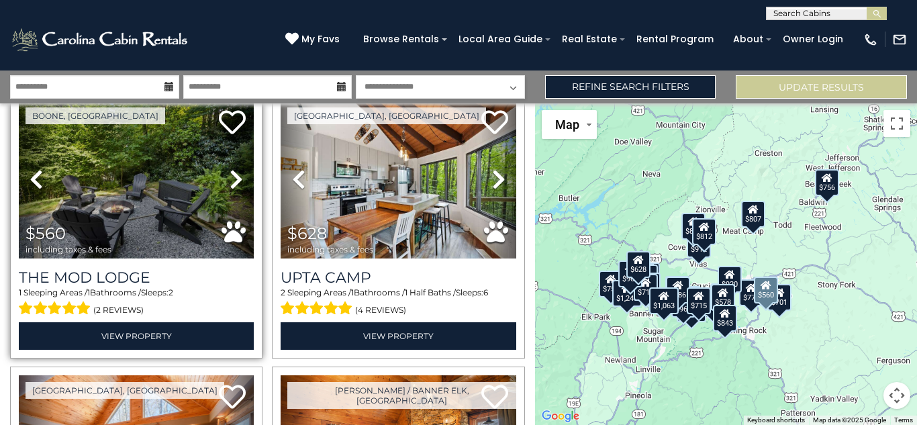
click at [232, 178] on icon at bounding box center [236, 179] width 13 height 21
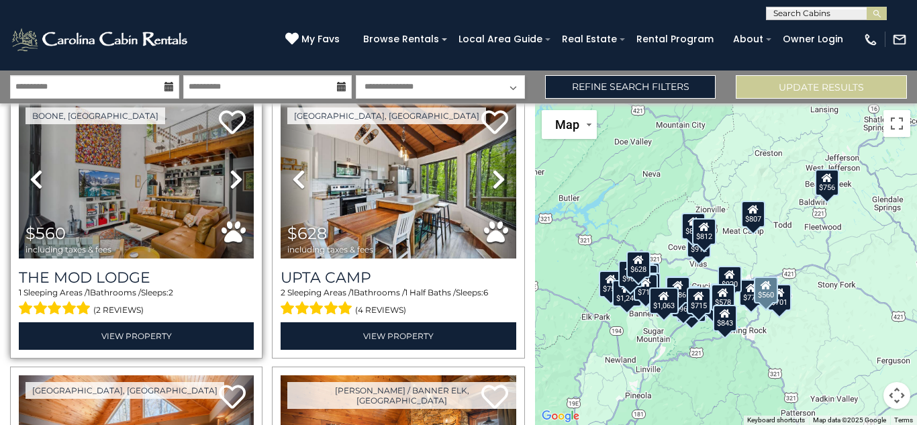
click at [232, 178] on icon at bounding box center [236, 179] width 13 height 21
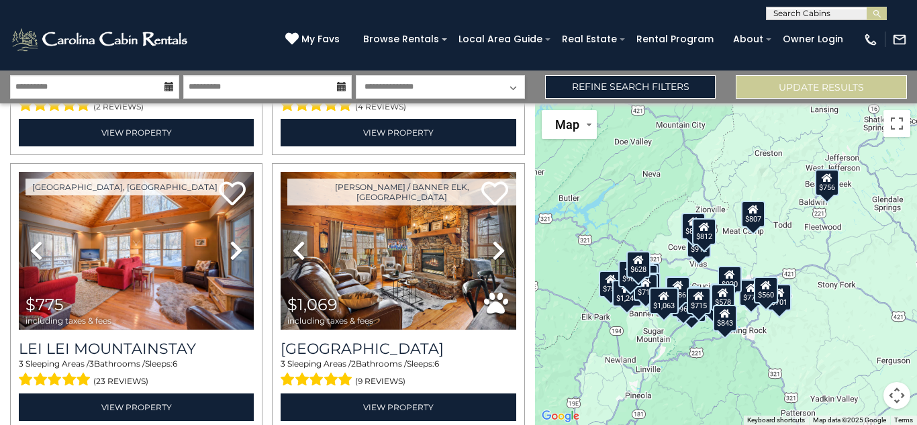
scroll to position [250, 0]
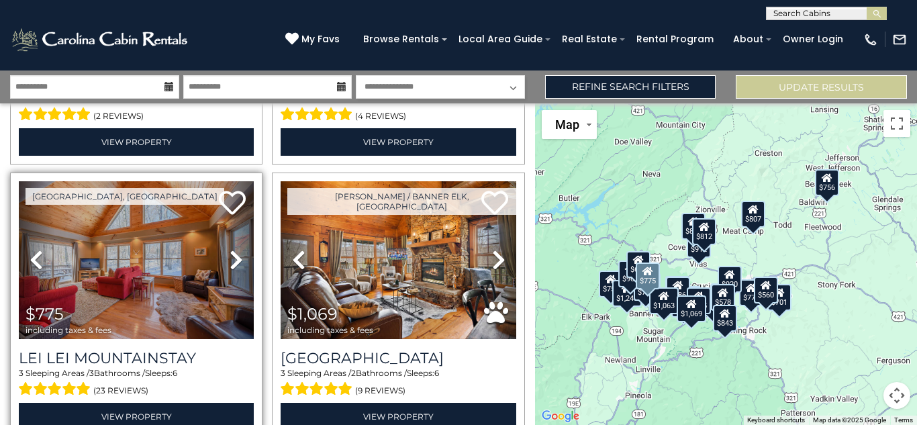
click at [231, 257] on icon at bounding box center [236, 259] width 13 height 21
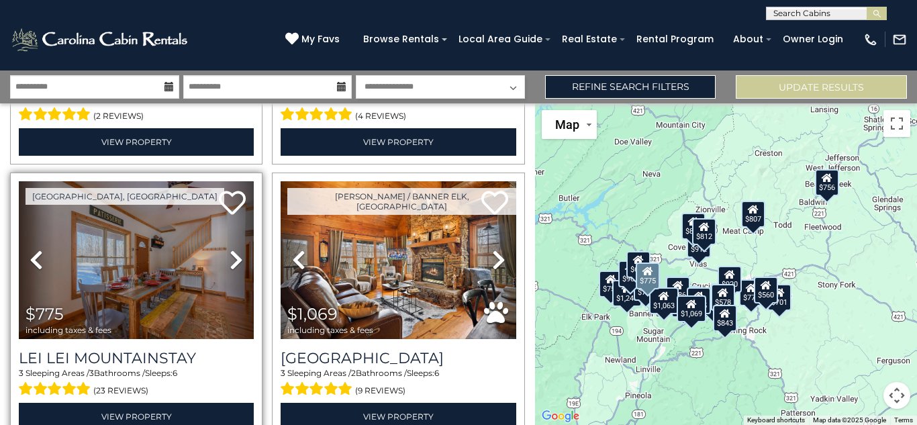
click at [231, 257] on icon at bounding box center [236, 259] width 13 height 21
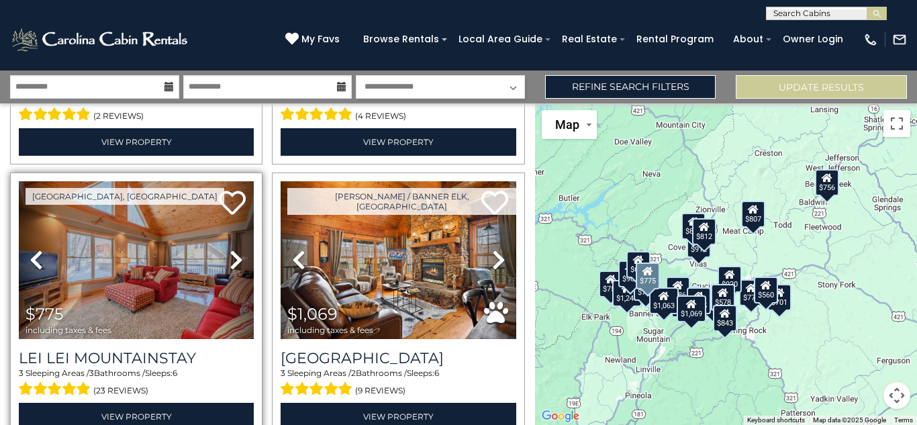
click at [231, 257] on icon at bounding box center [236, 259] width 13 height 21
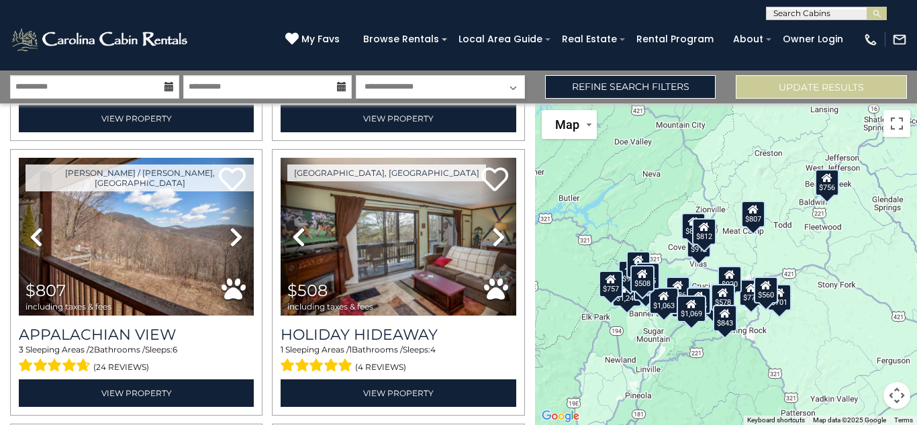
scroll to position [832, 0]
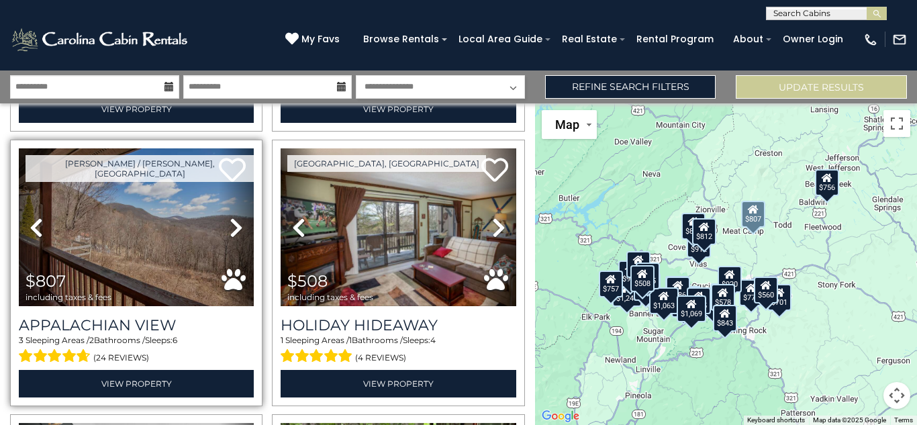
click at [236, 218] on icon at bounding box center [236, 227] width 13 height 21
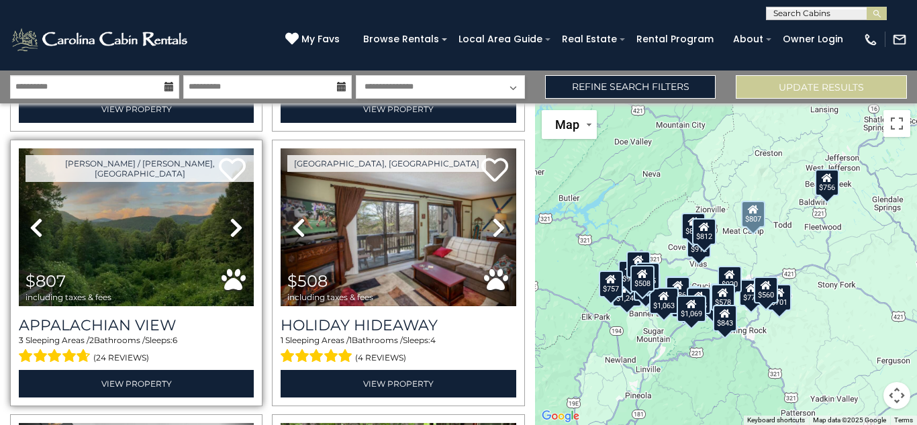
click at [236, 218] on icon at bounding box center [236, 227] width 13 height 21
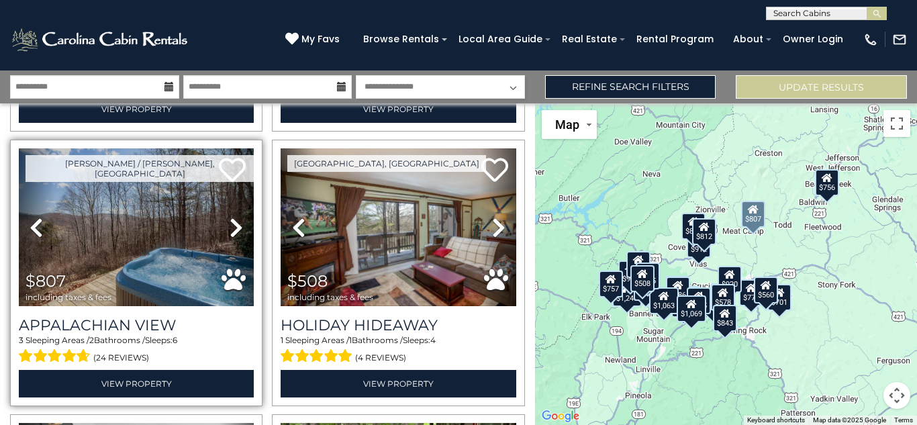
click at [236, 218] on icon at bounding box center [236, 227] width 13 height 21
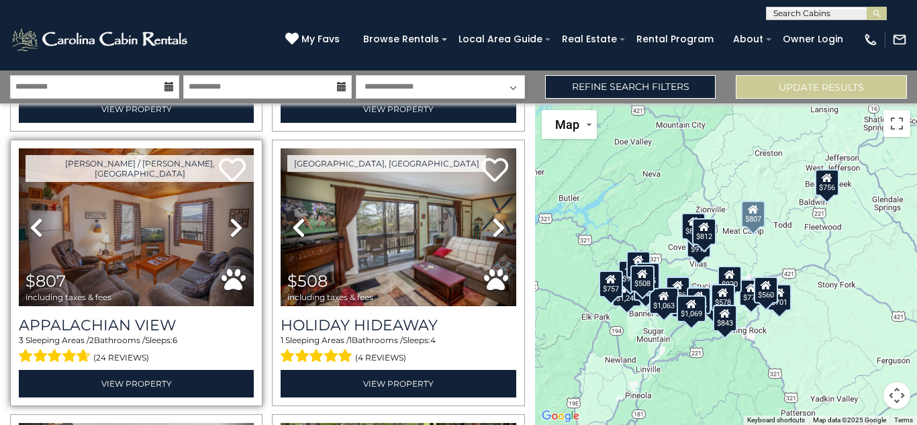
click at [236, 218] on icon at bounding box center [236, 227] width 13 height 21
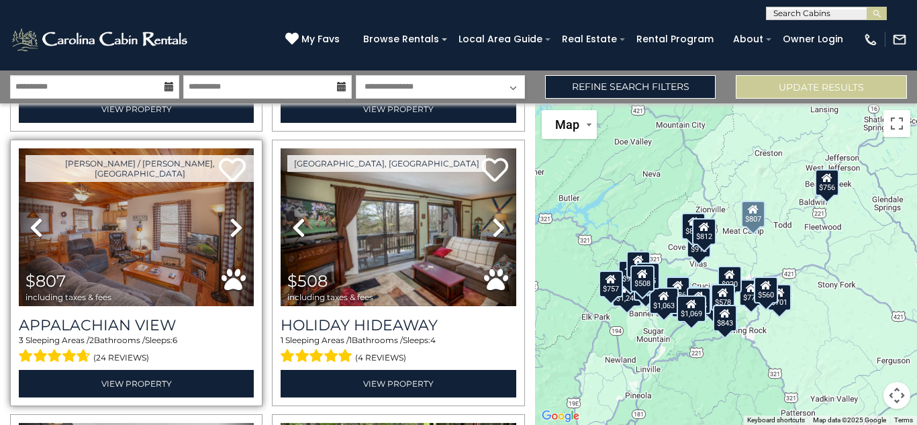
click at [236, 218] on icon at bounding box center [236, 227] width 13 height 21
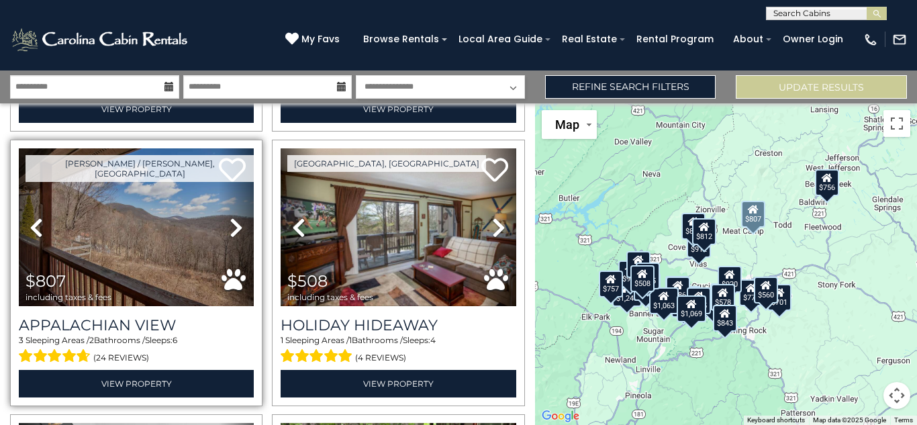
click at [236, 218] on icon at bounding box center [236, 227] width 13 height 21
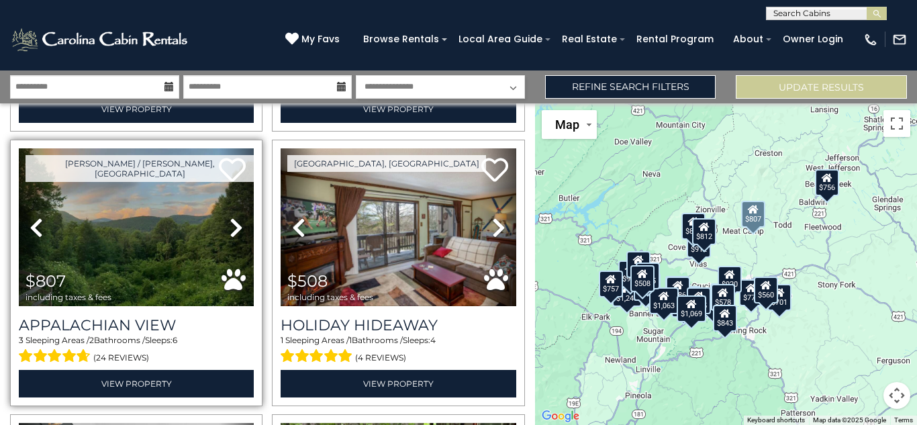
click at [236, 218] on icon at bounding box center [236, 227] width 13 height 21
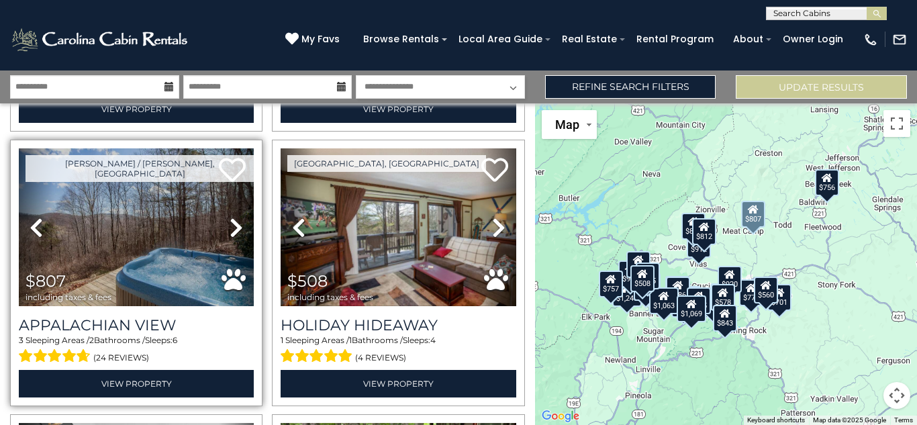
click at [232, 217] on icon at bounding box center [236, 227] width 13 height 21
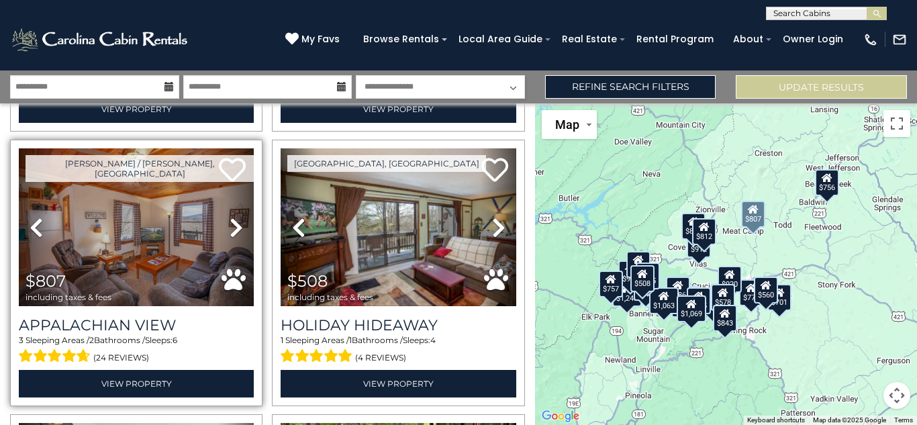
click at [232, 217] on icon at bounding box center [236, 227] width 13 height 21
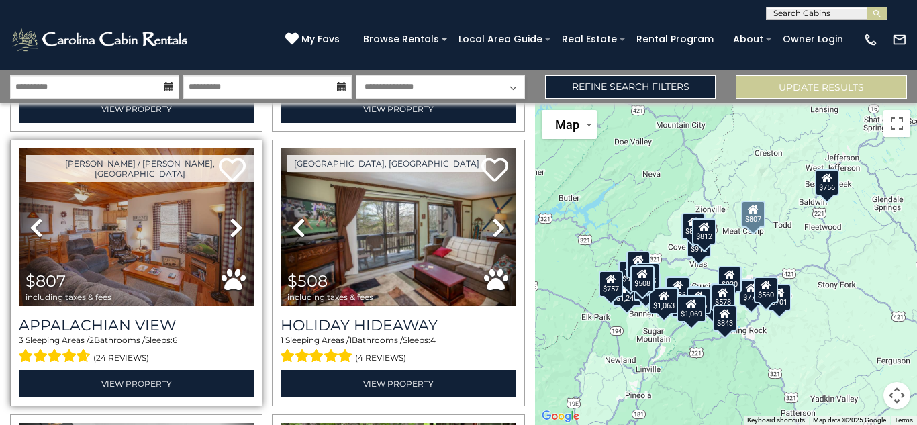
click at [232, 217] on icon at bounding box center [236, 227] width 13 height 21
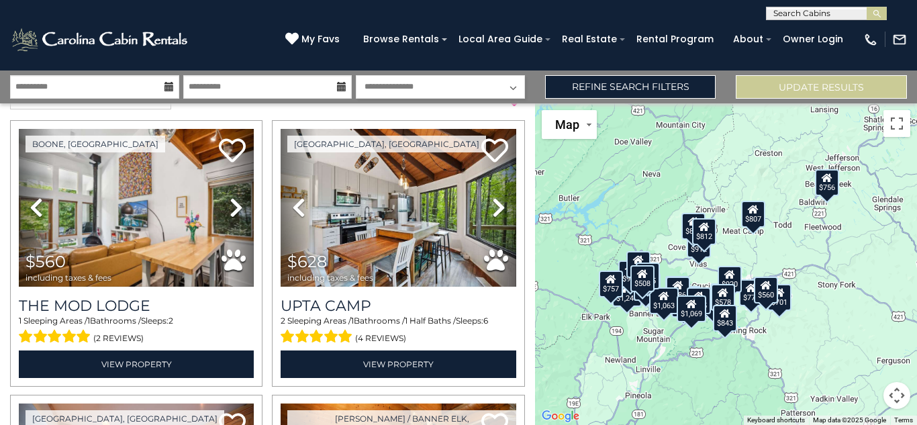
scroll to position [0, 0]
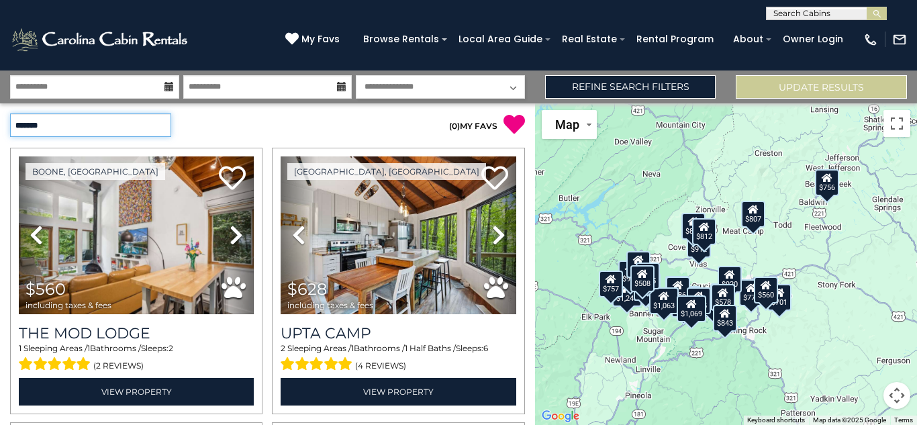
click at [165, 122] on select "**********" at bounding box center [90, 126] width 161 height 24
select select "*********"
click at [10, 114] on select "**********" at bounding box center [90, 126] width 161 height 24
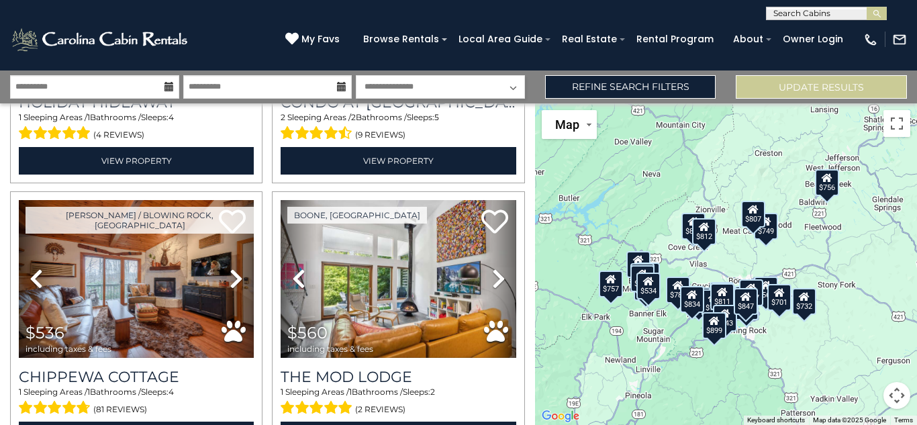
scroll to position [240, 0]
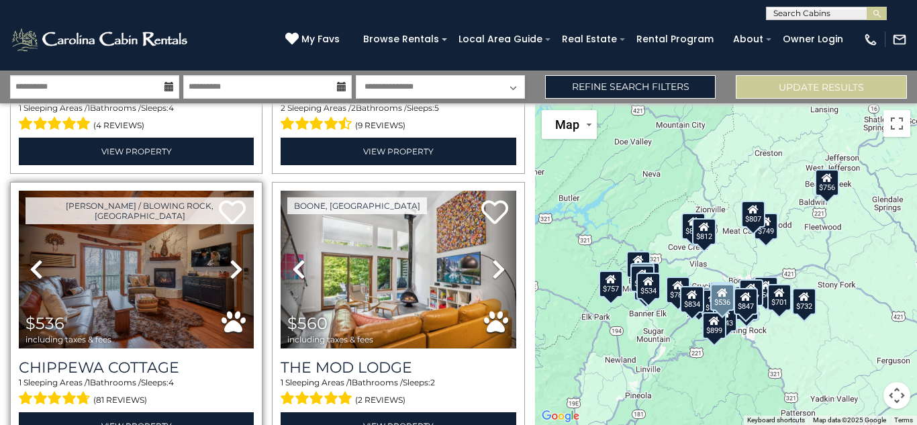
click at [233, 265] on icon at bounding box center [236, 269] width 13 height 21
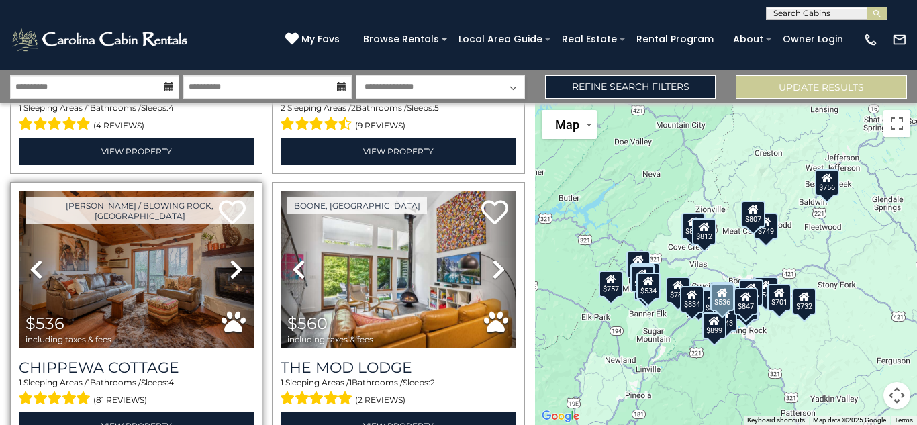
click at [233, 265] on icon at bounding box center [236, 269] width 13 height 21
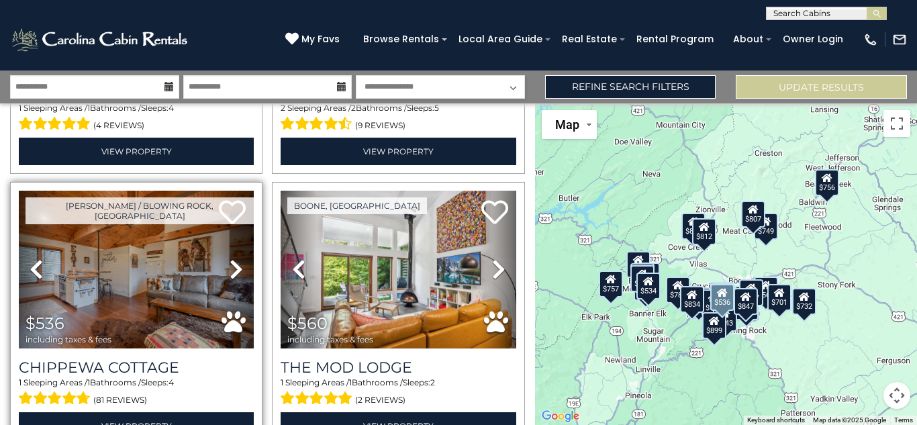
click at [233, 265] on icon at bounding box center [236, 269] width 13 height 21
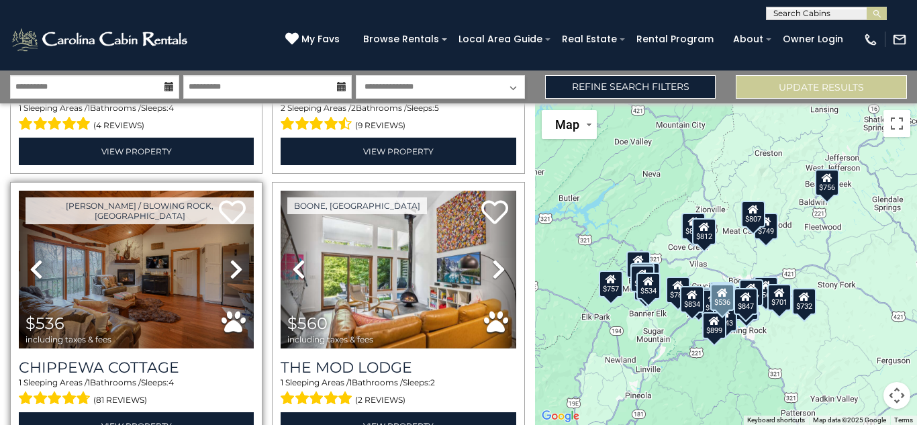
click at [233, 265] on icon at bounding box center [236, 269] width 13 height 21
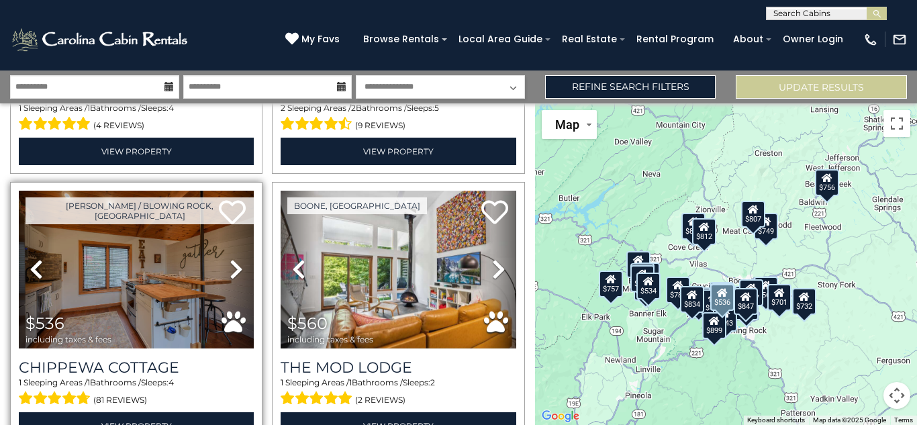
click at [233, 265] on icon at bounding box center [236, 269] width 13 height 21
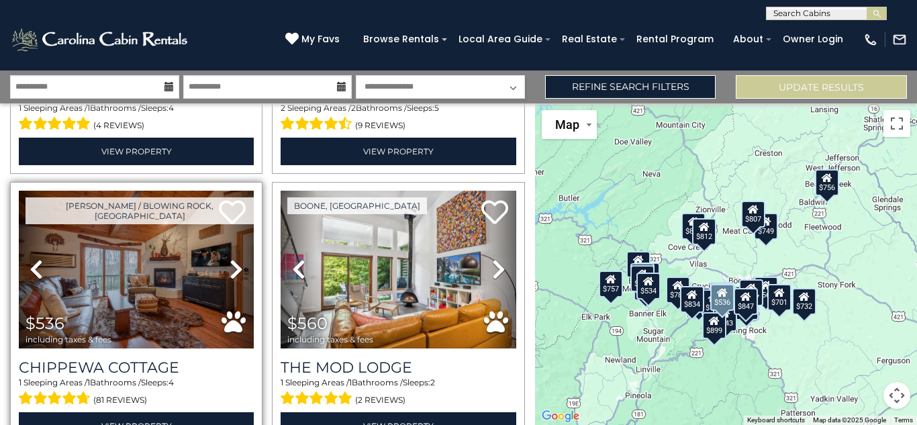
click at [233, 265] on icon at bounding box center [236, 269] width 13 height 21
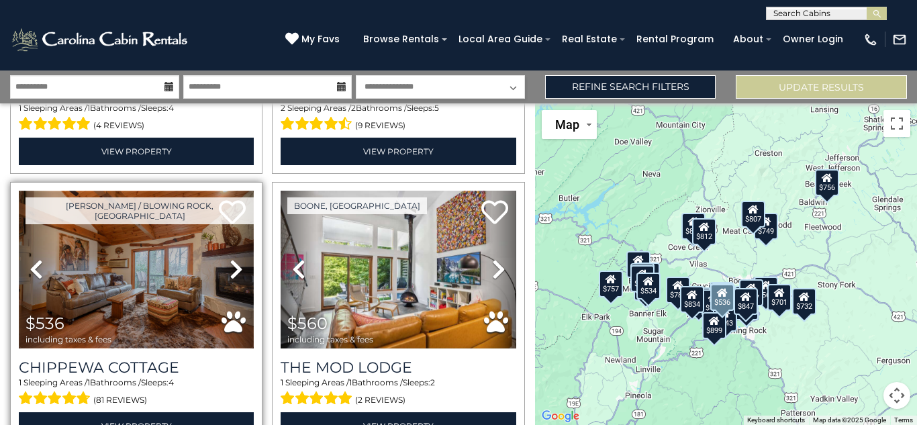
click at [195, 244] on img at bounding box center [136, 270] width 235 height 158
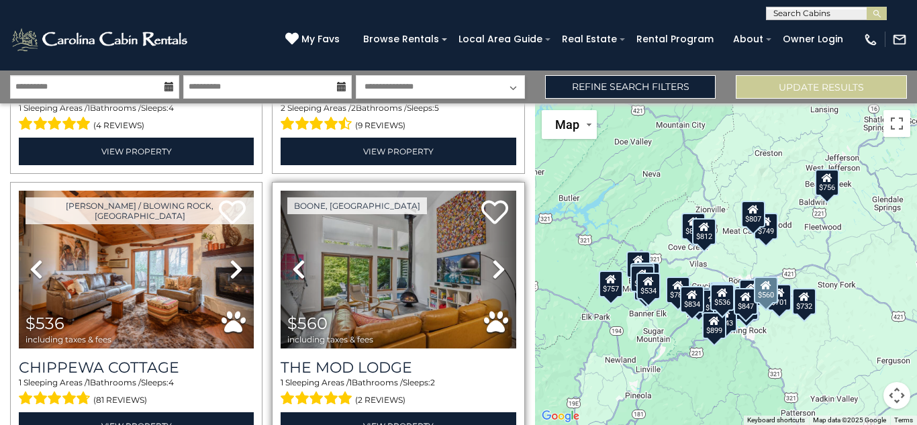
click at [492, 267] on icon at bounding box center [498, 269] width 13 height 21
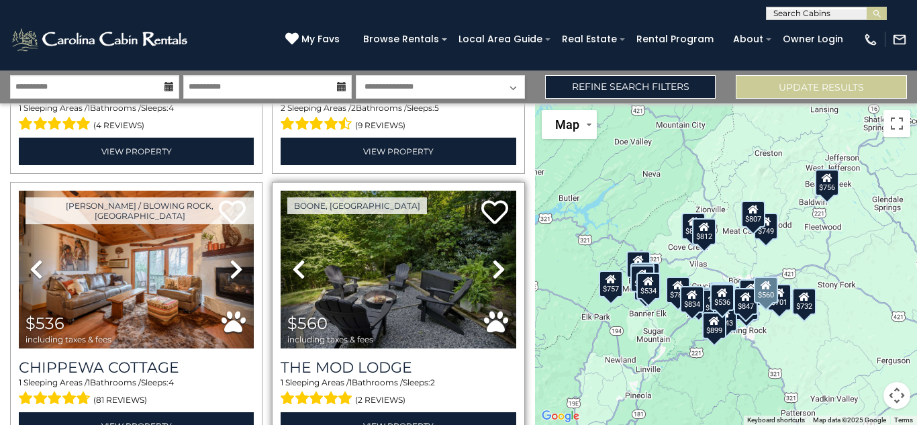
click at [492, 267] on icon at bounding box center [498, 269] width 13 height 21
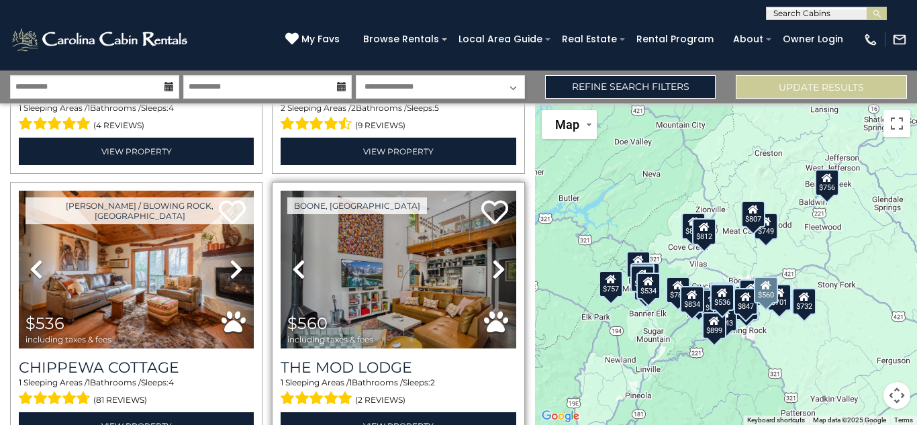
click at [492, 267] on icon at bounding box center [498, 269] width 13 height 21
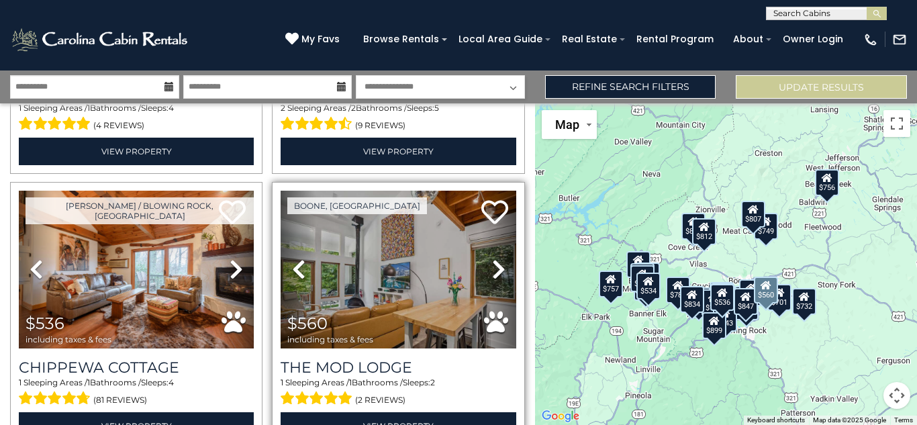
click at [492, 267] on icon at bounding box center [498, 269] width 13 height 21
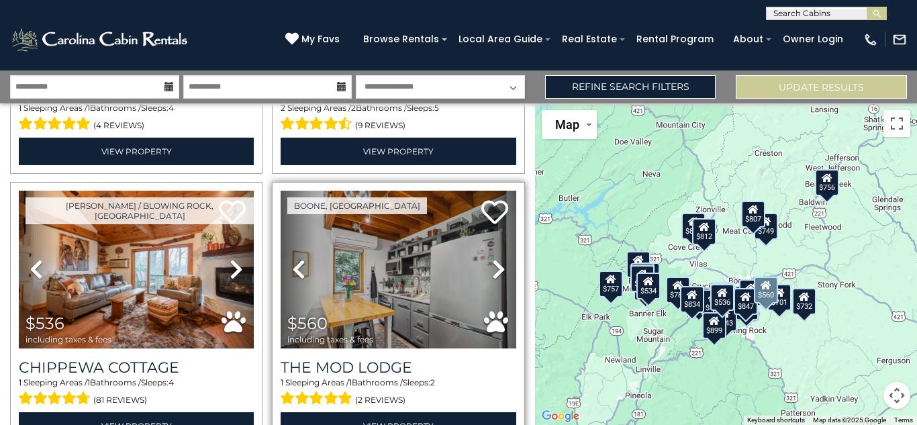
click at [492, 267] on icon at bounding box center [498, 269] width 13 height 21
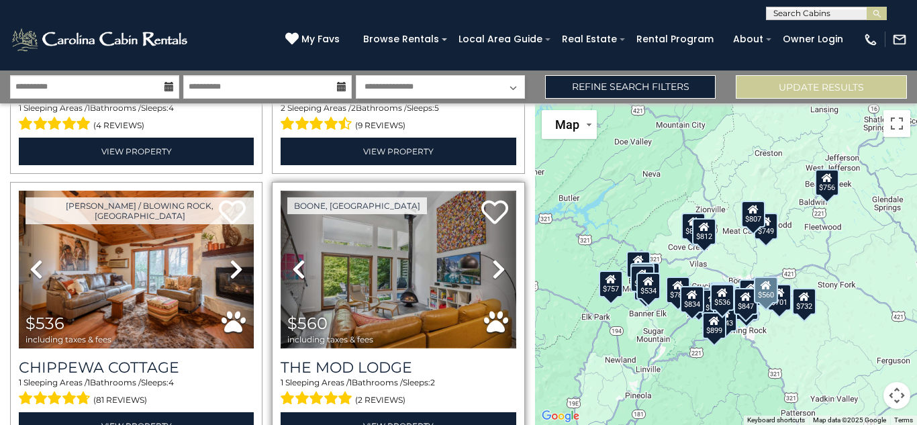
click at [404, 273] on img at bounding box center [398, 270] width 235 height 158
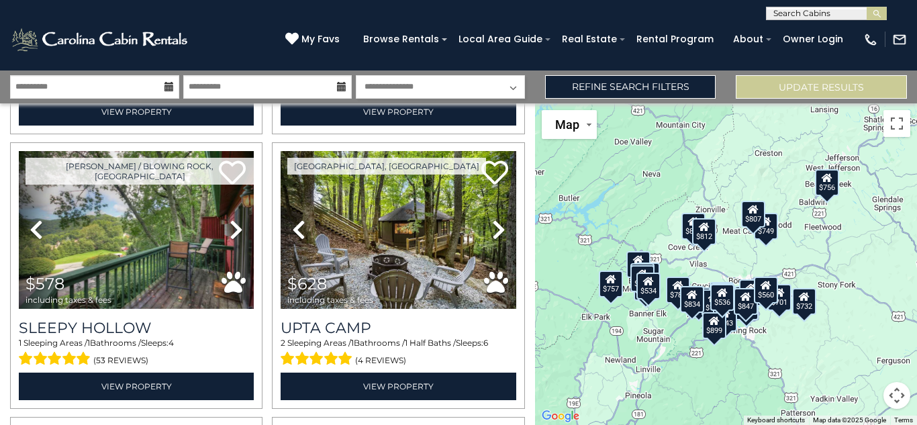
scroll to position [564, 0]
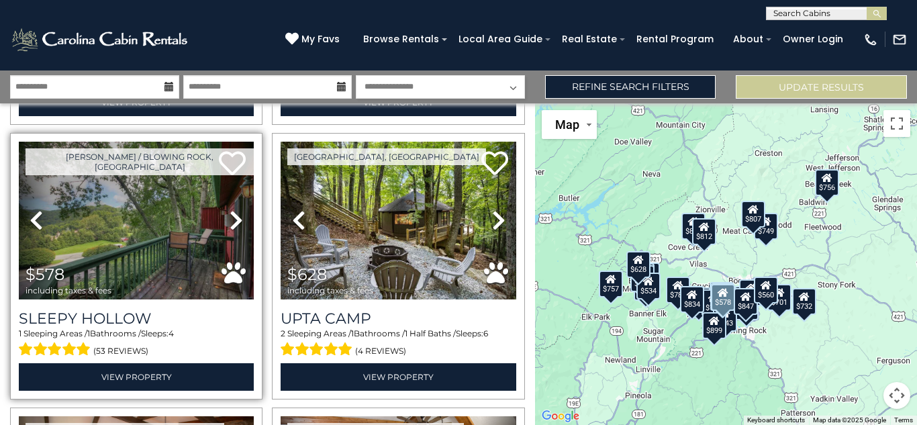
click at [233, 216] on icon at bounding box center [236, 220] width 13 height 21
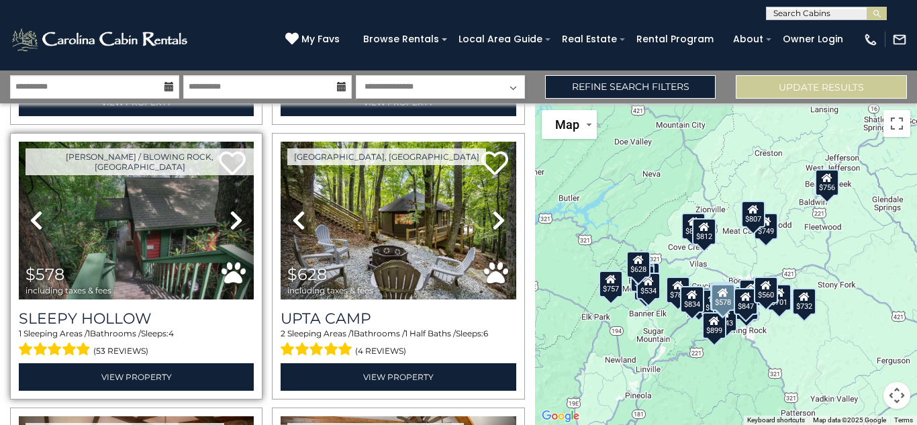
click at [233, 216] on icon at bounding box center [236, 220] width 13 height 21
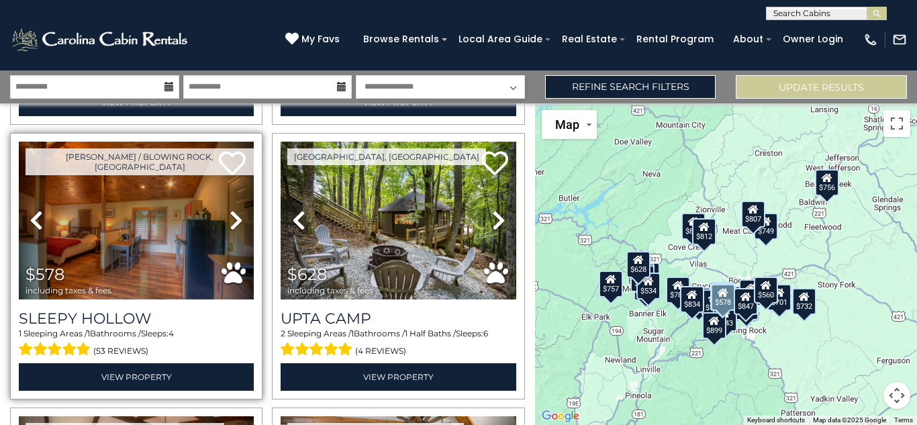
click at [233, 216] on icon at bounding box center [236, 220] width 13 height 21
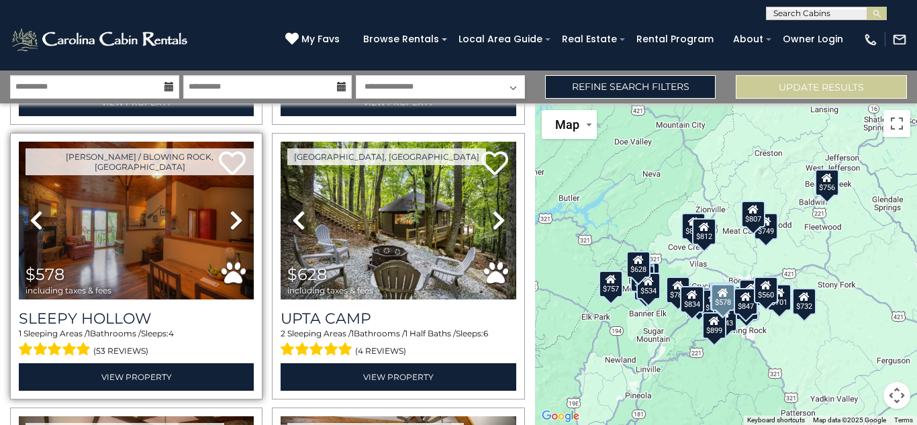
click at [233, 216] on icon at bounding box center [236, 220] width 13 height 21
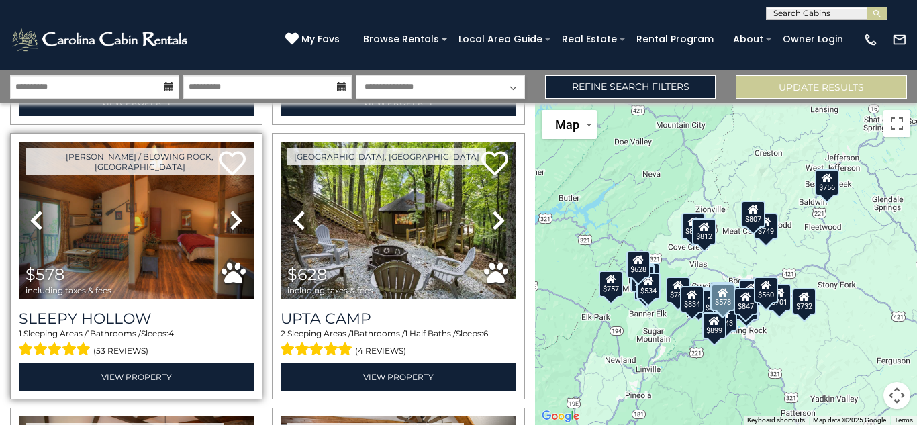
click at [233, 216] on icon at bounding box center [236, 220] width 13 height 21
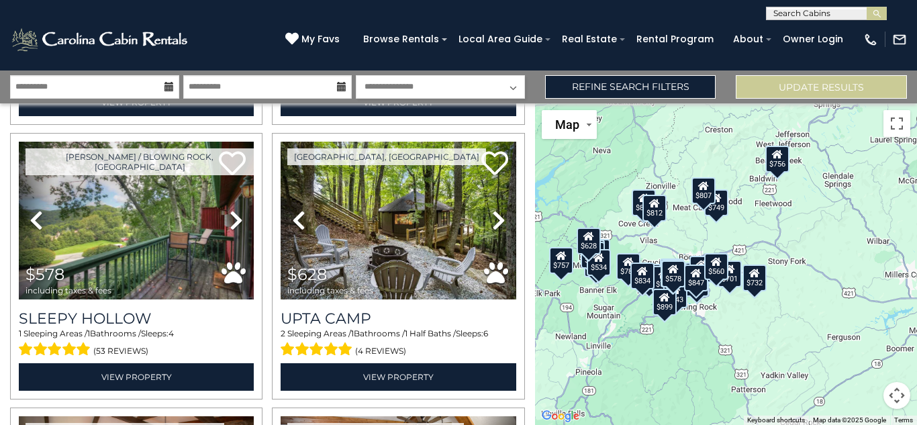
drag, startPoint x: 670, startPoint y: 351, endPoint x: 618, endPoint y: 330, distance: 56.0
click at [618, 330] on div "$508 $534 $536 $560 $578 $628 $652 $665 $701 $714 $715 $732 $734 $749 $751 $756…" at bounding box center [726, 264] width 382 height 322
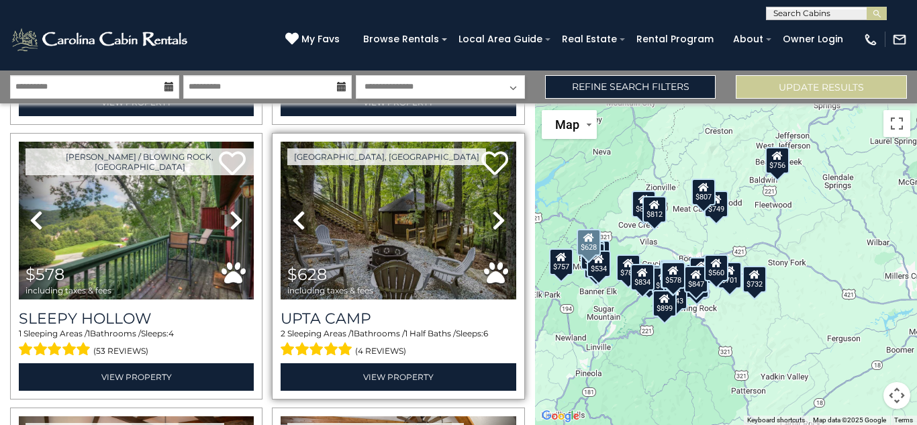
click at [493, 213] on icon at bounding box center [498, 220] width 13 height 21
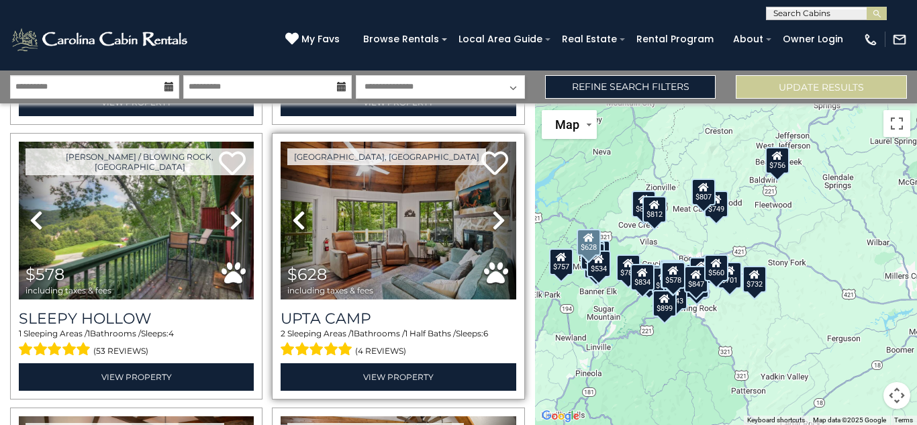
click at [493, 213] on icon at bounding box center [498, 220] width 13 height 21
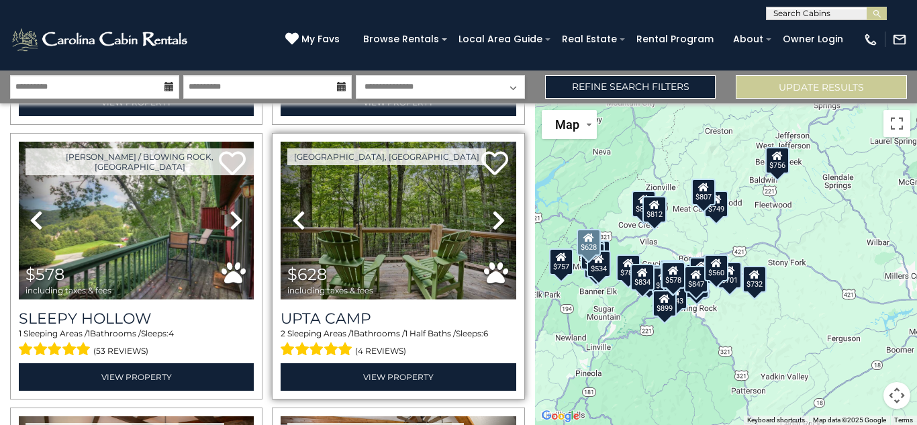
click at [496, 214] on icon at bounding box center [498, 220] width 13 height 21
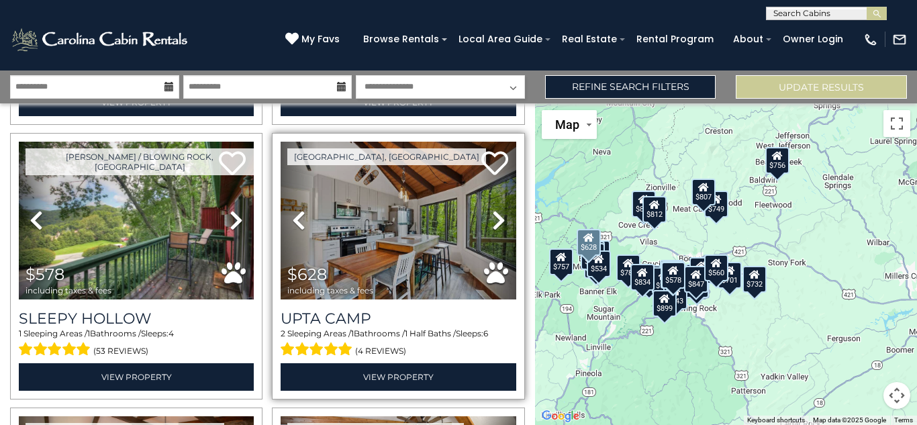
click at [496, 214] on icon at bounding box center [498, 220] width 13 height 21
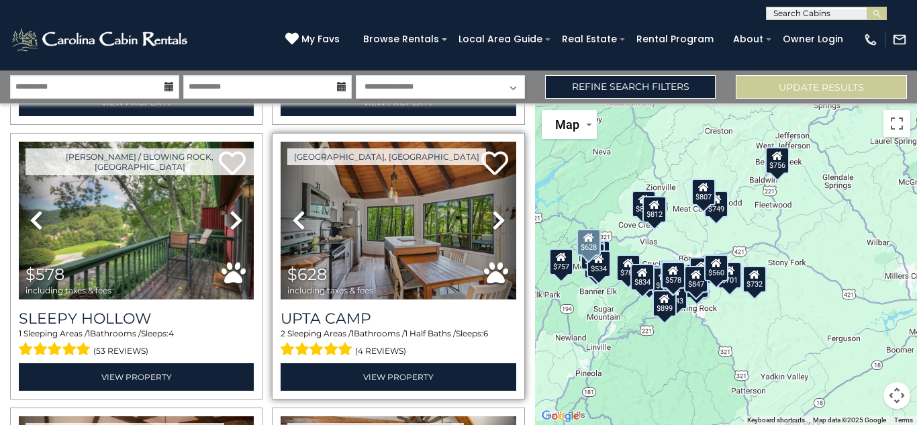
click at [496, 214] on icon at bounding box center [498, 220] width 13 height 21
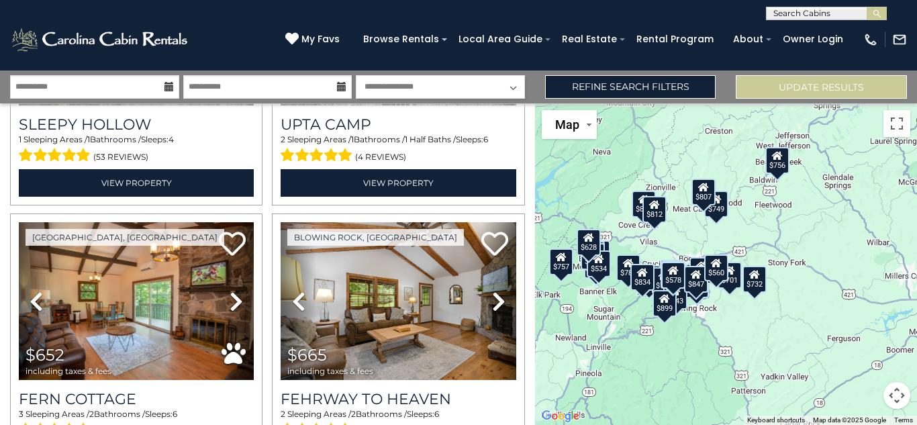
scroll to position [851, 0]
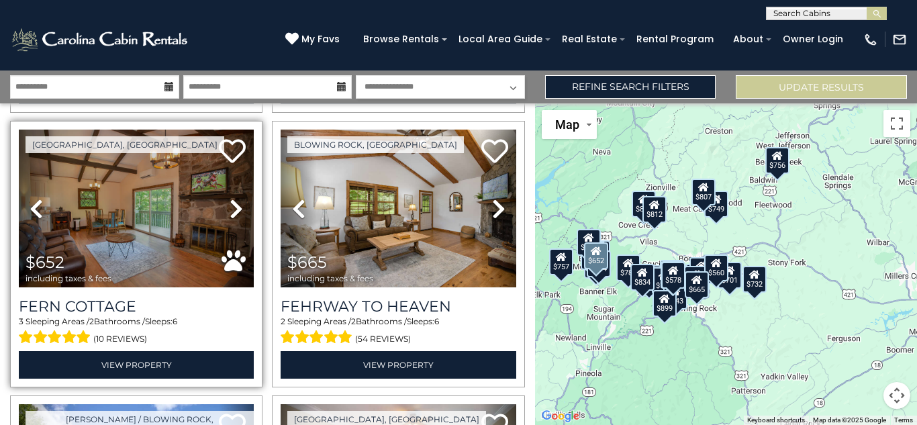
click at [232, 198] on icon at bounding box center [236, 208] width 13 height 21
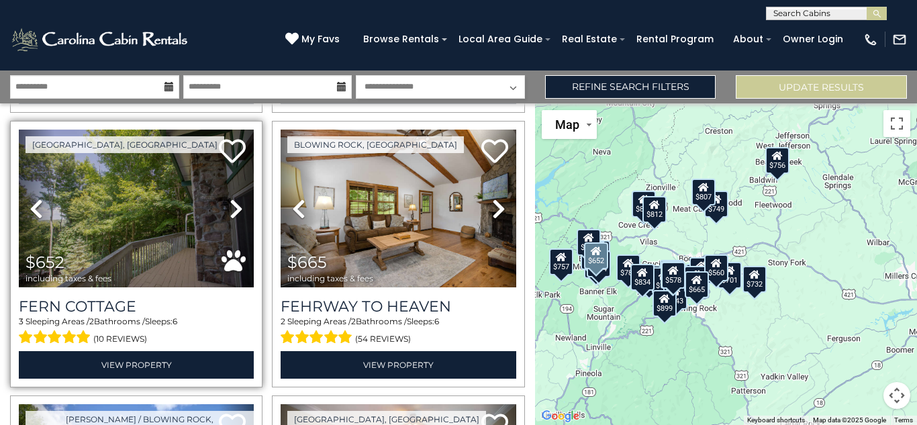
click at [232, 198] on icon at bounding box center [236, 208] width 13 height 21
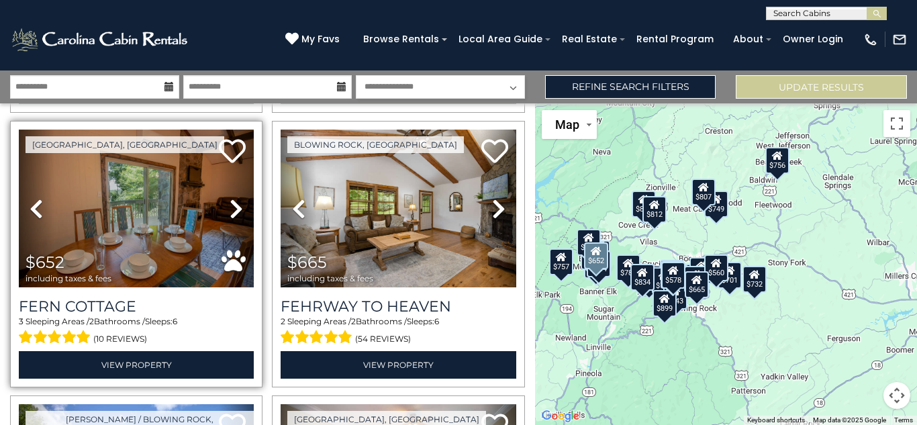
click at [232, 198] on icon at bounding box center [236, 208] width 13 height 21
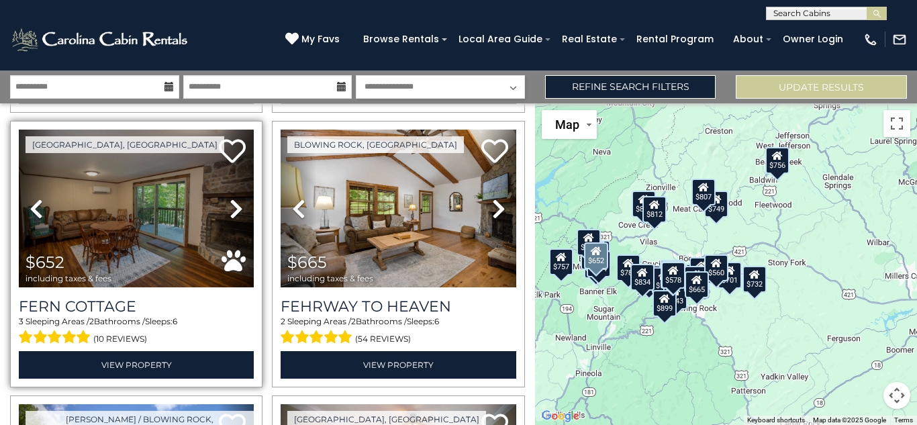
click at [232, 198] on icon at bounding box center [236, 208] width 13 height 21
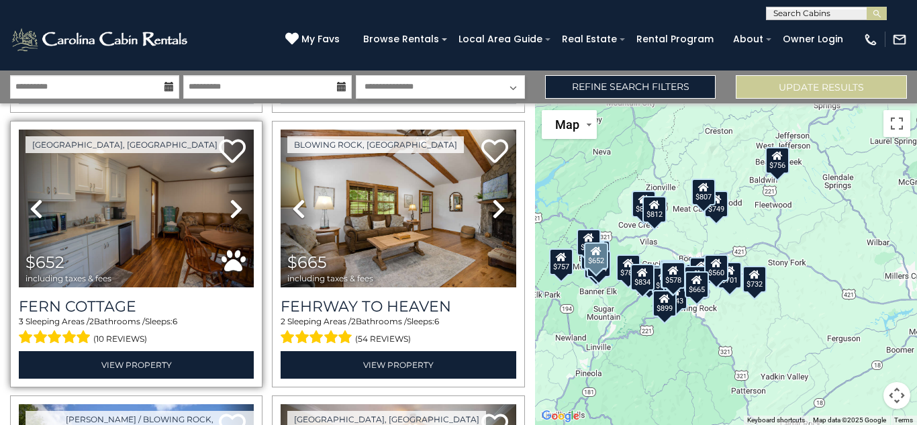
click at [232, 198] on icon at bounding box center [236, 208] width 13 height 21
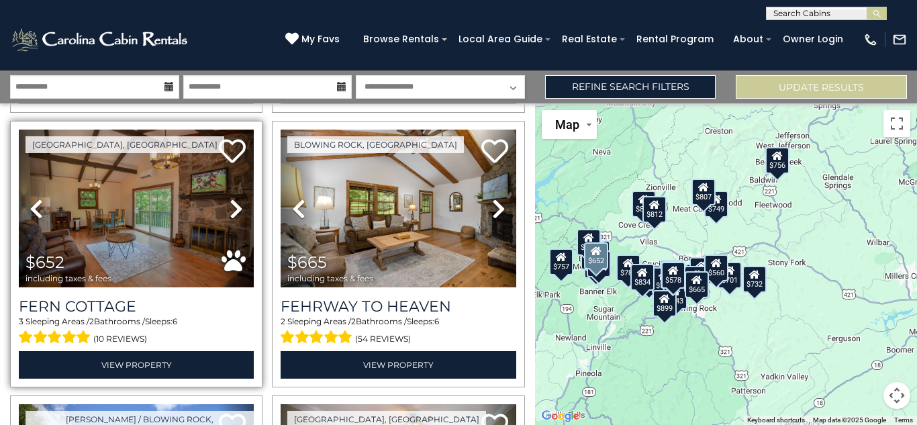
click at [232, 198] on icon at bounding box center [236, 208] width 13 height 21
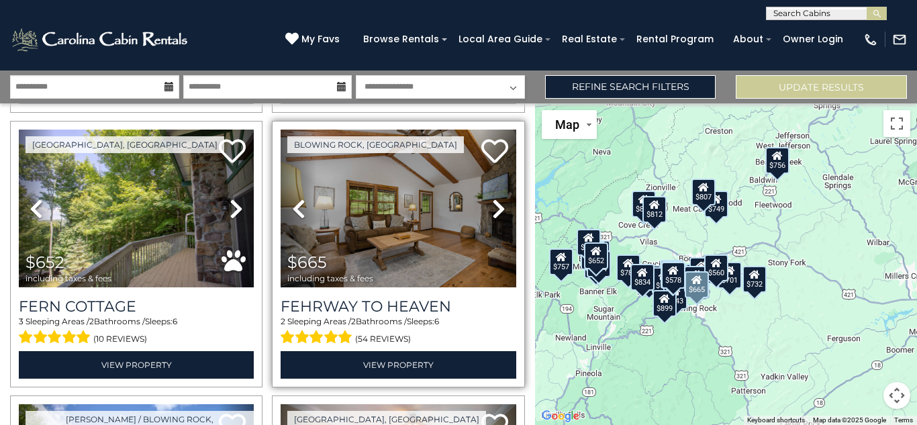
click at [494, 204] on icon at bounding box center [498, 208] width 13 height 21
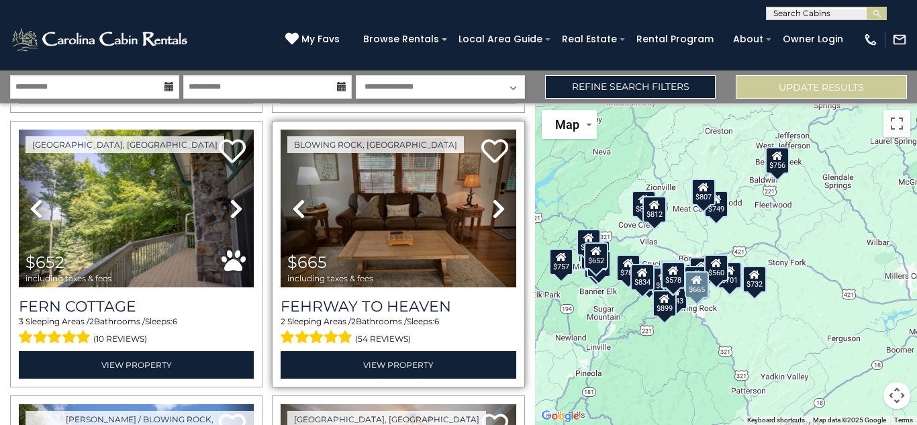
click at [494, 204] on icon at bounding box center [498, 208] width 13 height 21
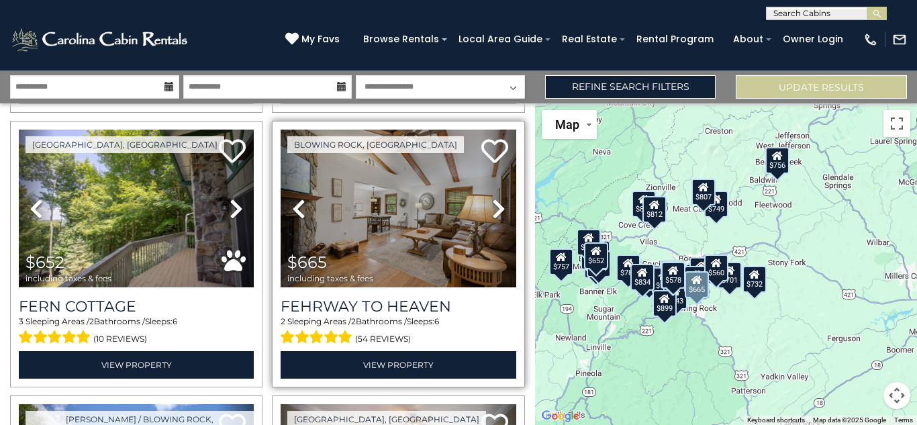
click at [494, 204] on icon at bounding box center [498, 208] width 13 height 21
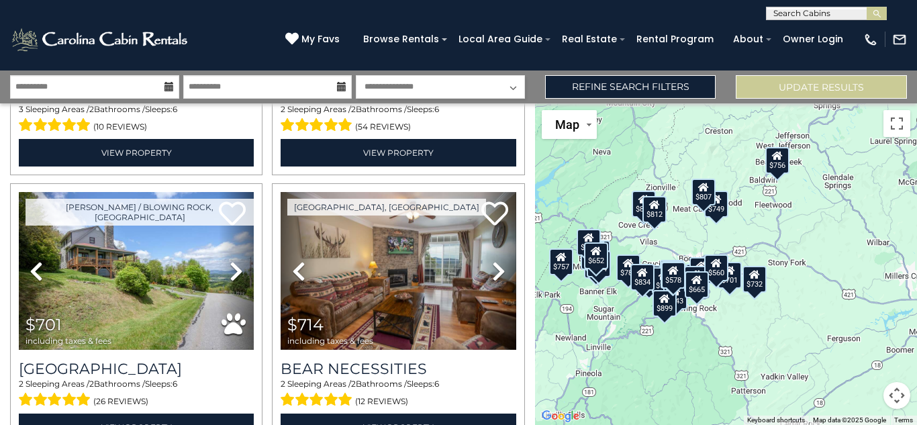
scroll to position [1082, 0]
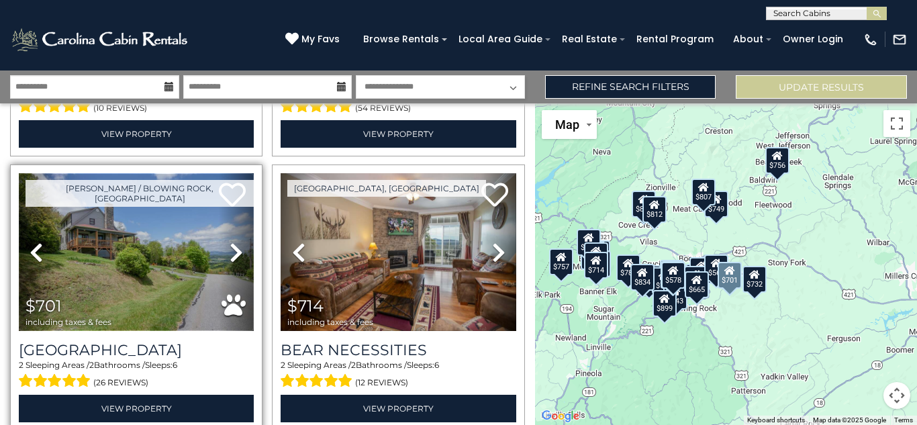
click at [126, 241] on img at bounding box center [136, 252] width 235 height 158
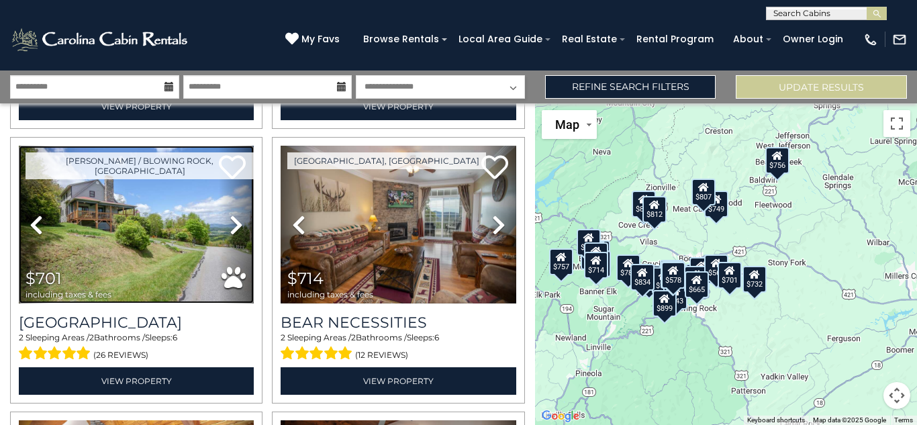
scroll to position [1138, 0]
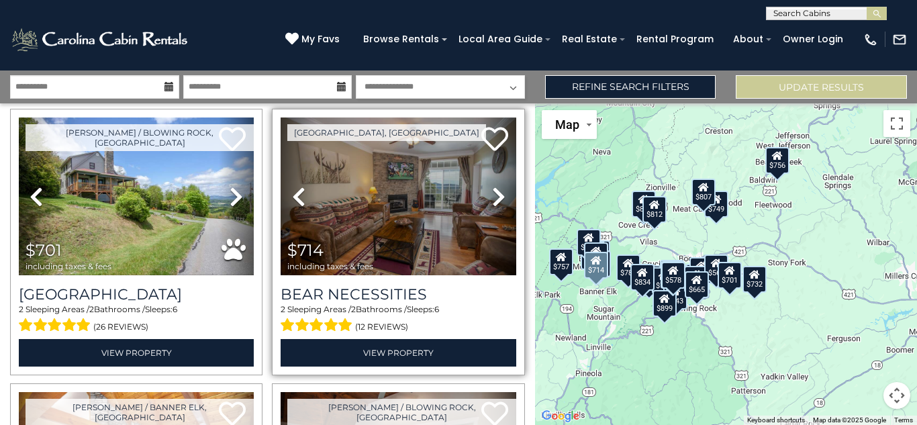
click at [492, 186] on icon at bounding box center [498, 196] width 13 height 21
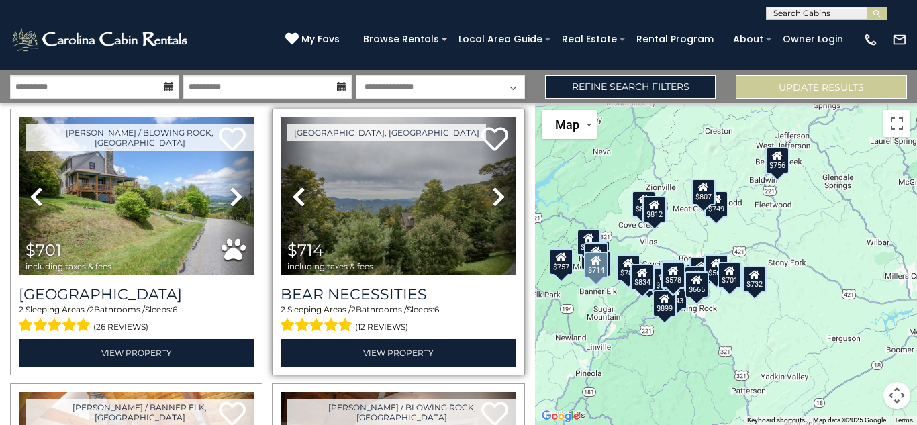
click at [492, 186] on icon at bounding box center [498, 196] width 13 height 21
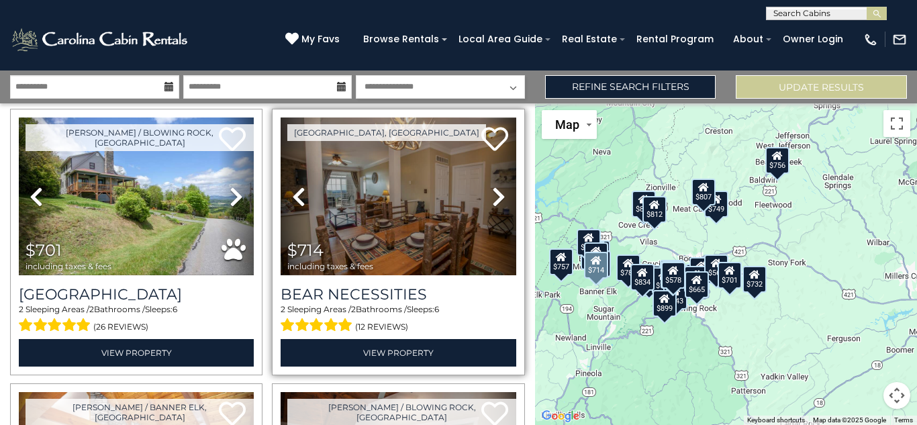
click at [492, 186] on icon at bounding box center [498, 196] width 13 height 21
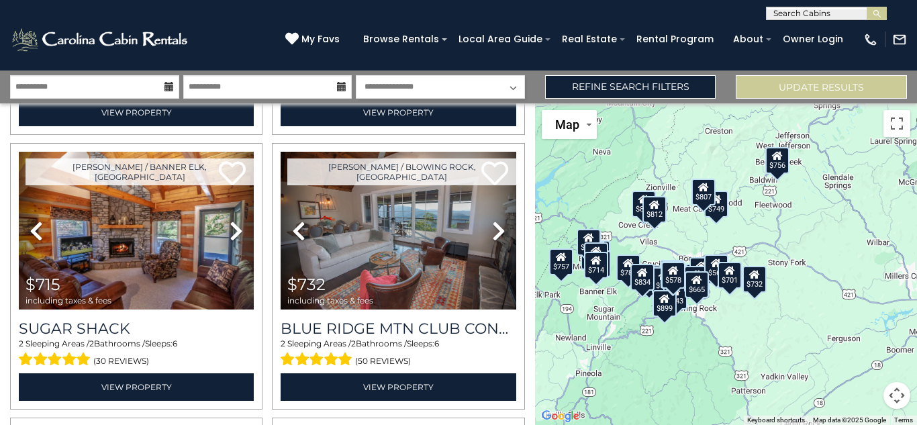
scroll to position [1387, 0]
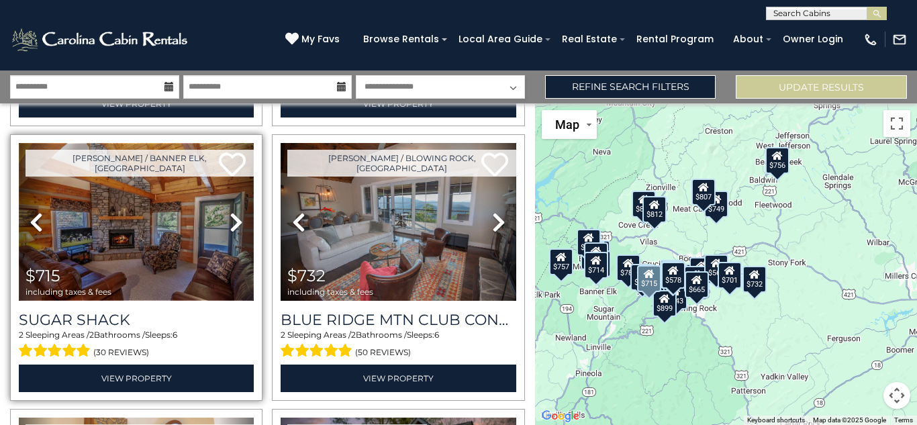
click at [182, 206] on img at bounding box center [136, 222] width 235 height 158
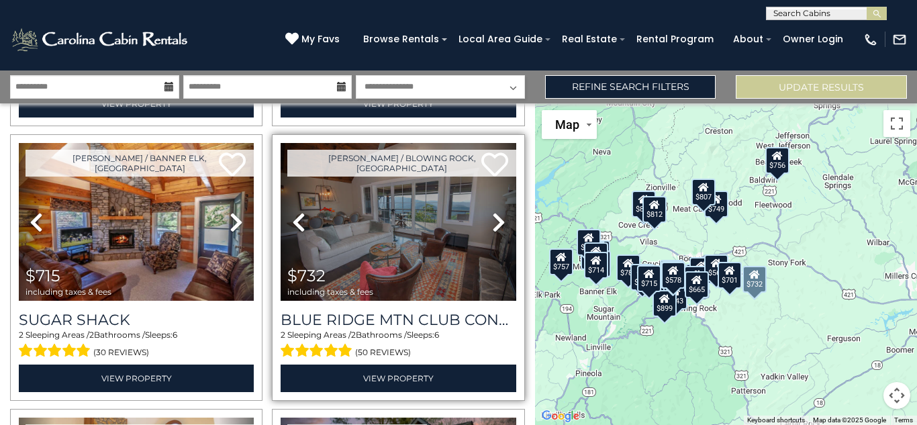
click at [496, 212] on icon at bounding box center [498, 222] width 13 height 21
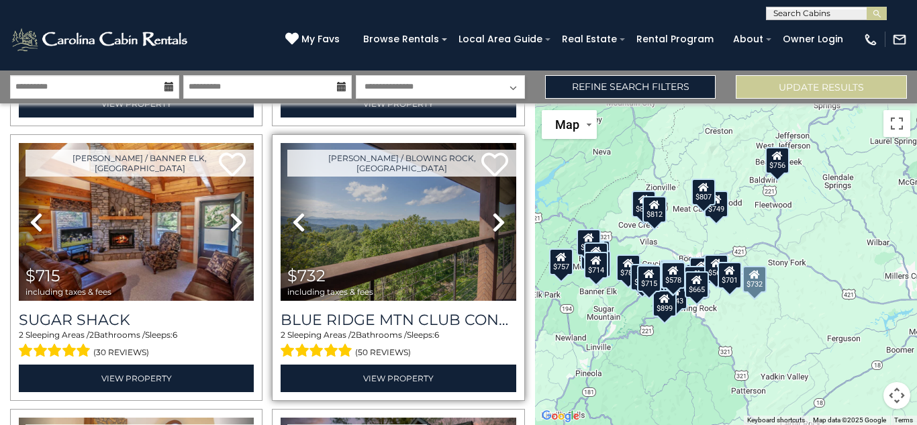
click at [496, 212] on icon at bounding box center [498, 222] width 13 height 21
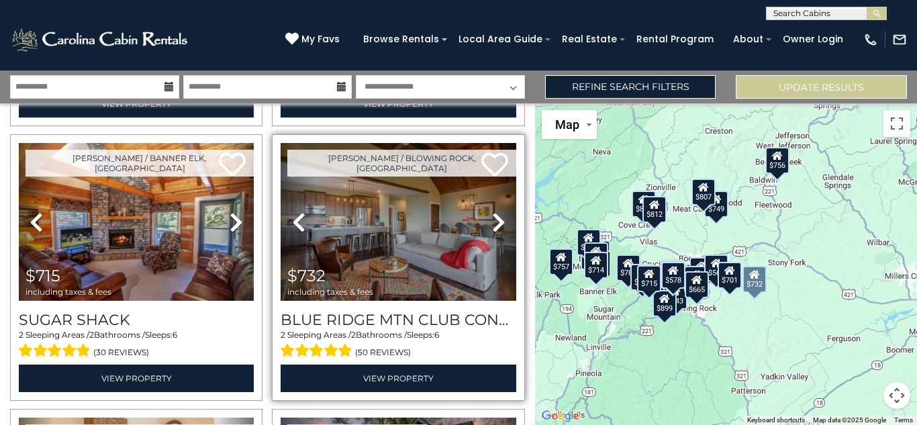
click at [496, 212] on icon at bounding box center [498, 222] width 13 height 21
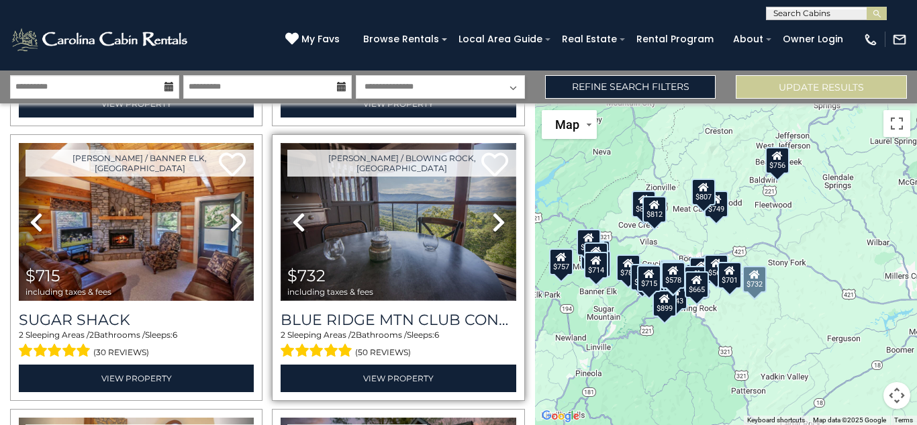
click at [451, 211] on img at bounding box center [398, 222] width 235 height 158
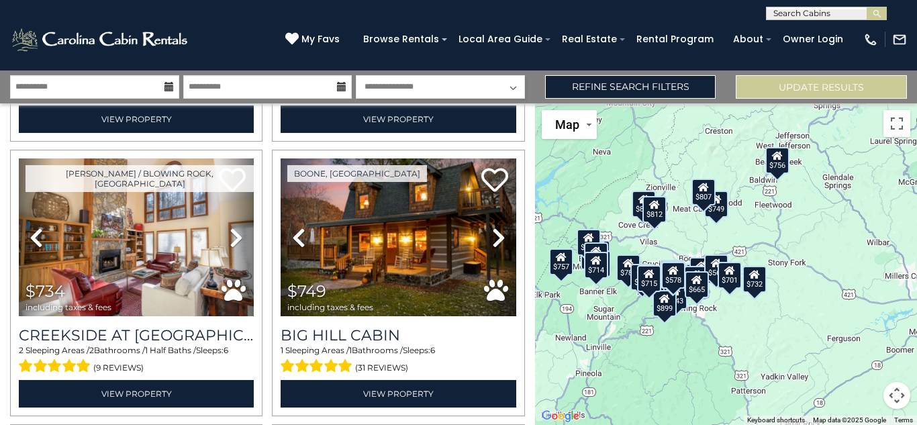
scroll to position [1656, 0]
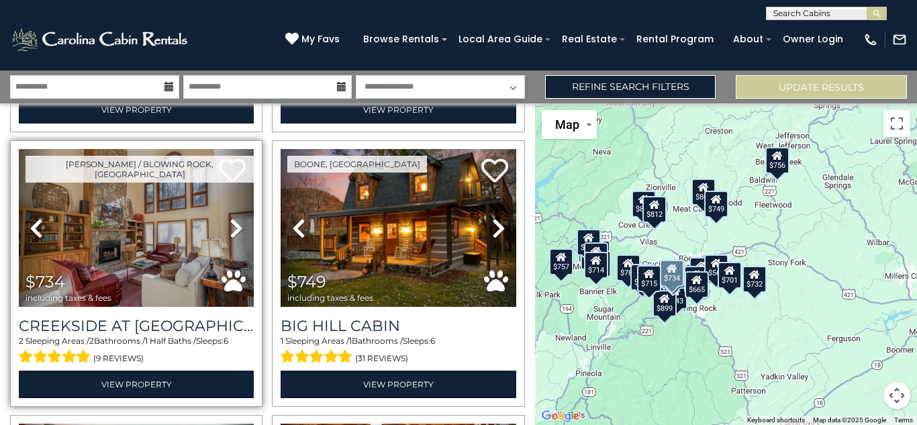
click at [232, 218] on icon at bounding box center [236, 228] width 13 height 21
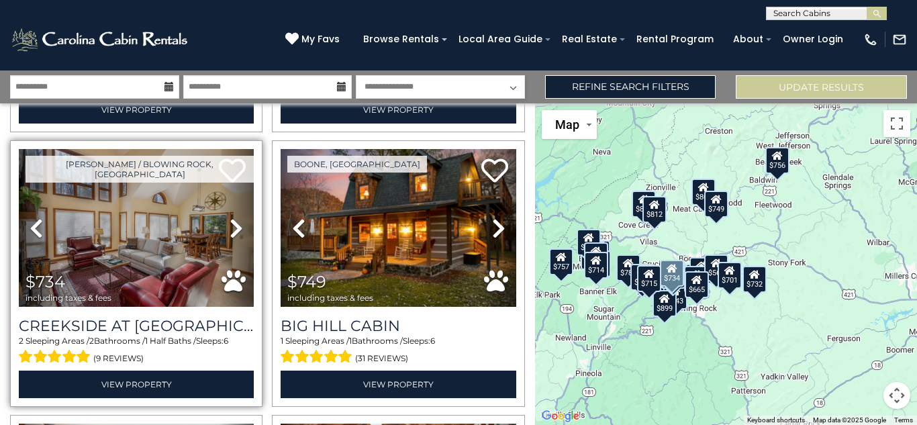
click at [232, 218] on icon at bounding box center [236, 228] width 13 height 21
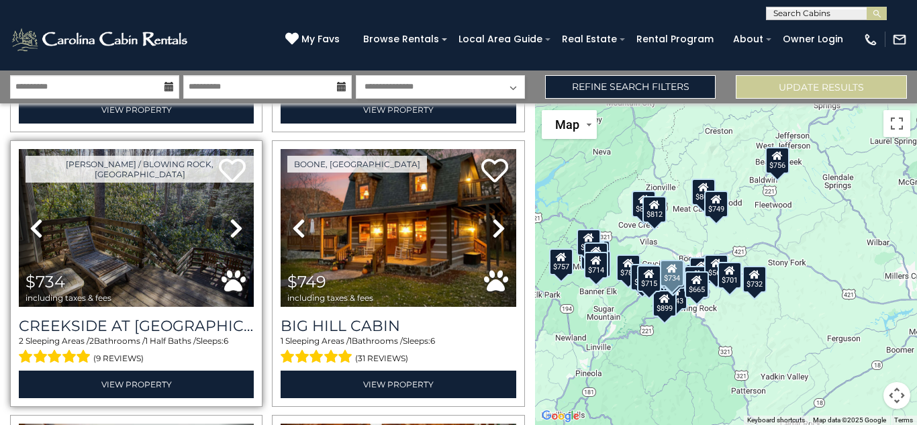
click at [232, 218] on icon at bounding box center [236, 228] width 13 height 21
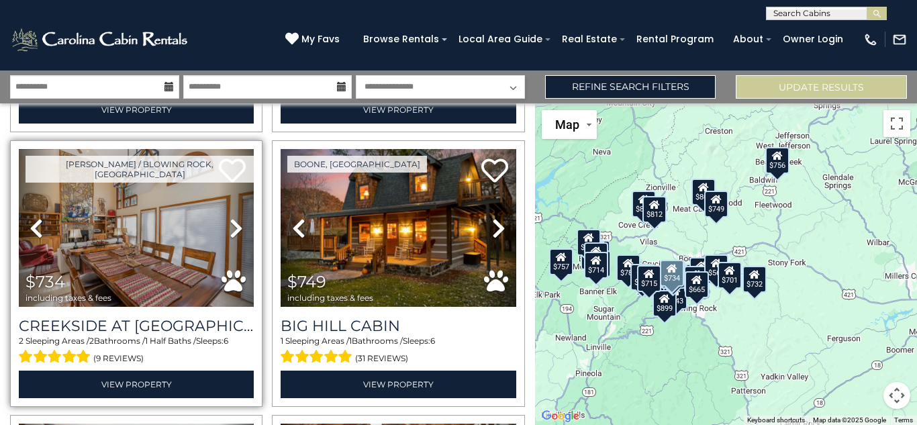
click at [232, 218] on icon at bounding box center [236, 228] width 13 height 21
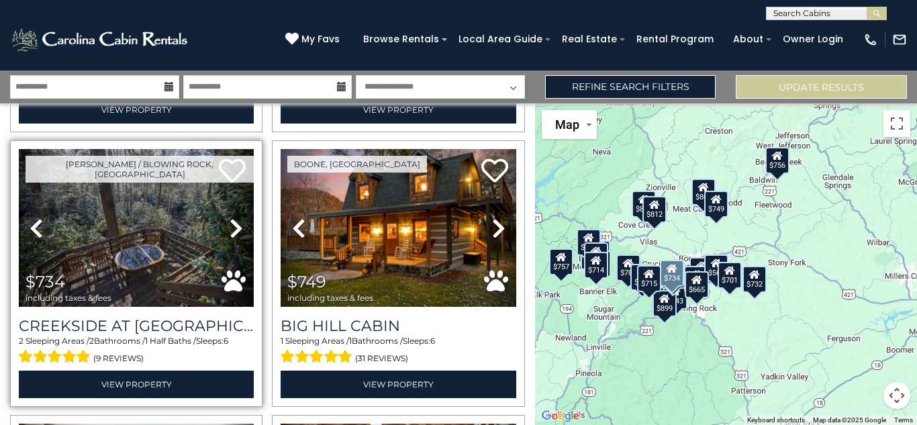
click at [232, 218] on icon at bounding box center [236, 228] width 13 height 21
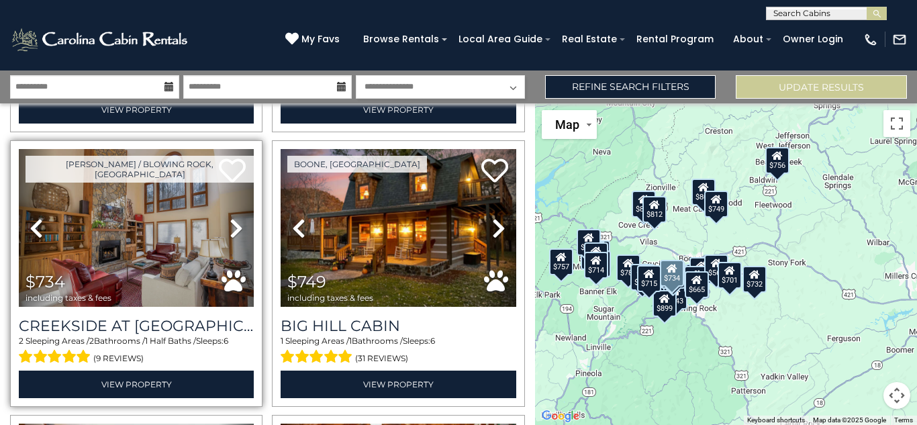
click at [232, 218] on icon at bounding box center [236, 228] width 13 height 21
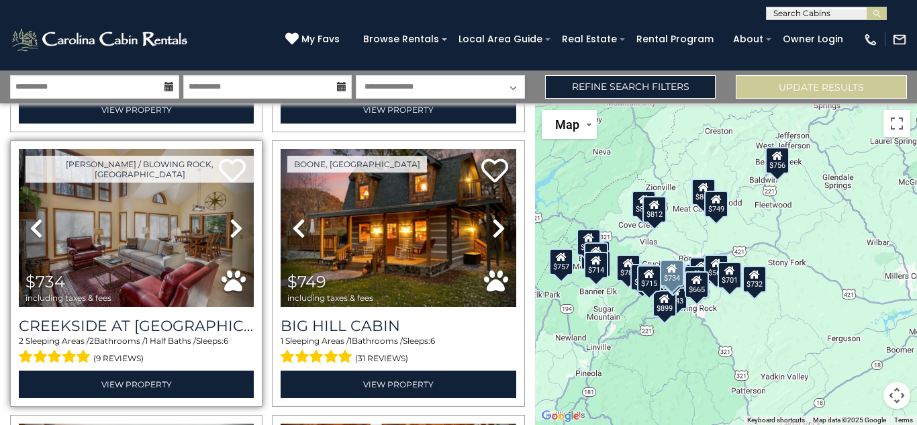
click at [232, 218] on icon at bounding box center [236, 228] width 13 height 21
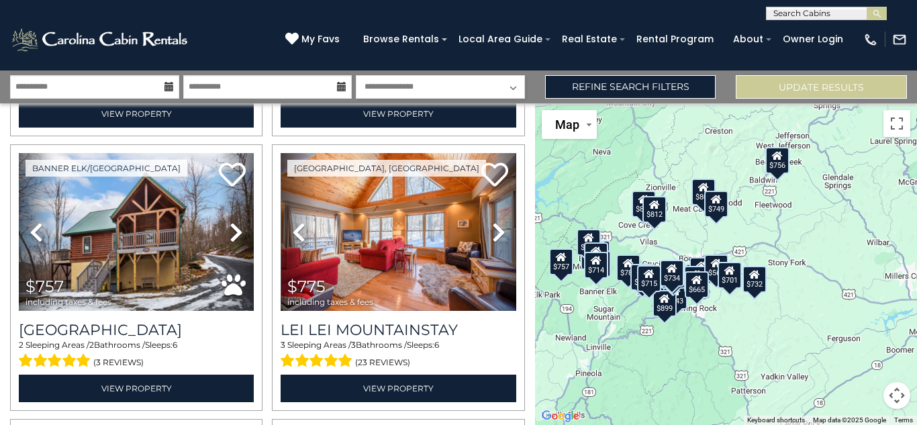
scroll to position [2210, 0]
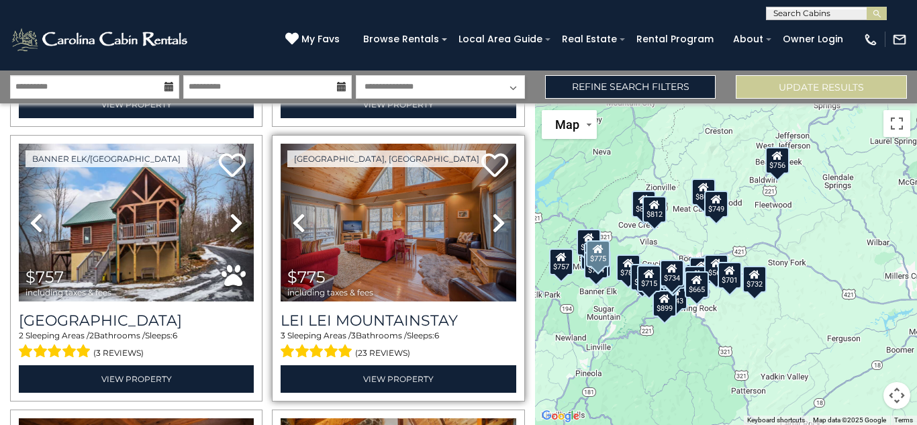
click at [494, 212] on icon at bounding box center [498, 222] width 13 height 21
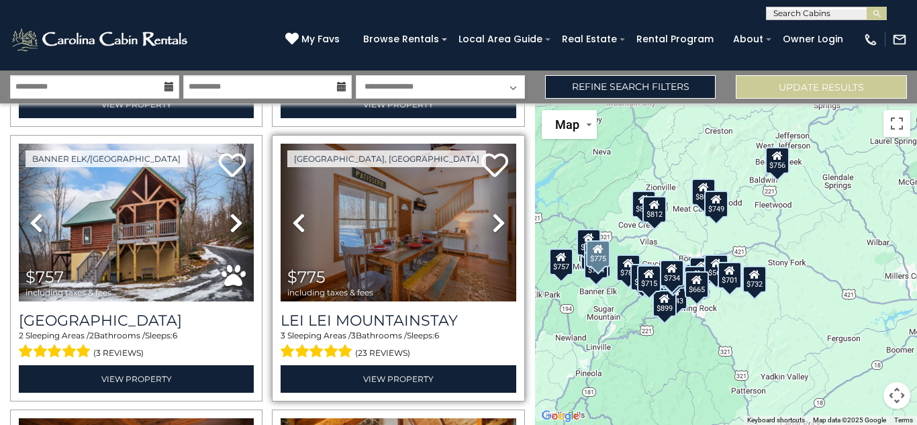
click at [494, 212] on icon at bounding box center [498, 222] width 13 height 21
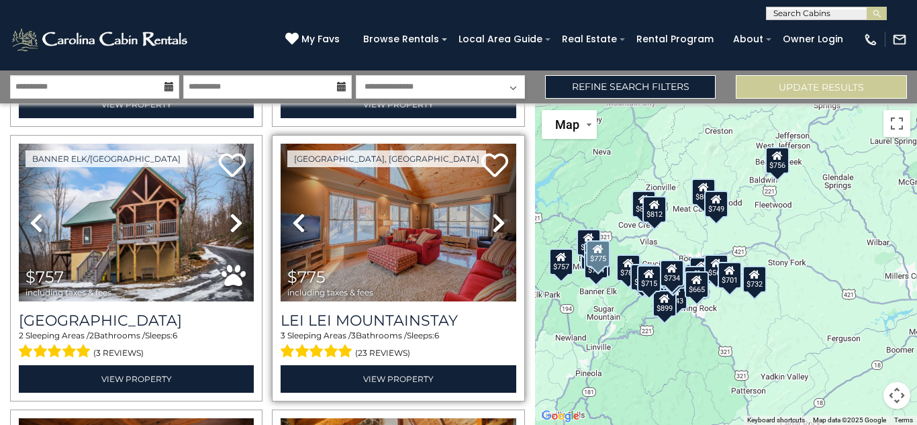
click at [494, 212] on icon at bounding box center [498, 222] width 13 height 21
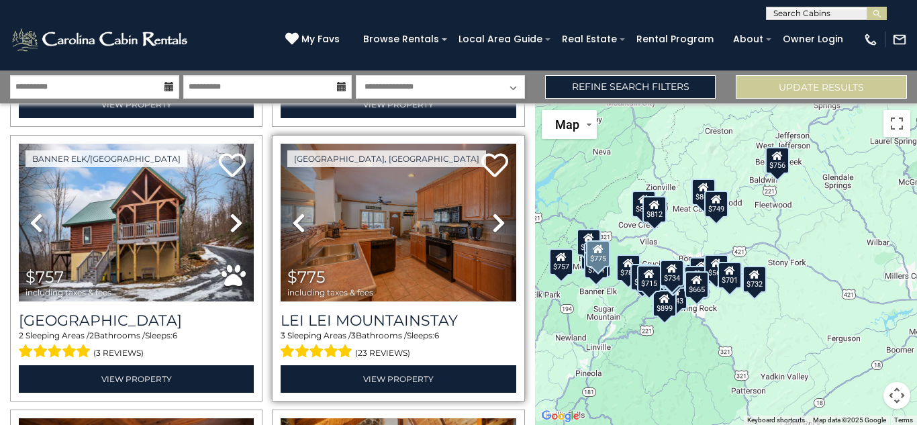
click at [494, 212] on icon at bounding box center [498, 222] width 13 height 21
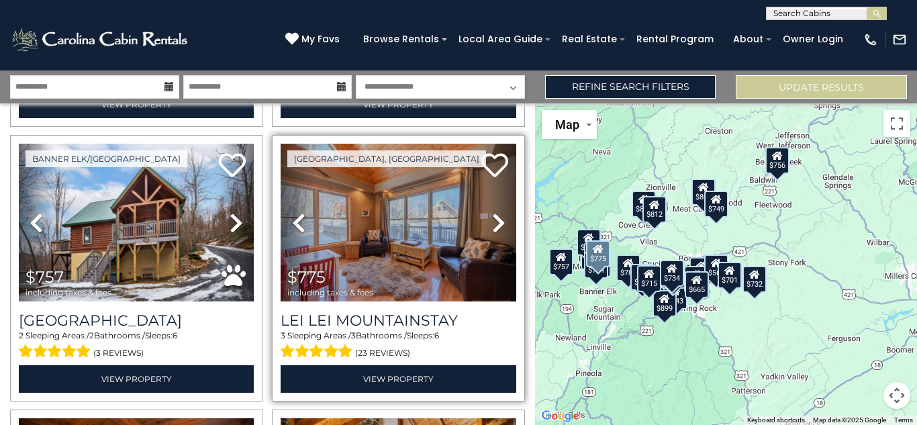
click at [494, 212] on icon at bounding box center [498, 222] width 13 height 21
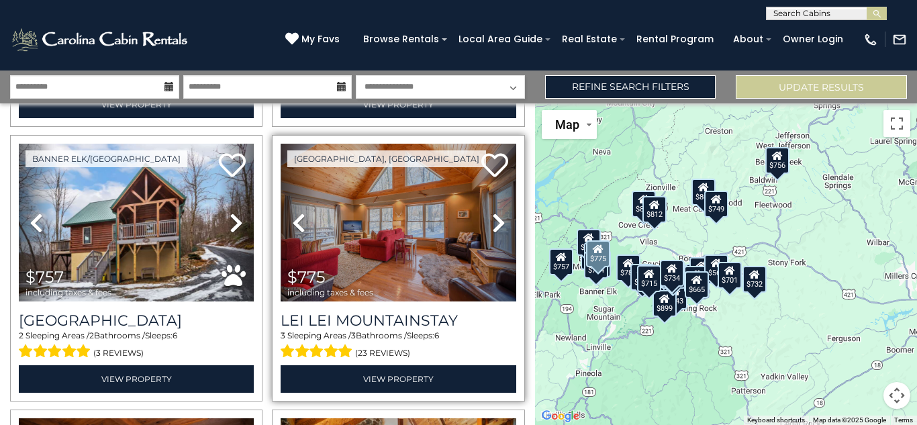
click at [494, 212] on icon at bounding box center [498, 222] width 13 height 21
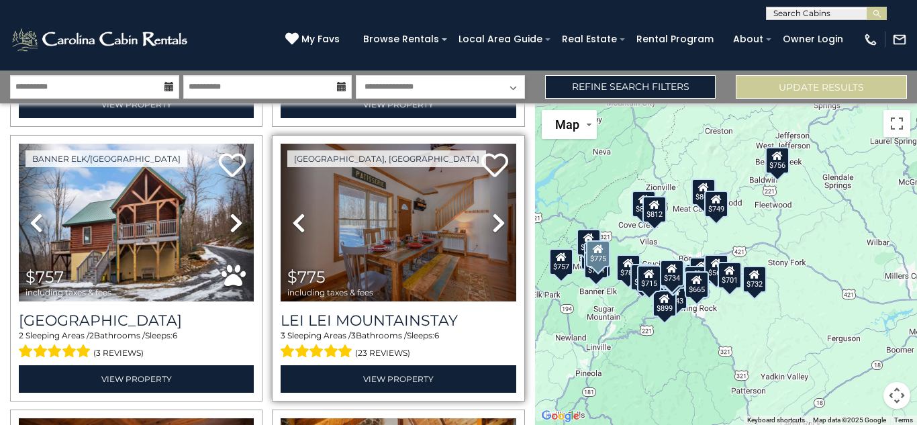
click at [494, 212] on icon at bounding box center [498, 222] width 13 height 21
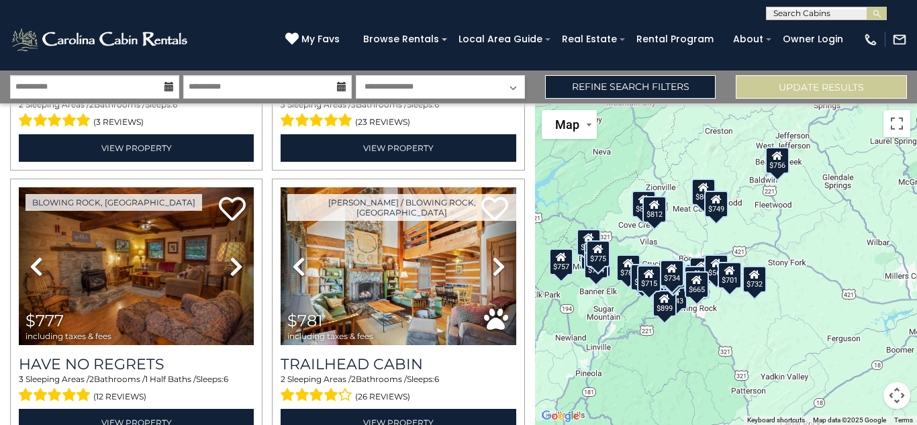
scroll to position [2451, 0]
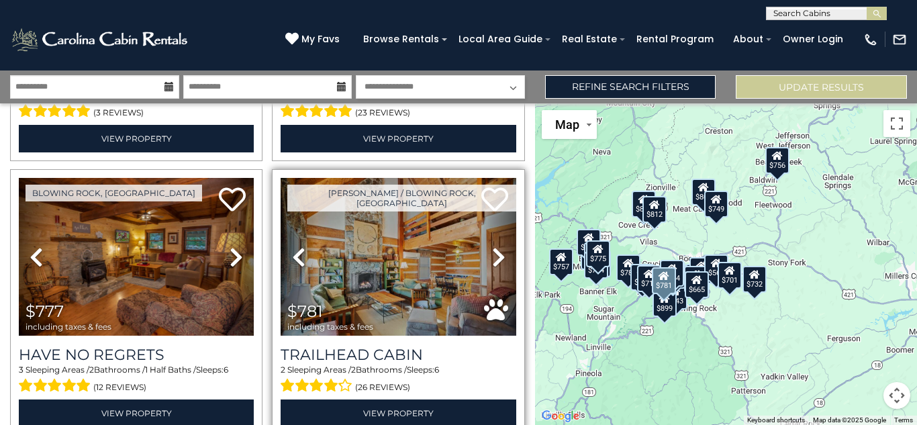
click at [494, 246] on icon at bounding box center [498, 256] width 13 height 21
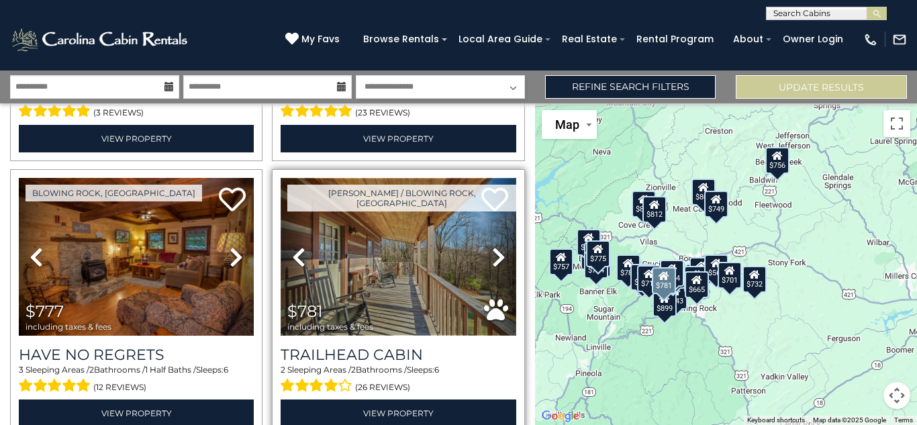
click at [415, 235] on img at bounding box center [398, 257] width 235 height 158
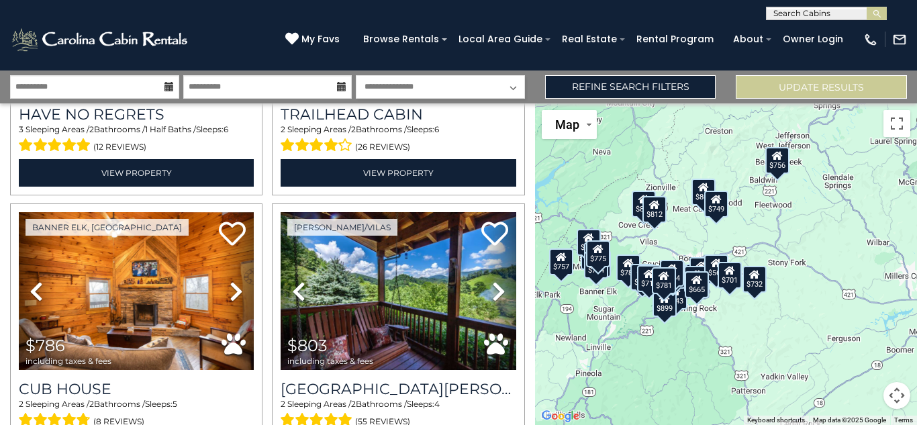
scroll to position [2709, 0]
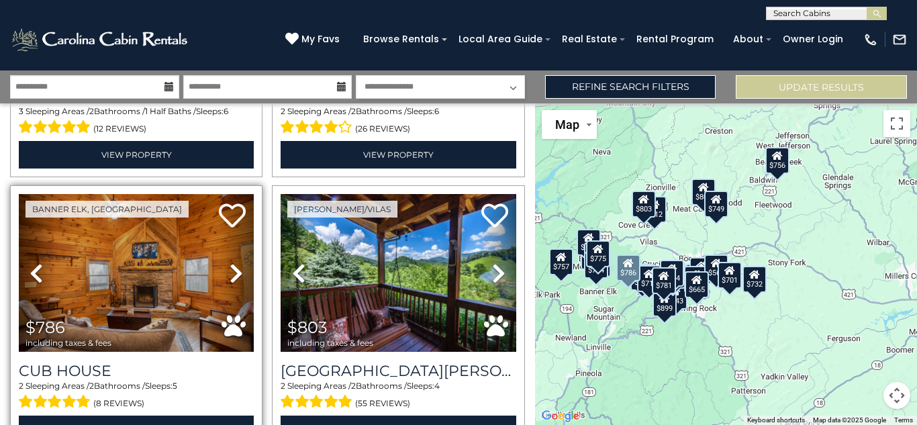
click at [230, 263] on icon at bounding box center [236, 273] width 13 height 21
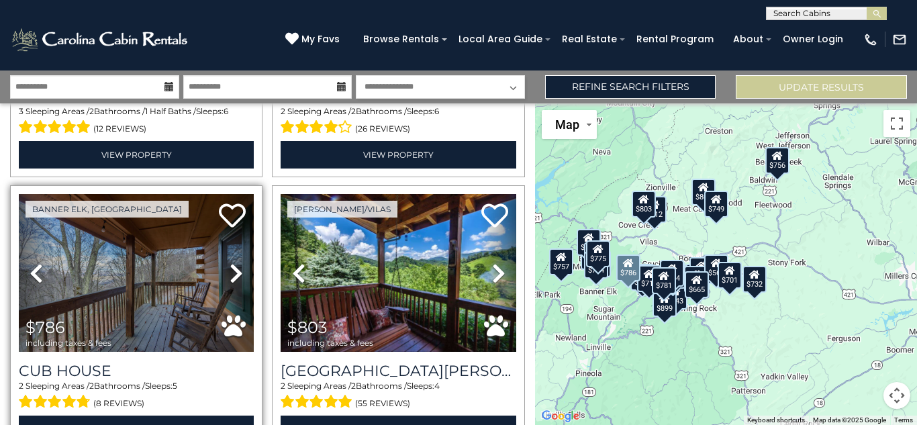
click at [230, 263] on icon at bounding box center [236, 273] width 13 height 21
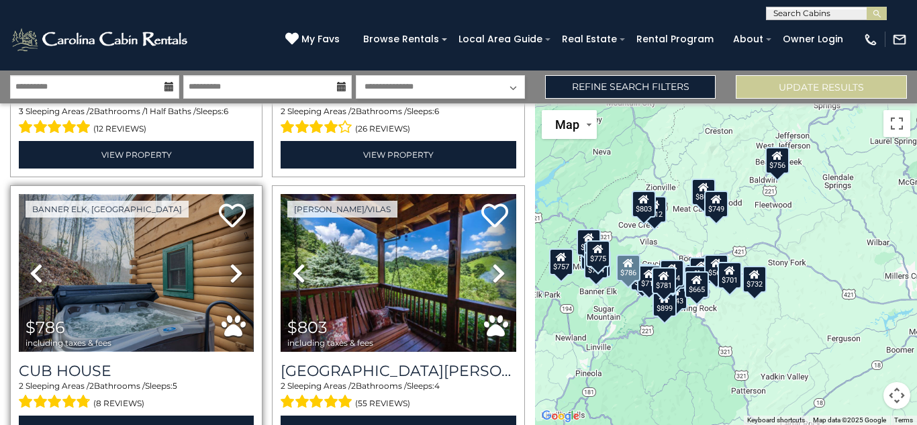
click at [179, 318] on img at bounding box center [136, 273] width 235 height 158
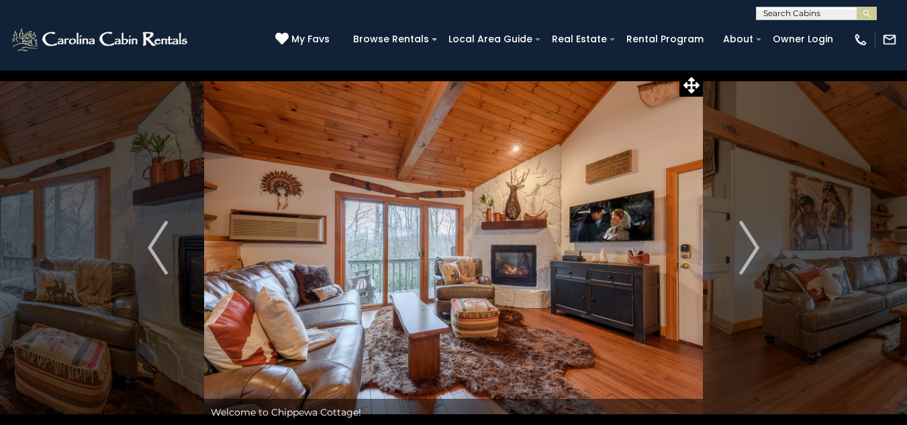
click at [752, 246] on img "Next" at bounding box center [749, 248] width 20 height 54
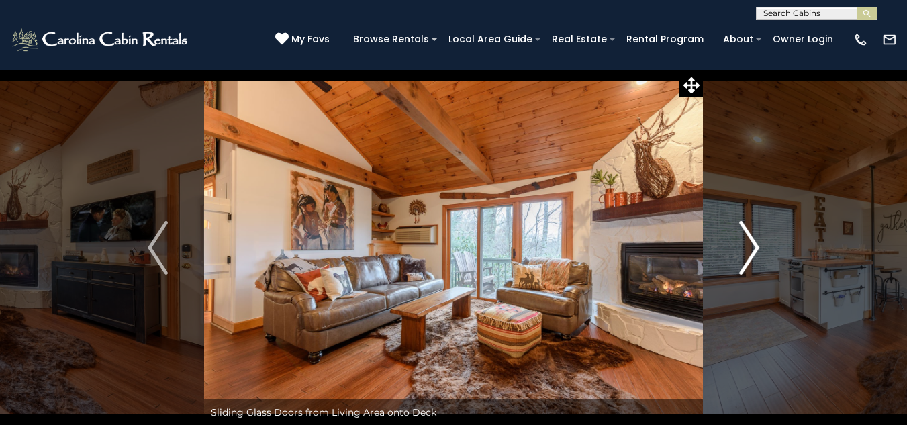
click at [754, 247] on img "Next" at bounding box center [749, 248] width 20 height 54
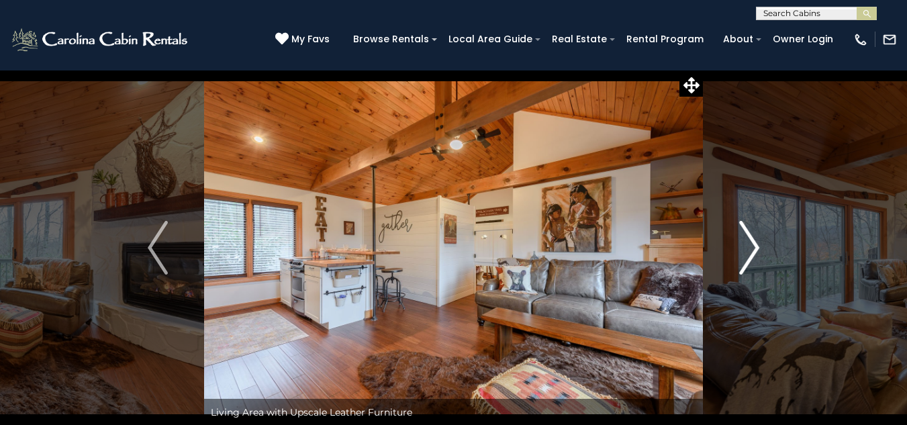
click at [754, 247] on img "Next" at bounding box center [749, 248] width 20 height 54
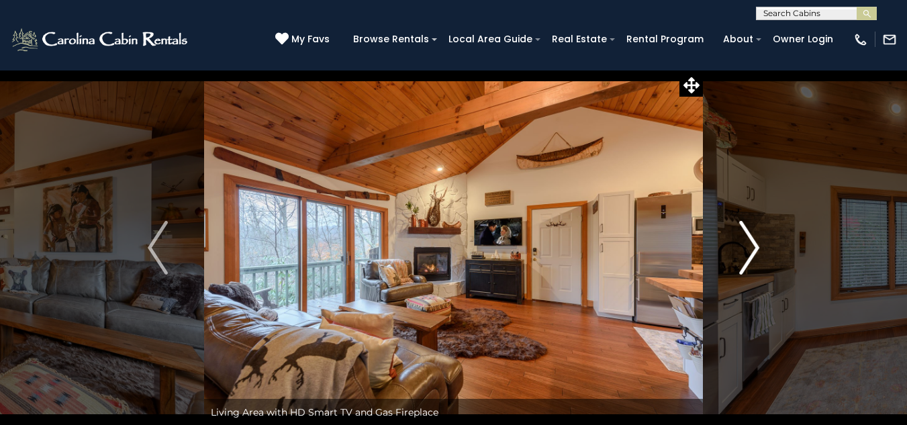
click at [754, 247] on img "Next" at bounding box center [749, 248] width 20 height 54
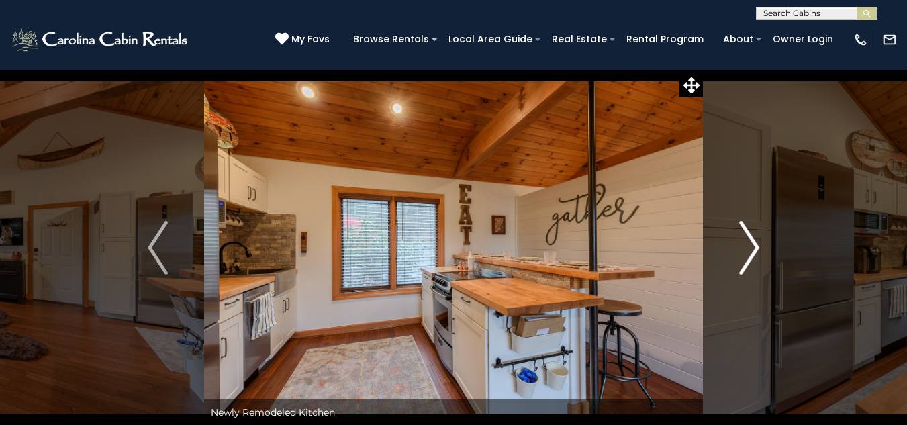
click at [758, 249] on img "Next" at bounding box center [749, 248] width 20 height 54
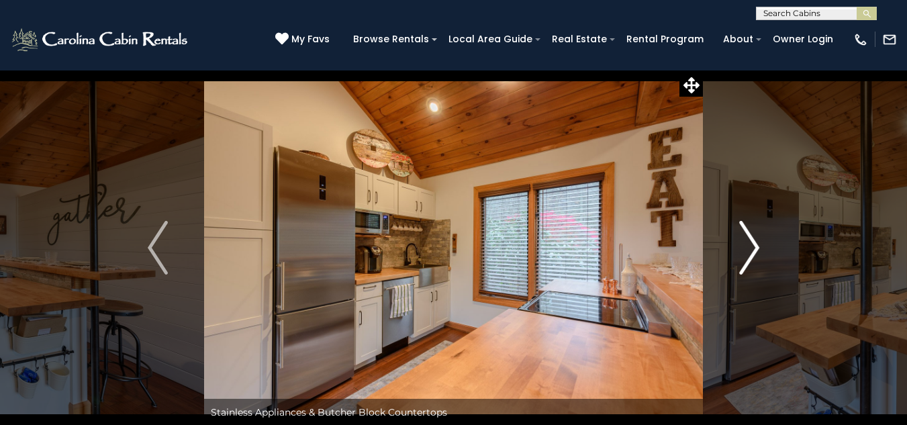
click at [758, 249] on img "Next" at bounding box center [749, 248] width 20 height 54
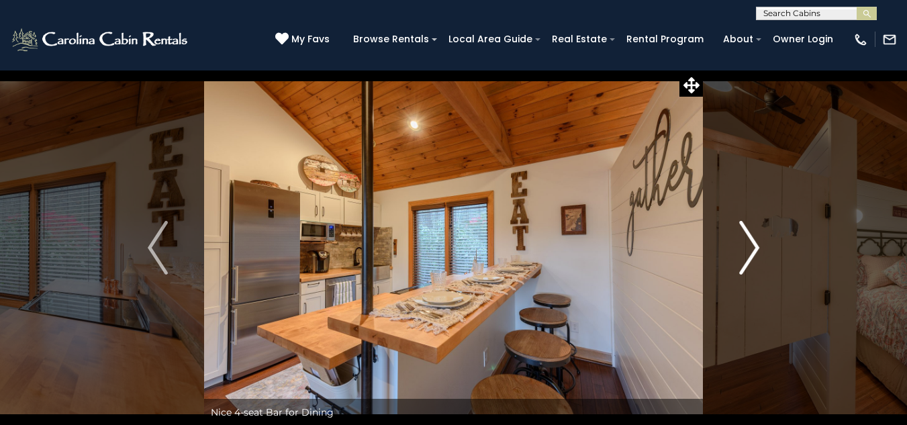
click at [758, 249] on img "Next" at bounding box center [749, 248] width 20 height 54
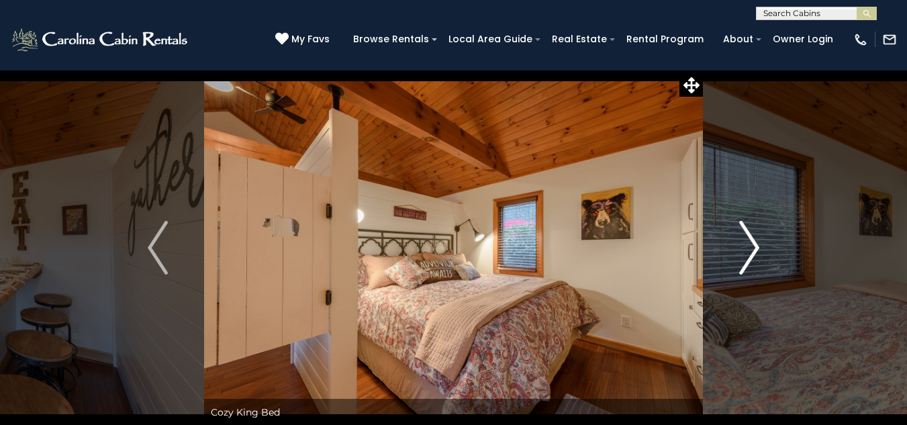
click at [758, 249] on img "Next" at bounding box center [749, 248] width 20 height 54
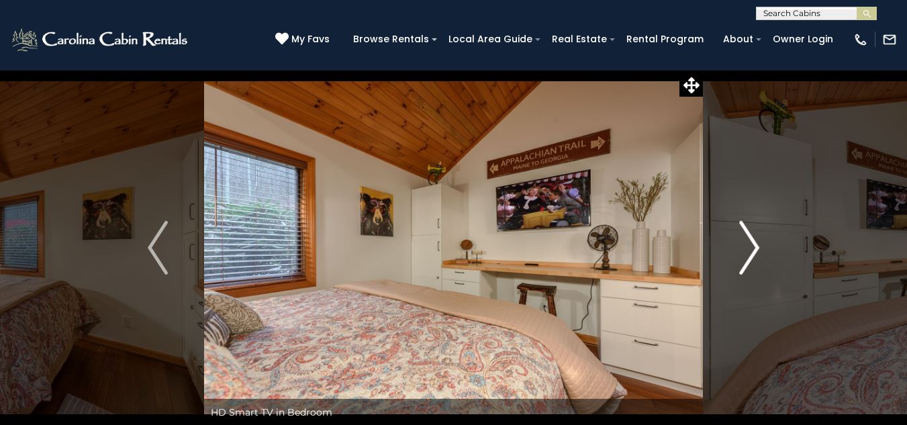
click at [758, 249] on img "Next" at bounding box center [749, 248] width 20 height 54
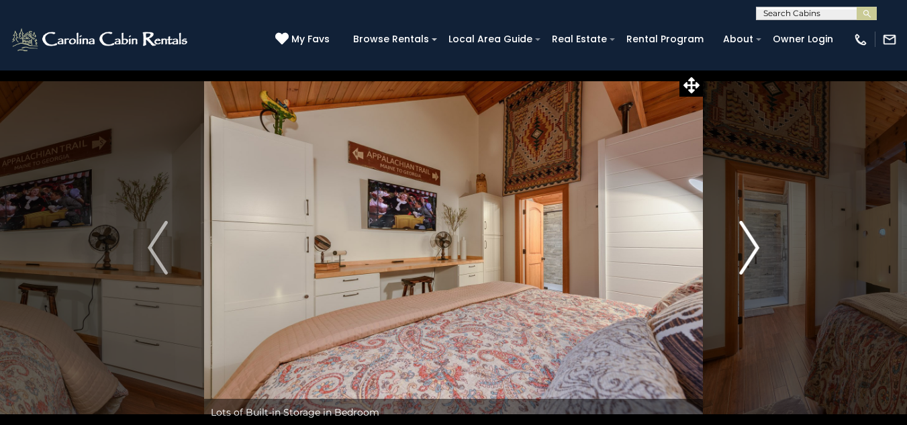
click at [758, 249] on img "Next" at bounding box center [749, 248] width 20 height 54
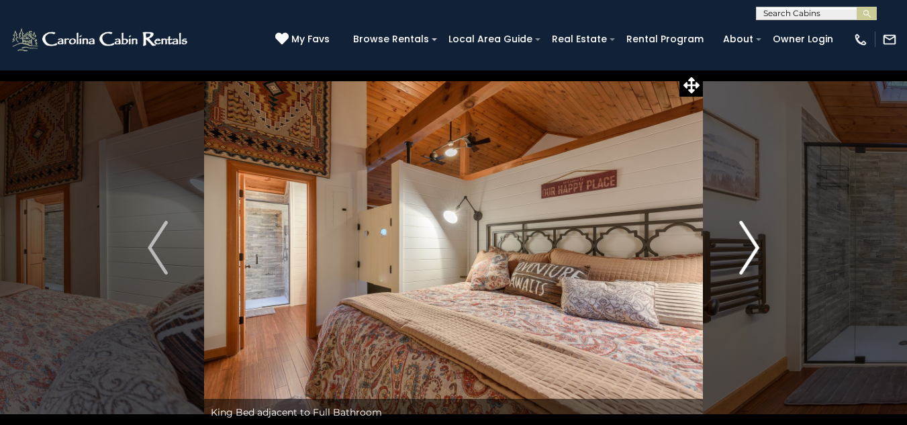
click at [758, 249] on img "Next" at bounding box center [749, 248] width 20 height 54
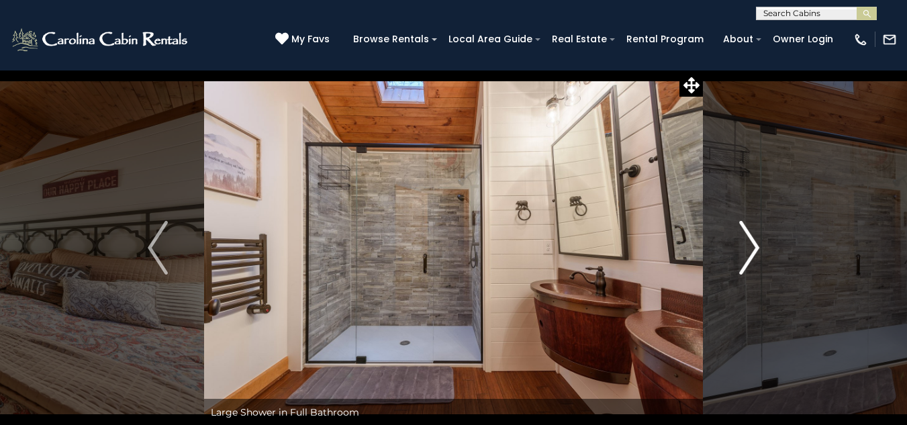
click at [758, 249] on img "Next" at bounding box center [749, 248] width 20 height 54
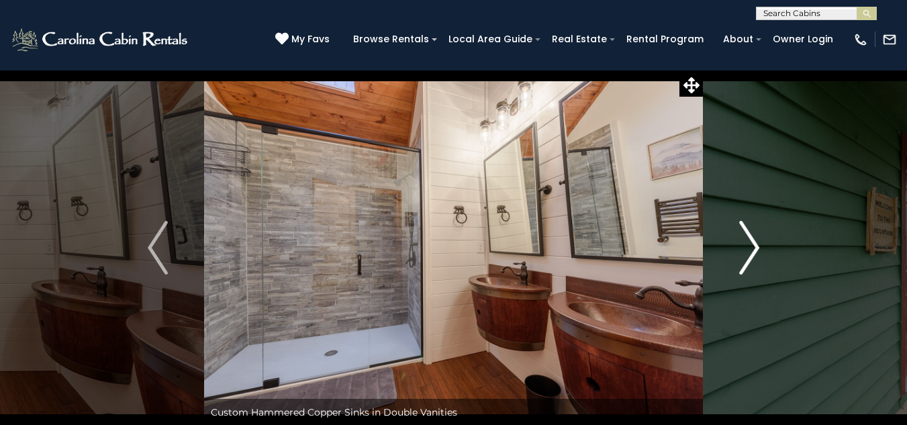
click at [758, 249] on img "Next" at bounding box center [749, 248] width 20 height 54
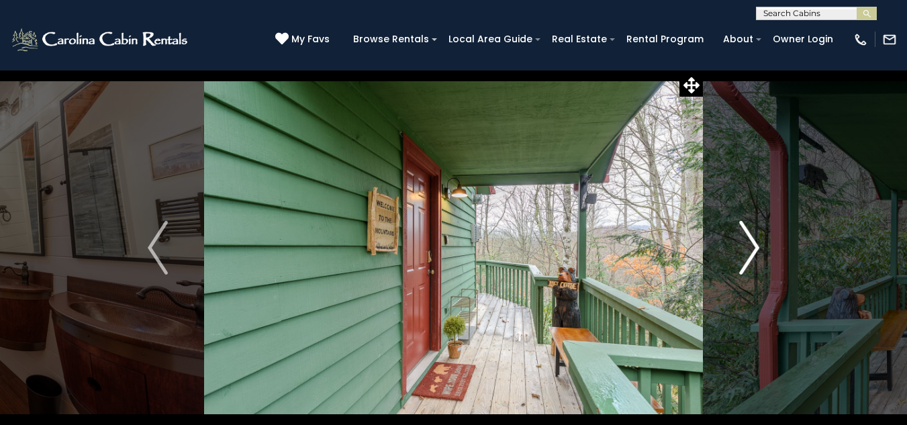
click at [758, 249] on img "Next" at bounding box center [749, 248] width 20 height 54
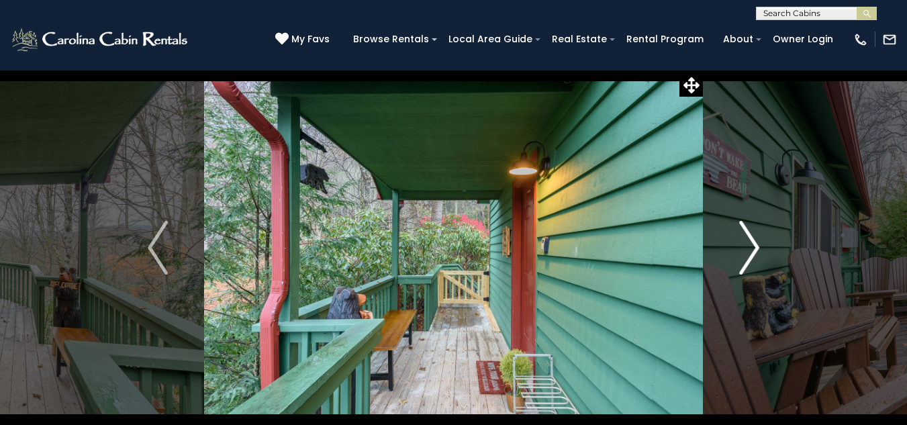
click at [758, 249] on img "Next" at bounding box center [749, 248] width 20 height 54
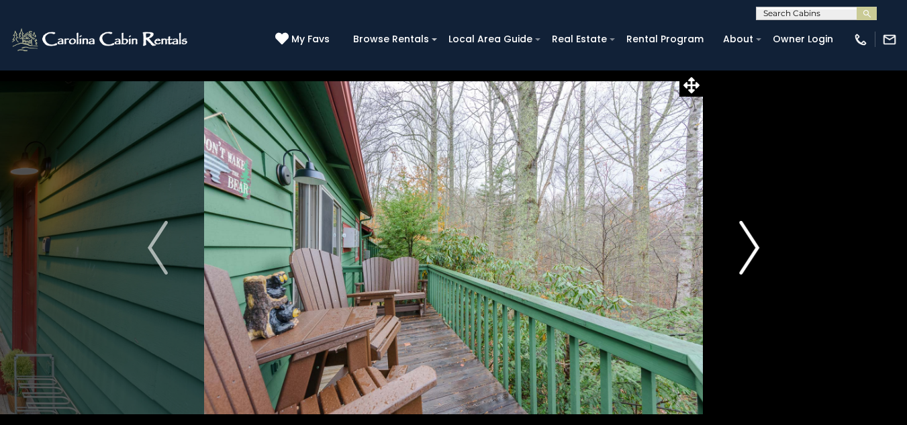
click at [758, 249] on img "Next" at bounding box center [749, 248] width 20 height 54
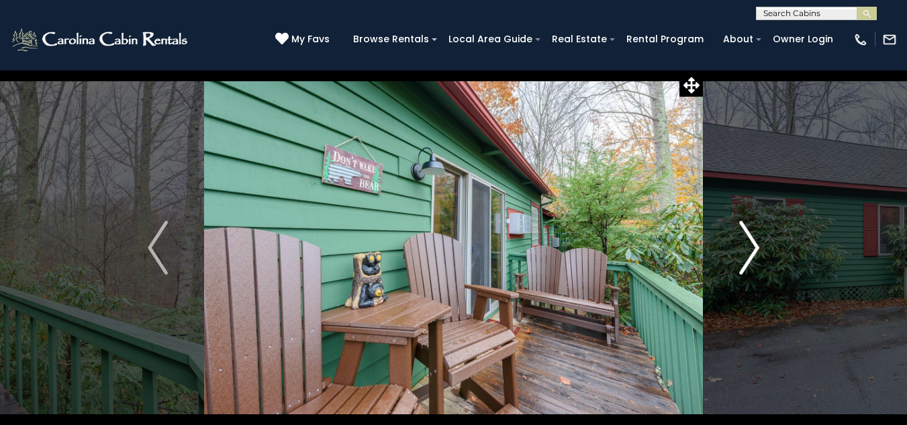
click at [758, 249] on img "Next" at bounding box center [749, 248] width 20 height 54
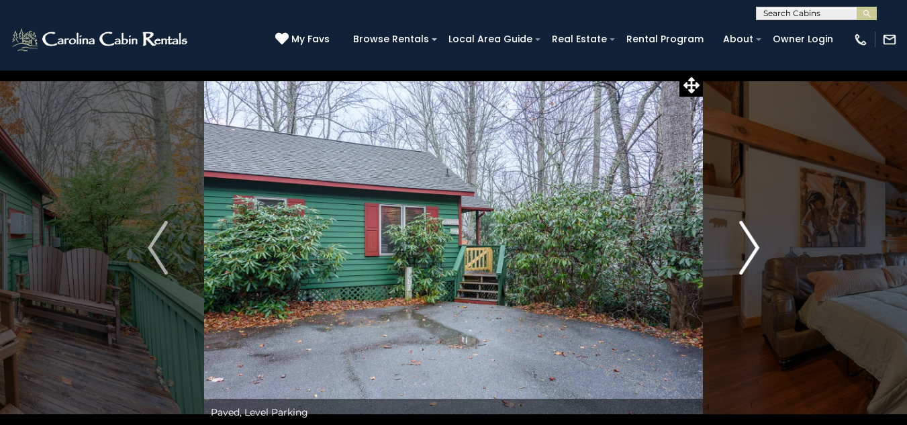
click at [758, 249] on img "Next" at bounding box center [749, 248] width 20 height 54
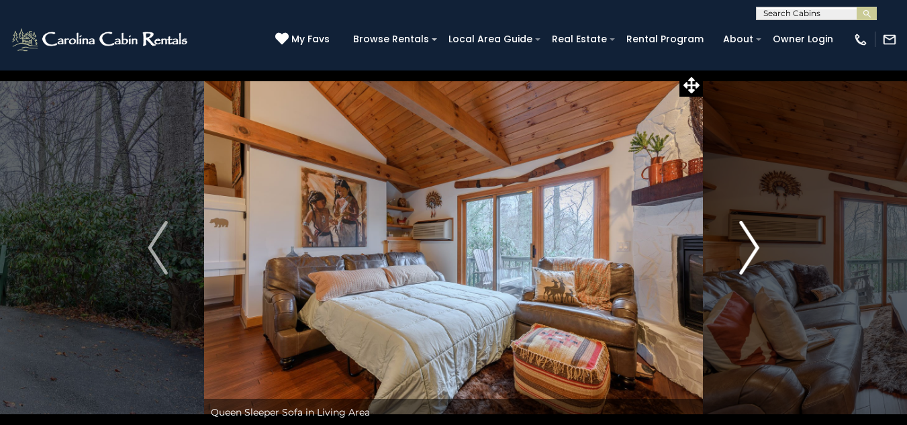
click at [758, 249] on img "Next" at bounding box center [749, 248] width 20 height 54
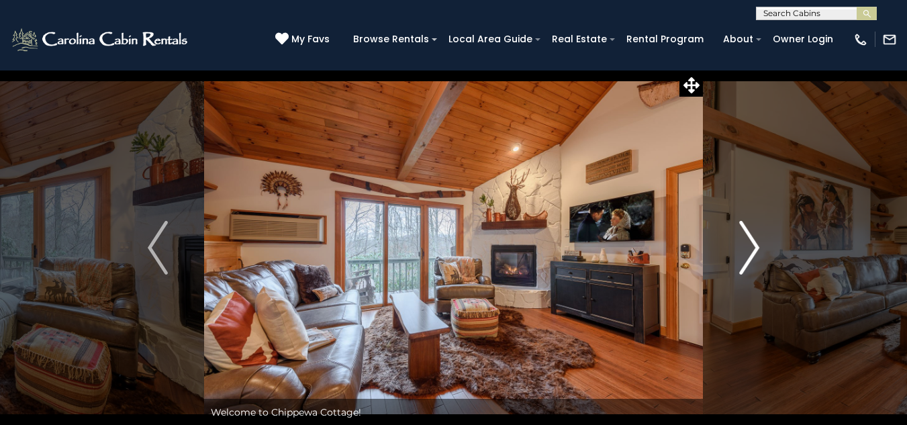
click at [758, 249] on img "Next" at bounding box center [749, 248] width 20 height 54
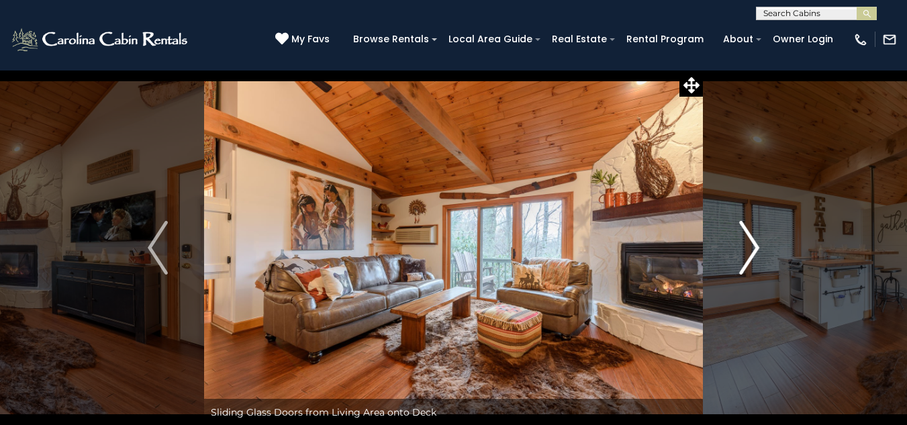
click at [758, 249] on img "Next" at bounding box center [749, 248] width 20 height 54
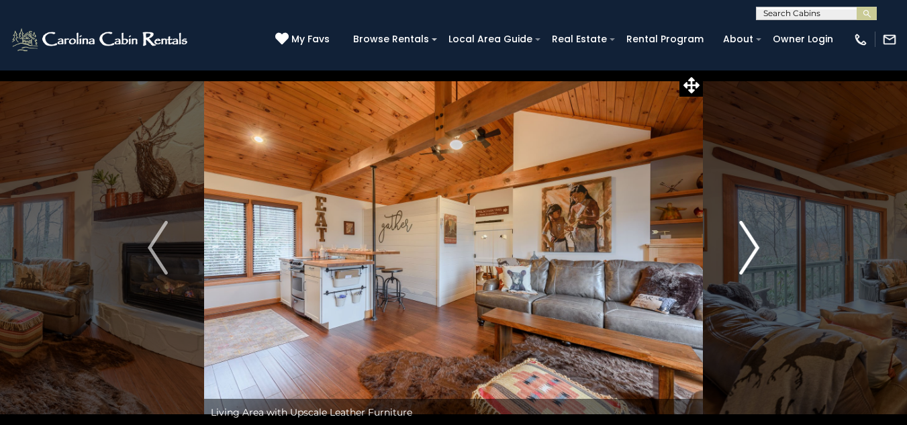
click at [758, 249] on img "Next" at bounding box center [749, 248] width 20 height 54
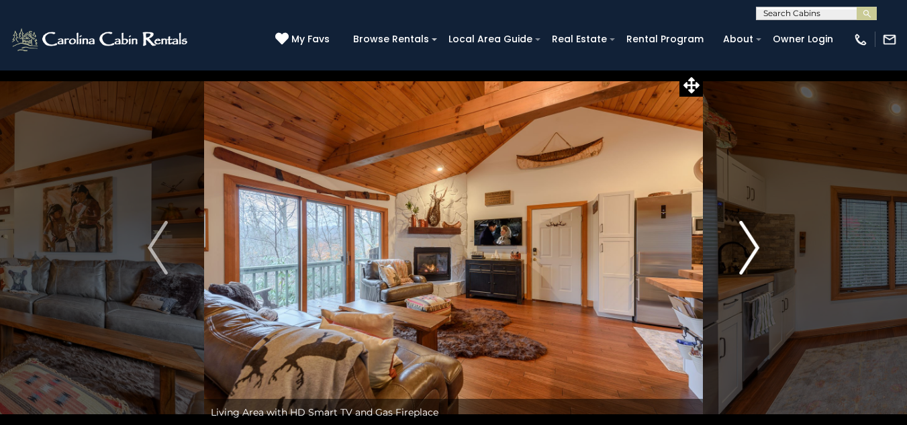
click at [758, 249] on img "Next" at bounding box center [749, 248] width 20 height 54
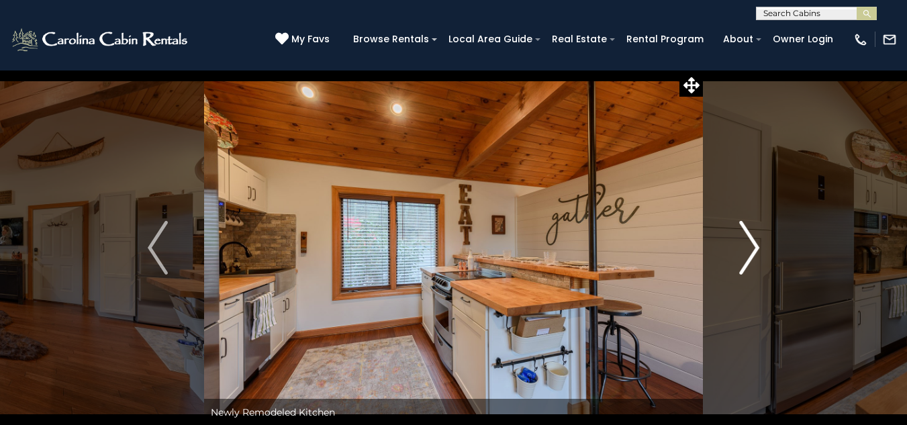
click at [758, 249] on img "Next" at bounding box center [749, 248] width 20 height 54
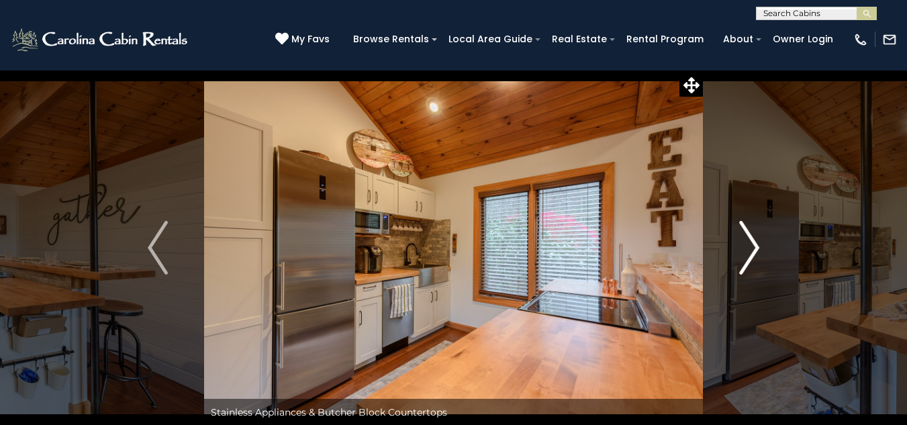
click at [758, 249] on img "Next" at bounding box center [749, 248] width 20 height 54
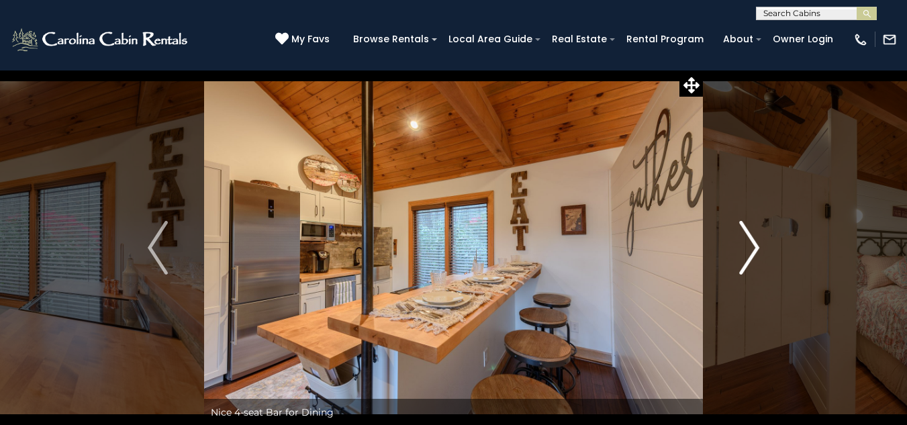
click at [758, 249] on img "Next" at bounding box center [749, 248] width 20 height 54
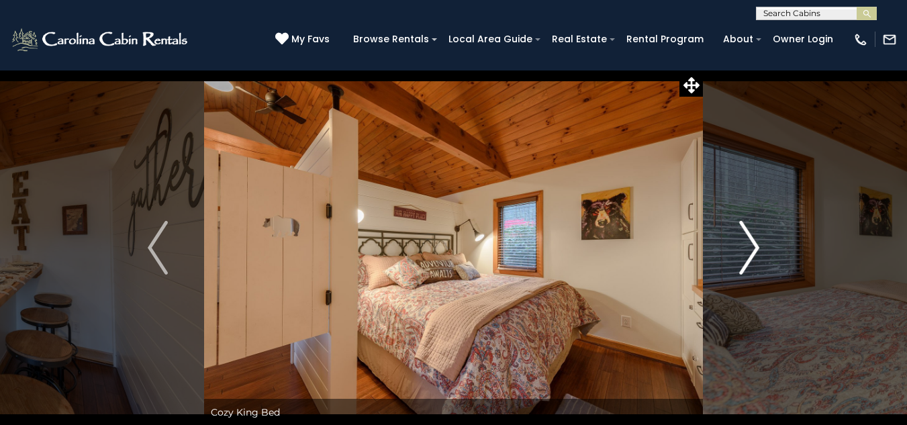
click at [758, 249] on img "Next" at bounding box center [749, 248] width 20 height 54
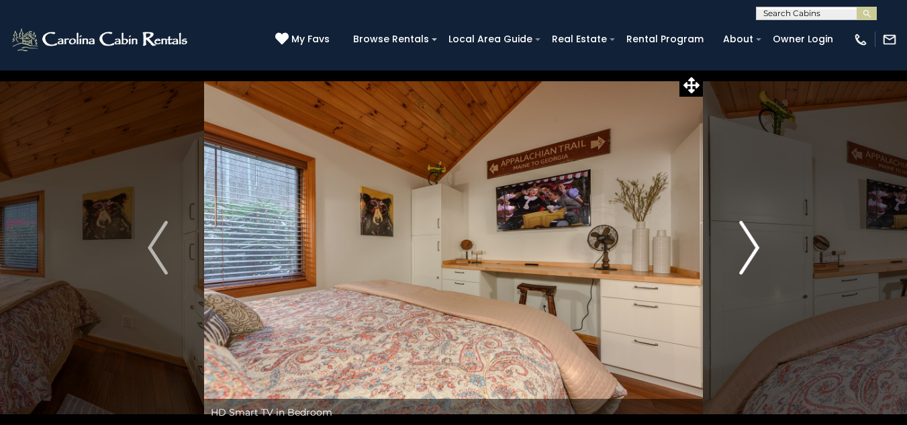
click at [758, 249] on img "Next" at bounding box center [749, 248] width 20 height 54
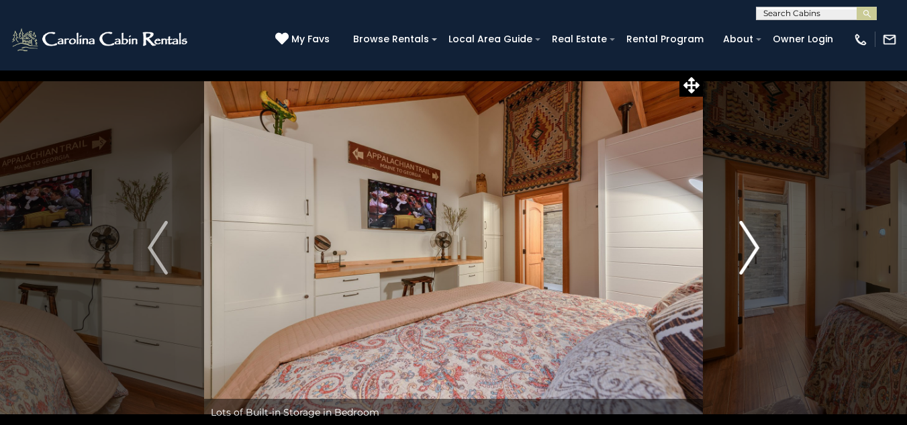
click at [758, 249] on img "Next" at bounding box center [749, 248] width 20 height 54
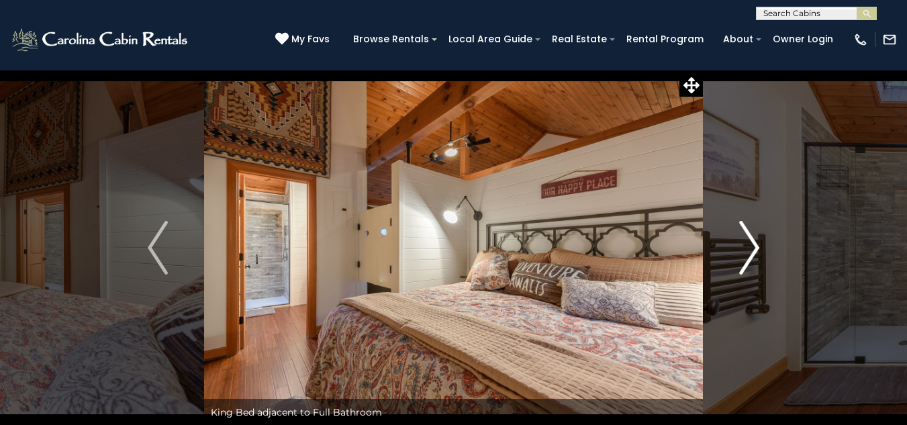
click at [758, 249] on img "Next" at bounding box center [749, 248] width 20 height 54
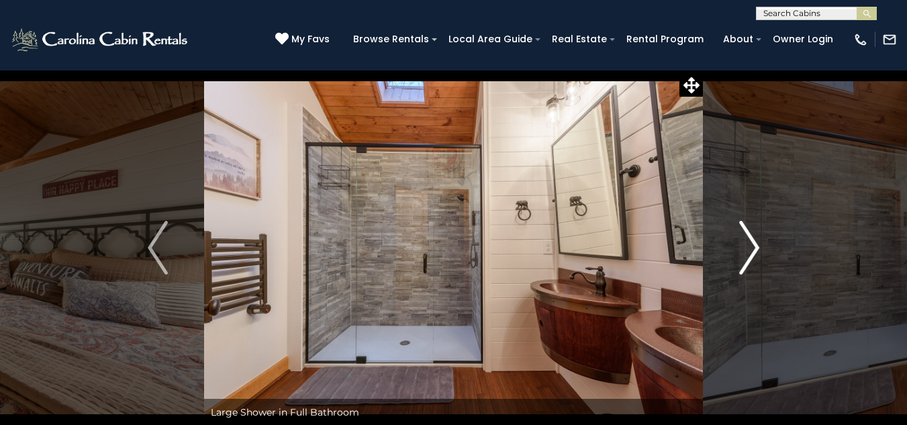
click at [758, 249] on img "Next" at bounding box center [749, 248] width 20 height 54
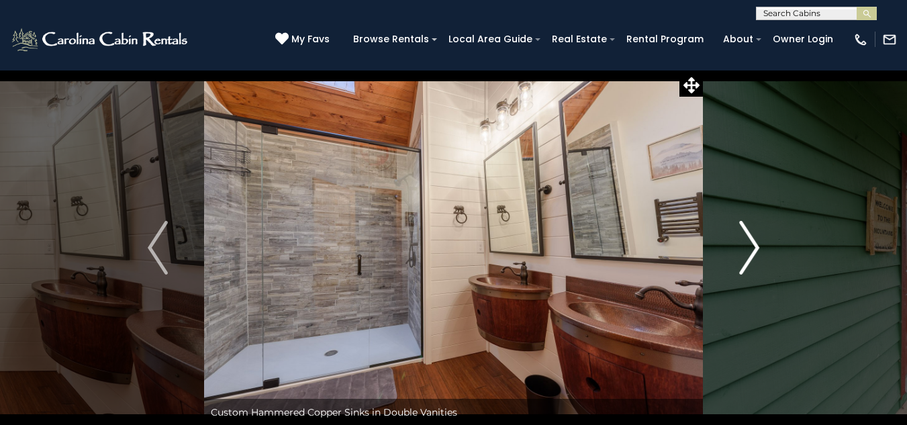
click at [752, 249] on img "Next" at bounding box center [749, 248] width 20 height 54
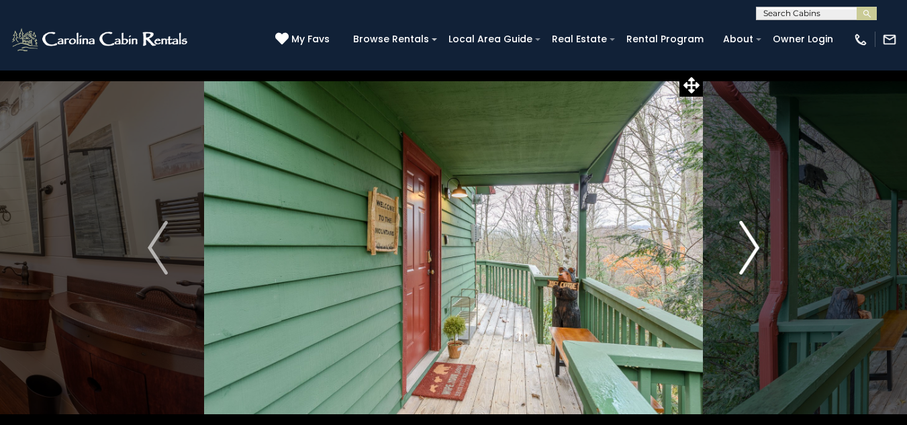
click at [752, 249] on img "Next" at bounding box center [749, 248] width 20 height 54
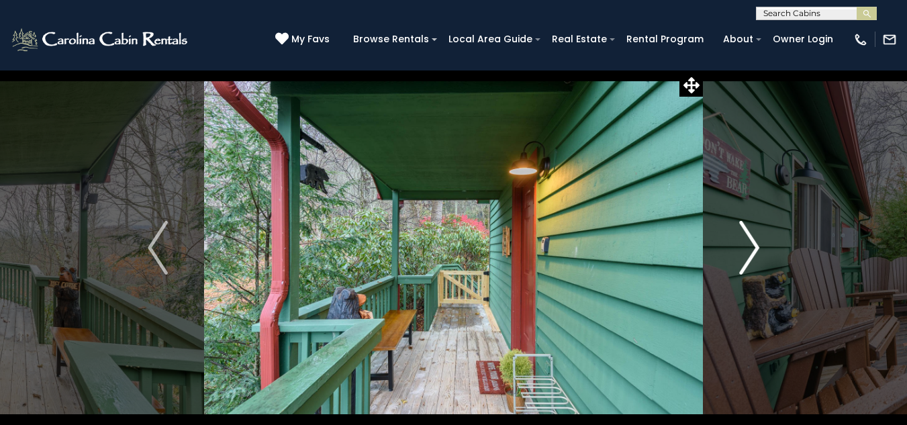
click at [752, 249] on img "Next" at bounding box center [749, 248] width 20 height 54
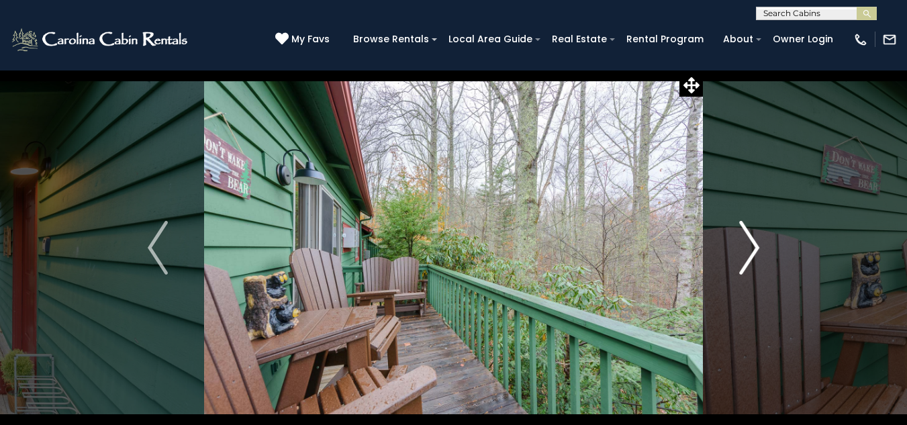
click at [752, 249] on img "Next" at bounding box center [749, 248] width 20 height 54
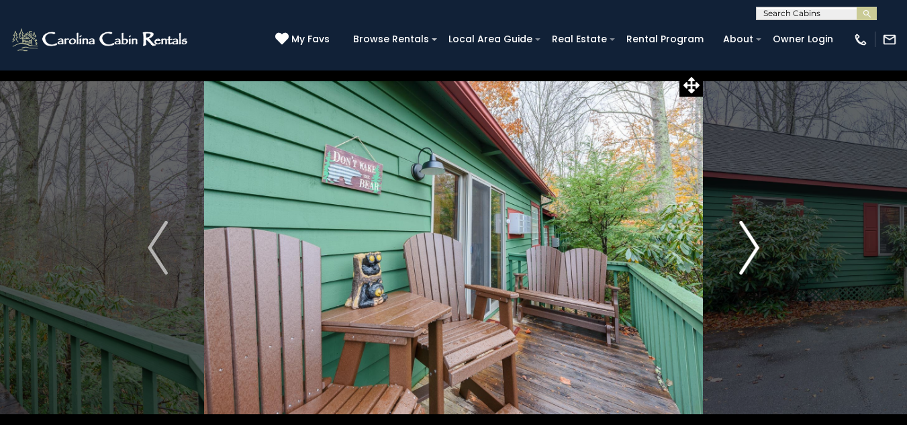
click at [752, 249] on img "Next" at bounding box center [749, 248] width 20 height 54
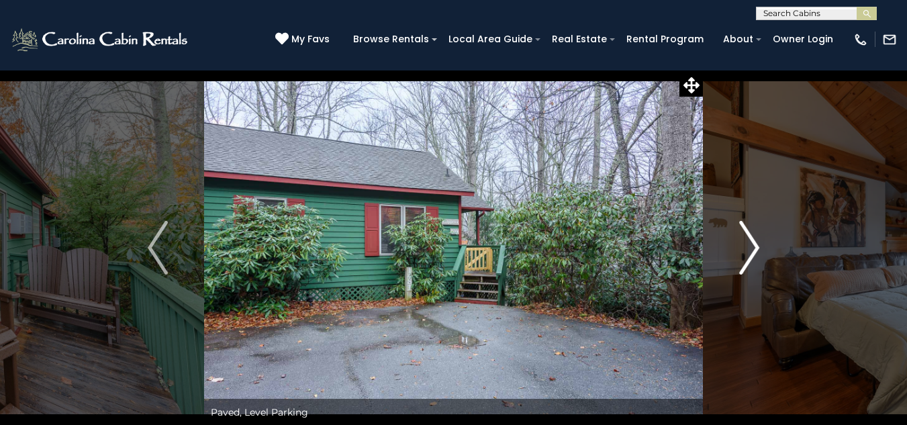
click at [752, 249] on img "Next" at bounding box center [749, 248] width 20 height 54
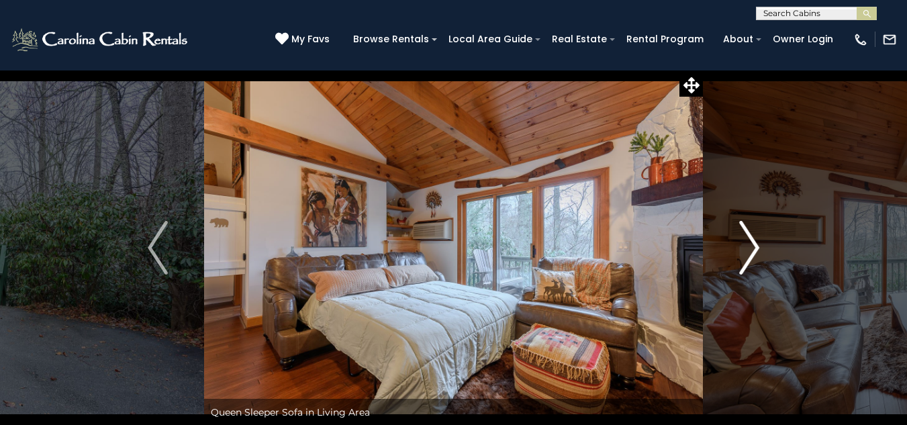
click at [756, 236] on img "Next" at bounding box center [749, 248] width 20 height 54
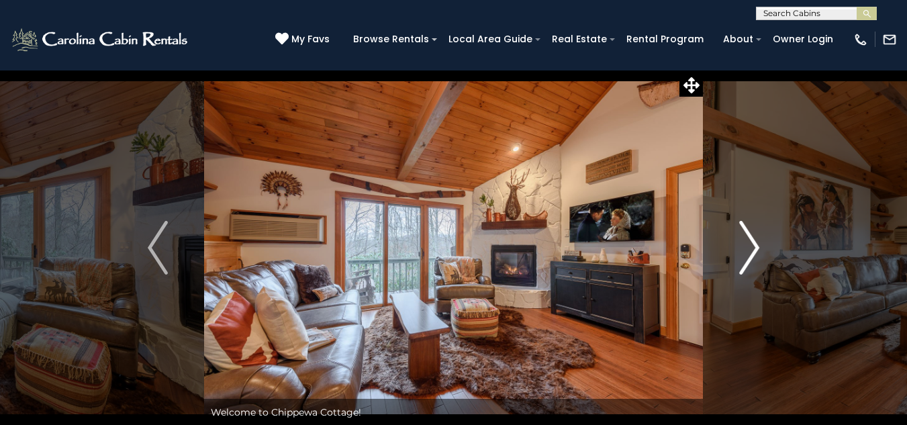
click at [756, 236] on img "Next" at bounding box center [749, 248] width 20 height 54
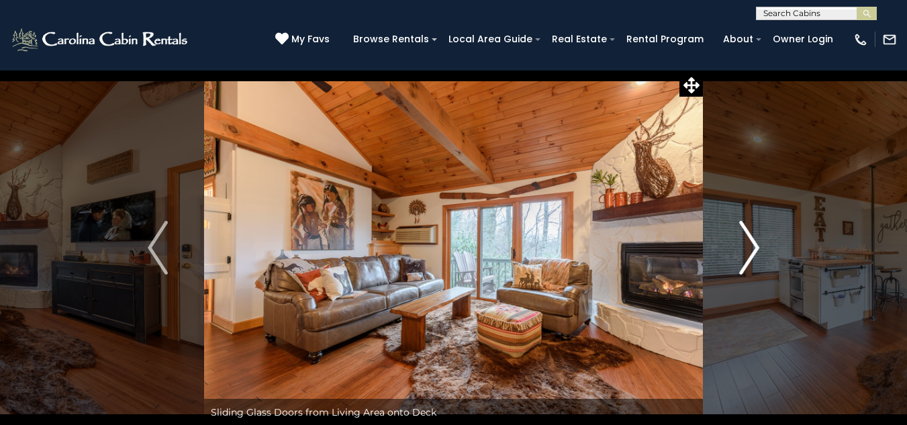
click at [756, 236] on img "Next" at bounding box center [749, 248] width 20 height 54
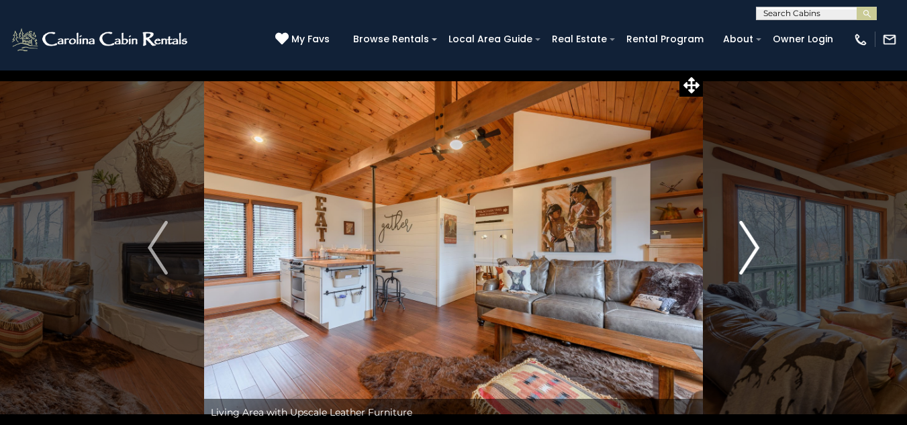
click at [756, 236] on img "Next" at bounding box center [749, 248] width 20 height 54
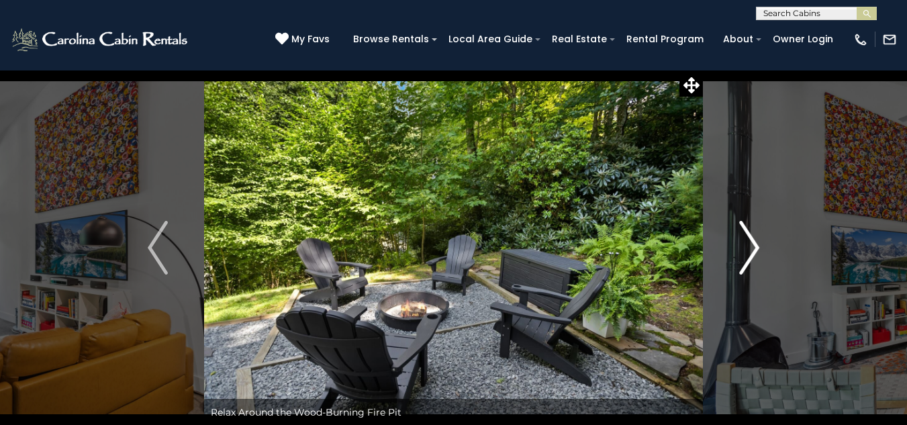
click at [754, 249] on img "Next" at bounding box center [749, 248] width 20 height 54
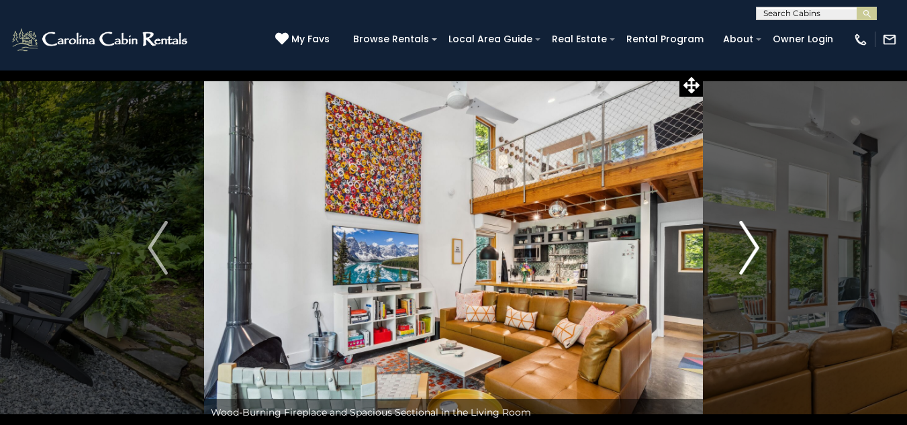
click at [754, 249] on img "Next" at bounding box center [749, 248] width 20 height 54
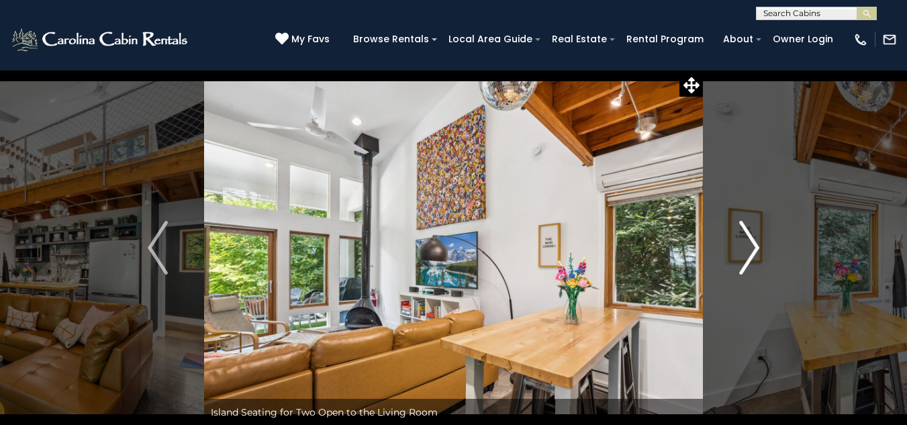
click at [754, 249] on img "Next" at bounding box center [749, 248] width 20 height 54
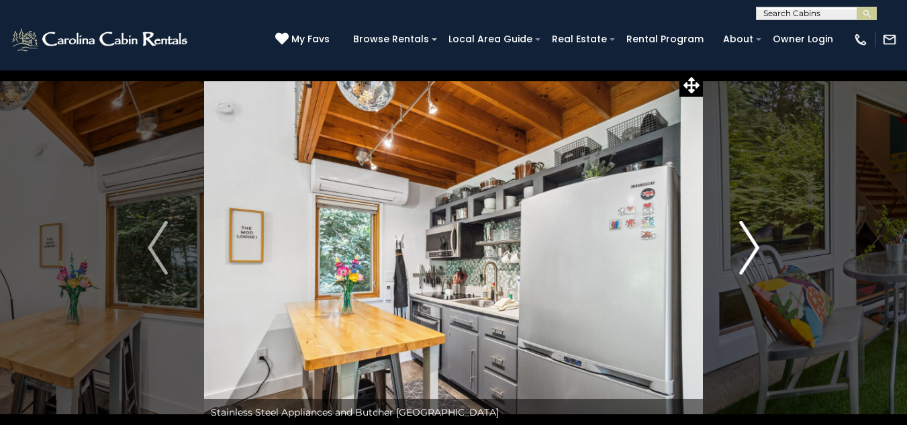
click at [754, 249] on img "Next" at bounding box center [749, 248] width 20 height 54
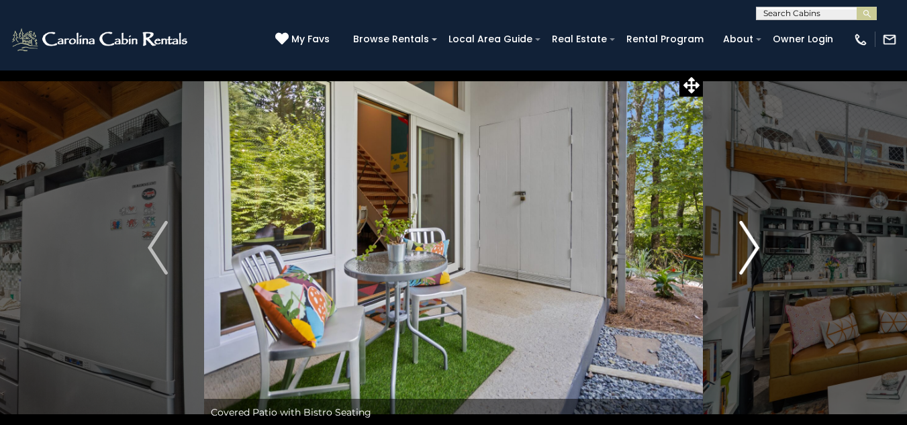
click at [754, 249] on img "Next" at bounding box center [749, 248] width 20 height 54
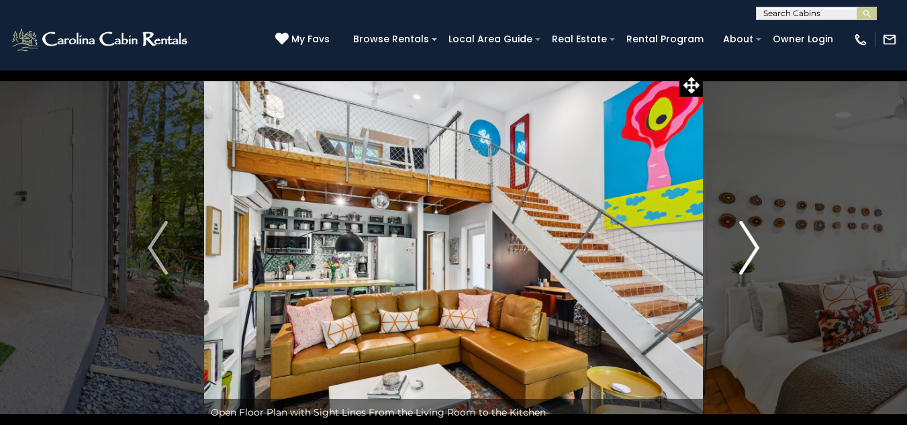
click at [754, 249] on img "Next" at bounding box center [749, 248] width 20 height 54
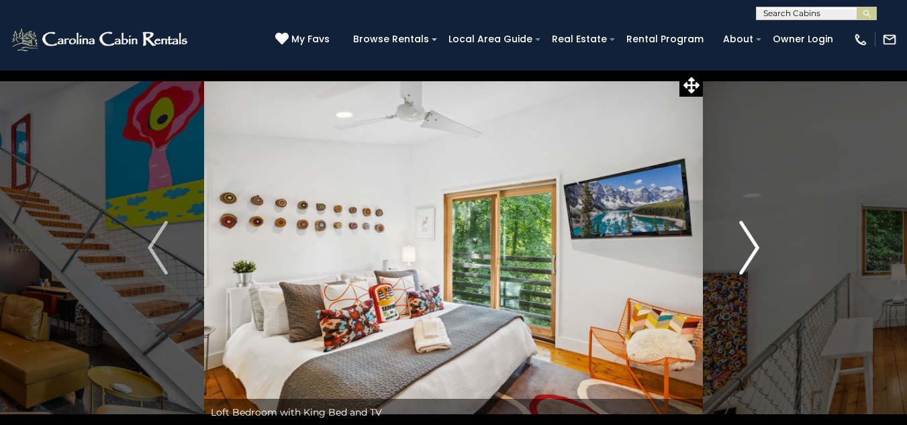
click at [754, 249] on img "Next" at bounding box center [749, 248] width 20 height 54
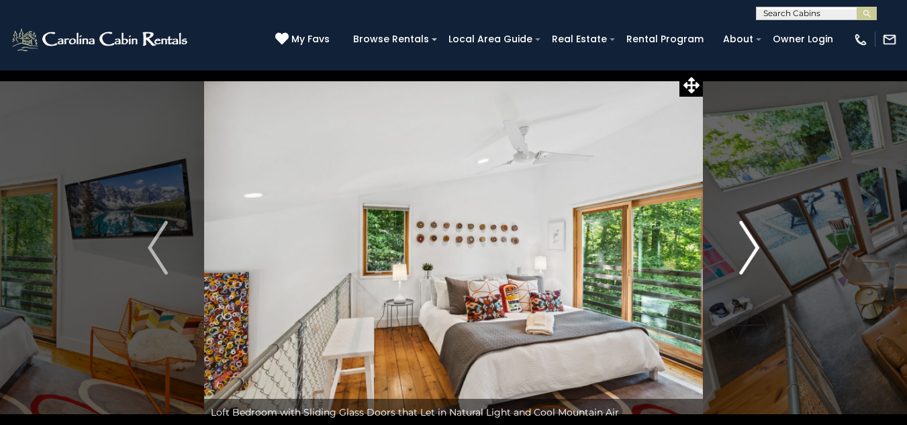
click at [754, 249] on img "Next" at bounding box center [749, 248] width 20 height 54
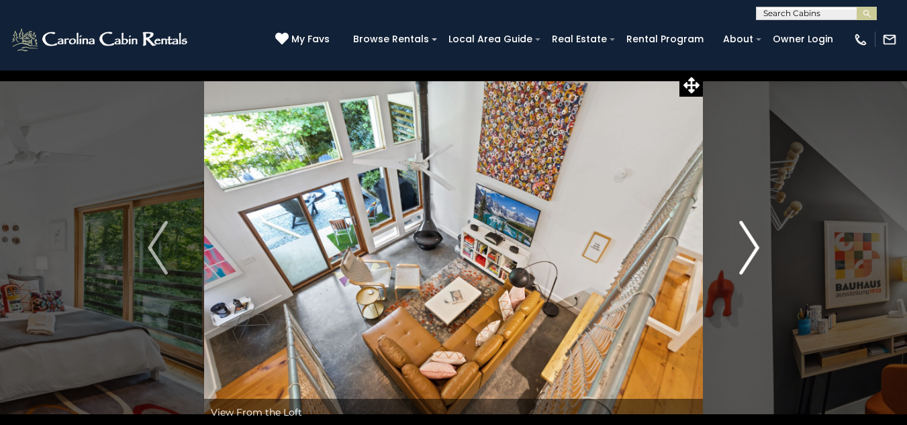
click at [754, 249] on img "Next" at bounding box center [749, 248] width 20 height 54
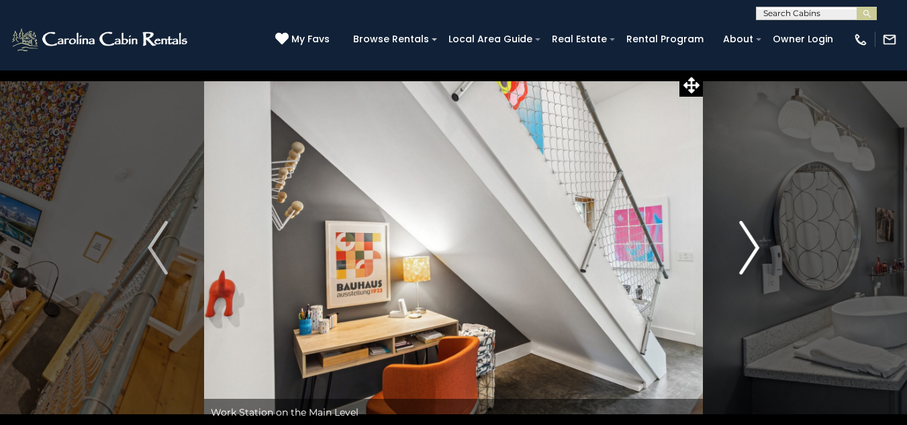
click at [754, 249] on img "Next" at bounding box center [749, 248] width 20 height 54
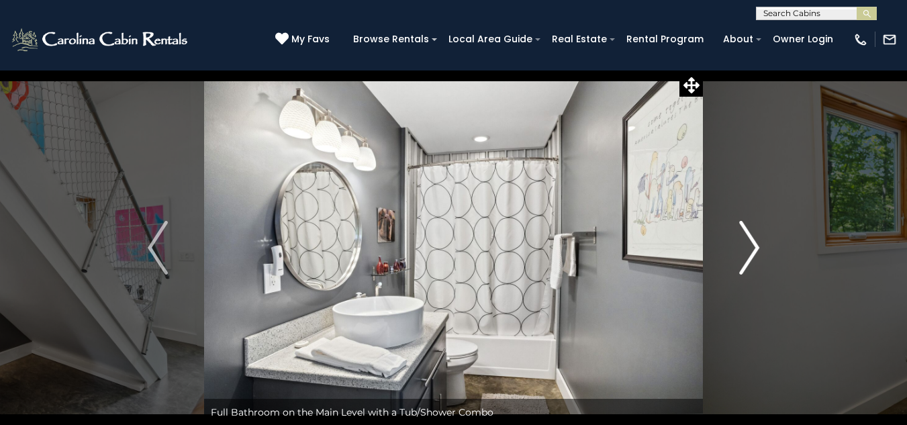
click at [754, 249] on img "Next" at bounding box center [749, 248] width 20 height 54
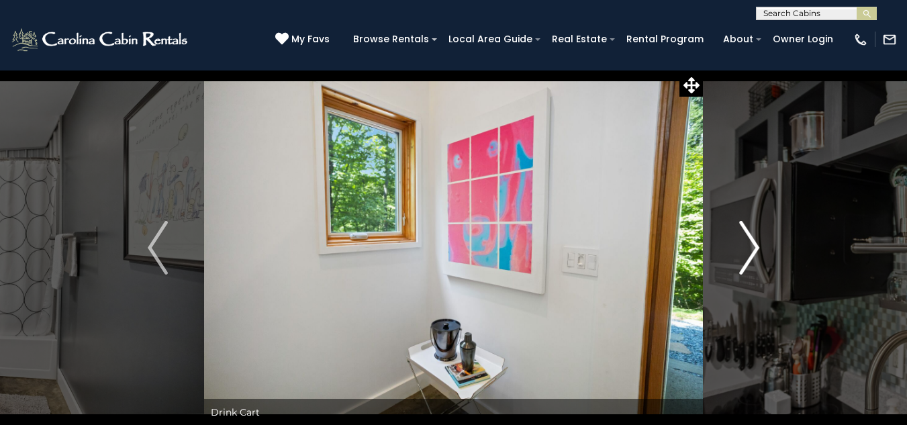
click at [754, 249] on img "Next" at bounding box center [749, 248] width 20 height 54
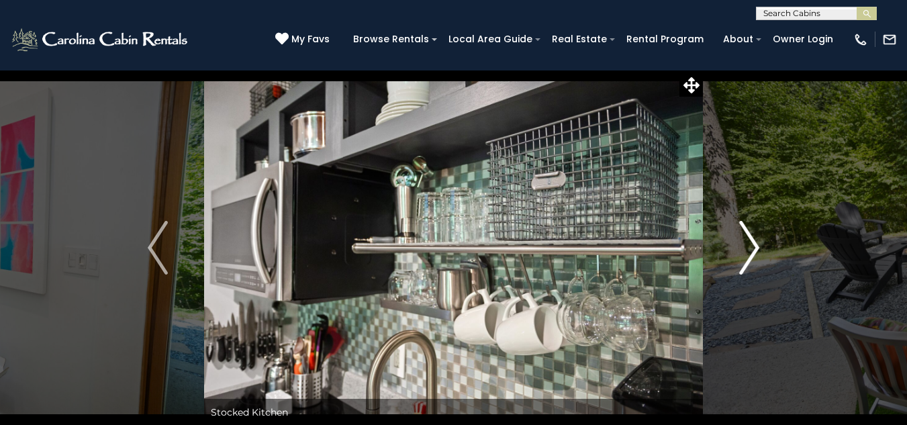
click at [754, 249] on img "Next" at bounding box center [749, 248] width 20 height 54
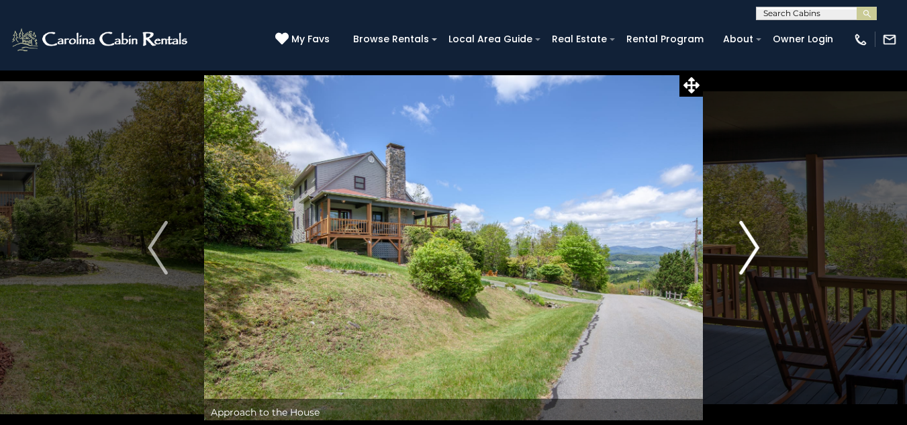
click at [756, 247] on img "Next" at bounding box center [749, 248] width 20 height 54
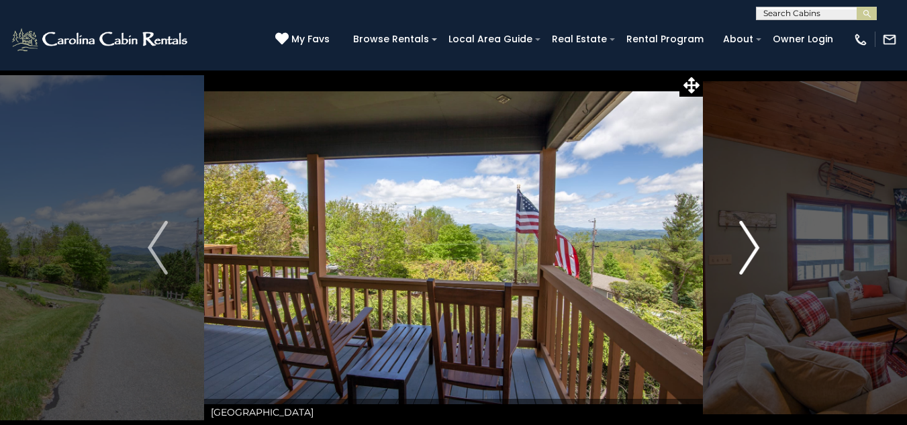
click at [756, 247] on img "Next" at bounding box center [749, 248] width 20 height 54
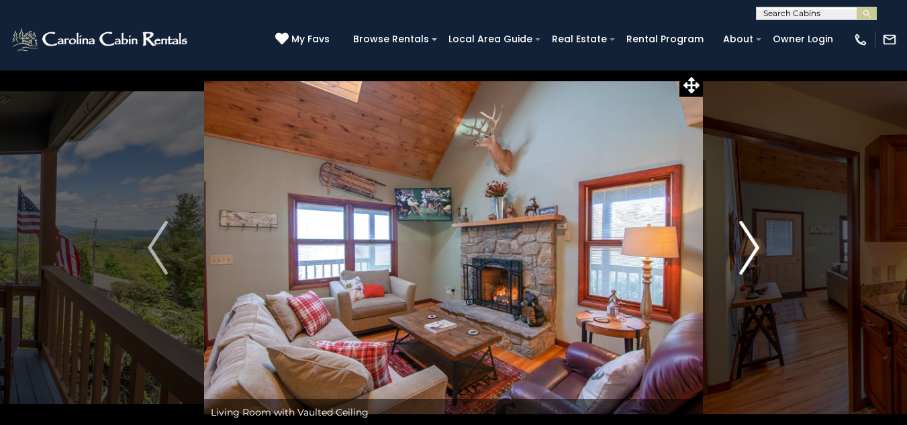
click at [756, 247] on img "Next" at bounding box center [749, 248] width 20 height 54
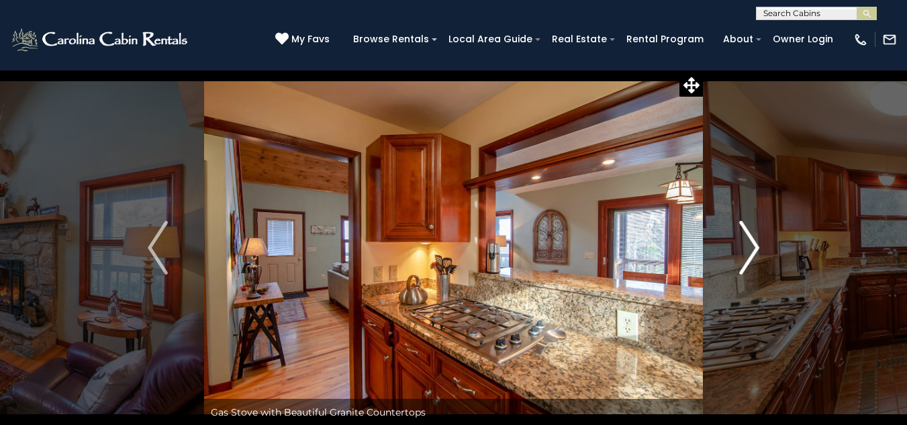
click at [756, 247] on img "Next" at bounding box center [749, 248] width 20 height 54
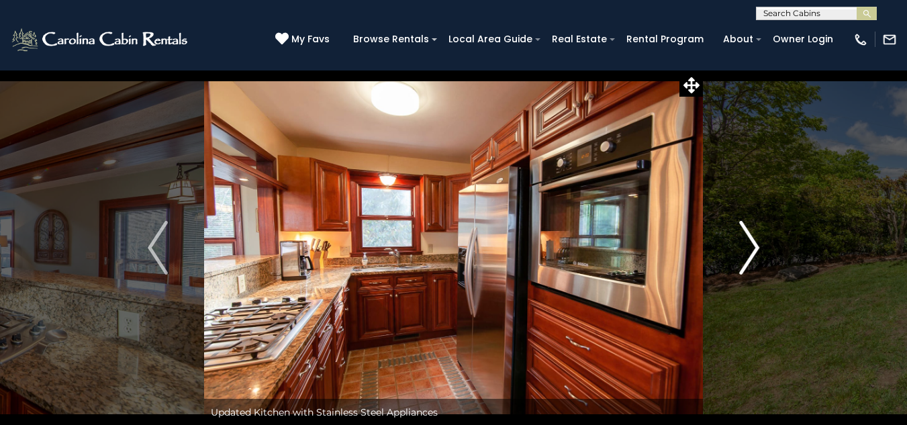
click at [756, 247] on img "Next" at bounding box center [749, 248] width 20 height 54
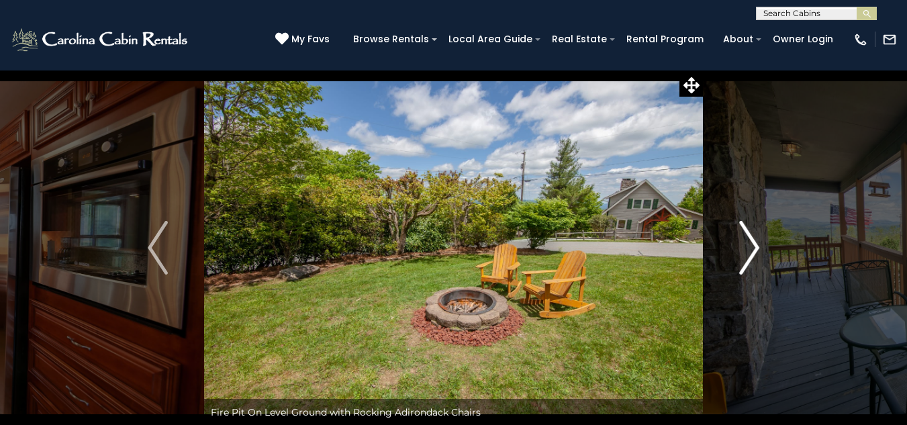
click at [756, 248] on img "Next" at bounding box center [749, 248] width 20 height 54
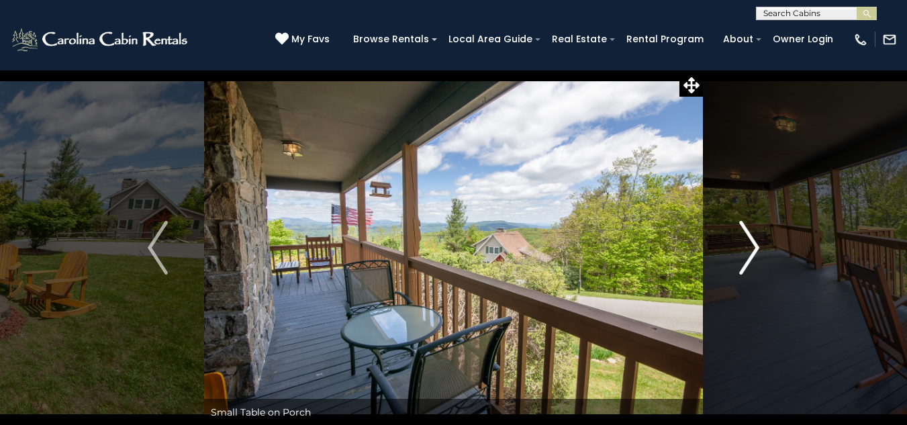
click at [756, 248] on img "Next" at bounding box center [749, 248] width 20 height 54
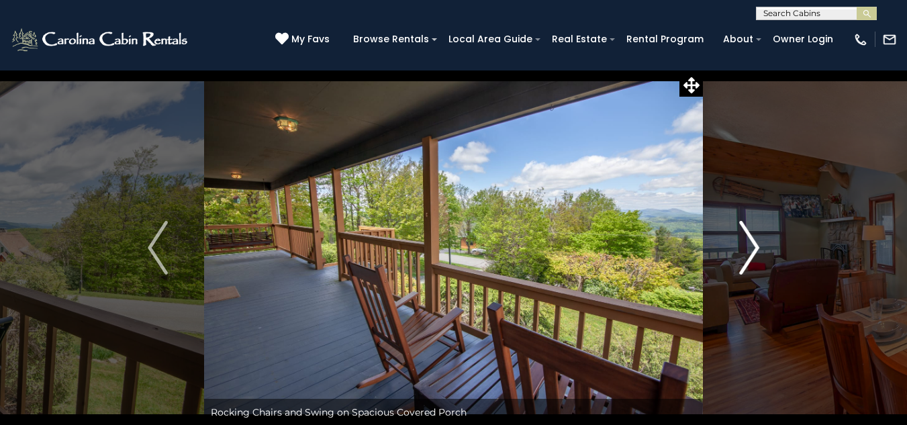
click at [756, 248] on img "Next" at bounding box center [749, 248] width 20 height 54
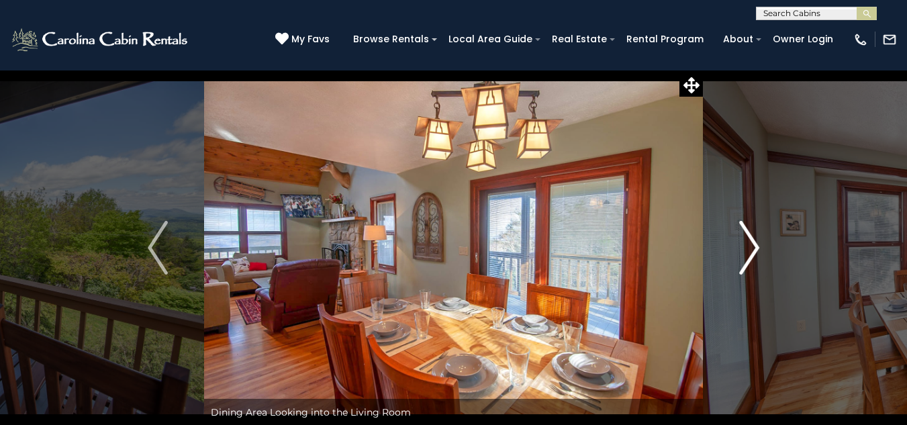
click at [756, 248] on img "Next" at bounding box center [749, 248] width 20 height 54
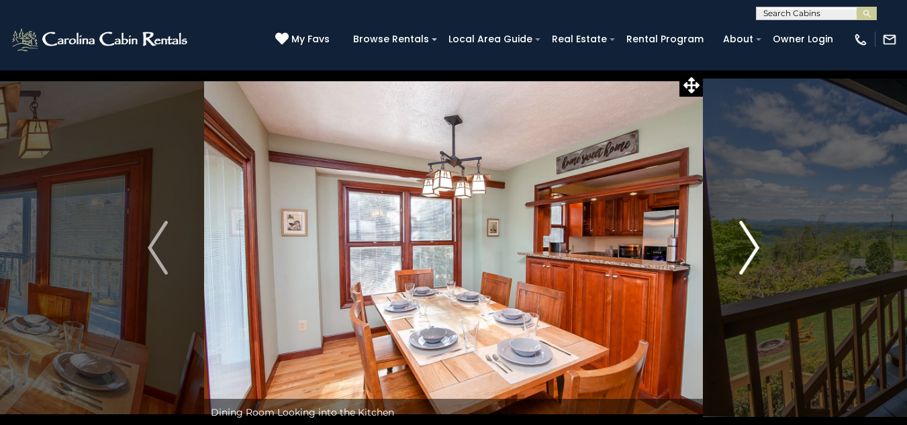
click at [756, 248] on img "Next" at bounding box center [749, 248] width 20 height 54
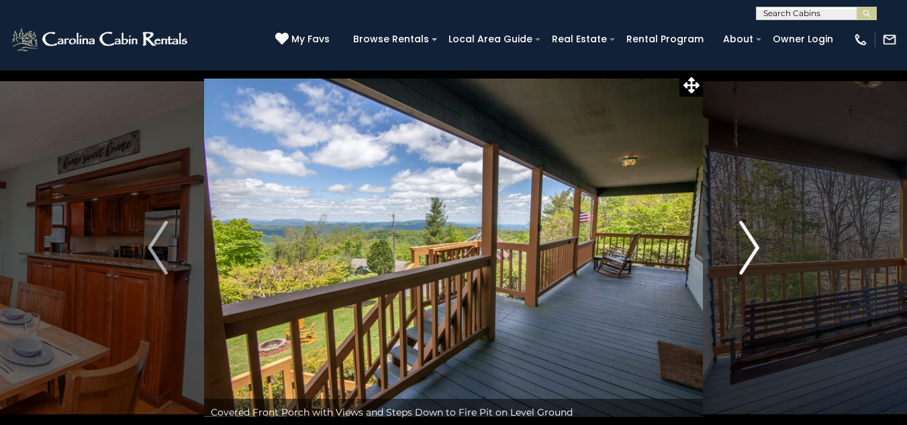
click at [753, 247] on img "Next" at bounding box center [749, 248] width 20 height 54
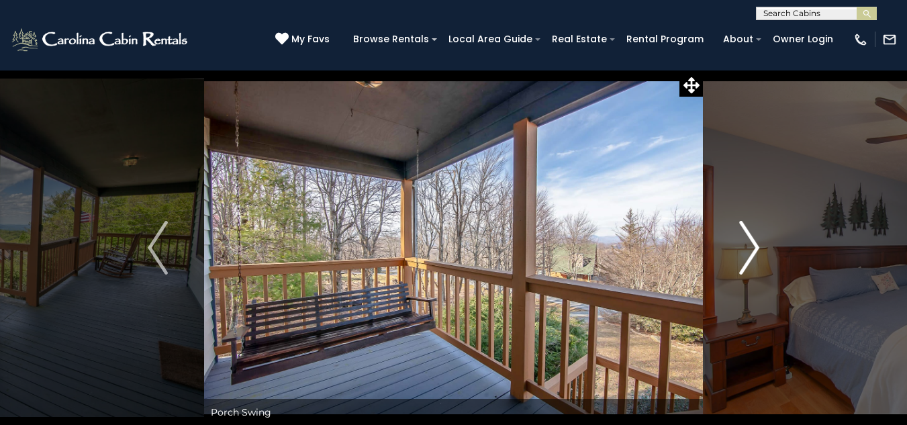
click at [753, 247] on img "Next" at bounding box center [749, 248] width 20 height 54
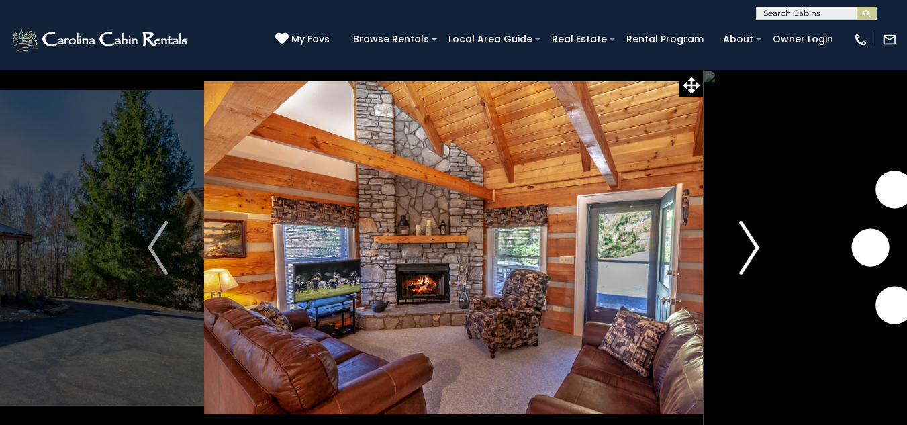
click at [756, 252] on img "Next" at bounding box center [749, 248] width 20 height 54
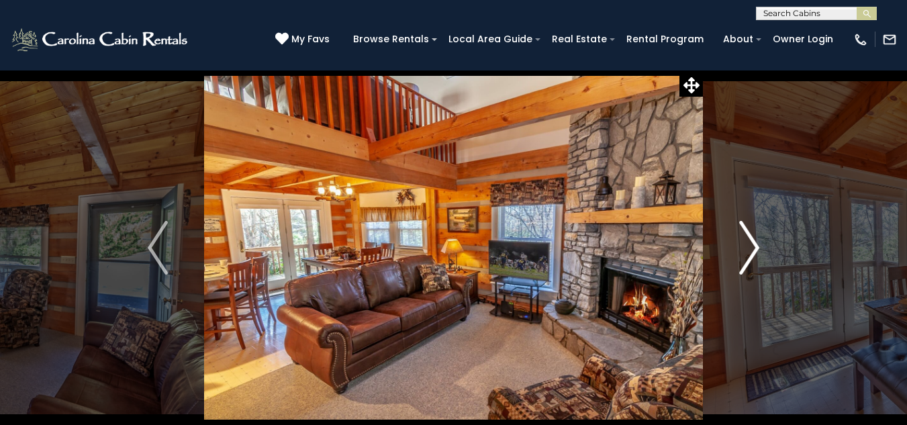
click at [756, 252] on img "Next" at bounding box center [749, 248] width 20 height 54
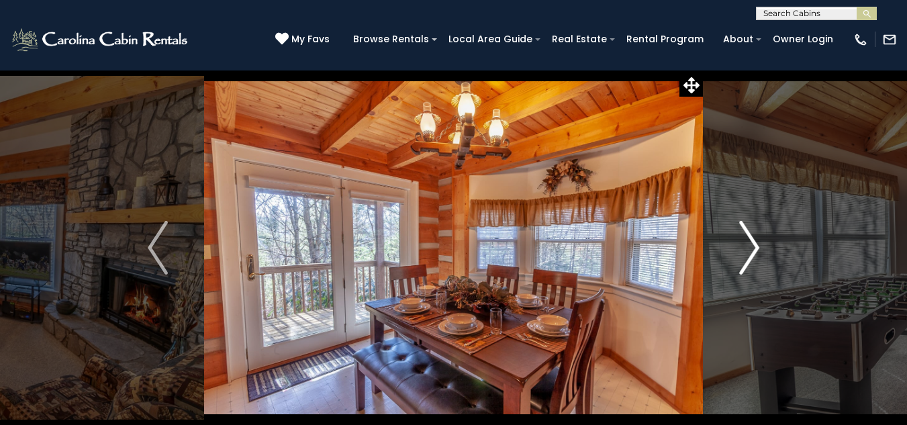
click at [756, 252] on img "Next" at bounding box center [749, 248] width 20 height 54
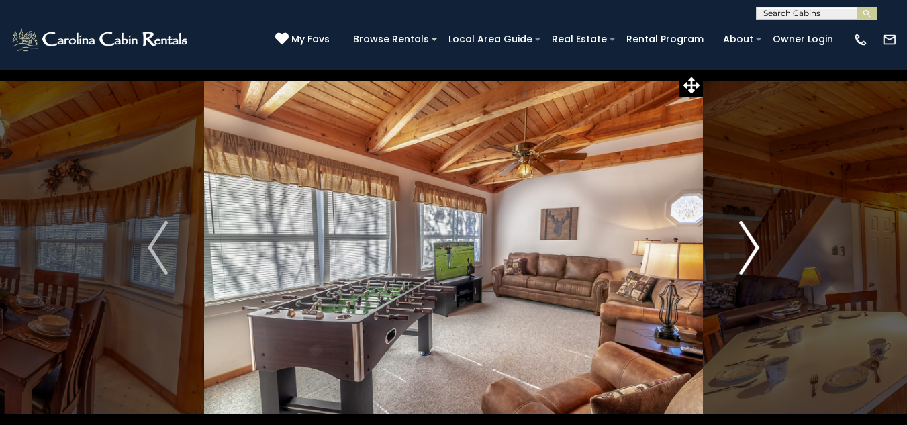
click at [756, 252] on img "Next" at bounding box center [749, 248] width 20 height 54
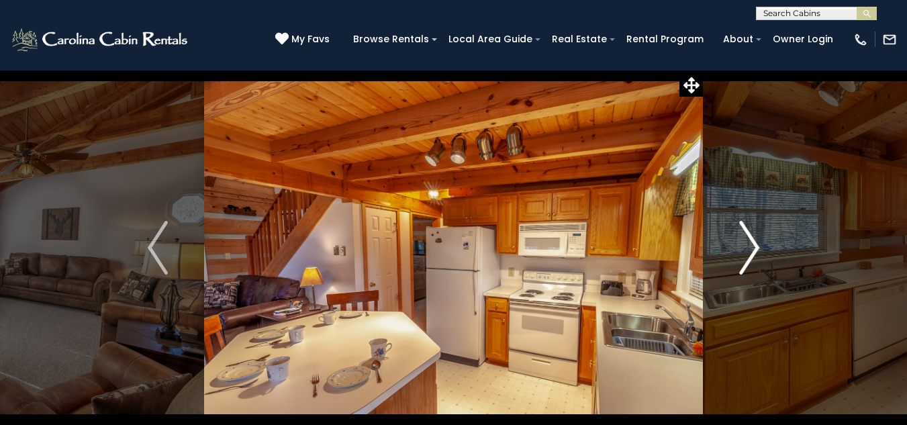
click at [756, 252] on img "Next" at bounding box center [749, 248] width 20 height 54
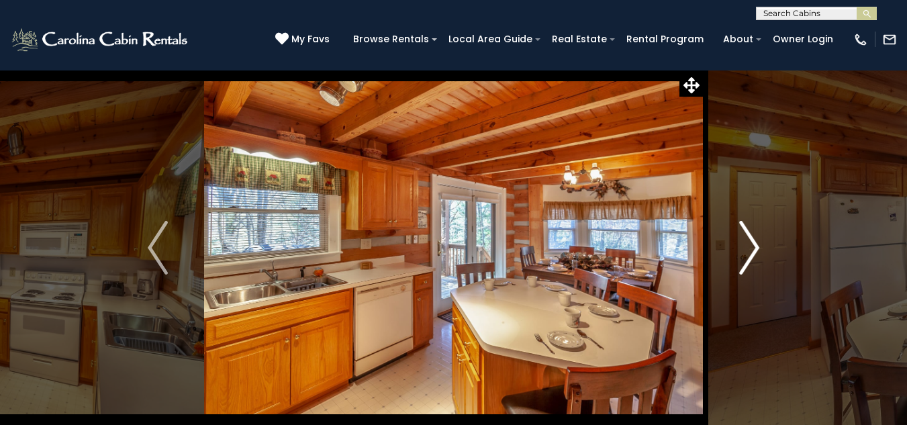
click at [756, 252] on img "Next" at bounding box center [749, 248] width 20 height 54
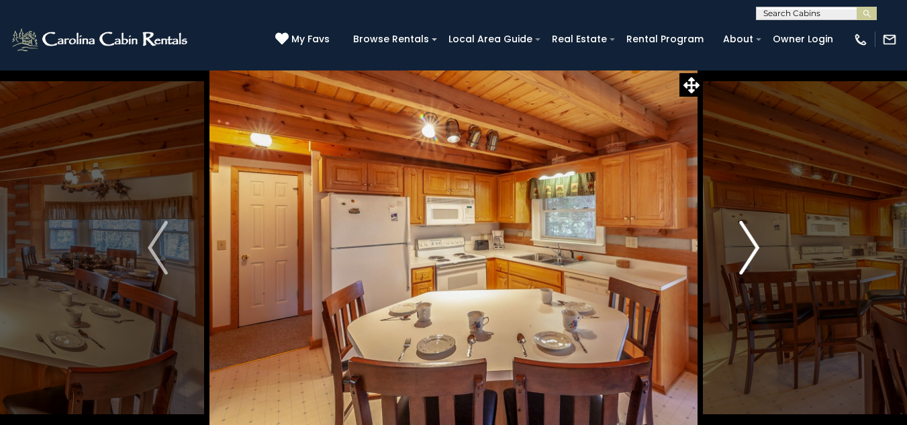
click at [756, 252] on img "Next" at bounding box center [749, 248] width 20 height 54
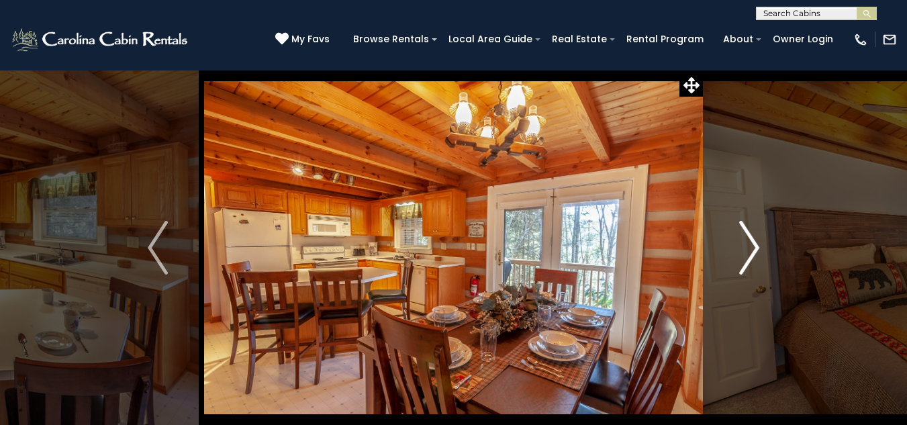
click at [756, 252] on img "Next" at bounding box center [749, 248] width 20 height 54
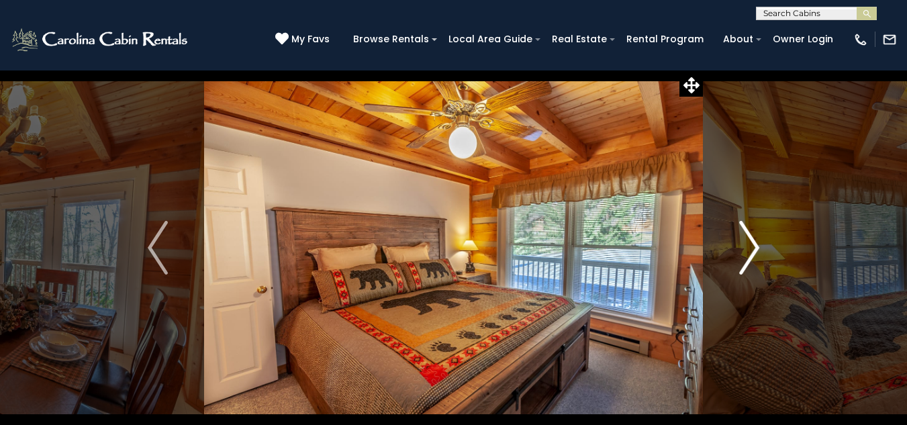
click at [749, 252] on img "Next" at bounding box center [749, 248] width 20 height 54
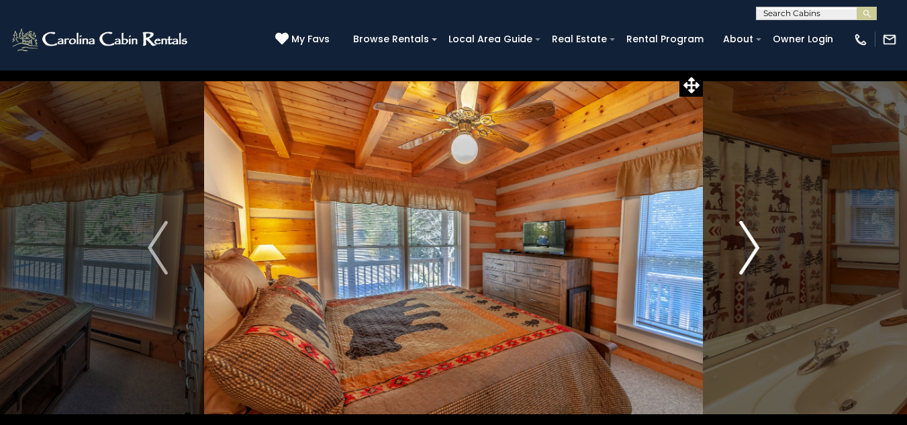
click at [749, 252] on img "Next" at bounding box center [749, 248] width 20 height 54
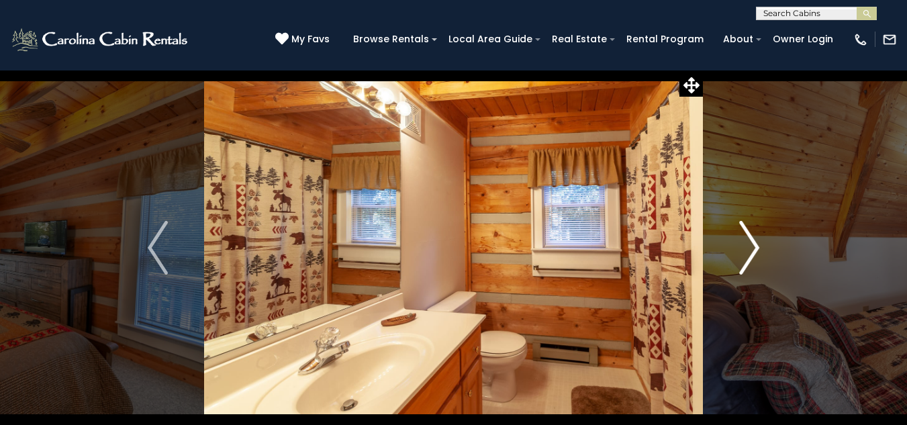
click at [749, 252] on img "Next" at bounding box center [749, 248] width 20 height 54
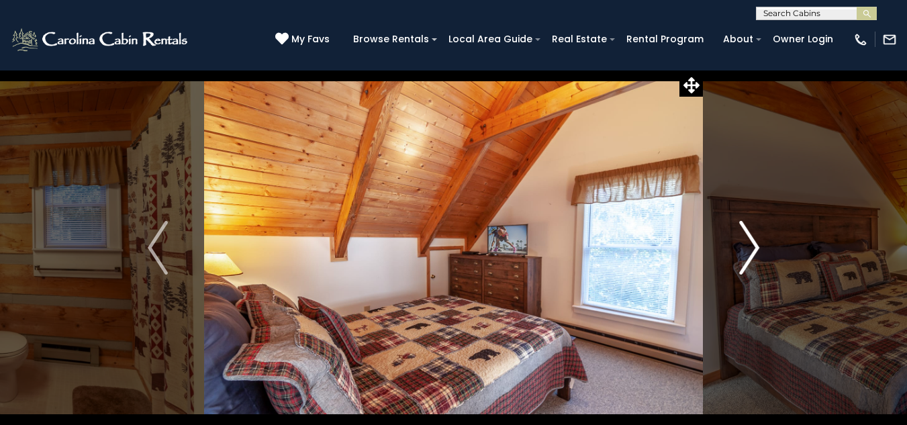
click at [749, 252] on img "Next" at bounding box center [749, 248] width 20 height 54
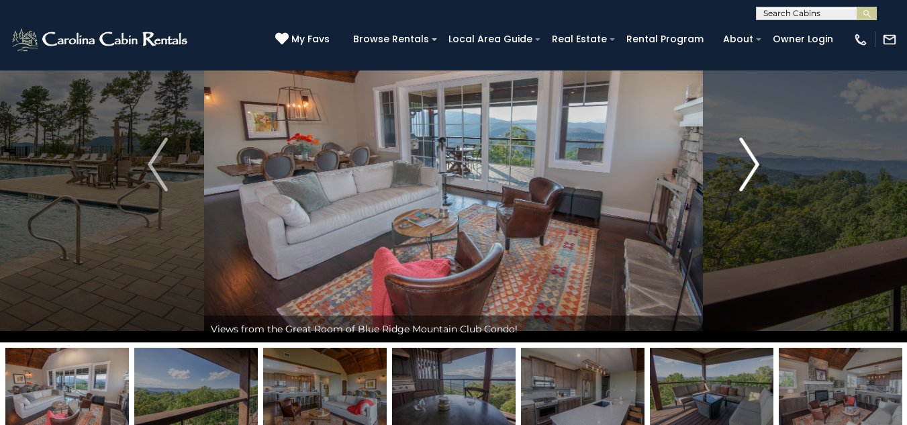
click at [746, 171] on img "Next" at bounding box center [749, 165] width 20 height 54
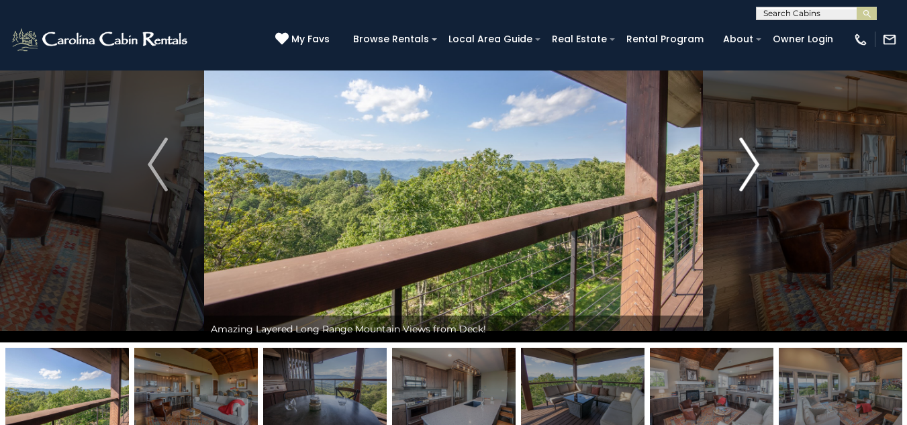
click at [746, 171] on img "Next" at bounding box center [749, 165] width 20 height 54
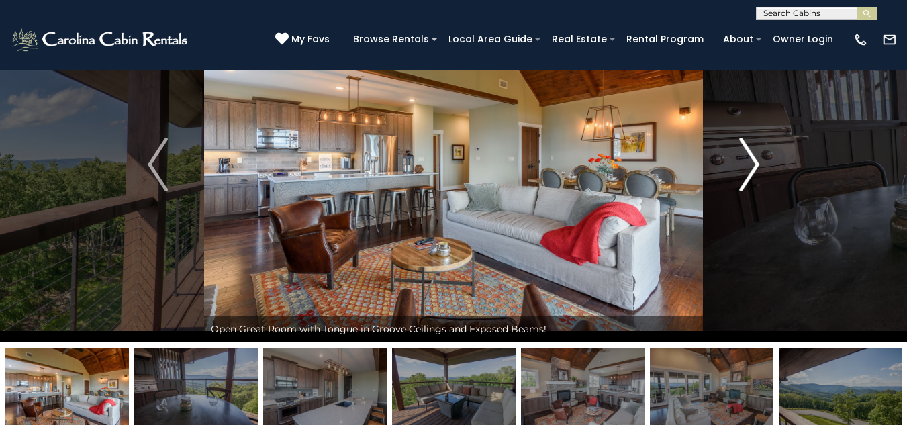
click at [746, 171] on img "Next" at bounding box center [749, 165] width 20 height 54
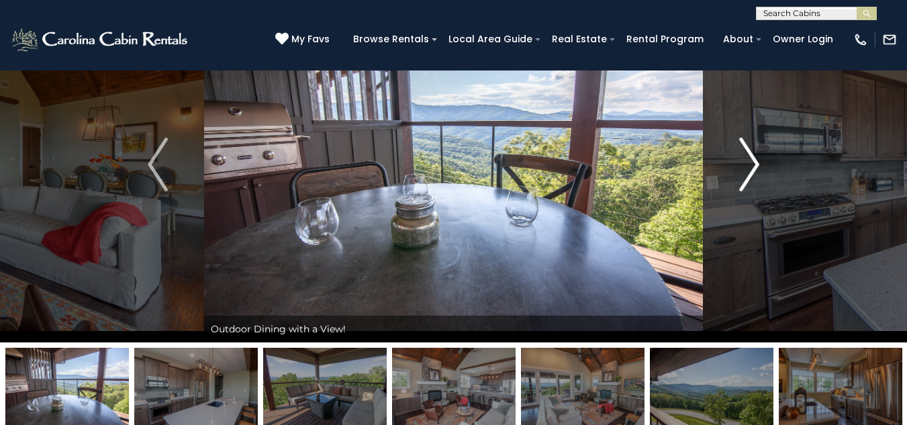
click at [746, 171] on img "Next" at bounding box center [749, 165] width 20 height 54
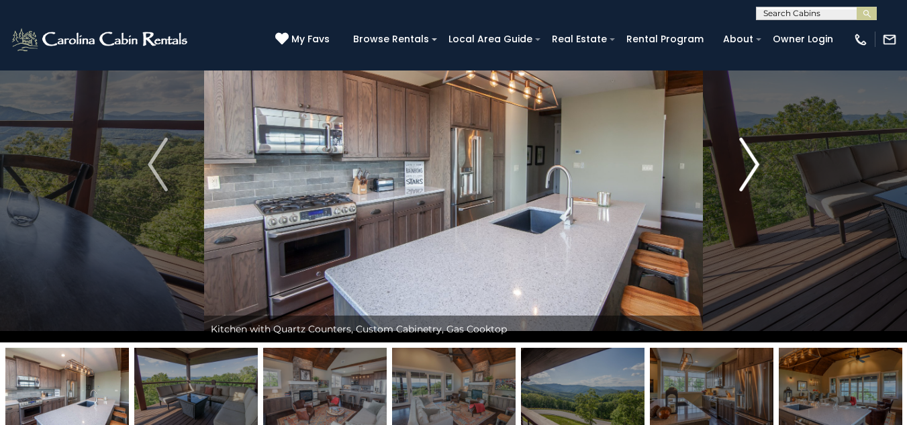
click at [746, 171] on img "Next" at bounding box center [749, 165] width 20 height 54
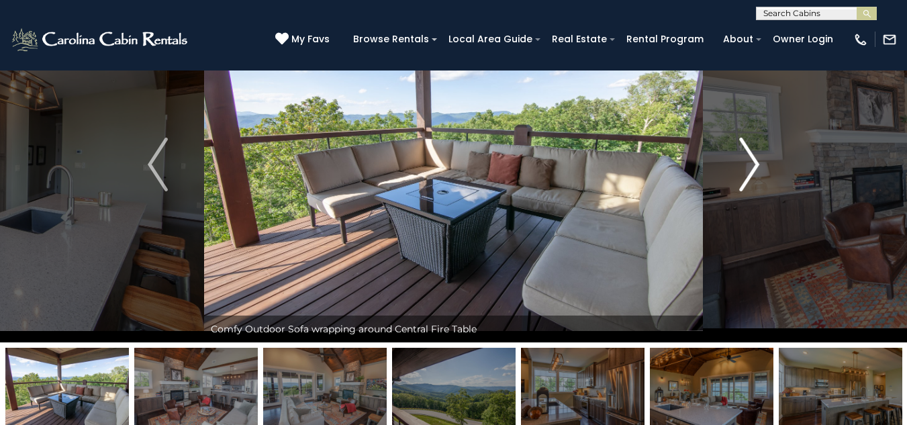
click at [746, 171] on img "Next" at bounding box center [749, 165] width 20 height 54
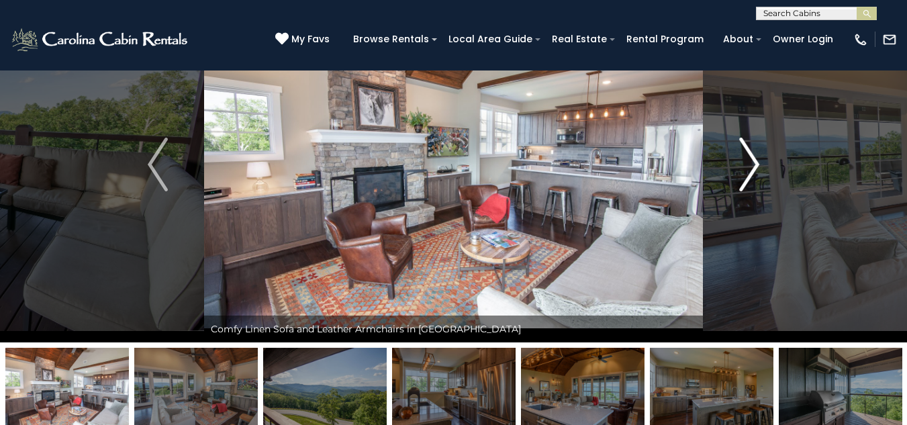
click at [746, 171] on img "Next" at bounding box center [749, 165] width 20 height 54
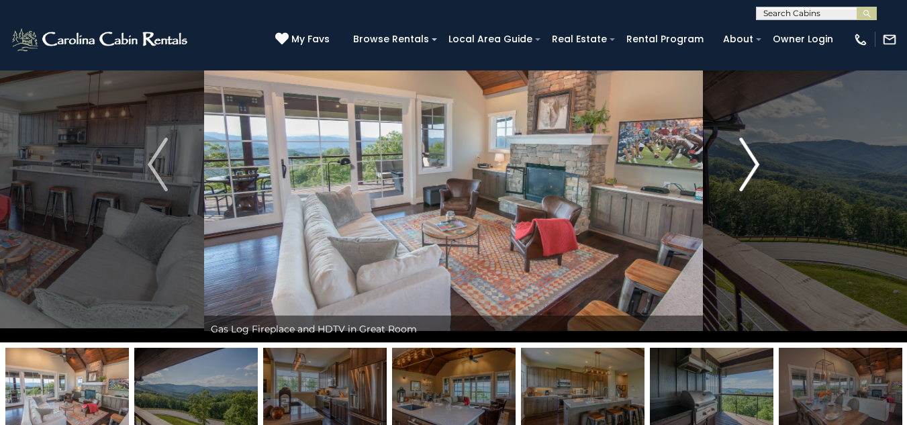
click at [746, 171] on img "Next" at bounding box center [749, 165] width 20 height 54
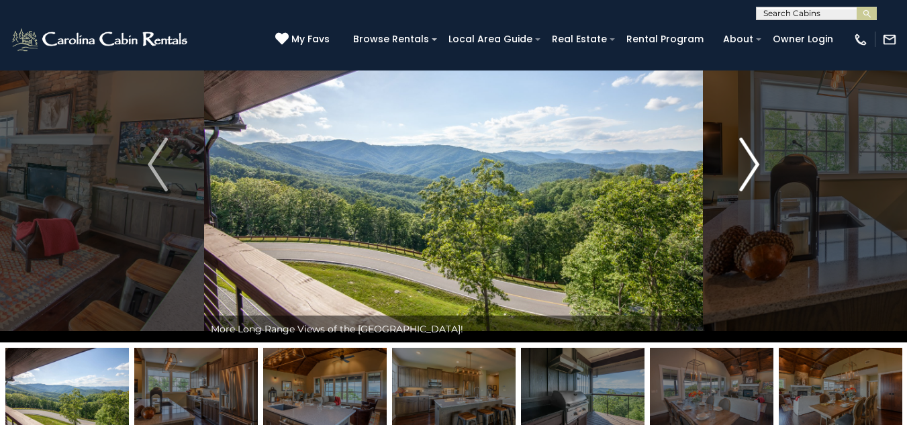
click at [746, 171] on img "Next" at bounding box center [749, 165] width 20 height 54
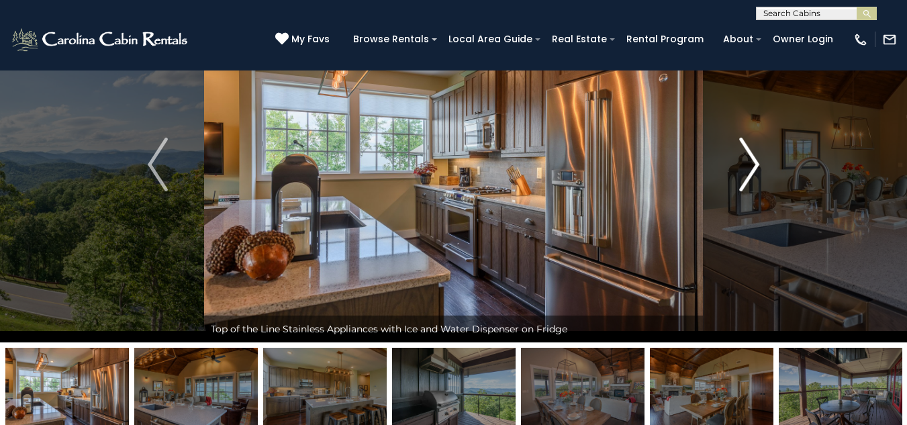
click at [746, 171] on img "Next" at bounding box center [749, 165] width 20 height 54
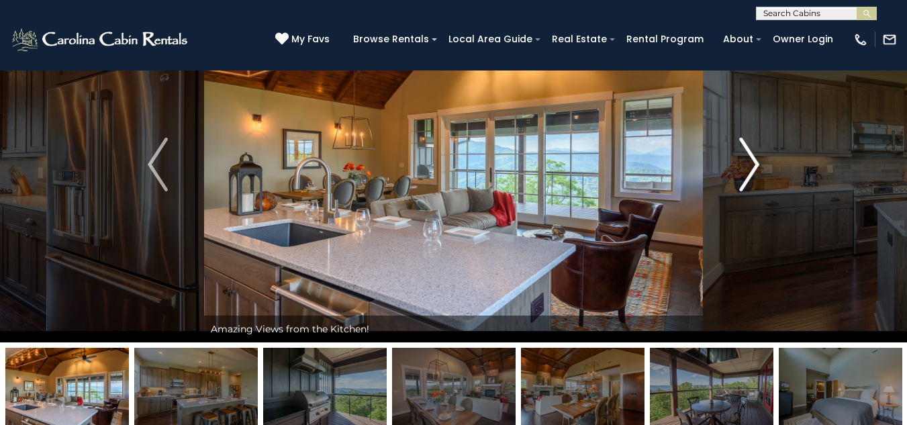
click at [746, 171] on img "Next" at bounding box center [749, 165] width 20 height 54
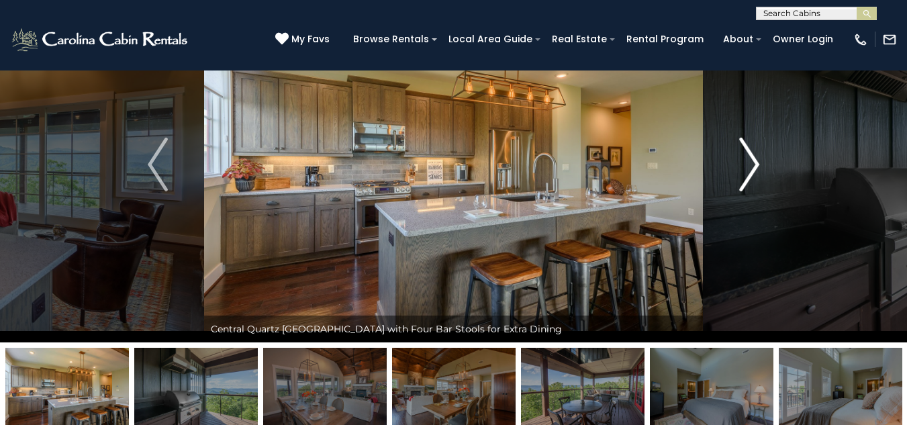
click at [746, 171] on img "Next" at bounding box center [749, 165] width 20 height 54
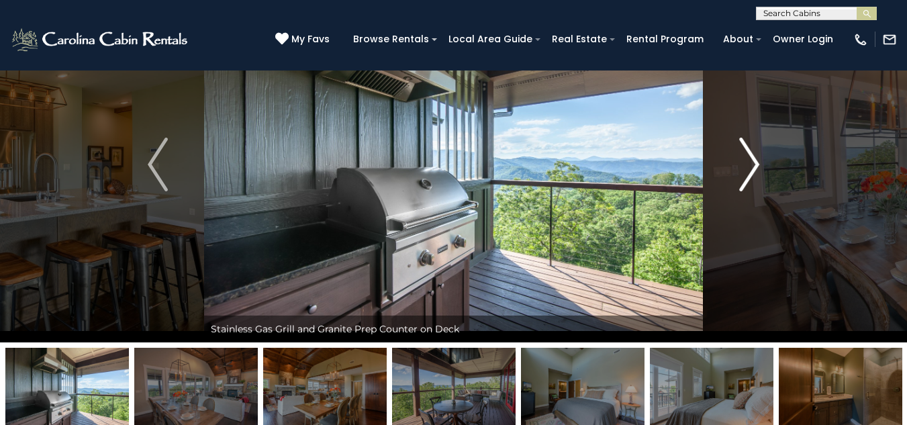
click at [746, 171] on img "Next" at bounding box center [749, 165] width 20 height 54
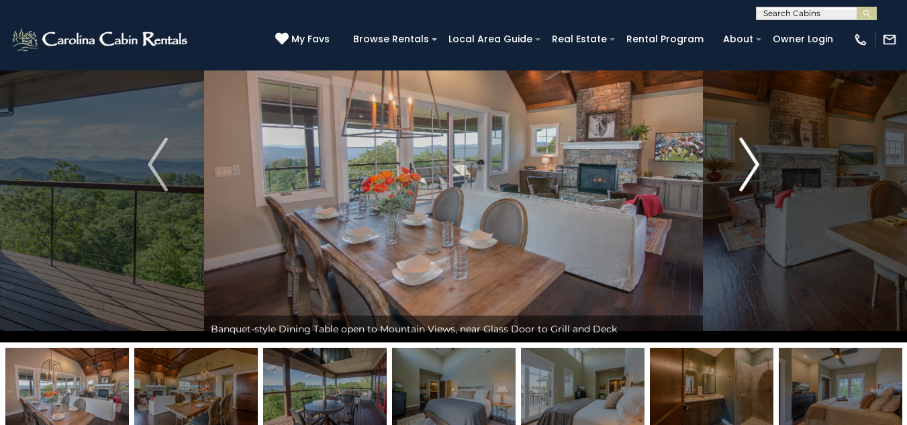
click at [746, 171] on img "Next" at bounding box center [749, 165] width 20 height 54
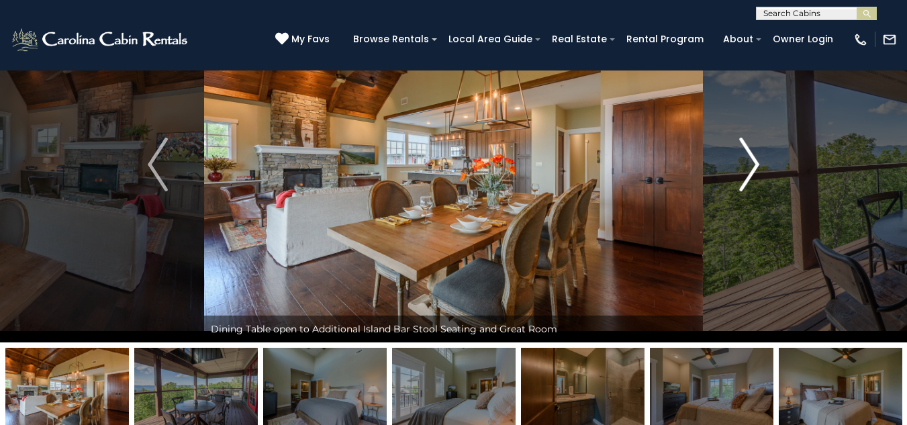
click at [746, 171] on img "Next" at bounding box center [749, 165] width 20 height 54
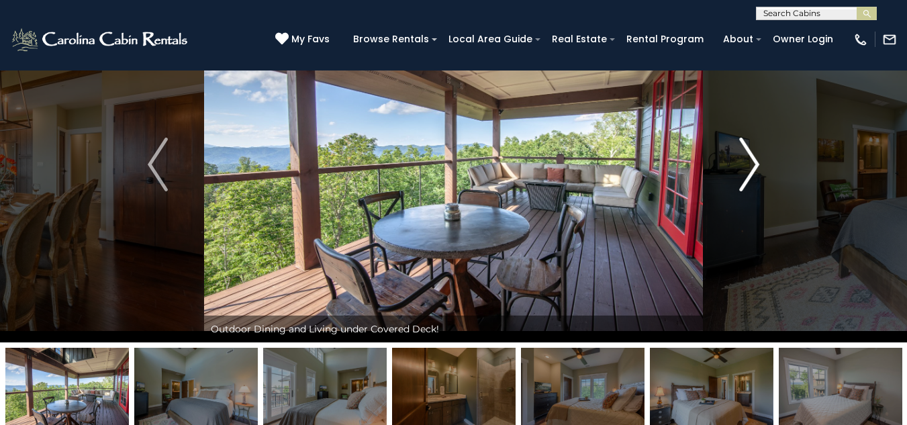
click at [746, 171] on img "Next" at bounding box center [749, 165] width 20 height 54
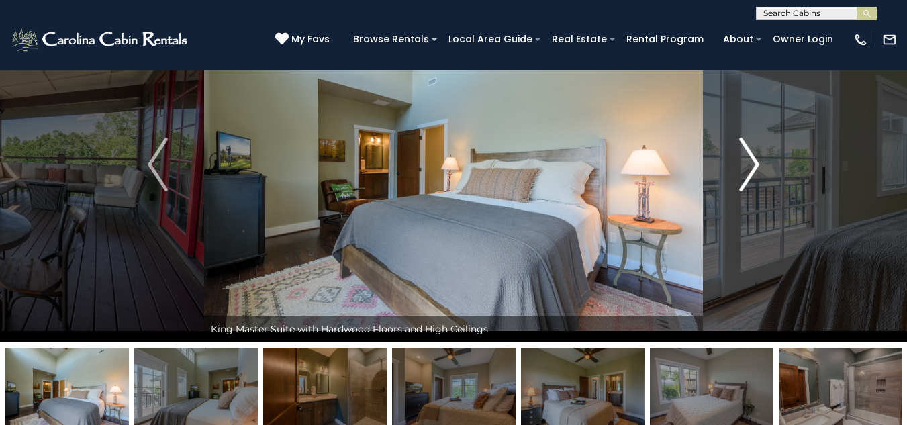
click at [746, 171] on img "Next" at bounding box center [749, 165] width 20 height 54
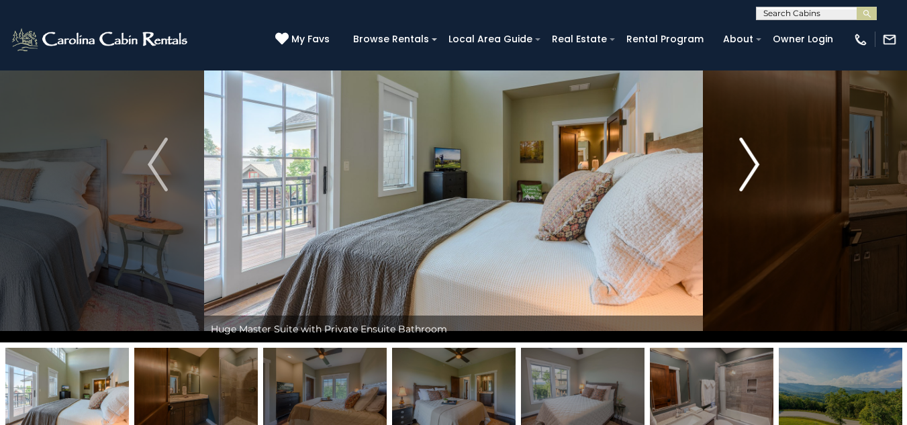
click at [746, 171] on img "Next" at bounding box center [749, 165] width 20 height 54
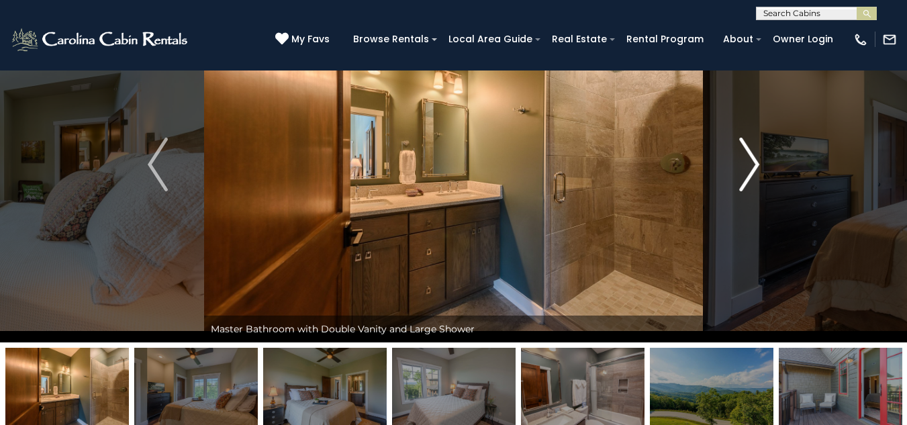
click at [746, 171] on img "Next" at bounding box center [749, 165] width 20 height 54
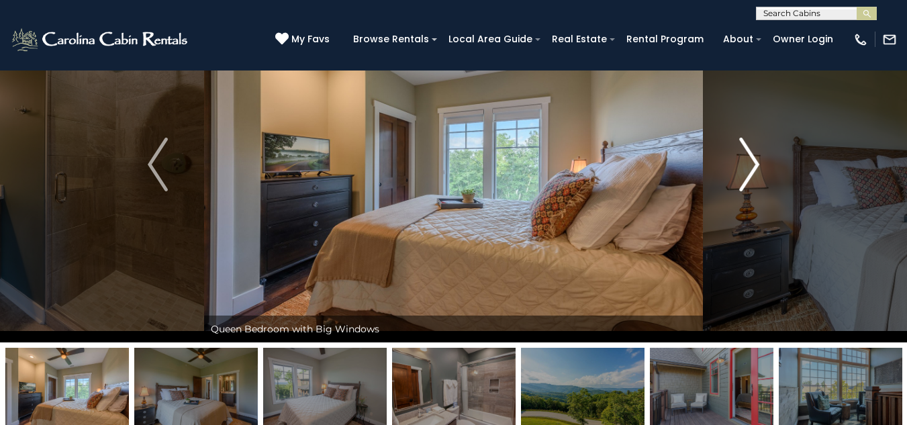
click at [746, 171] on img "Next" at bounding box center [749, 165] width 20 height 54
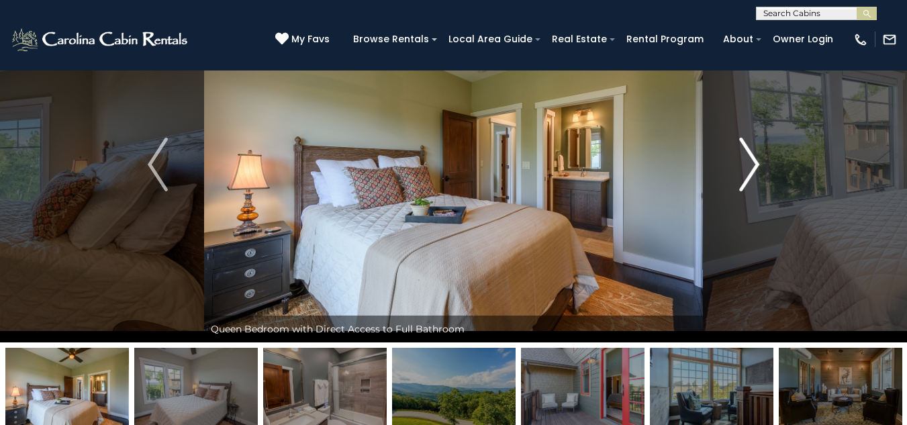
click at [746, 171] on img "Next" at bounding box center [749, 165] width 20 height 54
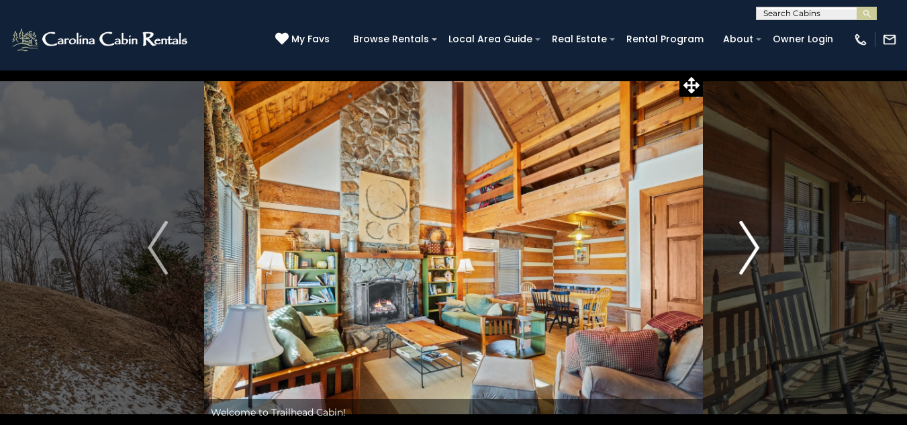
click at [752, 249] on img "Next" at bounding box center [749, 248] width 20 height 54
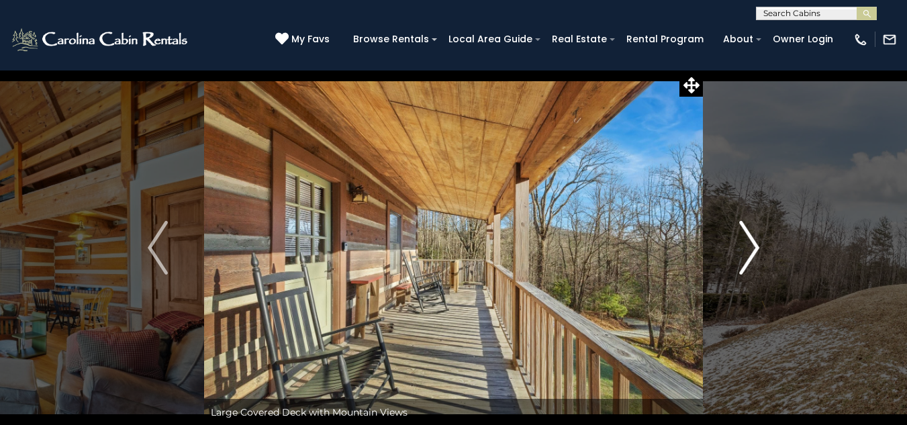
click at [752, 249] on img "Next" at bounding box center [749, 248] width 20 height 54
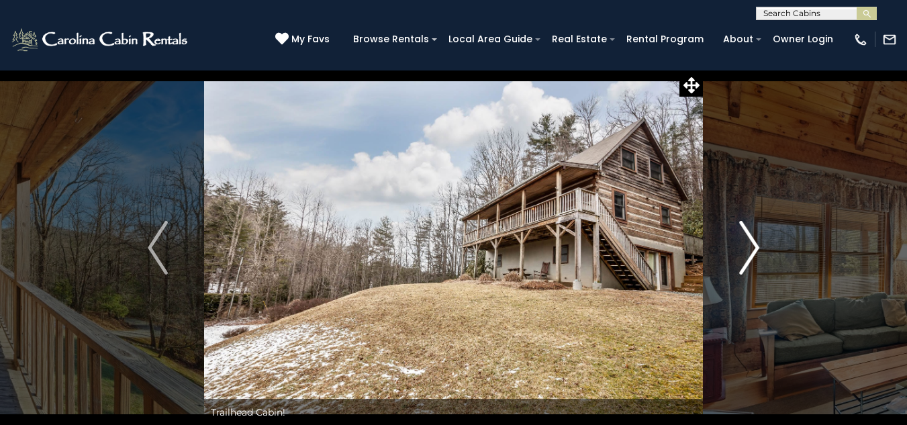
click at [752, 249] on img "Next" at bounding box center [749, 248] width 20 height 54
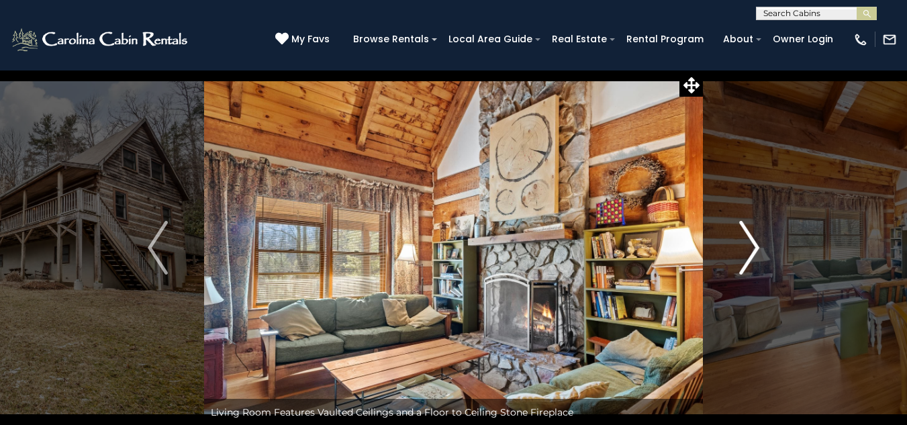
click at [752, 249] on img "Next" at bounding box center [749, 248] width 20 height 54
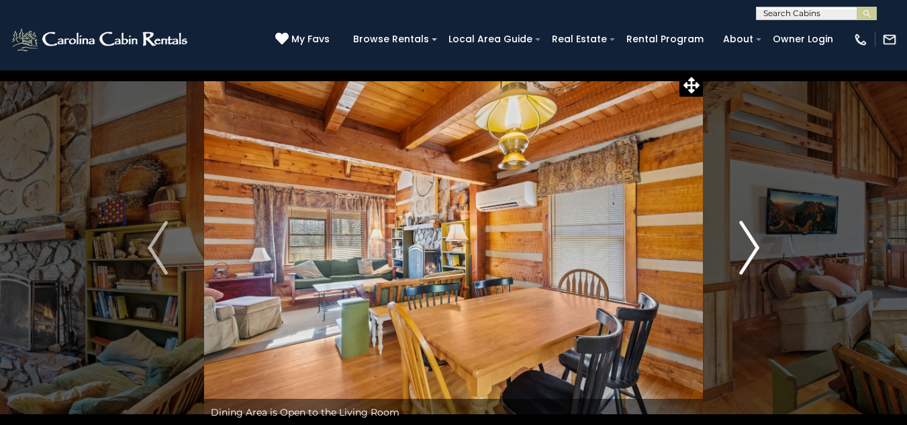
click at [752, 249] on img "Next" at bounding box center [749, 248] width 20 height 54
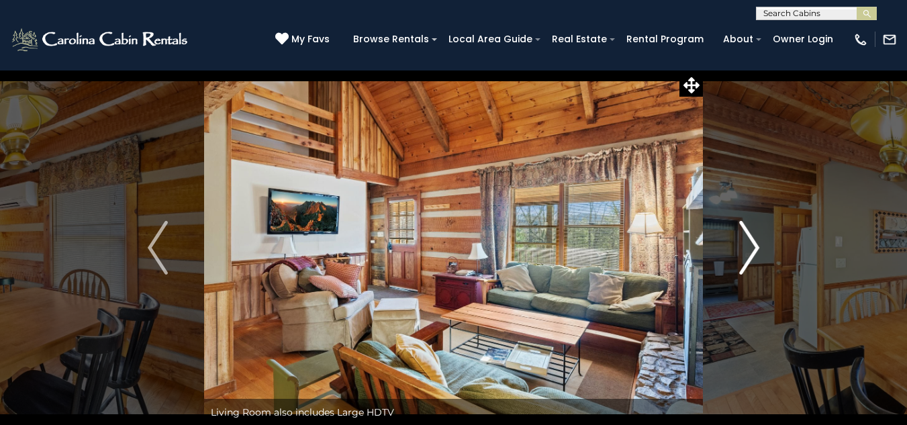
click at [752, 249] on img "Next" at bounding box center [749, 248] width 20 height 54
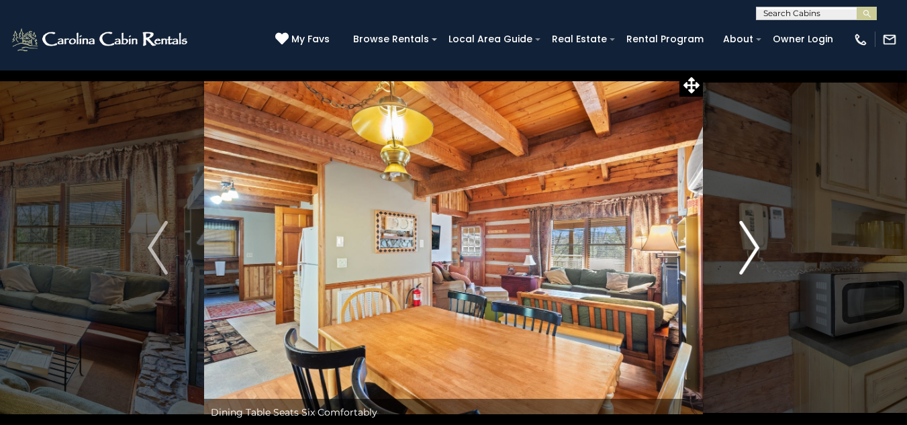
click at [752, 249] on img "Next" at bounding box center [749, 248] width 20 height 54
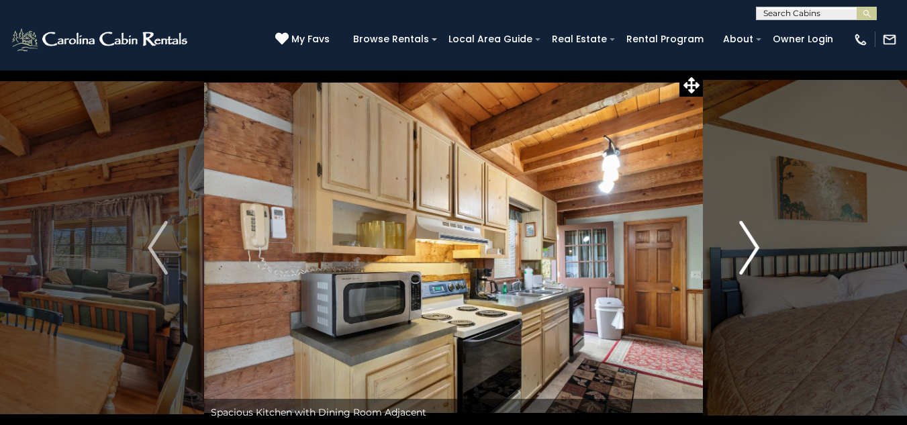
click at [752, 249] on img "Next" at bounding box center [749, 248] width 20 height 54
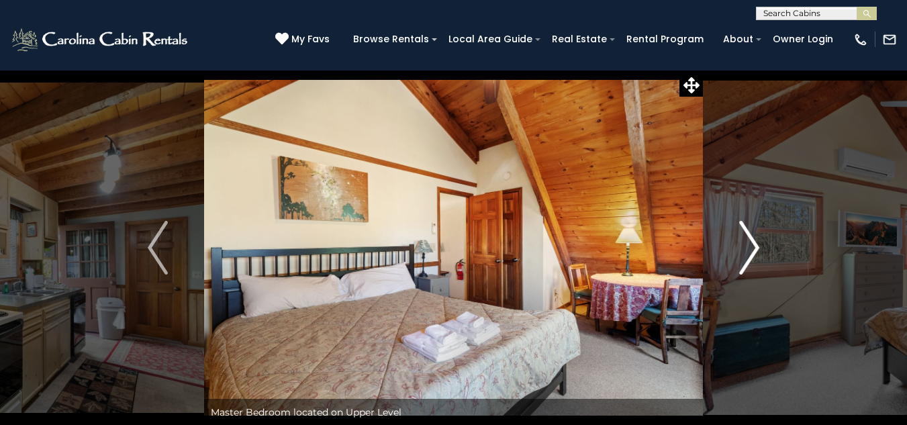
click at [752, 249] on img "Next" at bounding box center [749, 248] width 20 height 54
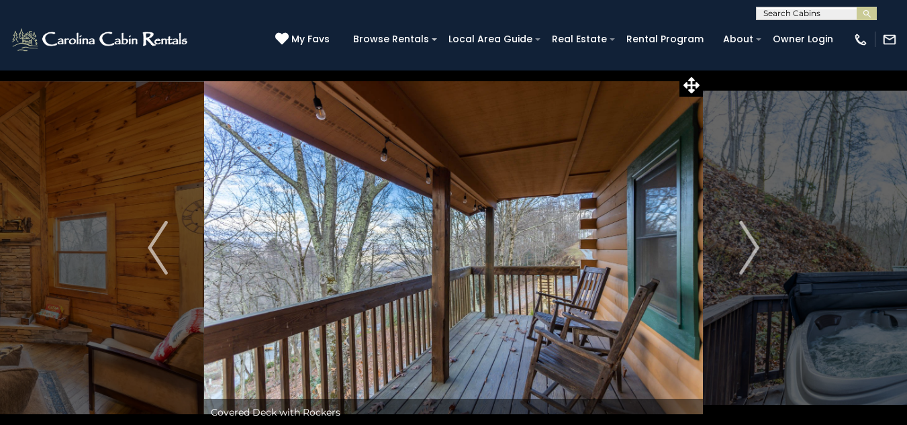
click at [750, 240] on img "Next" at bounding box center [749, 248] width 20 height 54
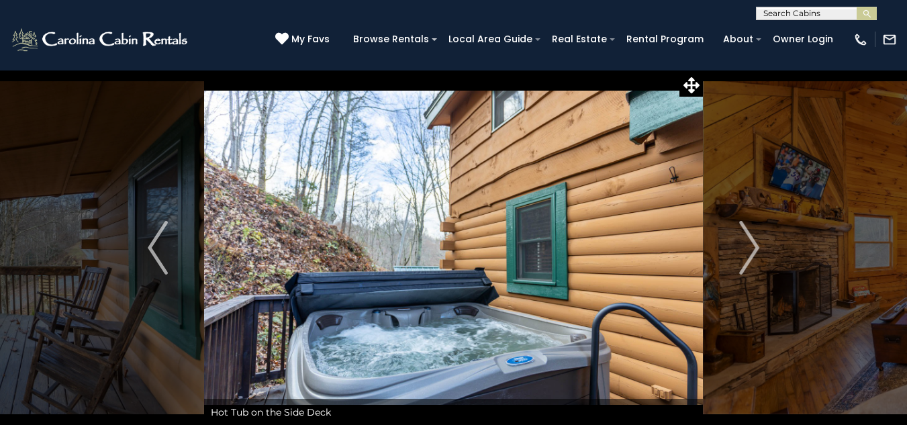
click at [750, 240] on img "Next" at bounding box center [749, 248] width 20 height 54
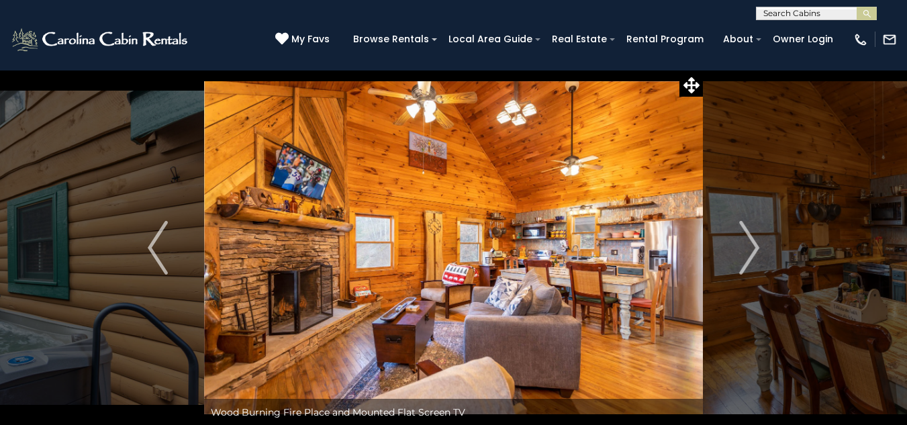
click at [750, 240] on img "Next" at bounding box center [749, 248] width 20 height 54
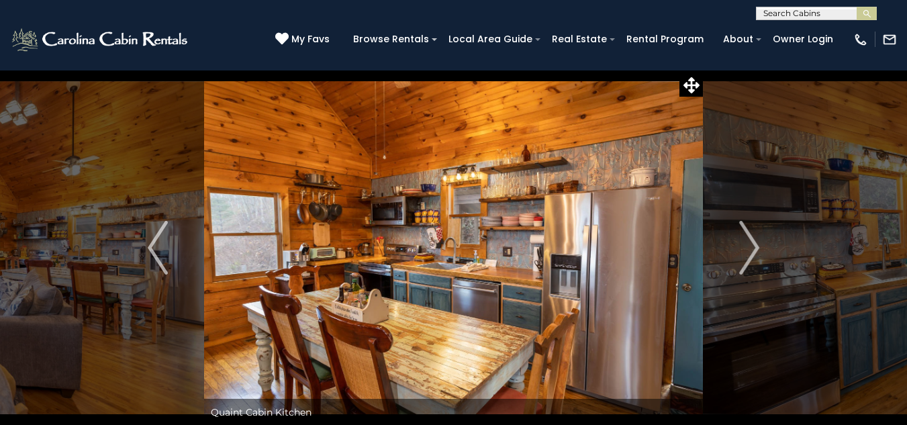
click at [750, 240] on img "Next" at bounding box center [749, 248] width 20 height 54
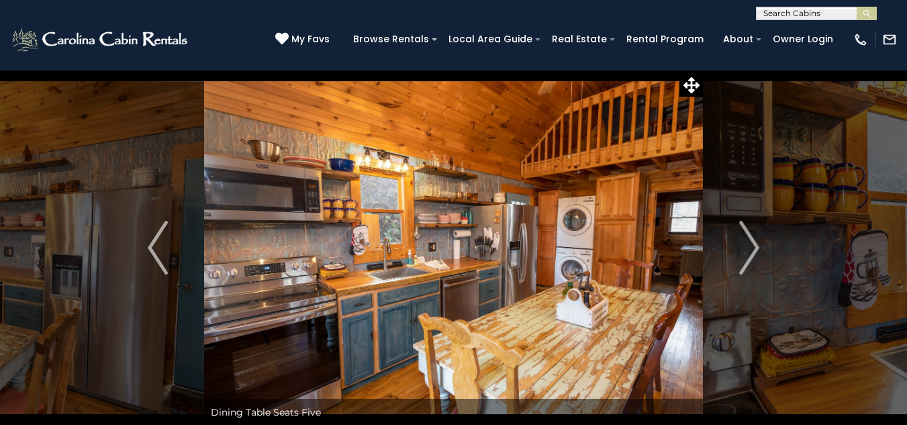
click at [750, 240] on img "Next" at bounding box center [749, 248] width 20 height 54
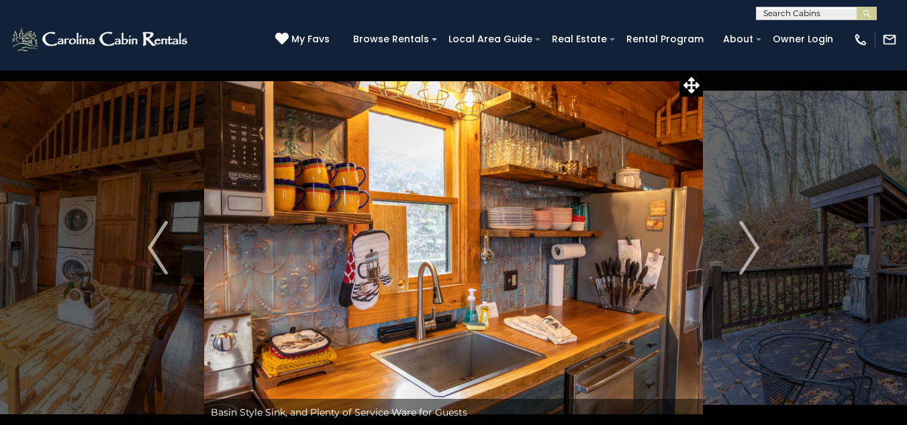
click at [750, 240] on img "Next" at bounding box center [749, 248] width 20 height 54
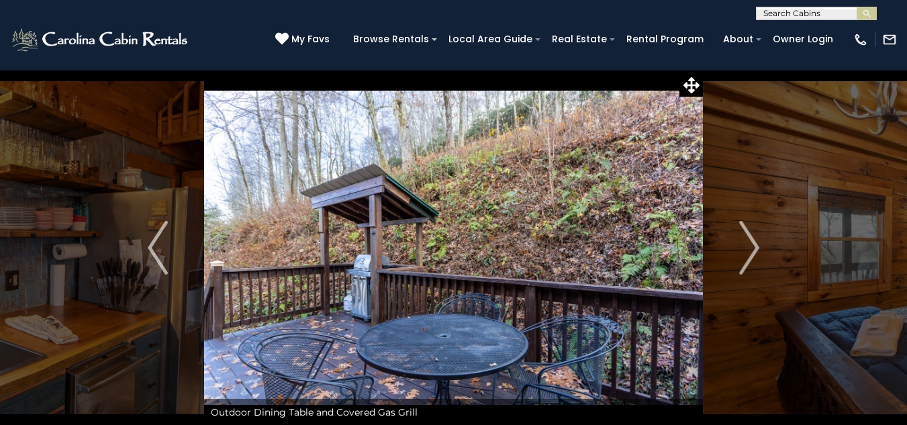
click at [750, 240] on img "Next" at bounding box center [749, 248] width 20 height 54
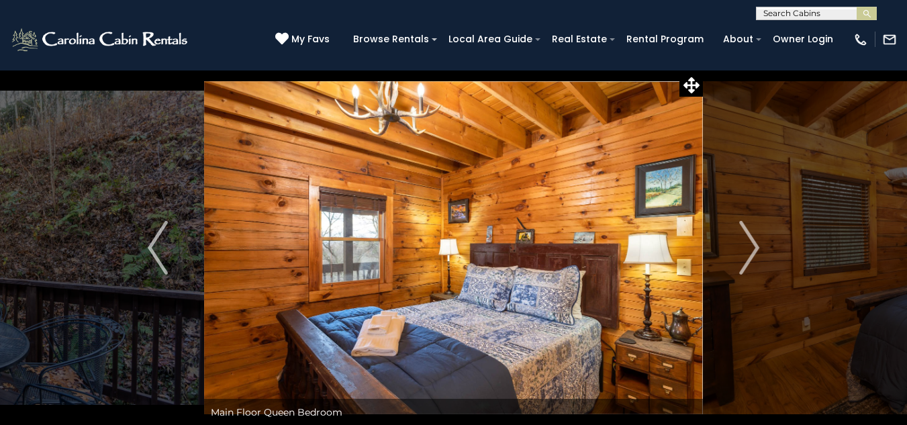
click at [750, 240] on img "Next" at bounding box center [749, 248] width 20 height 54
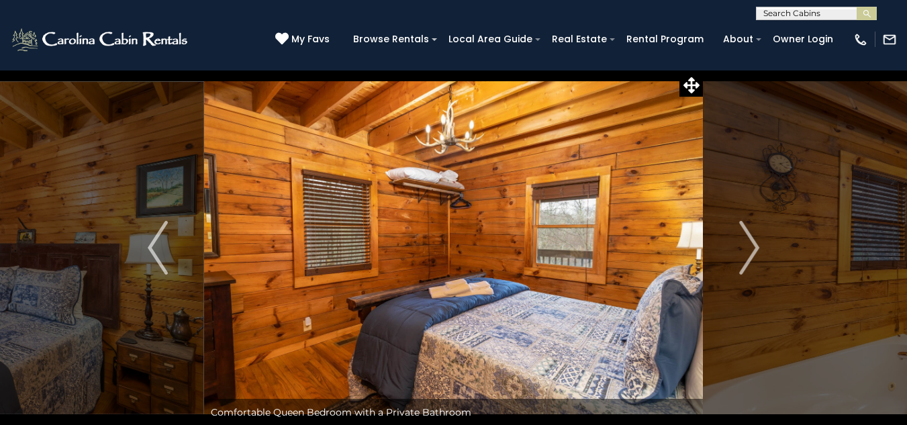
click at [750, 240] on img "Next" at bounding box center [749, 248] width 20 height 54
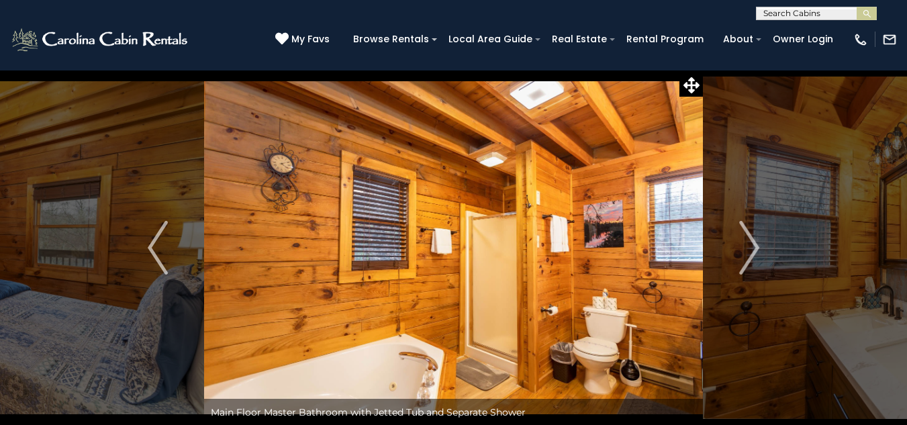
click at [750, 240] on img "Next" at bounding box center [749, 248] width 20 height 54
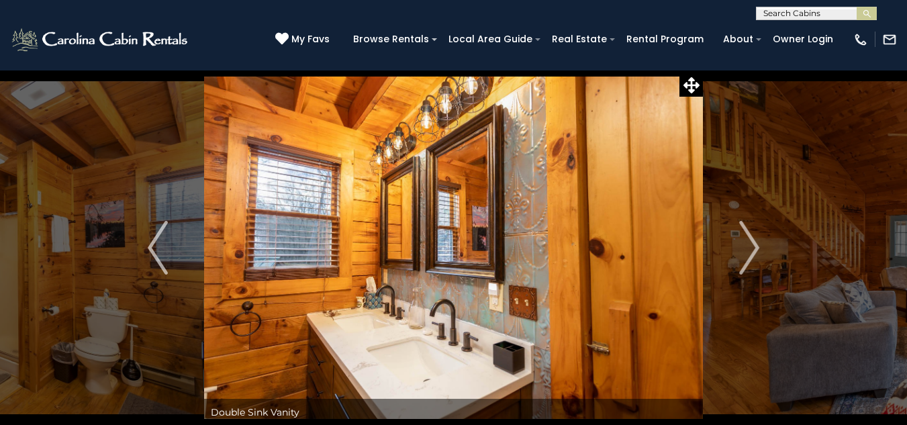
click at [750, 240] on img "Next" at bounding box center [749, 248] width 20 height 54
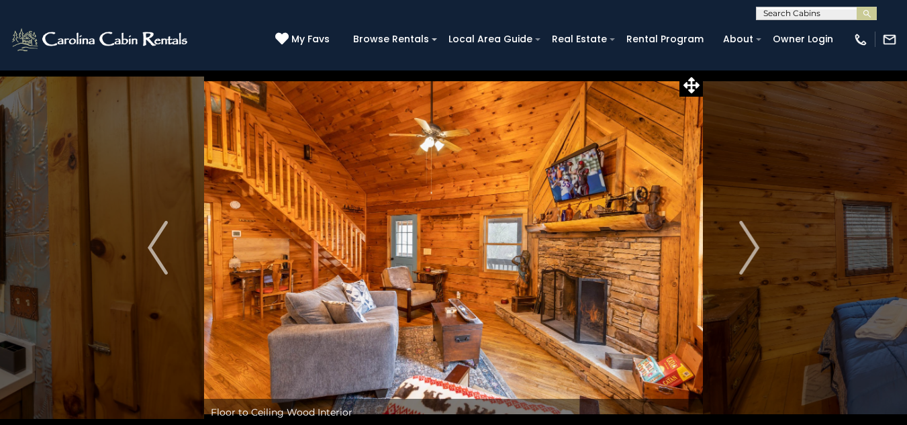
click at [750, 240] on img "Next" at bounding box center [749, 248] width 20 height 54
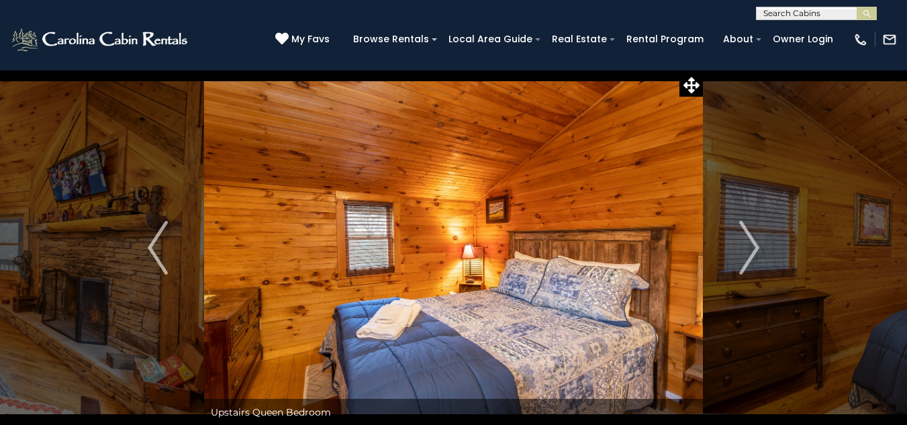
click at [750, 240] on img "Next" at bounding box center [749, 248] width 20 height 54
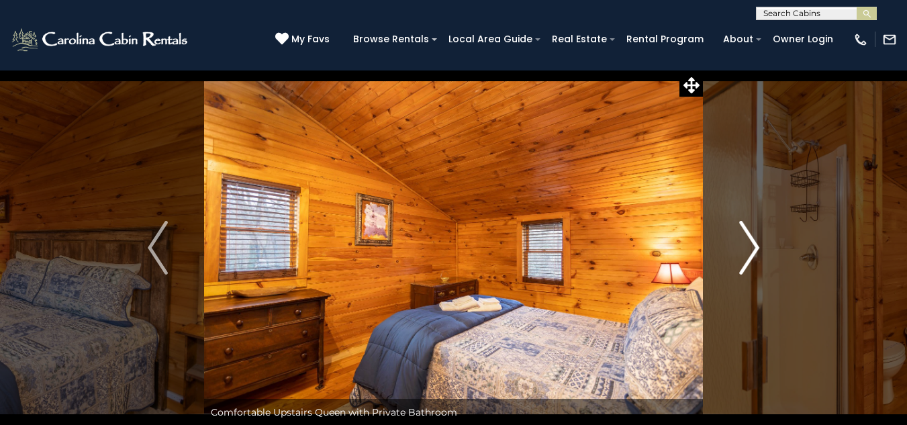
click at [750, 255] on img "Next" at bounding box center [749, 248] width 20 height 54
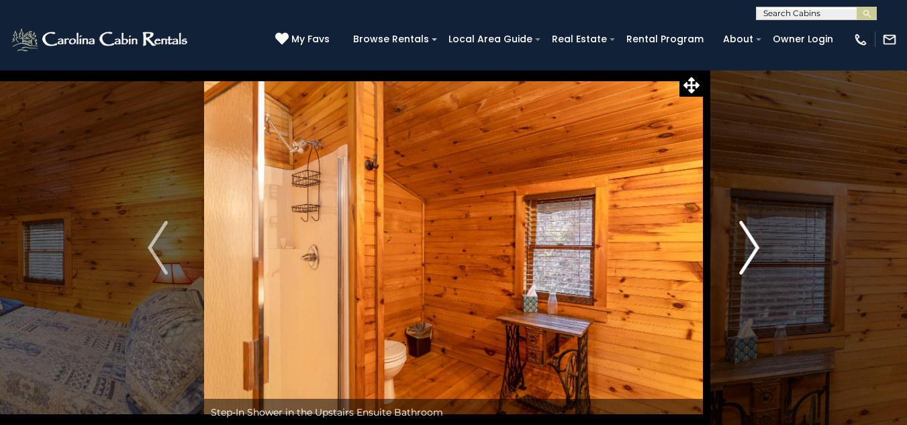
click at [750, 255] on img "Next" at bounding box center [749, 248] width 20 height 54
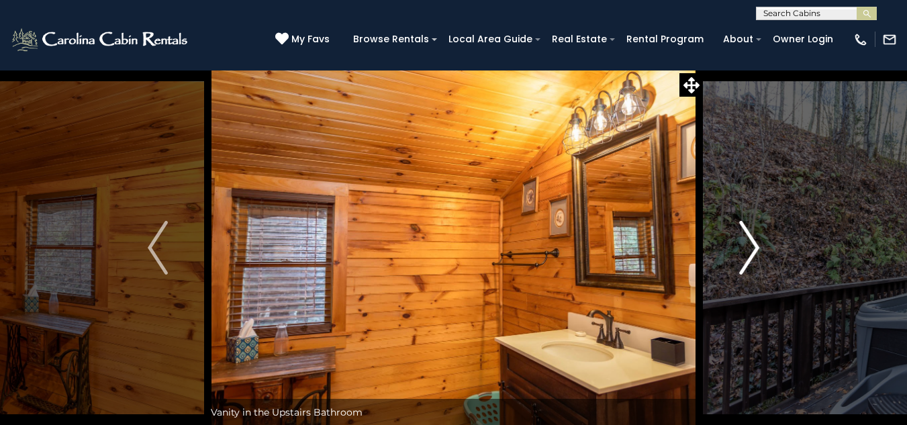
click at [750, 255] on img "Next" at bounding box center [749, 248] width 20 height 54
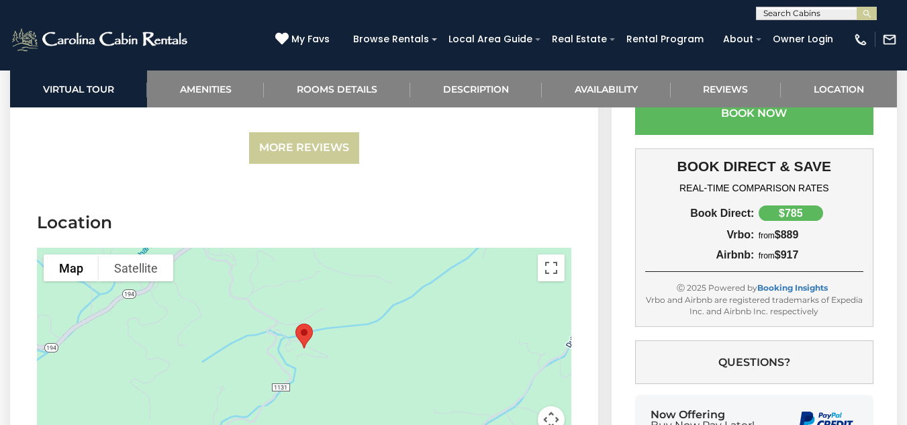
scroll to position [2812, 0]
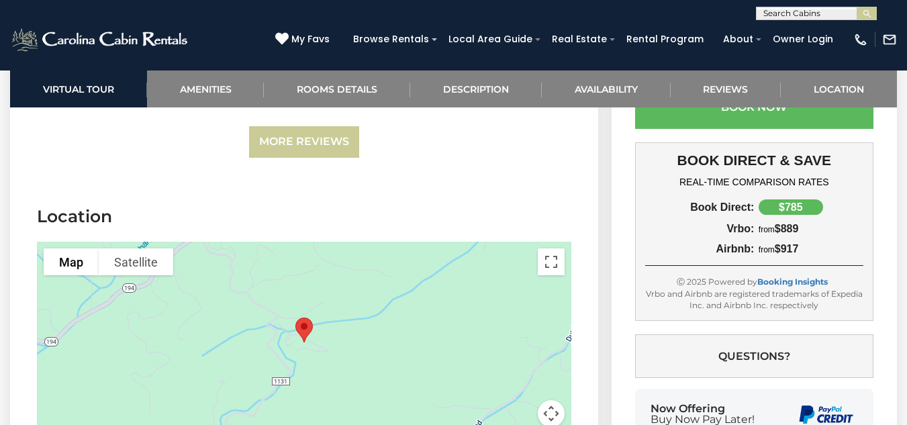
click at [548, 400] on button "Map camera controls" at bounding box center [551, 413] width 27 height 27
click at [516, 333] on button "Zoom in" at bounding box center [517, 346] width 27 height 27
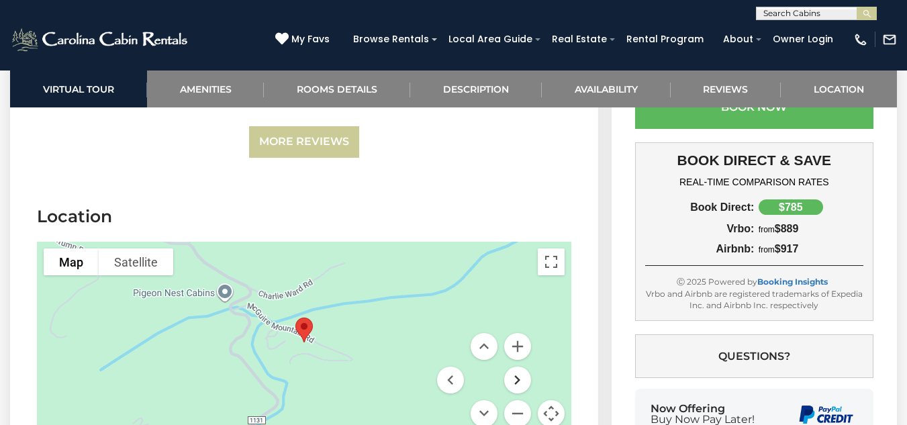
click at [519, 367] on button "Move right" at bounding box center [517, 380] width 27 height 27
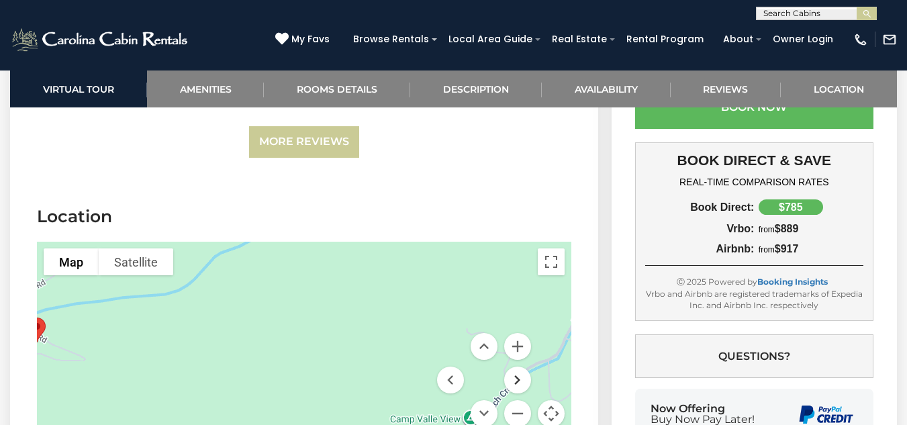
click at [519, 367] on button "Move right" at bounding box center [517, 380] width 27 height 27
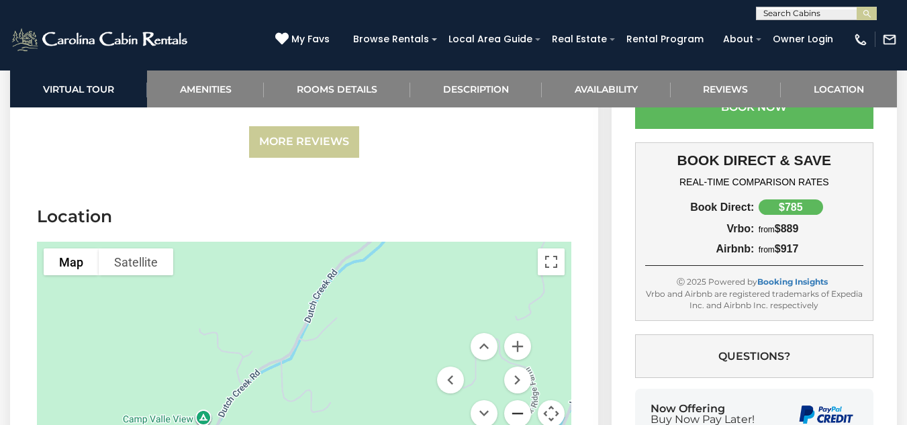
click at [516, 400] on button "Zoom out" at bounding box center [517, 413] width 27 height 27
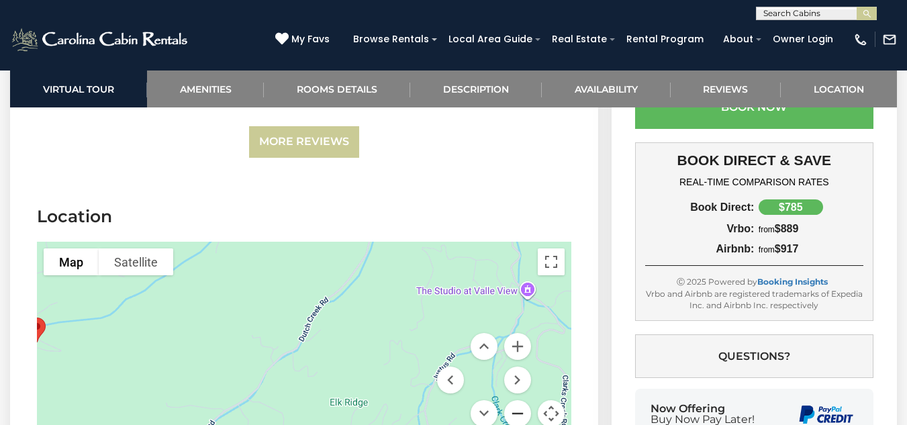
click at [516, 400] on button "Zoom out" at bounding box center [517, 413] width 27 height 27
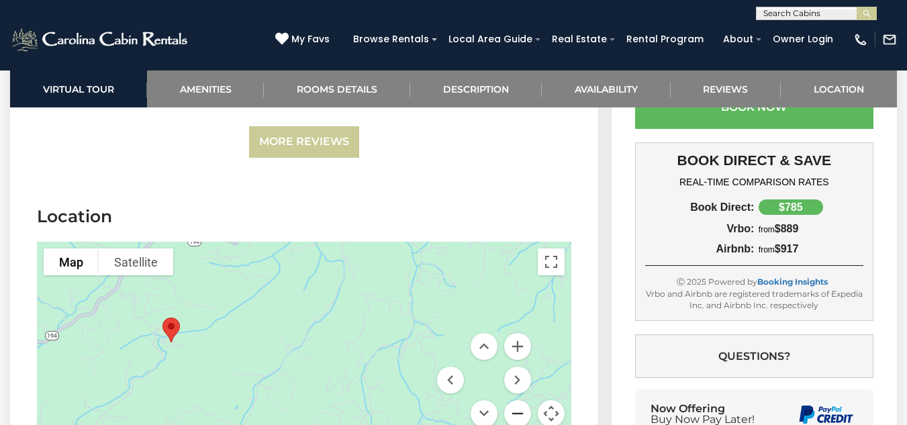
click at [516, 400] on button "Zoom out" at bounding box center [517, 413] width 27 height 27
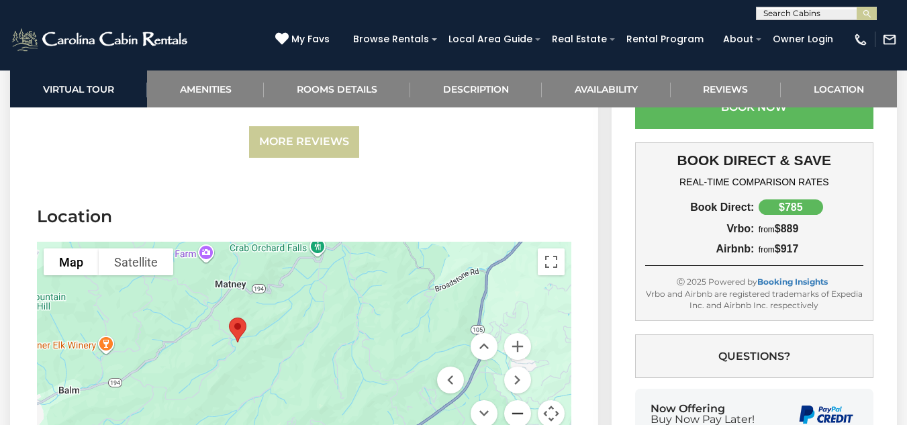
click at [516, 400] on button "Zoom out" at bounding box center [517, 413] width 27 height 27
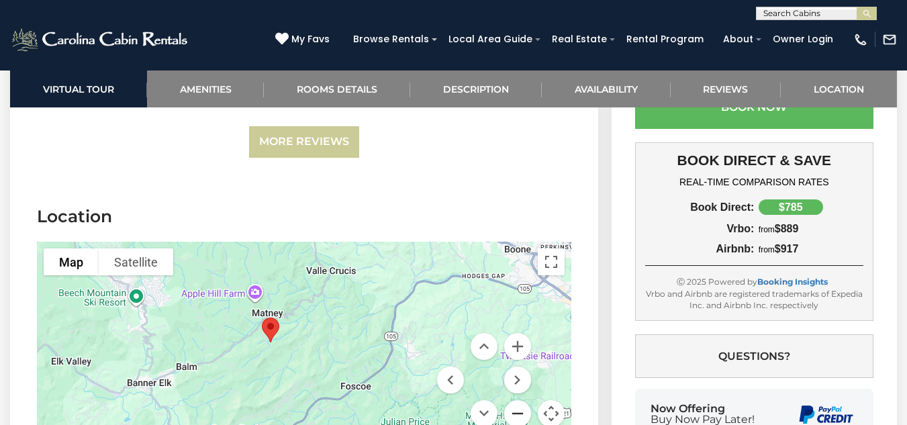
click at [516, 400] on button "Zoom out" at bounding box center [517, 413] width 27 height 27
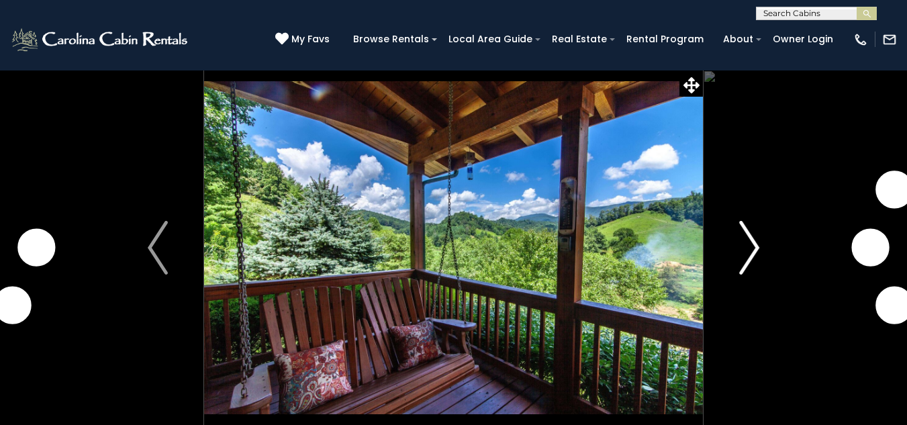
click at [747, 244] on img "Next" at bounding box center [749, 248] width 20 height 54
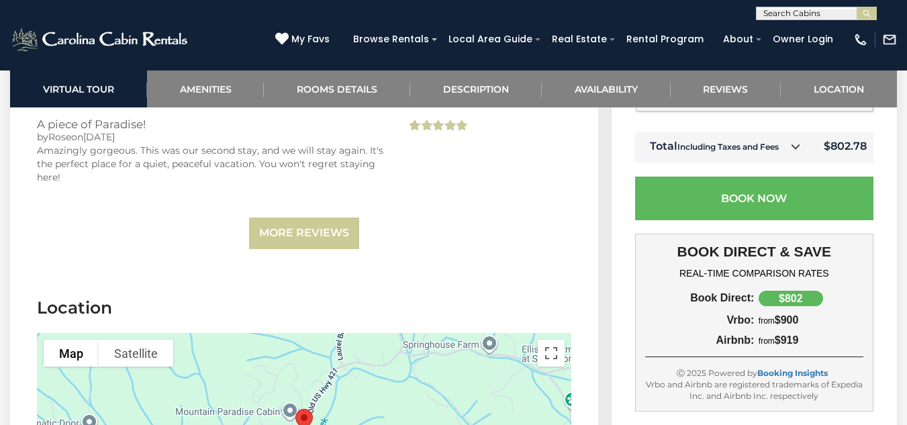
scroll to position [596, 0]
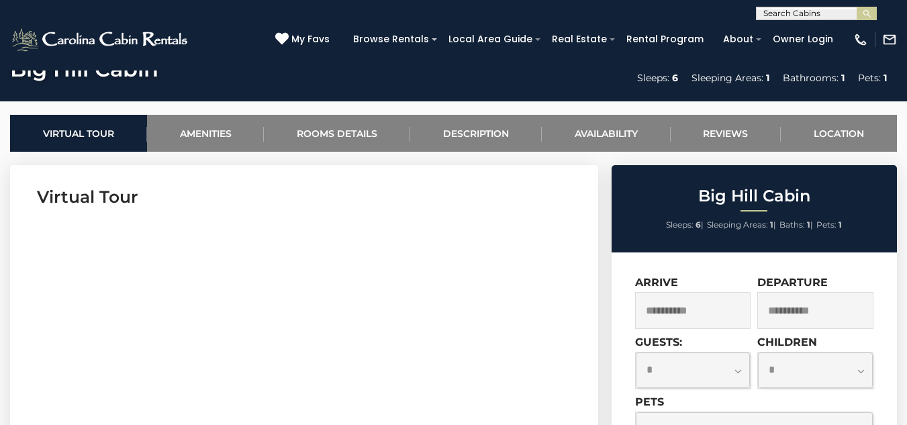
scroll to position [460, 0]
